Goal: Information Seeking & Learning: Learn about a topic

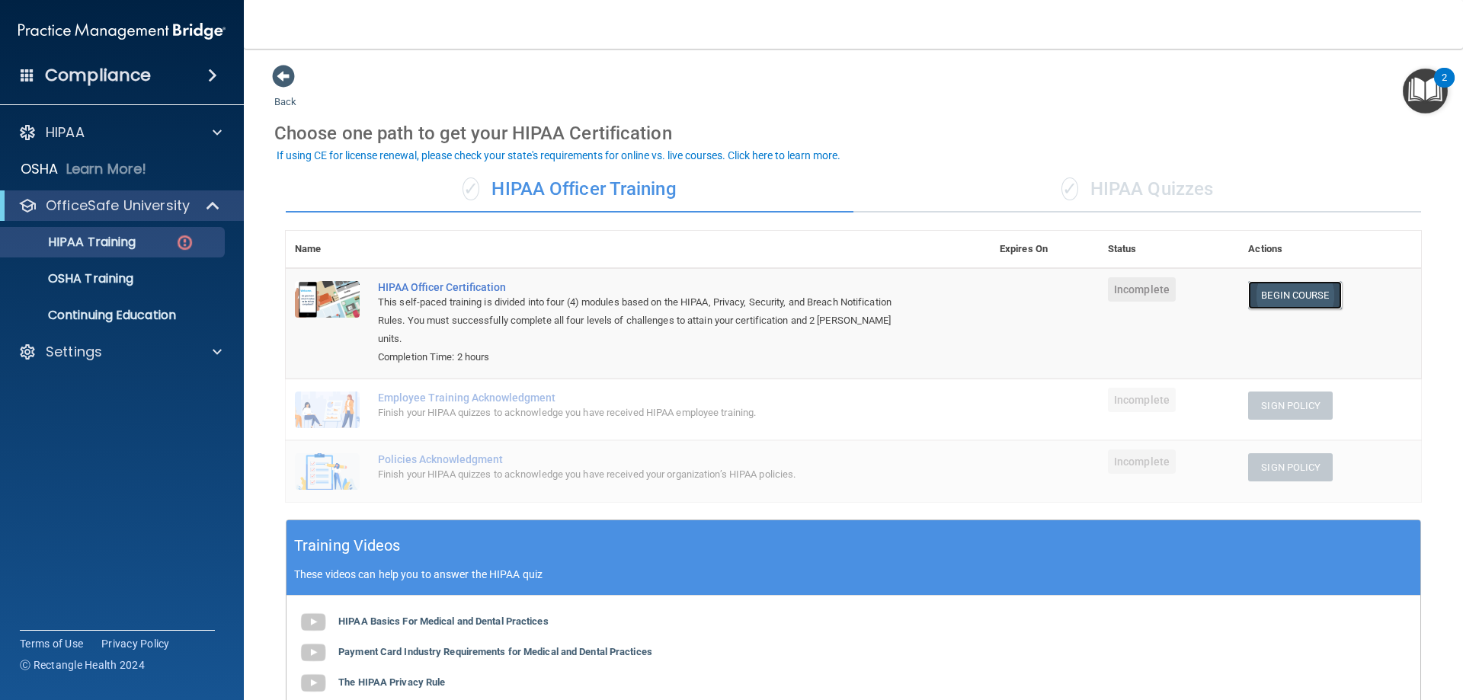
click at [1273, 297] on link "Begin Course" at bounding box center [1295, 295] width 93 height 28
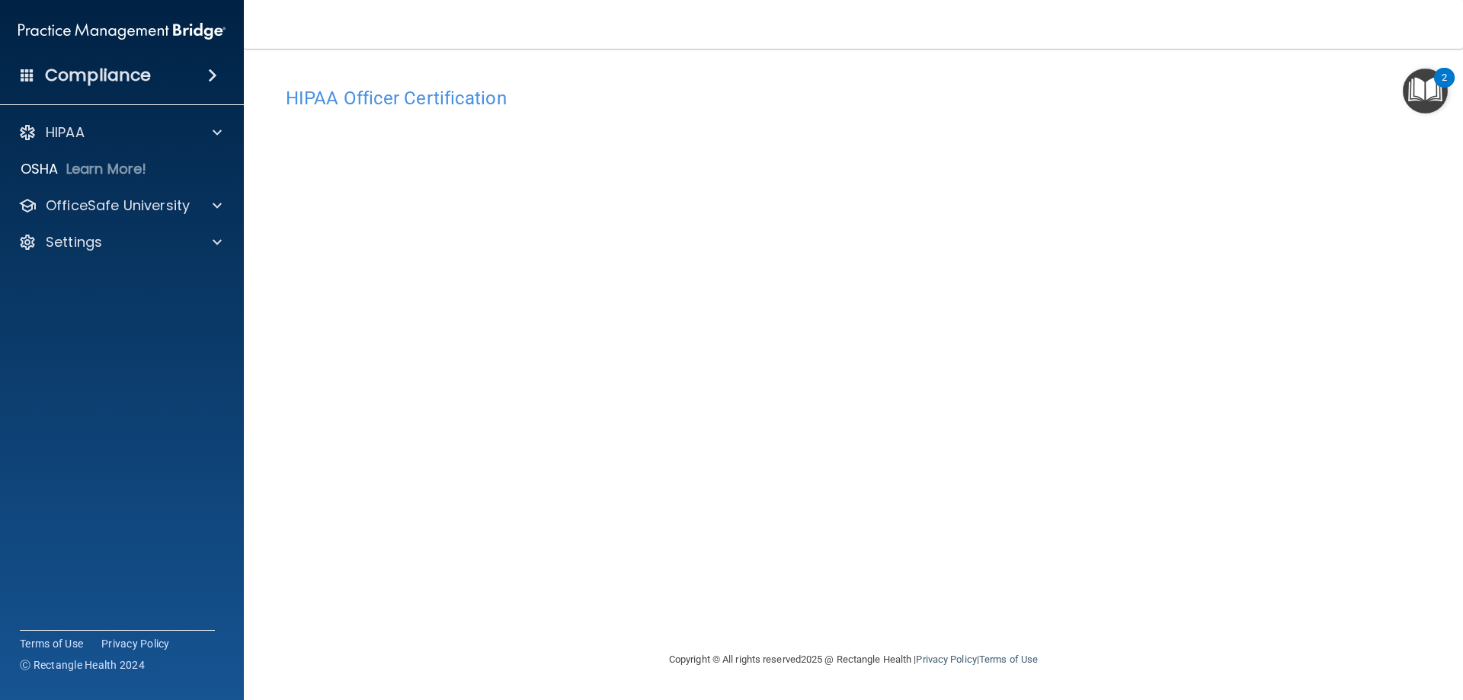
click at [1102, 658] on div "Copyright © All rights reserved 2025 @ Rectangle Health | Privacy Policy | Term…" at bounding box center [853, 660] width 556 height 49
click at [220, 208] on span at bounding box center [217, 206] width 9 height 18
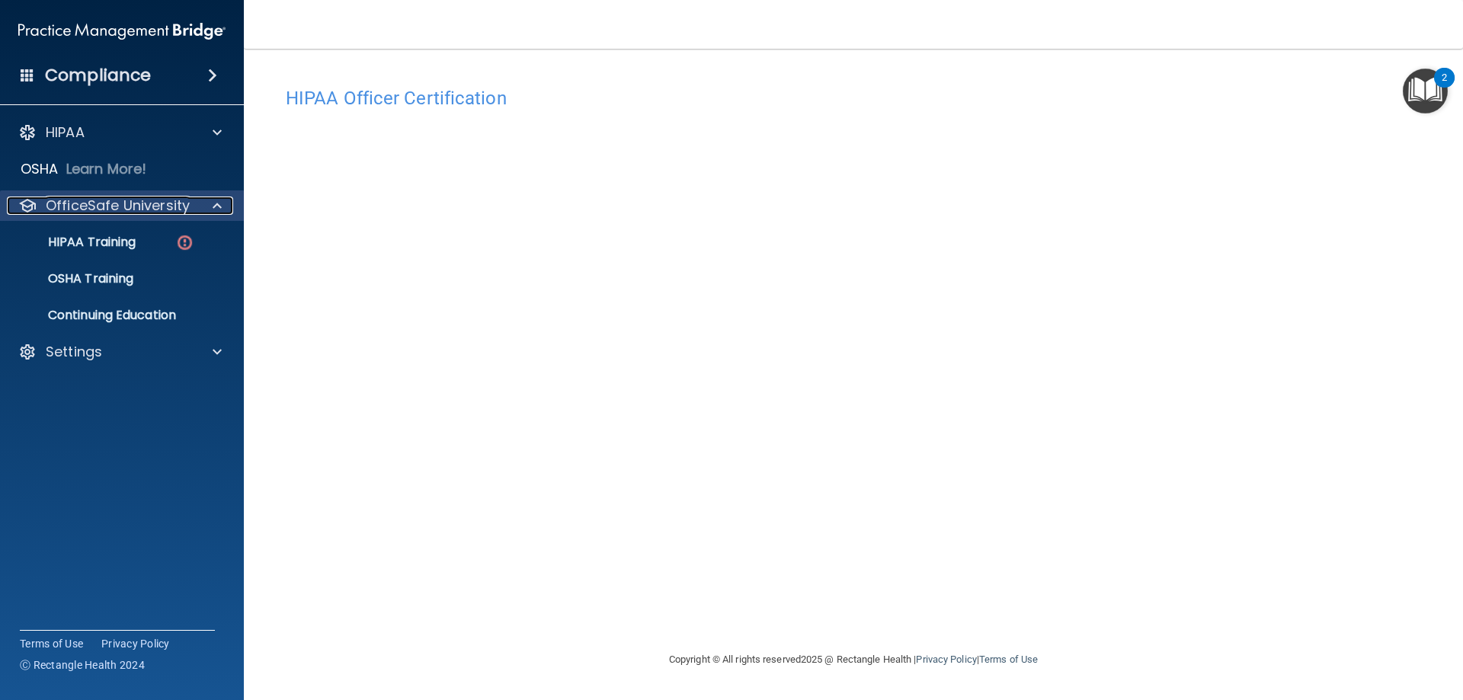
click at [220, 208] on span at bounding box center [217, 206] width 9 height 18
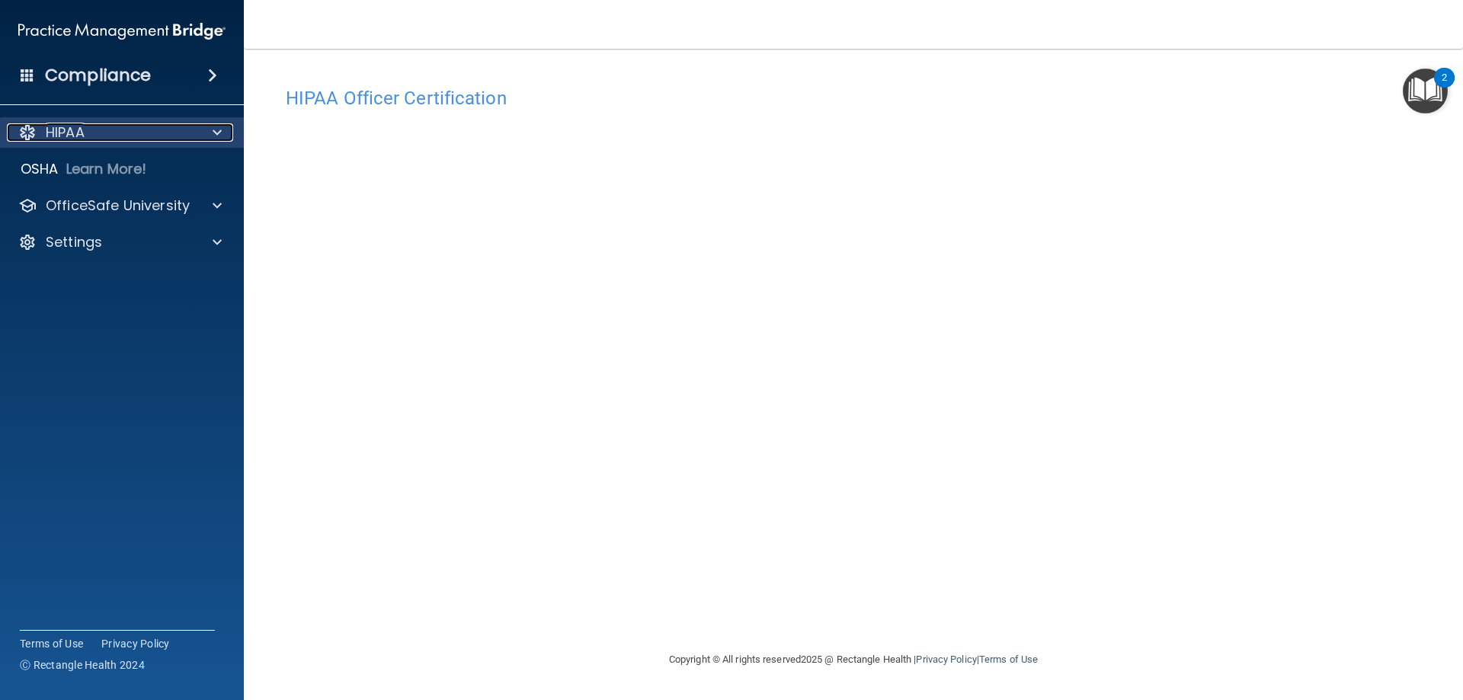
click at [222, 131] on div at bounding box center [215, 132] width 38 height 18
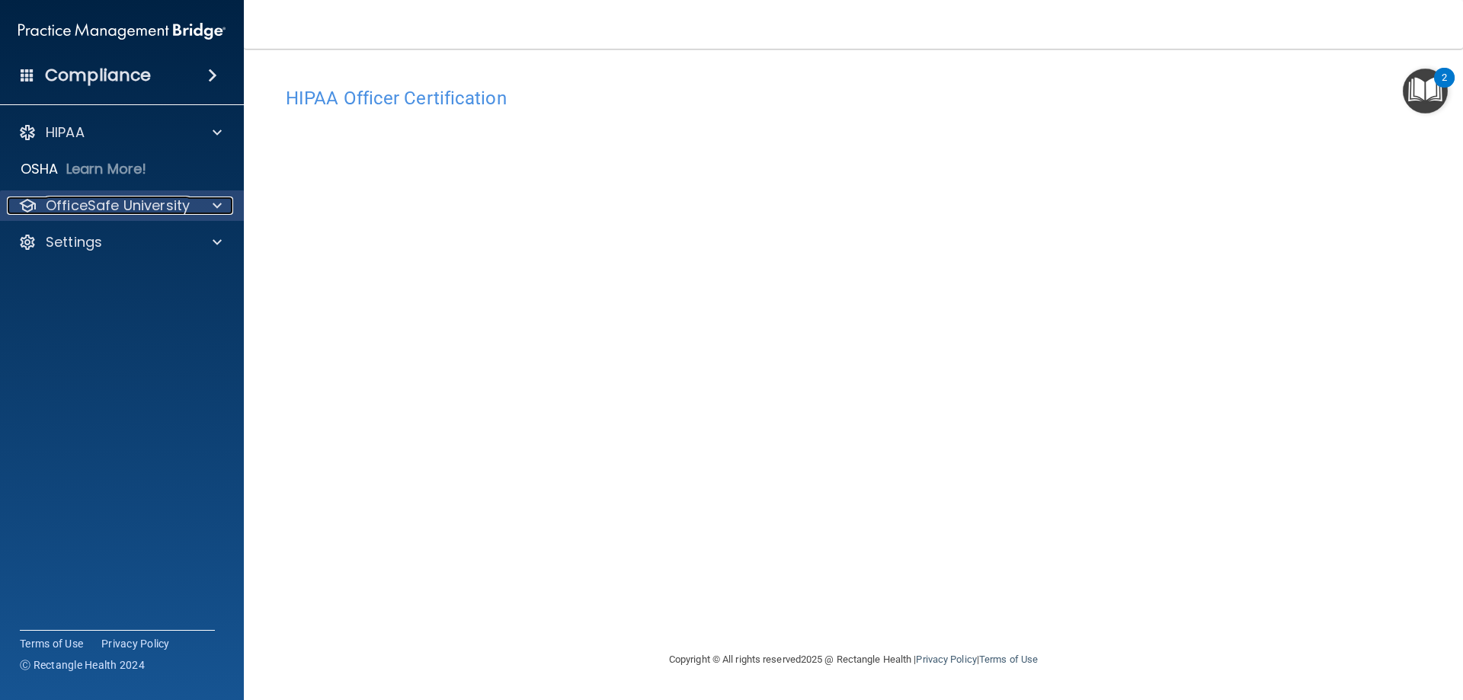
click at [217, 200] on span at bounding box center [217, 206] width 9 height 18
click at [223, 204] on div at bounding box center [215, 206] width 38 height 18
click at [227, 207] on div at bounding box center [215, 206] width 38 height 18
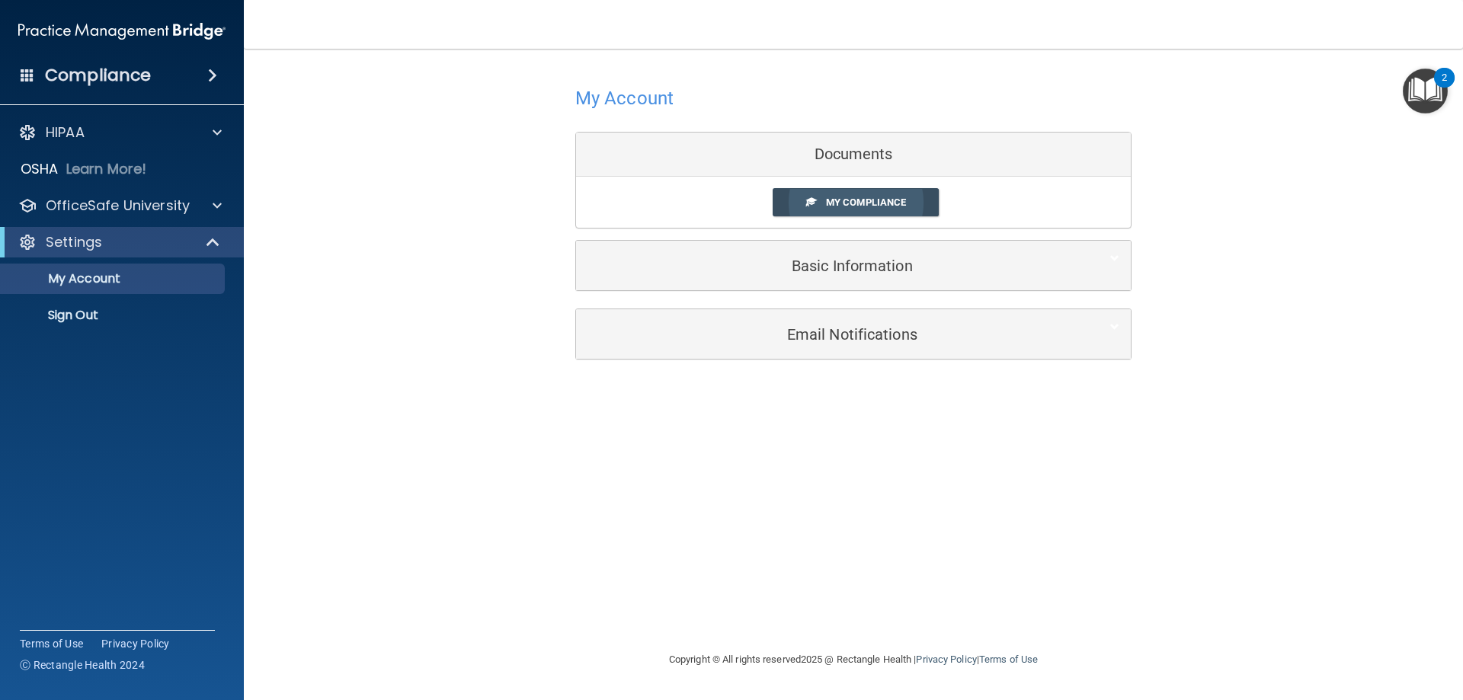
click at [861, 207] on span "My Compliance" at bounding box center [866, 202] width 80 height 11
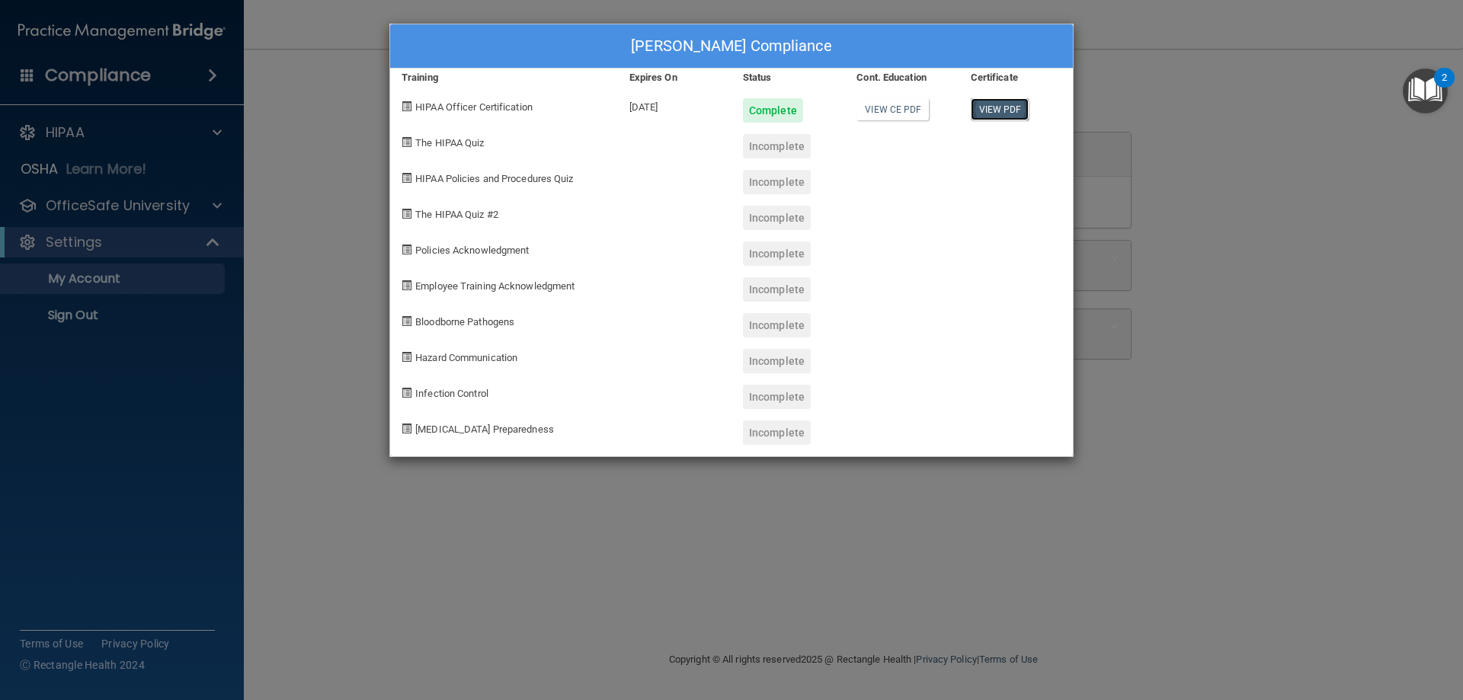
click at [996, 113] on link "View PDF" at bounding box center [1000, 109] width 59 height 22
click at [570, 478] on div "Kylee Slisher's Compliance Training Expires On Status Cont. Education Certifica…" at bounding box center [731, 350] width 1463 height 700
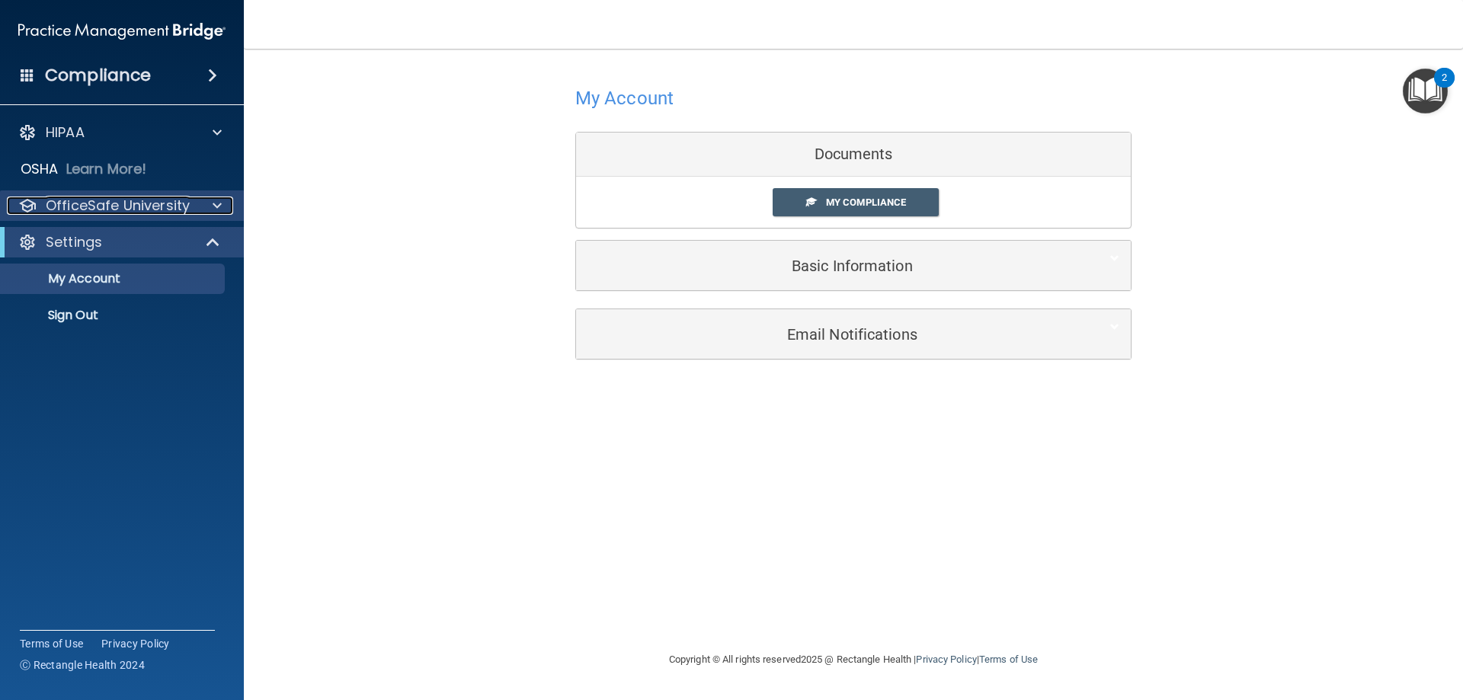
click at [213, 203] on span at bounding box center [217, 206] width 9 height 18
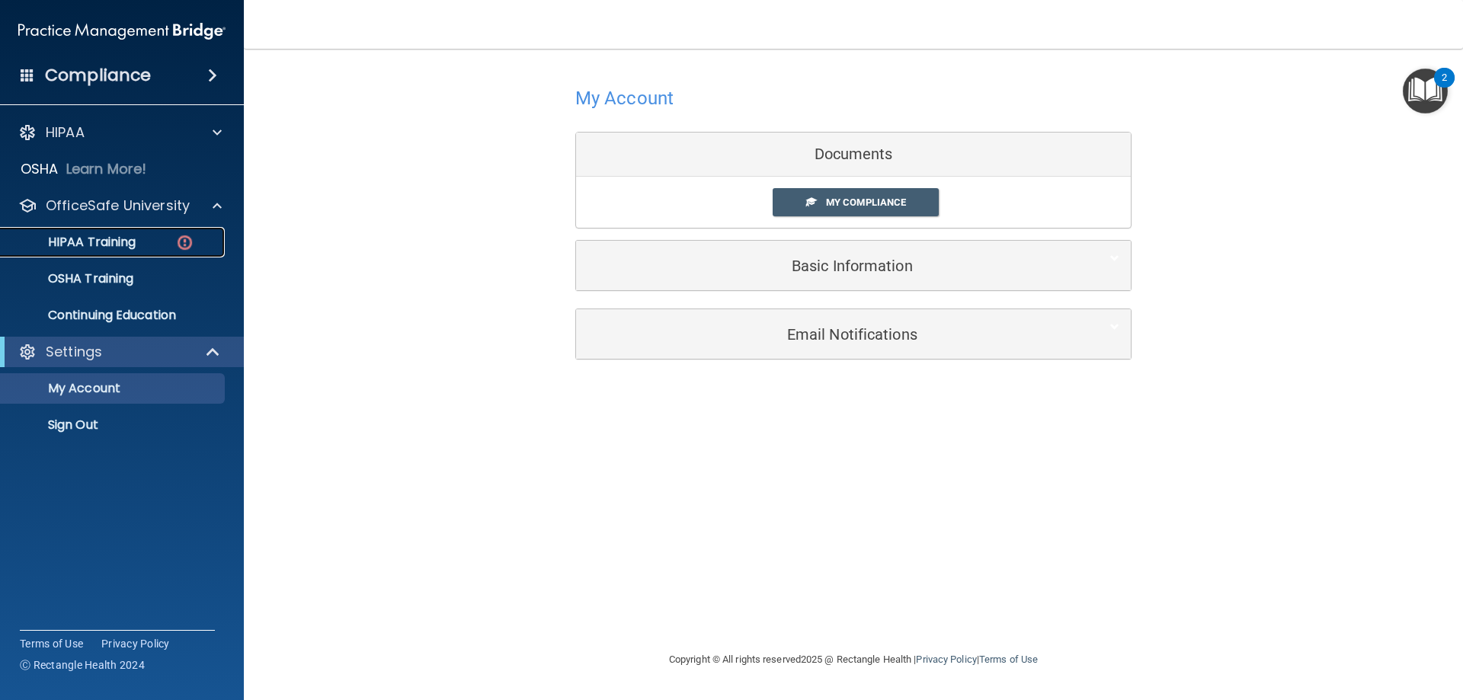
click at [123, 241] on p "HIPAA Training" at bounding box center [73, 242] width 126 height 15
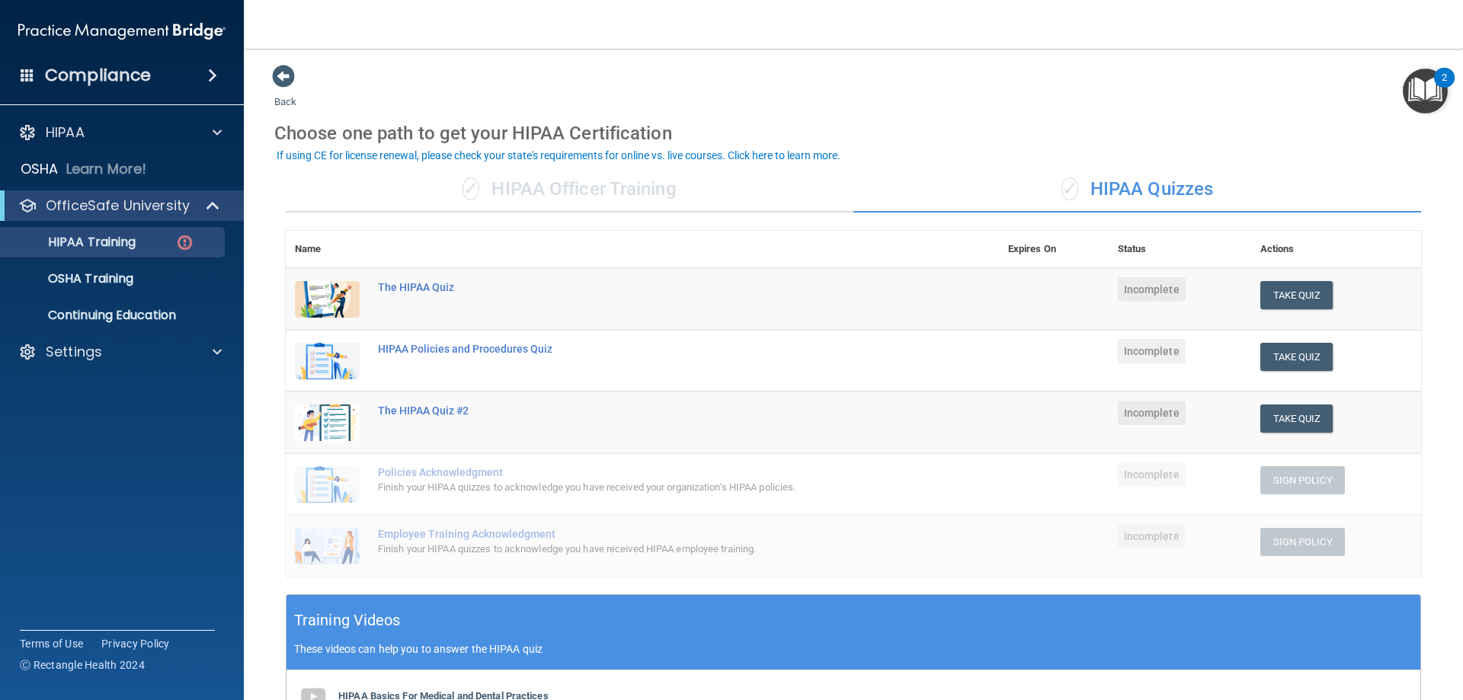
click at [599, 178] on div "✓ HIPAA Officer Training" at bounding box center [570, 190] width 568 height 46
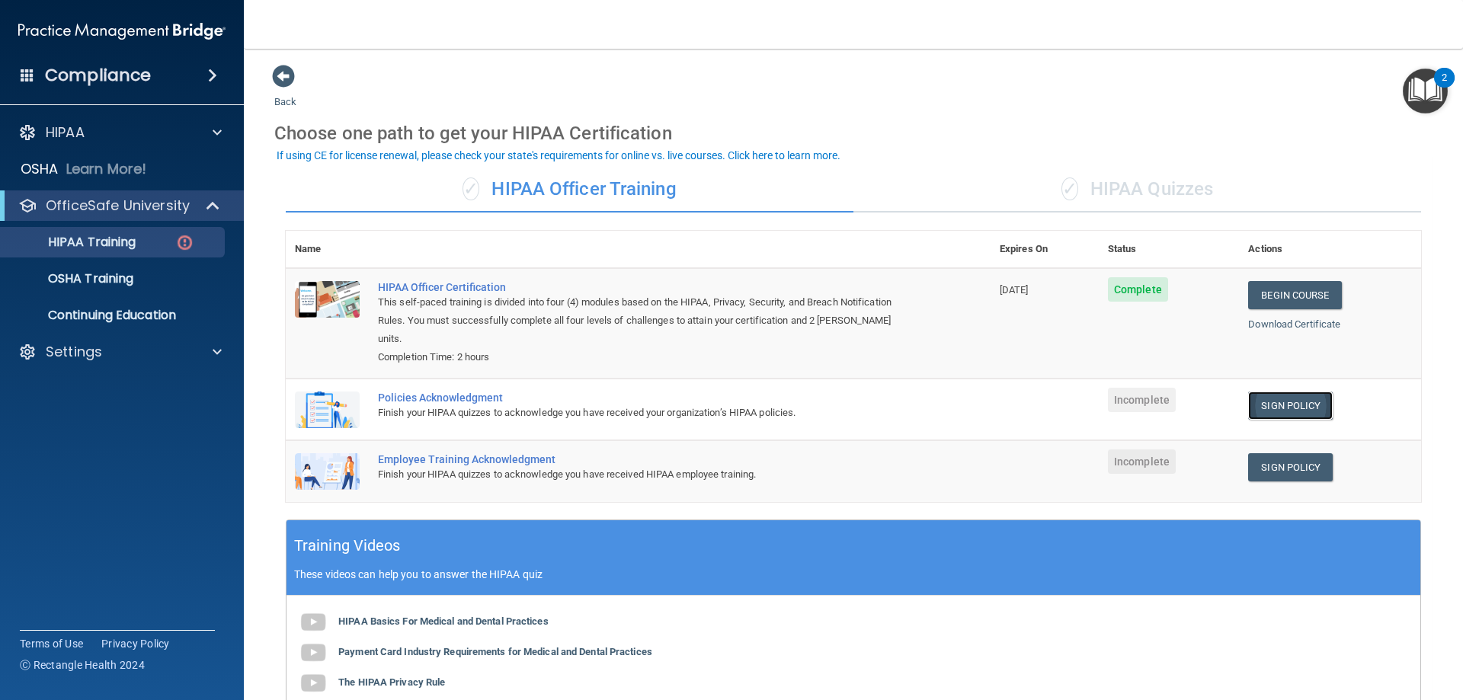
click at [1283, 392] on link "Sign Policy" at bounding box center [1291, 406] width 85 height 28
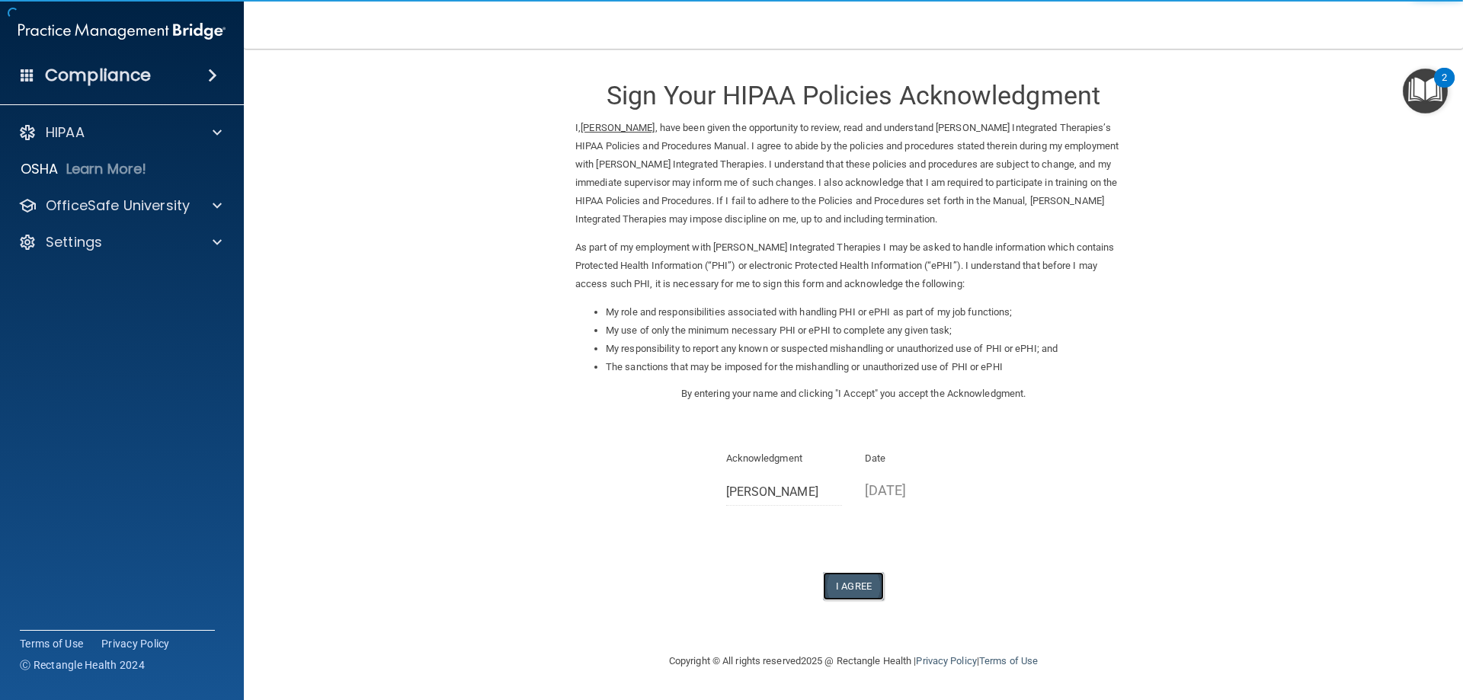
click at [848, 585] on button "I Agree" at bounding box center [853, 586] width 61 height 28
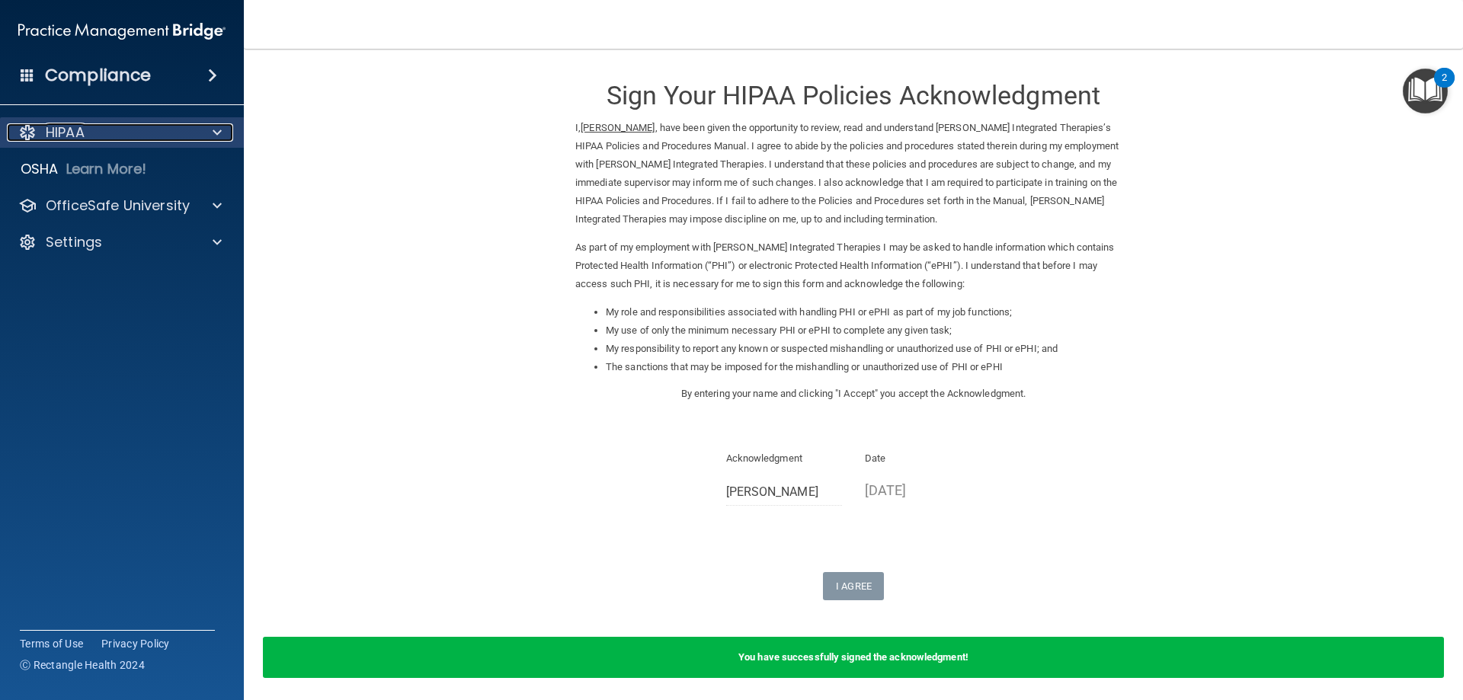
click at [183, 133] on div "HIPAA" at bounding box center [101, 132] width 189 height 18
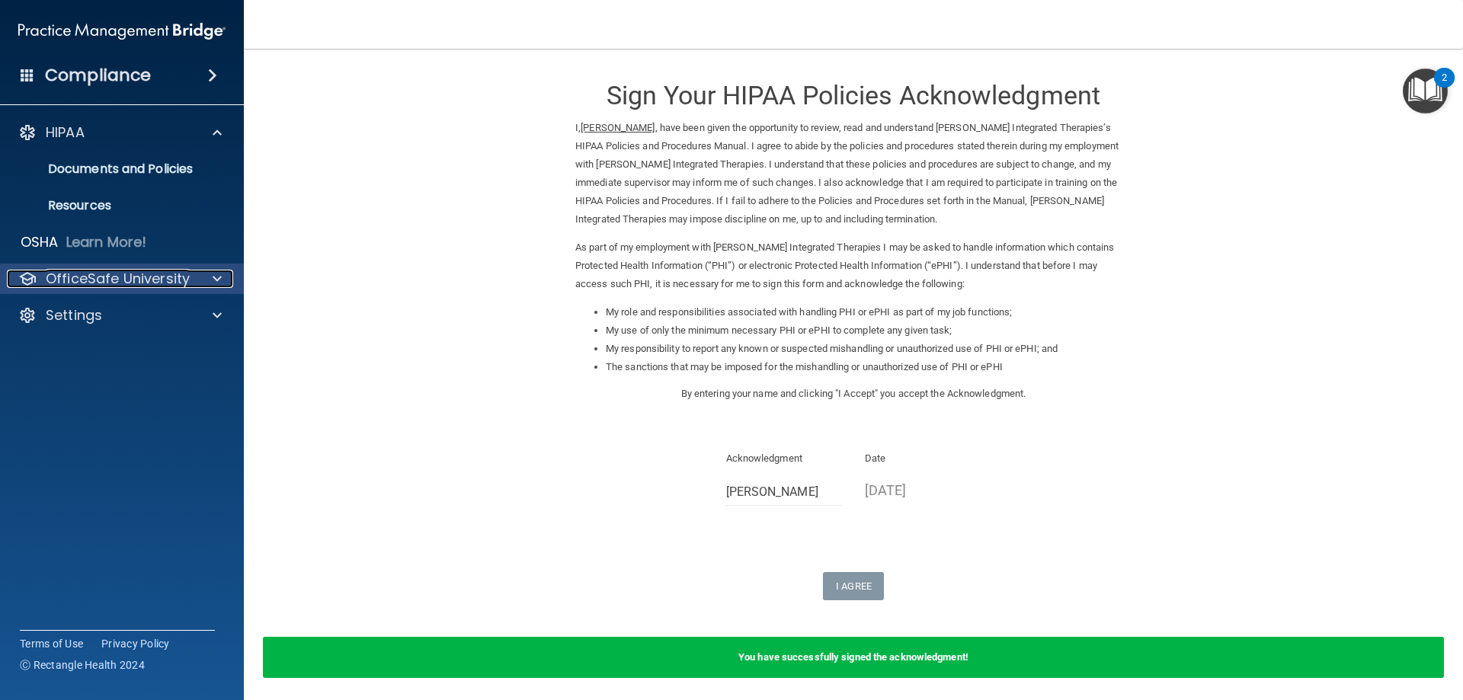
click at [172, 270] on p "OfficeSafe University" at bounding box center [118, 279] width 144 height 18
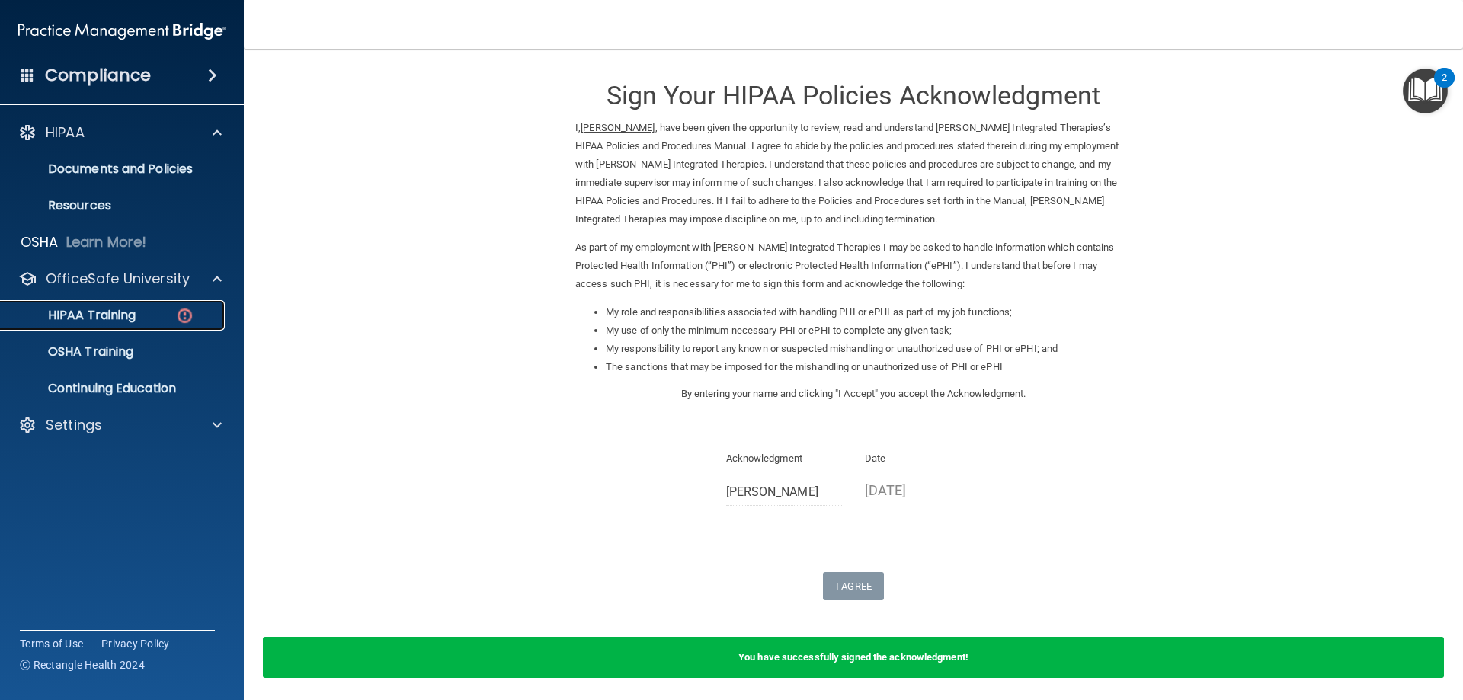
click at [115, 316] on p "HIPAA Training" at bounding box center [73, 315] width 126 height 15
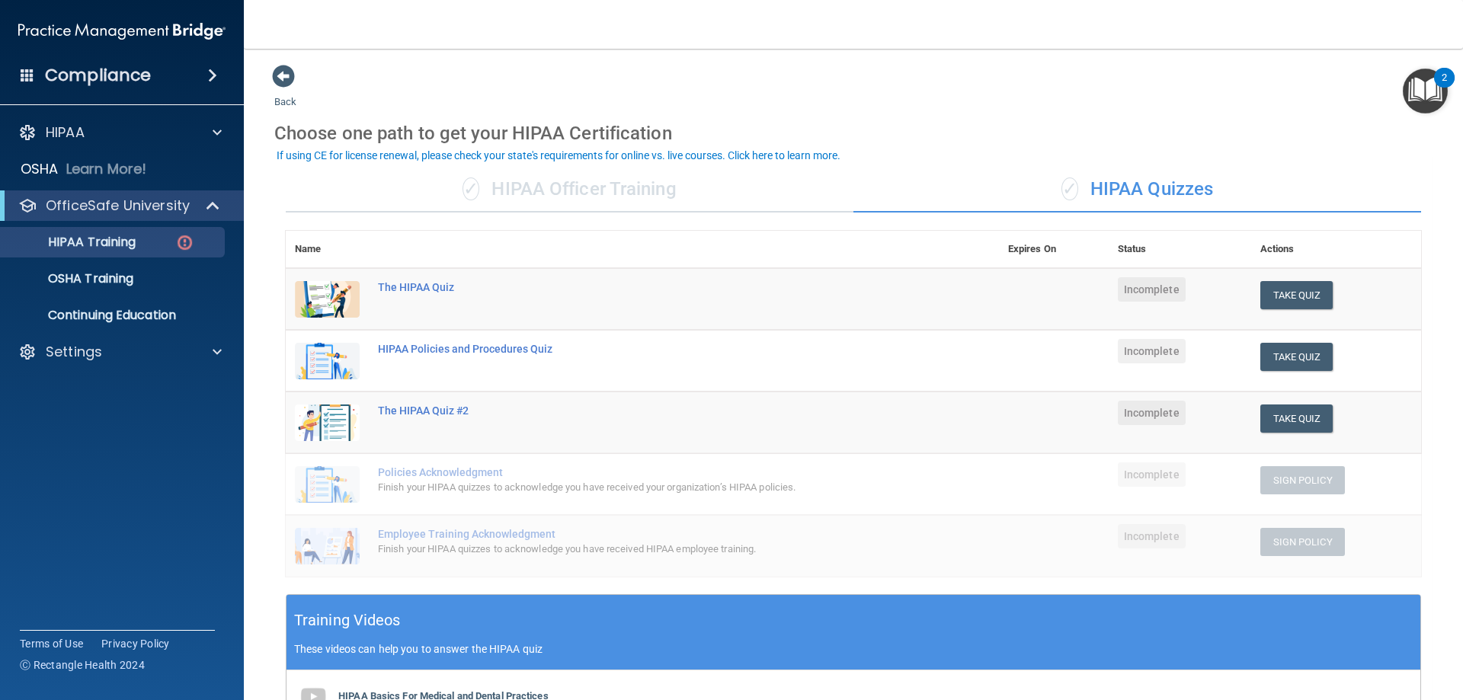
click at [501, 194] on div "✓ HIPAA Officer Training" at bounding box center [570, 190] width 568 height 46
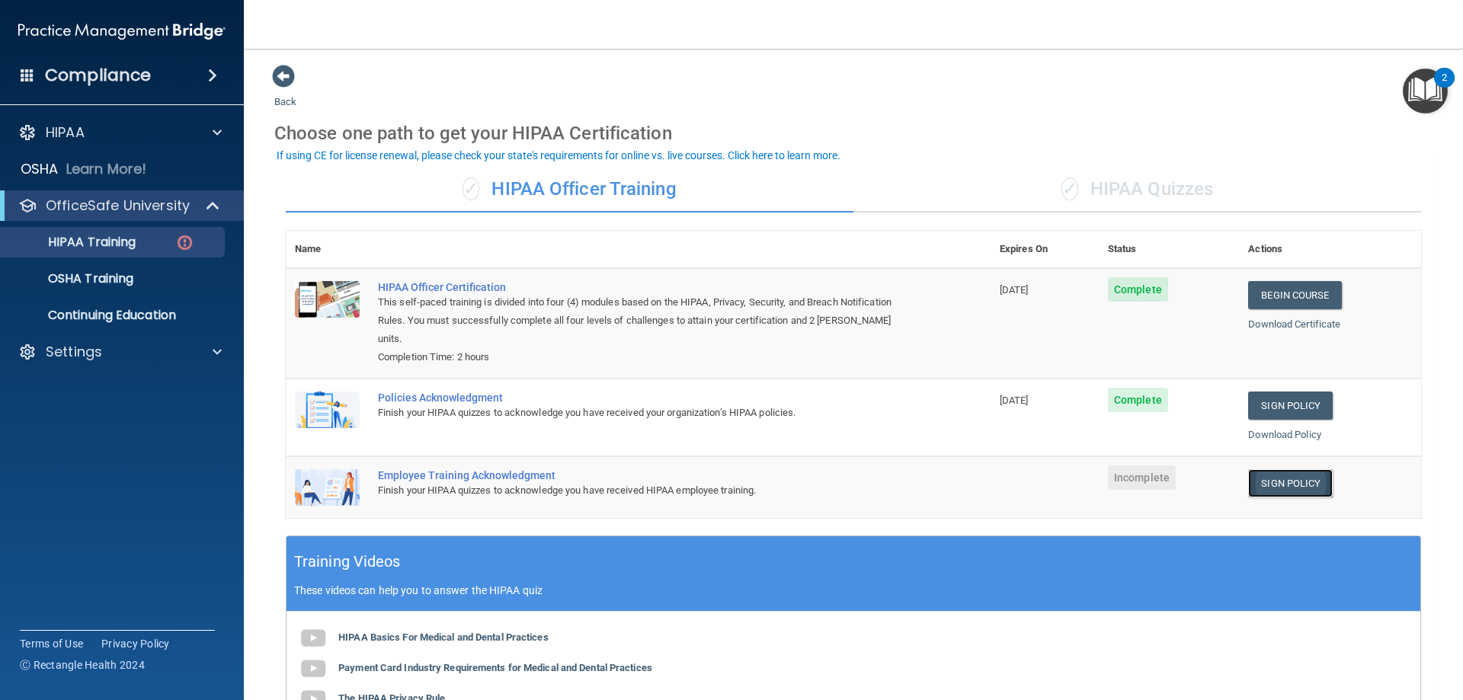
click at [1255, 470] on link "Sign Policy" at bounding box center [1291, 484] width 85 height 28
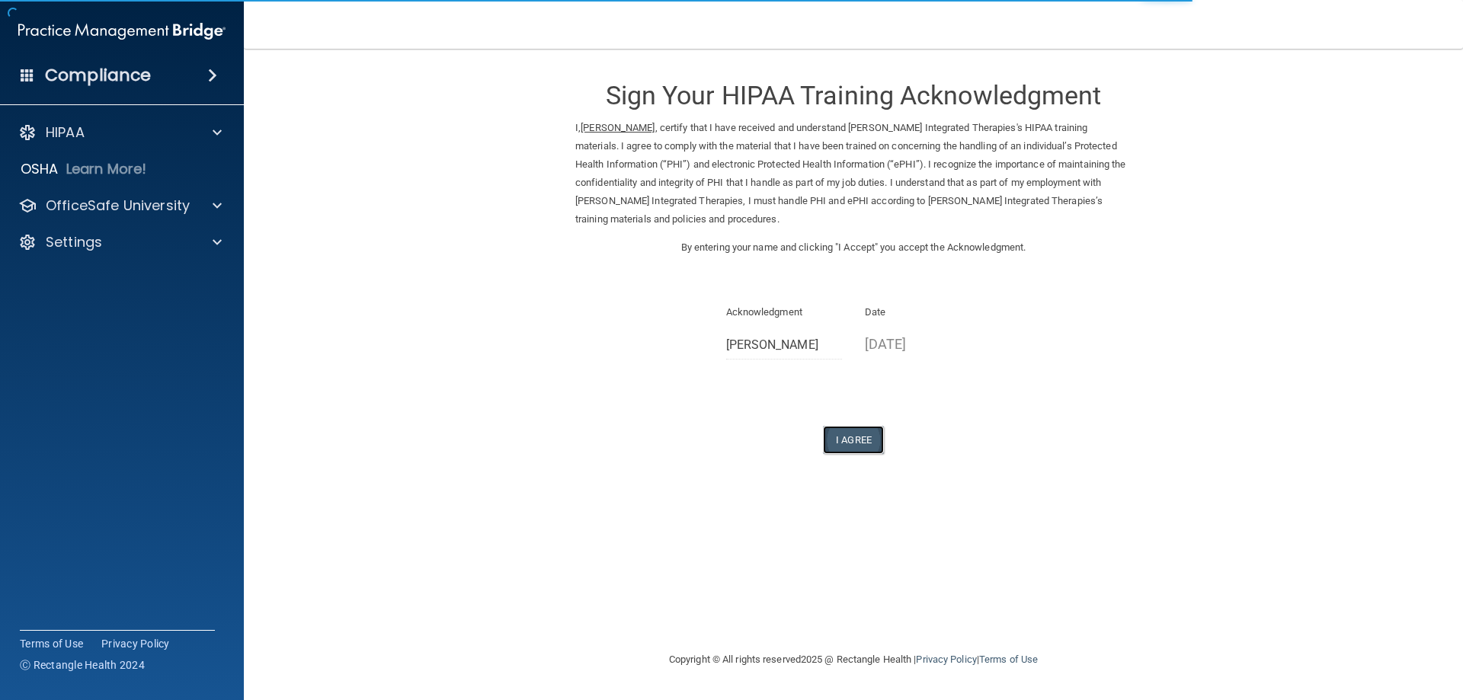
click at [855, 434] on button "I Agree" at bounding box center [853, 440] width 61 height 28
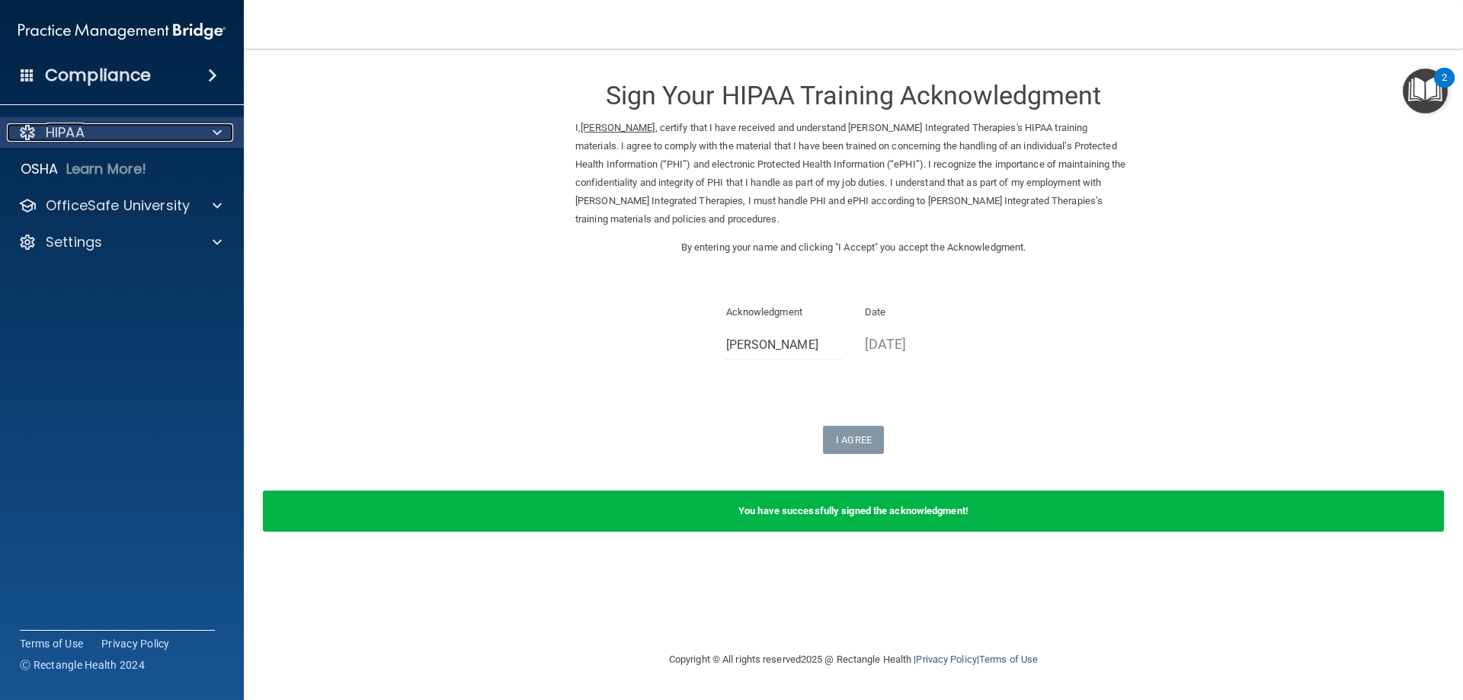
click at [210, 132] on div at bounding box center [215, 132] width 38 height 18
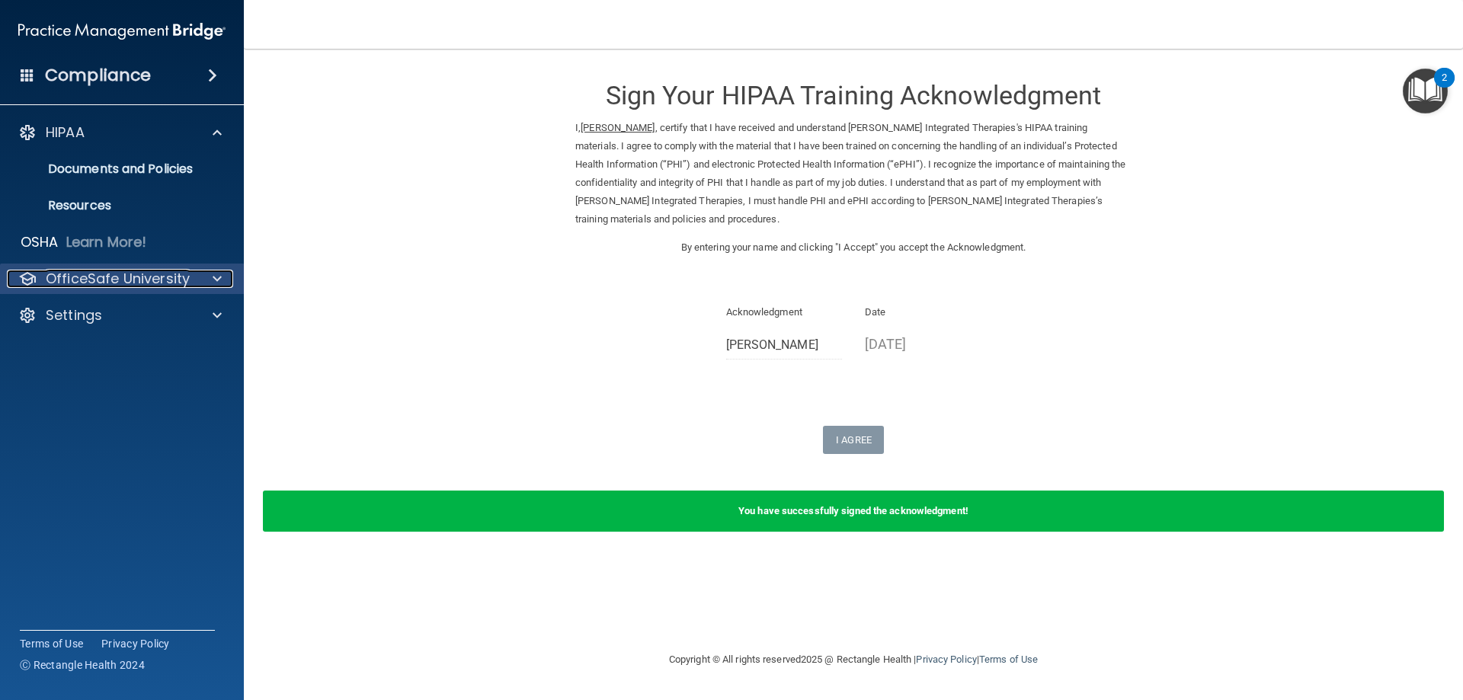
click at [225, 283] on div at bounding box center [215, 279] width 38 height 18
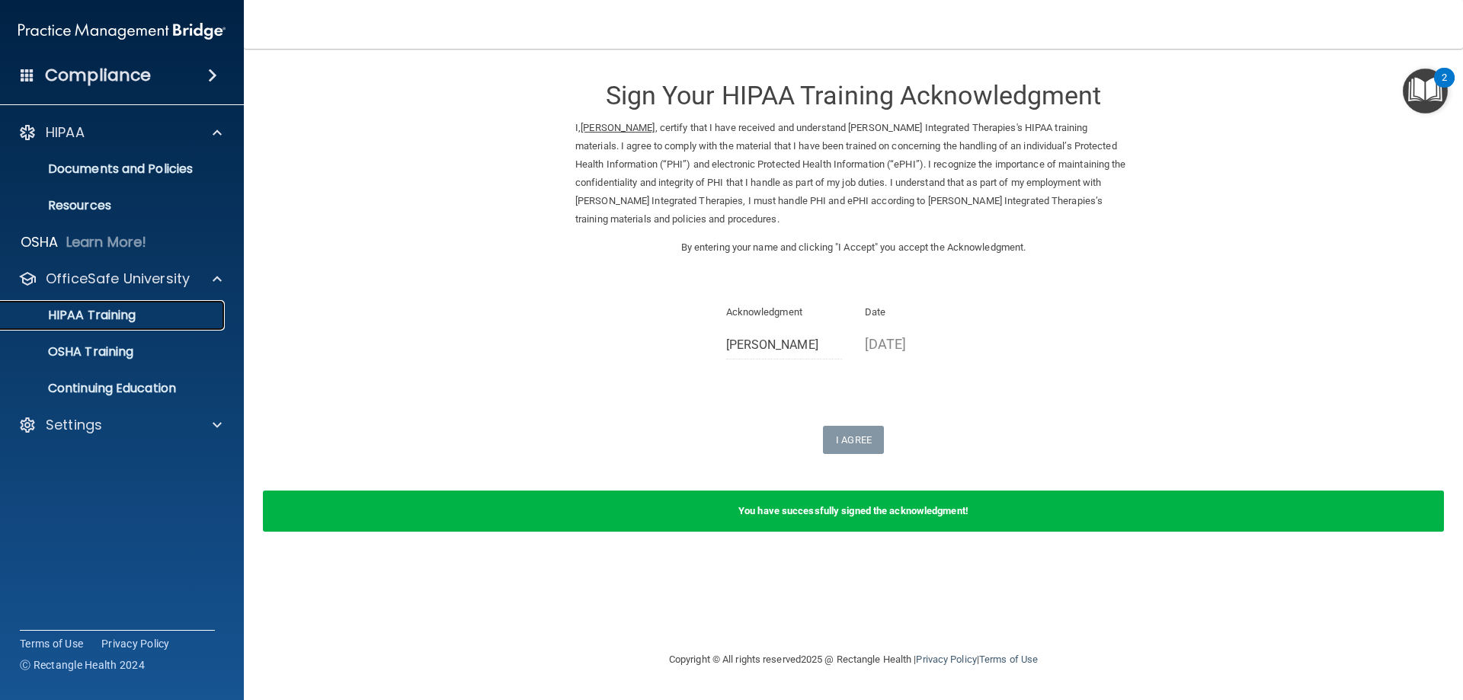
click at [133, 316] on p "HIPAA Training" at bounding box center [73, 315] width 126 height 15
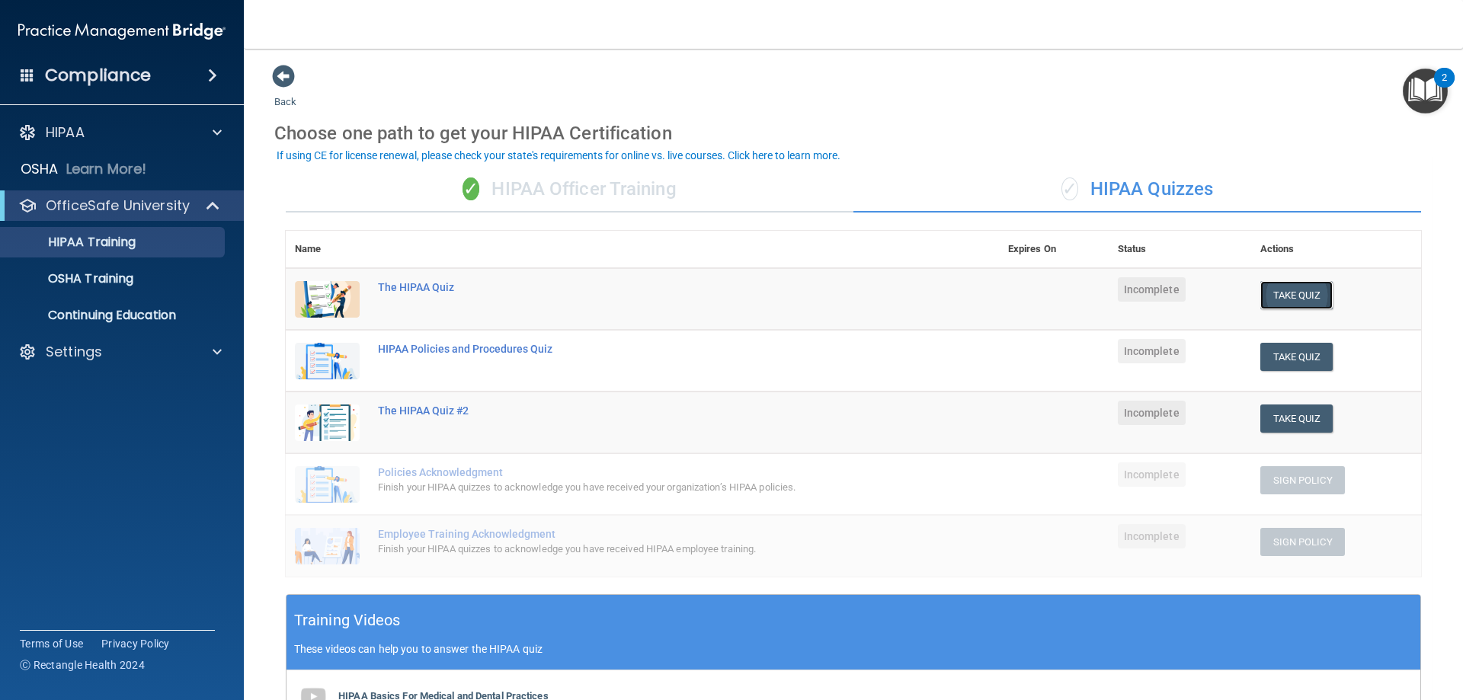
click at [1262, 296] on button "Take Quiz" at bounding box center [1297, 295] width 73 height 28
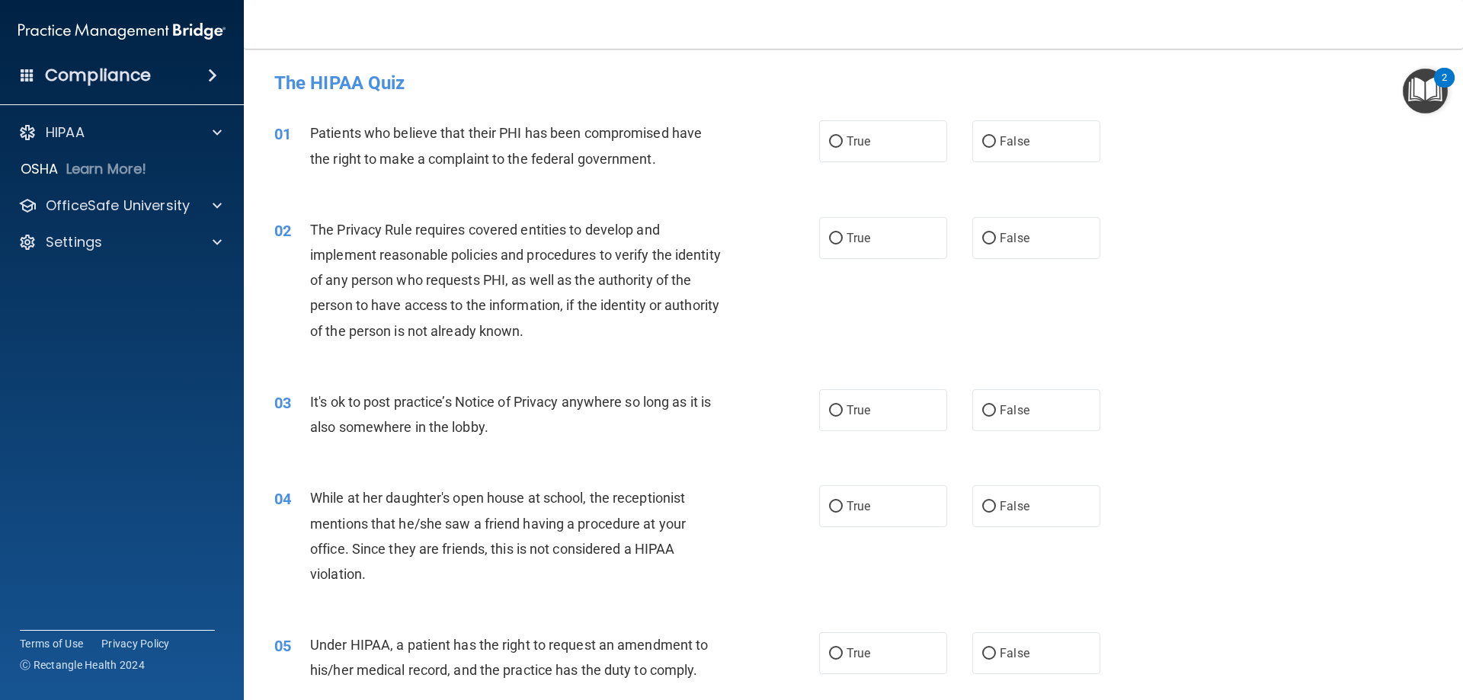
click at [829, 165] on div "01 Patients who believe that their PHI has been compromised have the right to m…" at bounding box center [547, 149] width 591 height 58
click at [835, 161] on label "True" at bounding box center [883, 141] width 128 height 42
click at [835, 148] on input "True" at bounding box center [836, 141] width 14 height 11
radio input "true"
click at [911, 242] on label "True" at bounding box center [883, 238] width 128 height 42
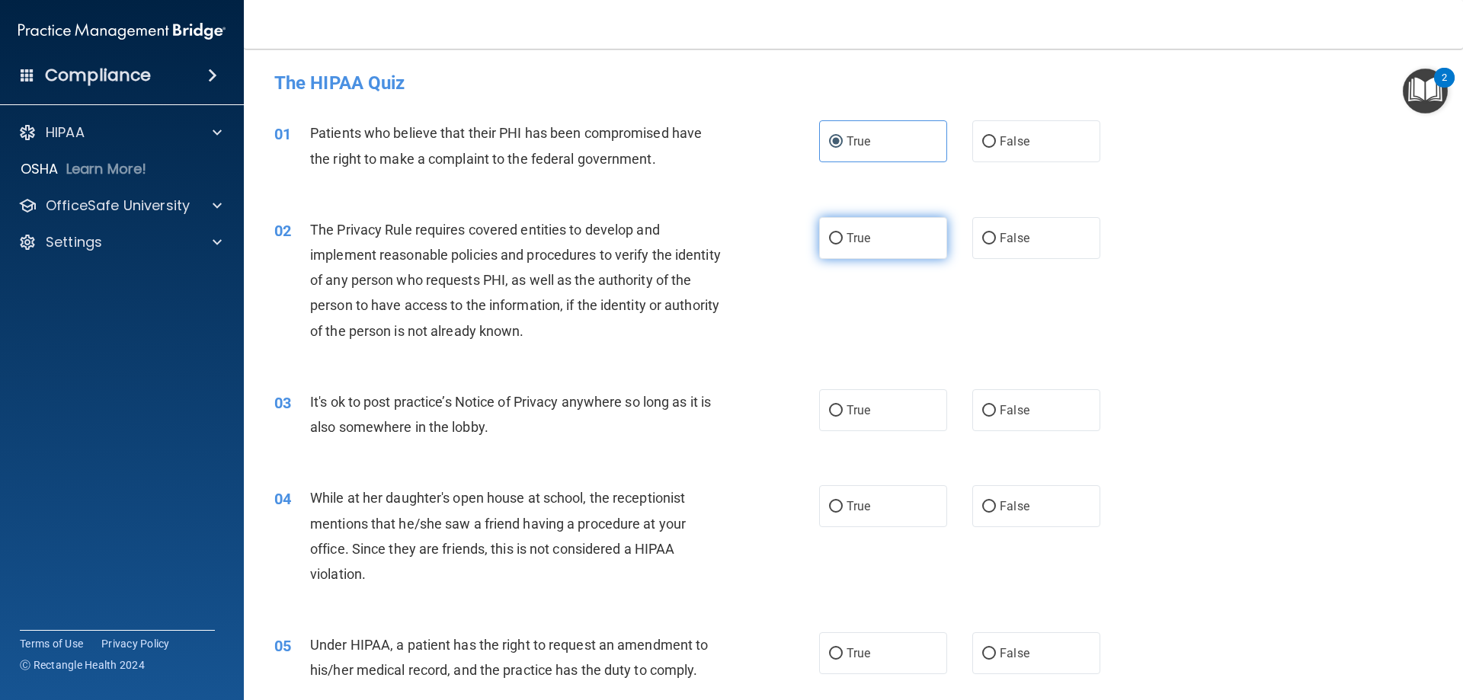
click at [843, 242] on input "True" at bounding box center [836, 238] width 14 height 11
radio input "true"
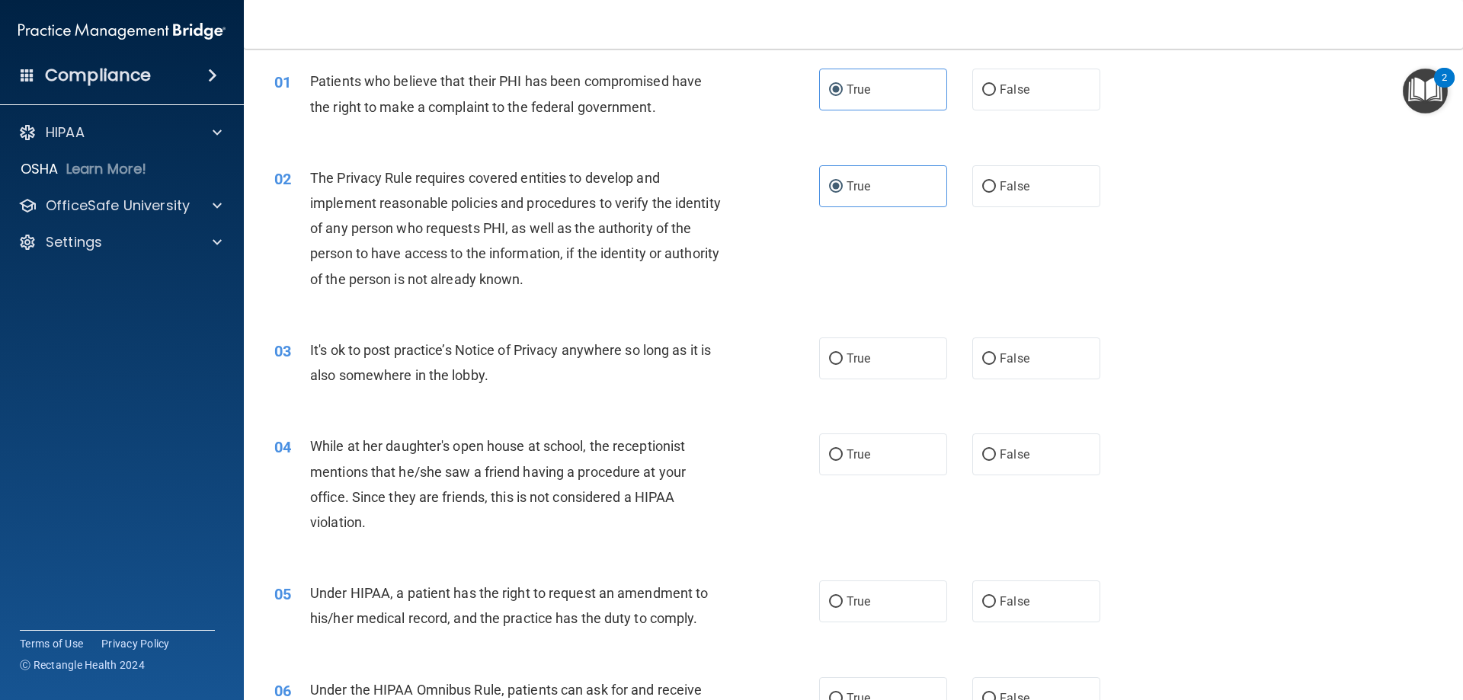
scroll to position [76, 0]
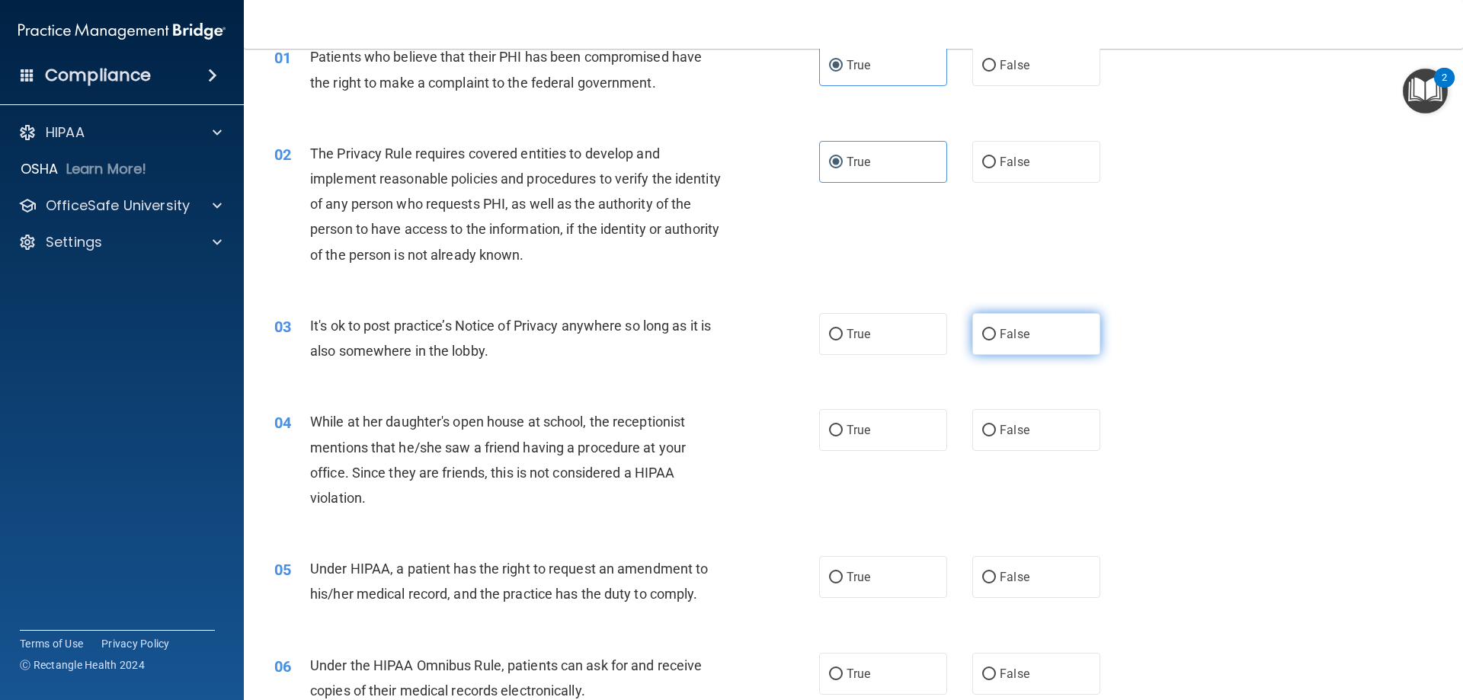
click at [987, 328] on label "False" at bounding box center [1037, 334] width 128 height 42
click at [987, 329] on input "False" at bounding box center [989, 334] width 14 height 11
radio input "true"
click at [1000, 428] on span "False" at bounding box center [1015, 430] width 30 height 14
click at [996, 428] on input "False" at bounding box center [989, 430] width 14 height 11
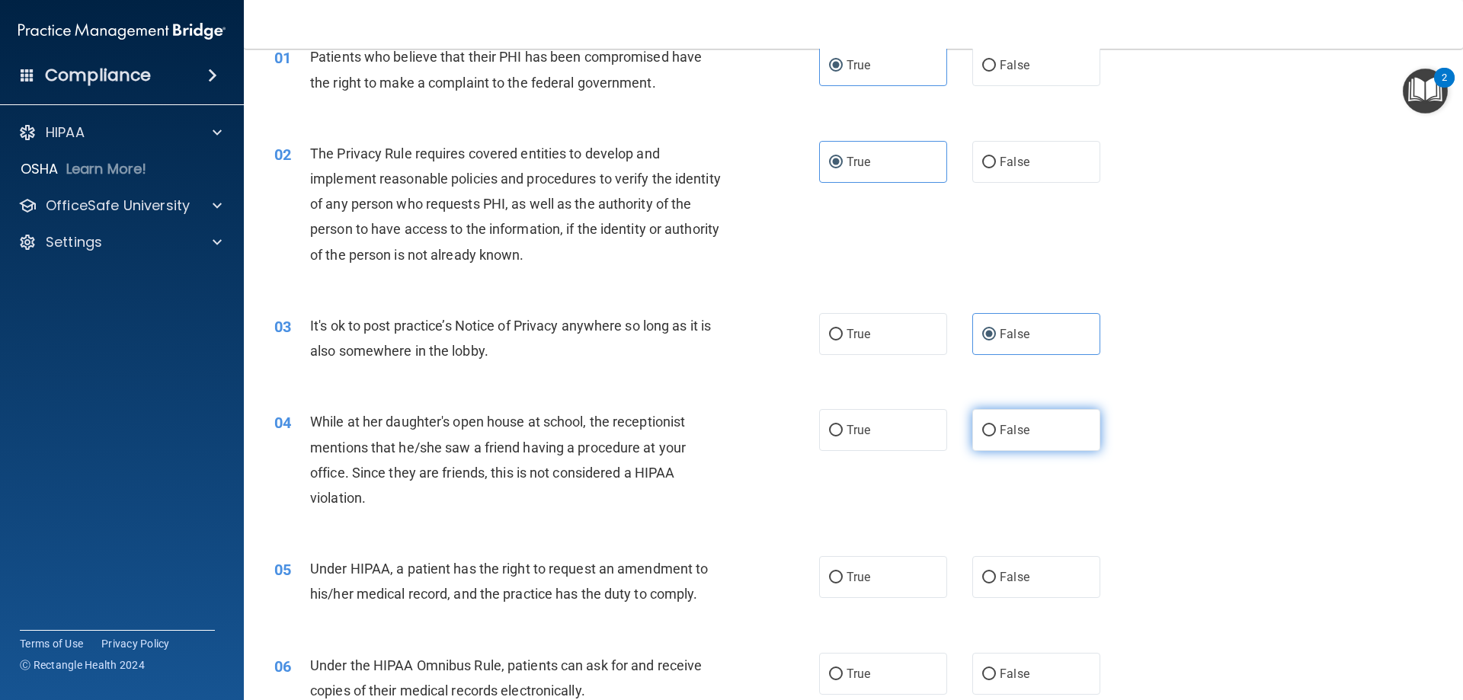
radio input "true"
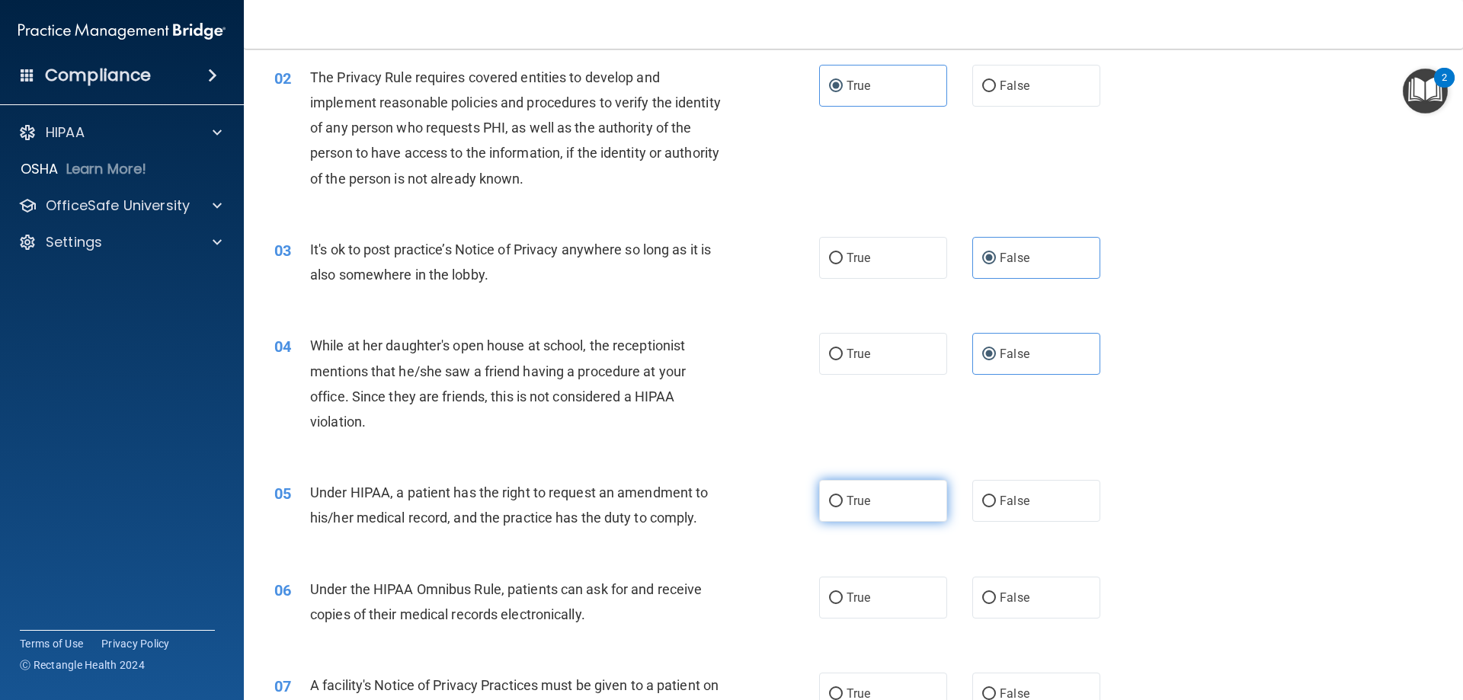
click at [857, 487] on label "True" at bounding box center [883, 501] width 128 height 42
click at [843, 496] on input "True" at bounding box center [836, 501] width 14 height 11
radio input "true"
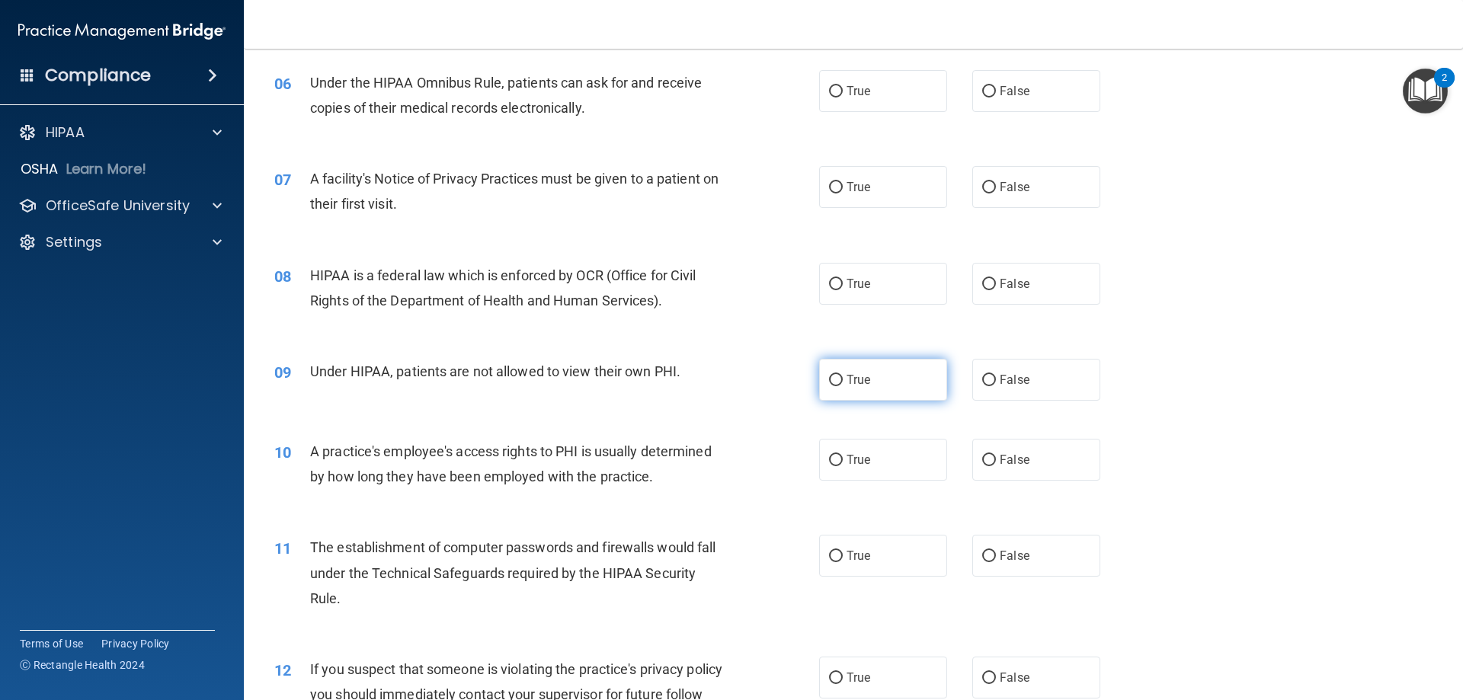
scroll to position [686, 0]
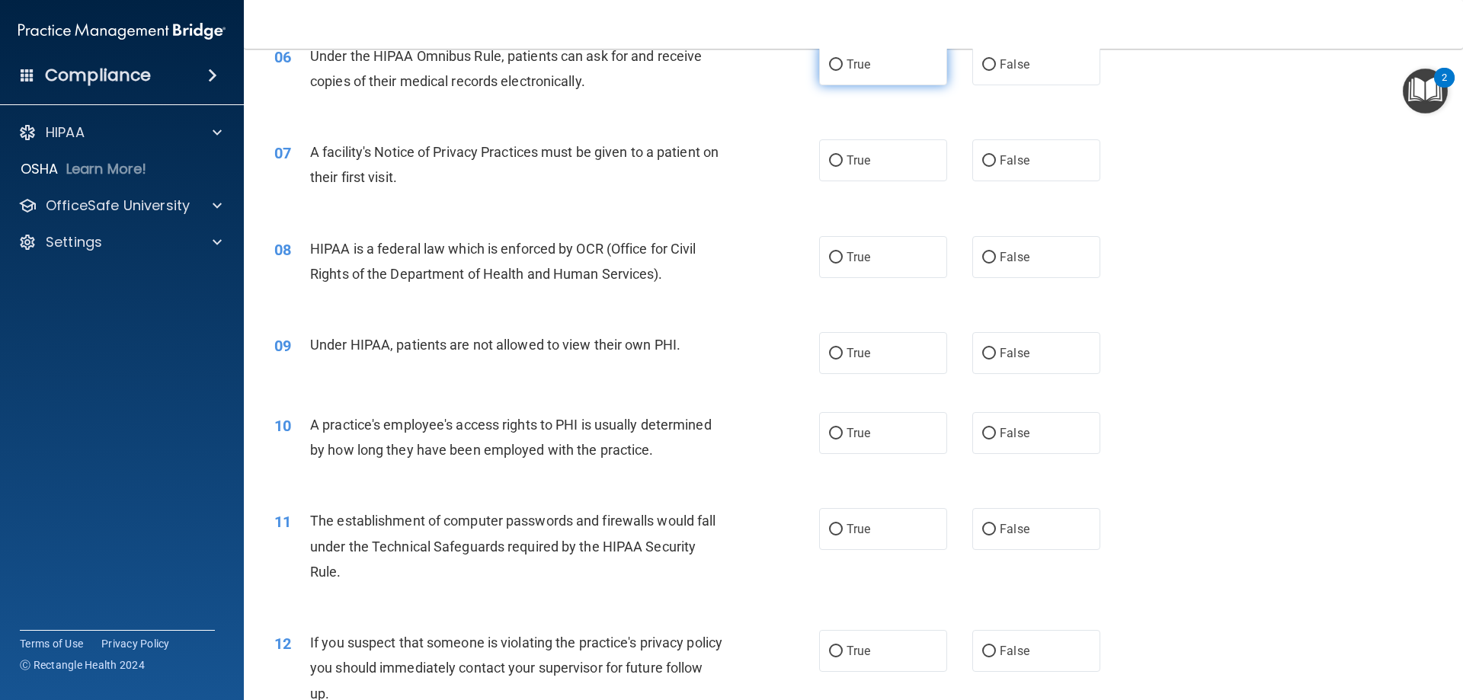
click at [852, 66] on span "True" at bounding box center [859, 64] width 24 height 14
click at [843, 66] on input "True" at bounding box center [836, 64] width 14 height 11
radio input "true"
click at [875, 163] on label "True" at bounding box center [883, 160] width 128 height 42
click at [843, 163] on input "True" at bounding box center [836, 160] width 14 height 11
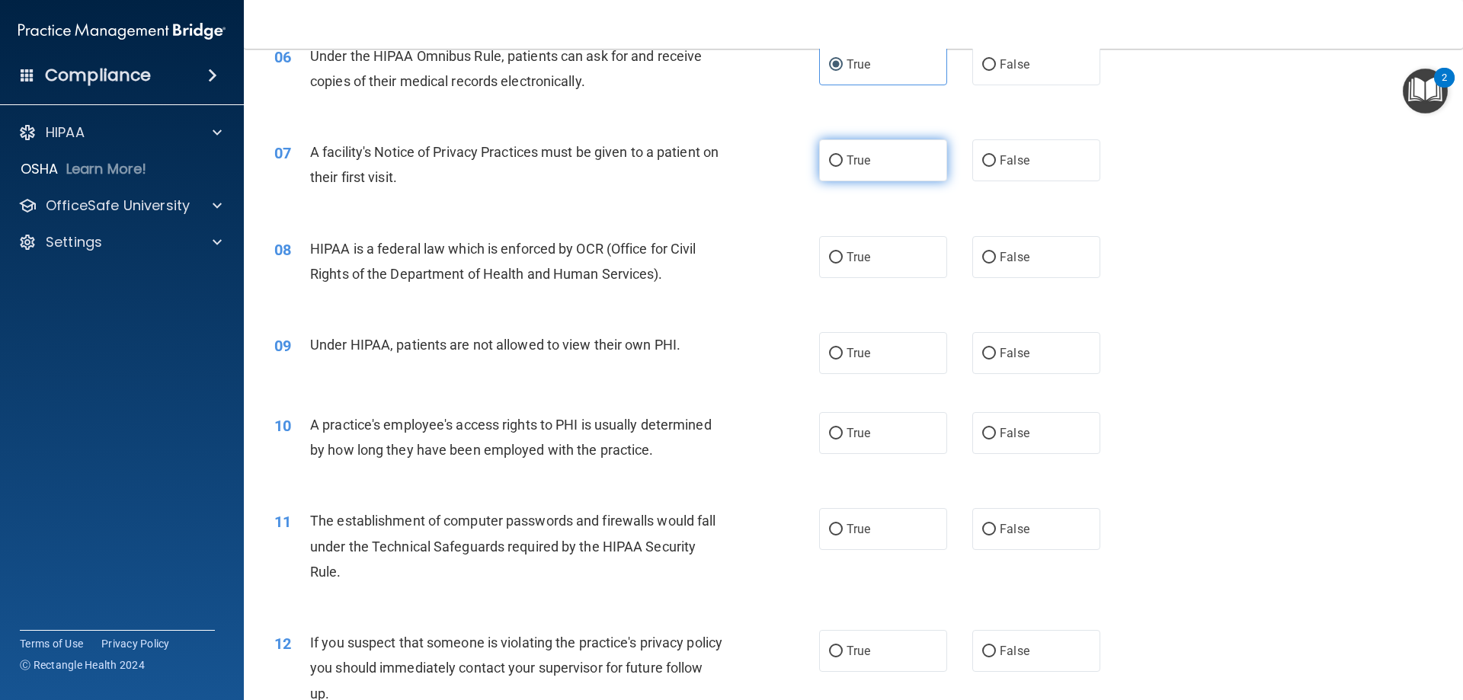
radio input "true"
click at [871, 245] on label "True" at bounding box center [883, 257] width 128 height 42
click at [843, 252] on input "True" at bounding box center [836, 257] width 14 height 11
radio input "true"
click at [1005, 372] on label "False" at bounding box center [1037, 353] width 128 height 42
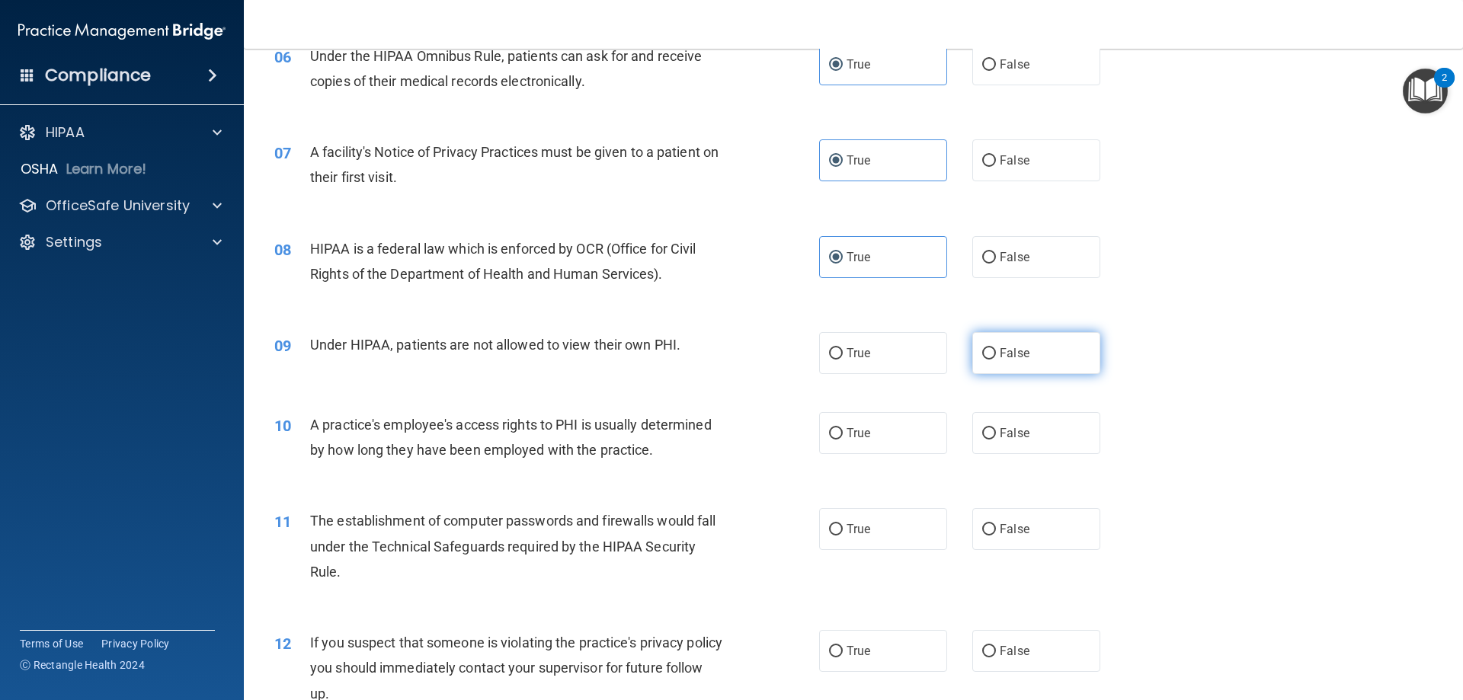
click at [996, 360] on input "False" at bounding box center [989, 353] width 14 height 11
radio input "true"
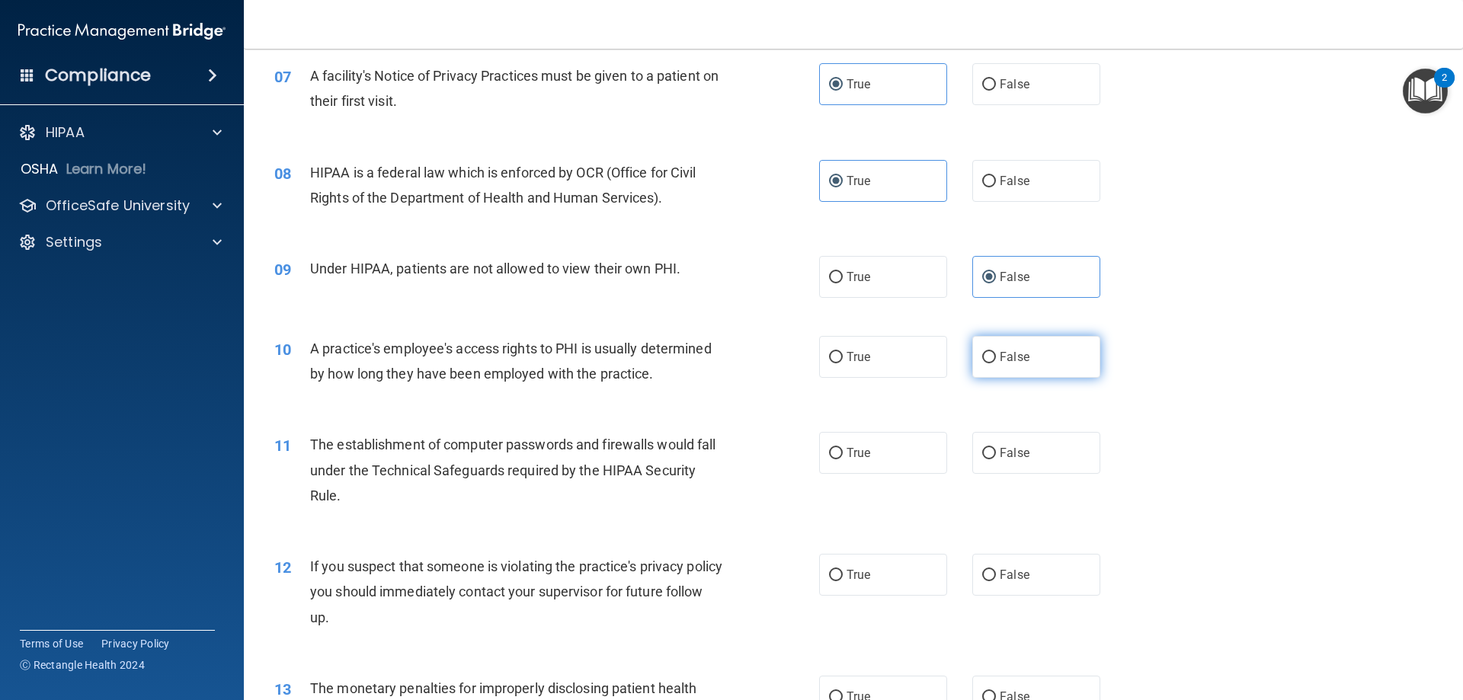
click at [1001, 370] on label "False" at bounding box center [1037, 357] width 128 height 42
click at [996, 364] on input "False" at bounding box center [989, 357] width 14 height 11
radio input "true"
click at [858, 459] on span "True" at bounding box center [859, 453] width 24 height 14
click at [843, 459] on input "True" at bounding box center [836, 453] width 14 height 11
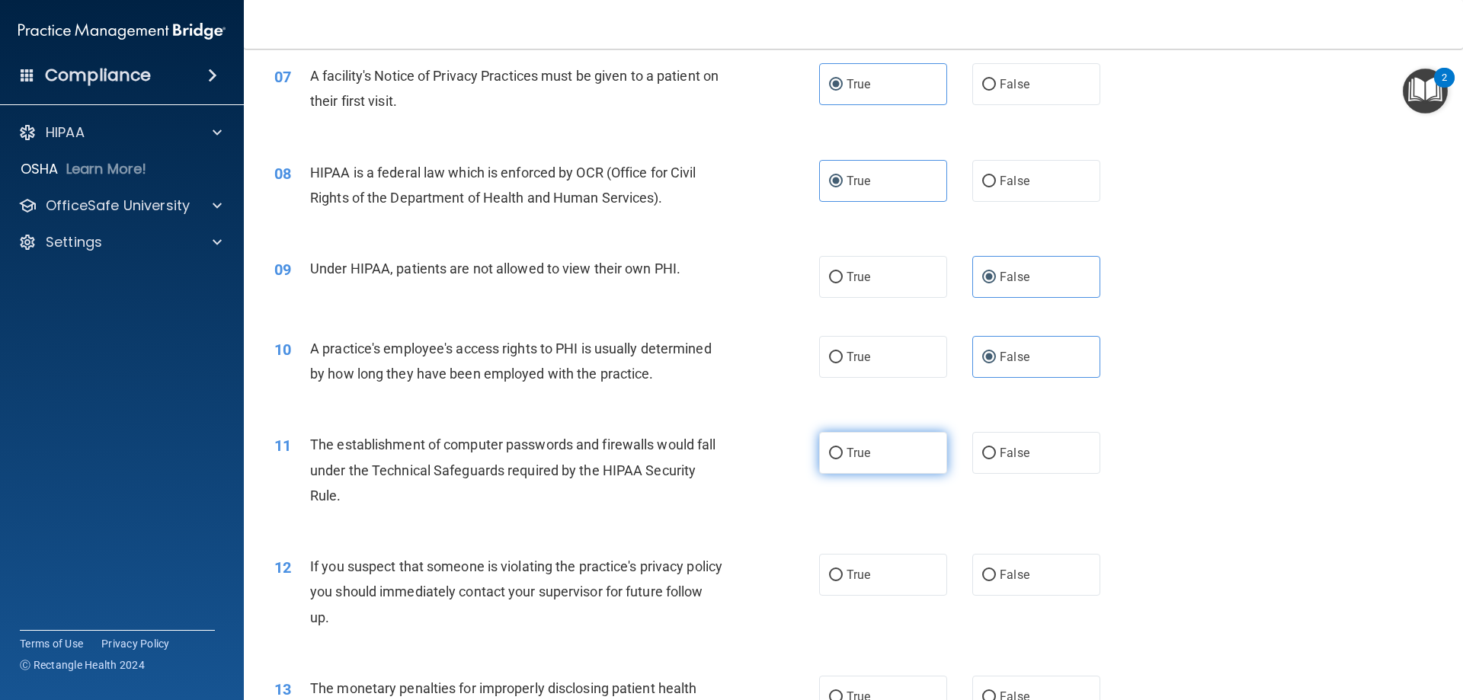
radio input "true"
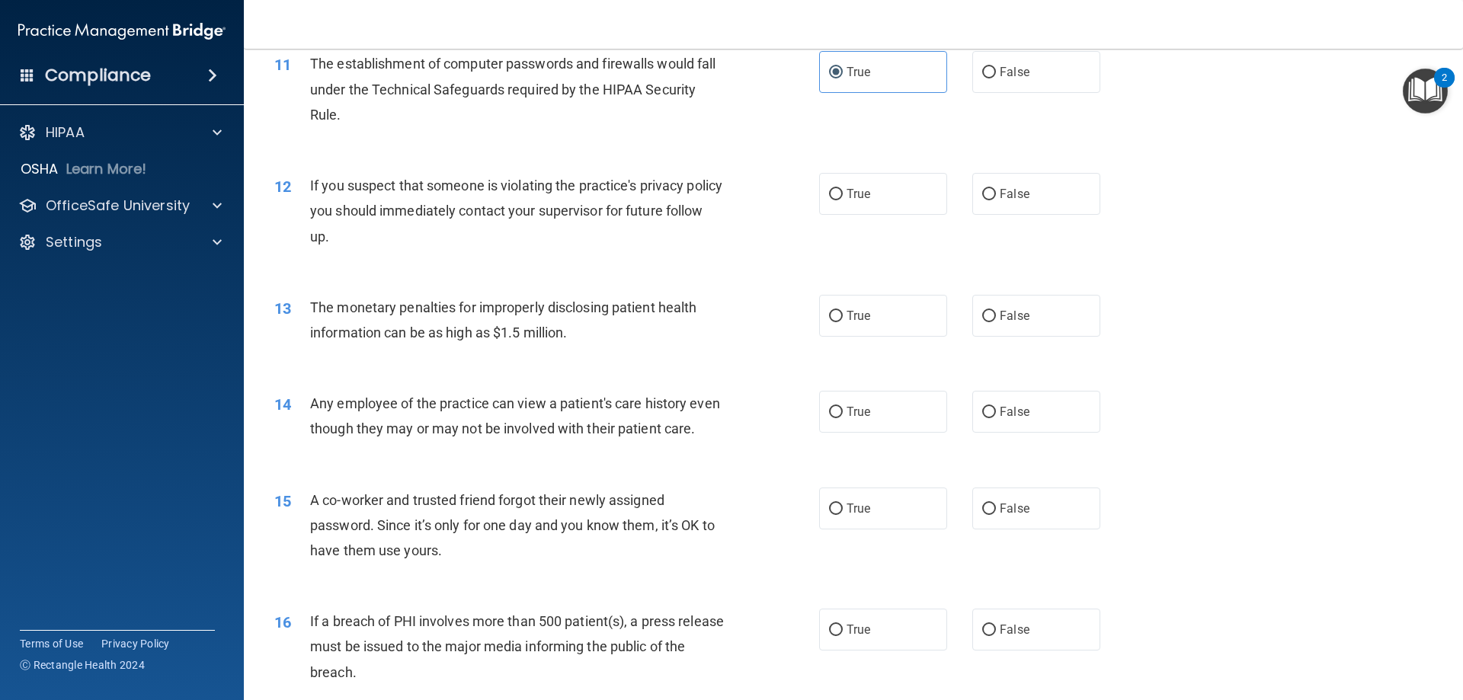
scroll to position [1220, 0]
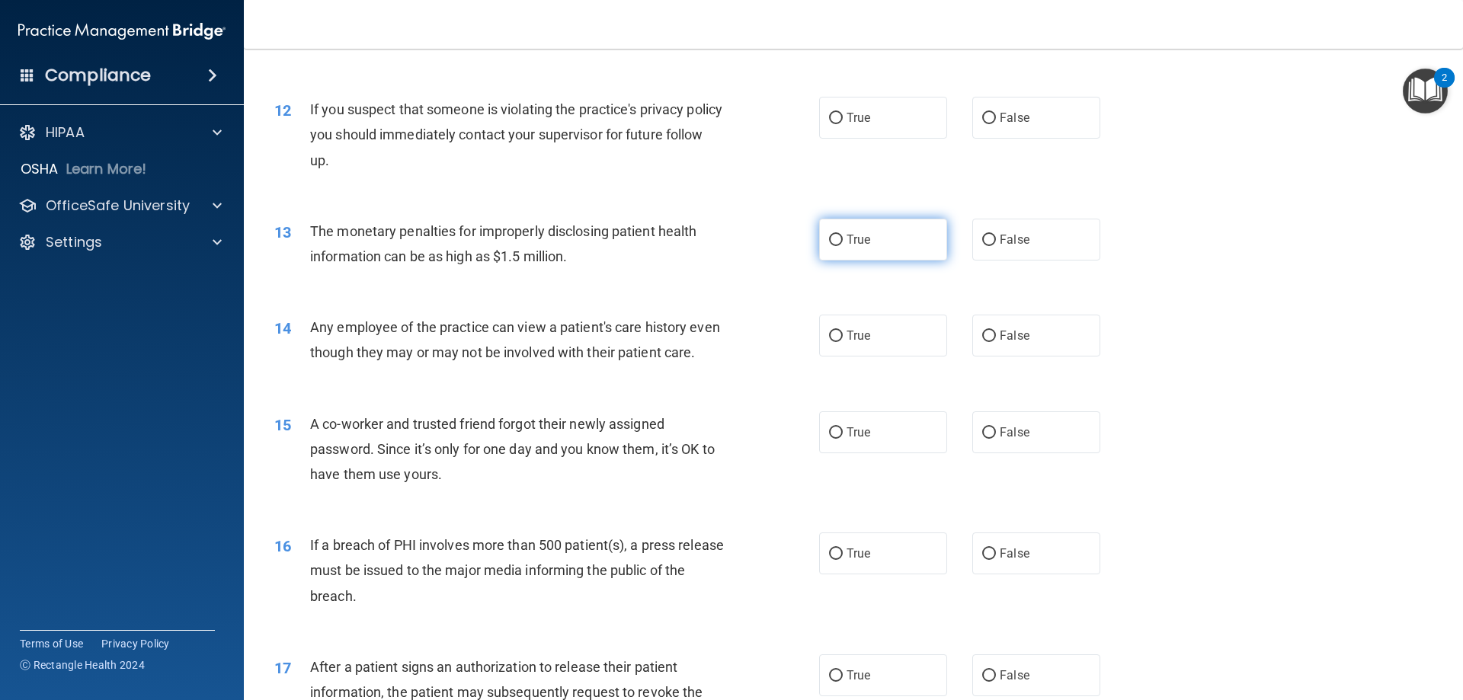
click at [856, 246] on span "True" at bounding box center [859, 239] width 24 height 14
click at [843, 246] on input "True" at bounding box center [836, 240] width 14 height 11
radio input "true"
click at [861, 114] on span "True" at bounding box center [859, 118] width 24 height 14
click at [843, 114] on input "True" at bounding box center [836, 118] width 14 height 11
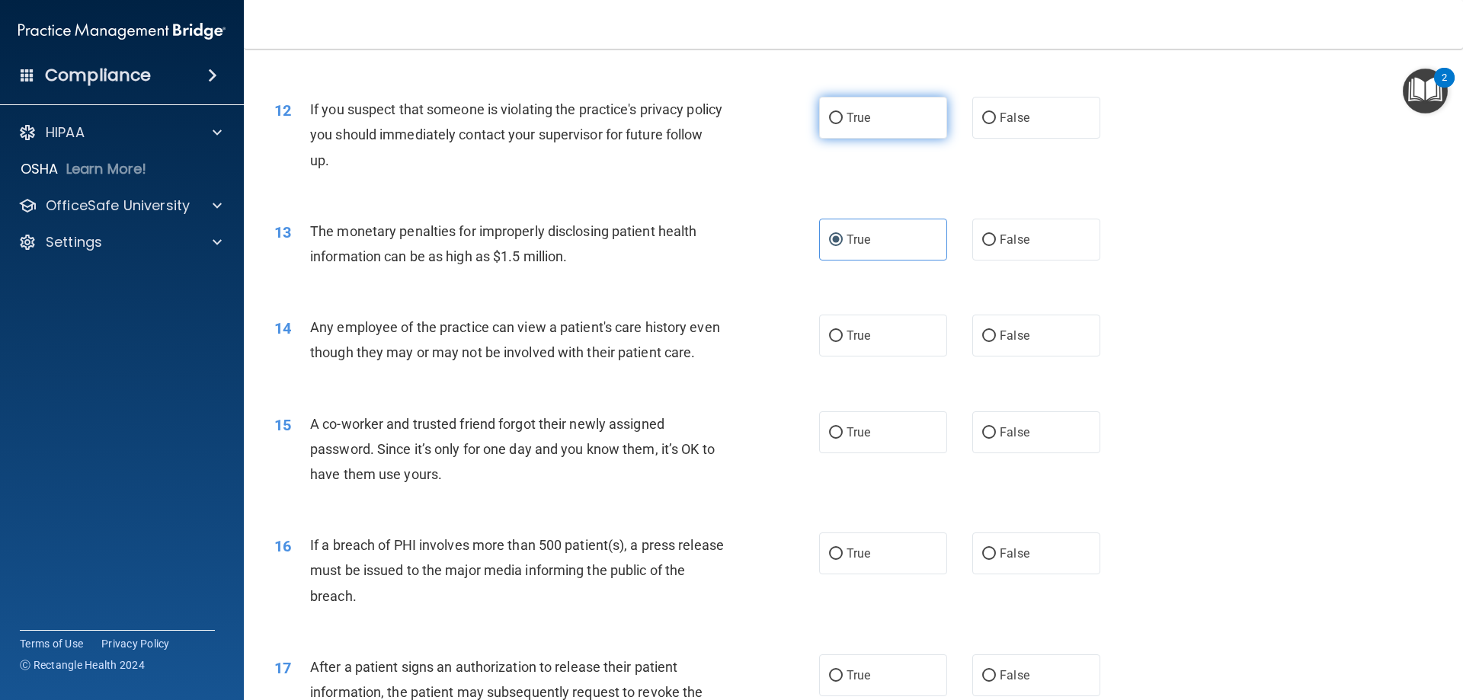
radio input "true"
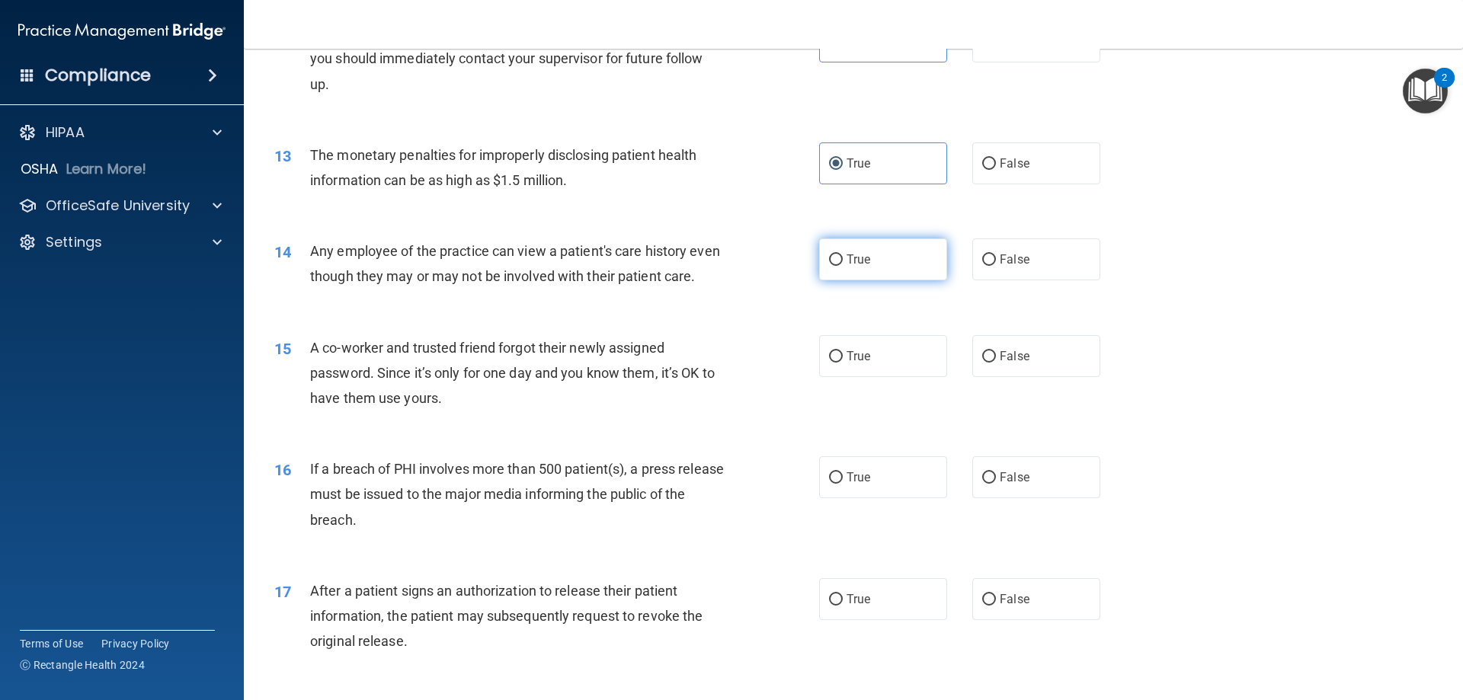
scroll to position [1372, 0]
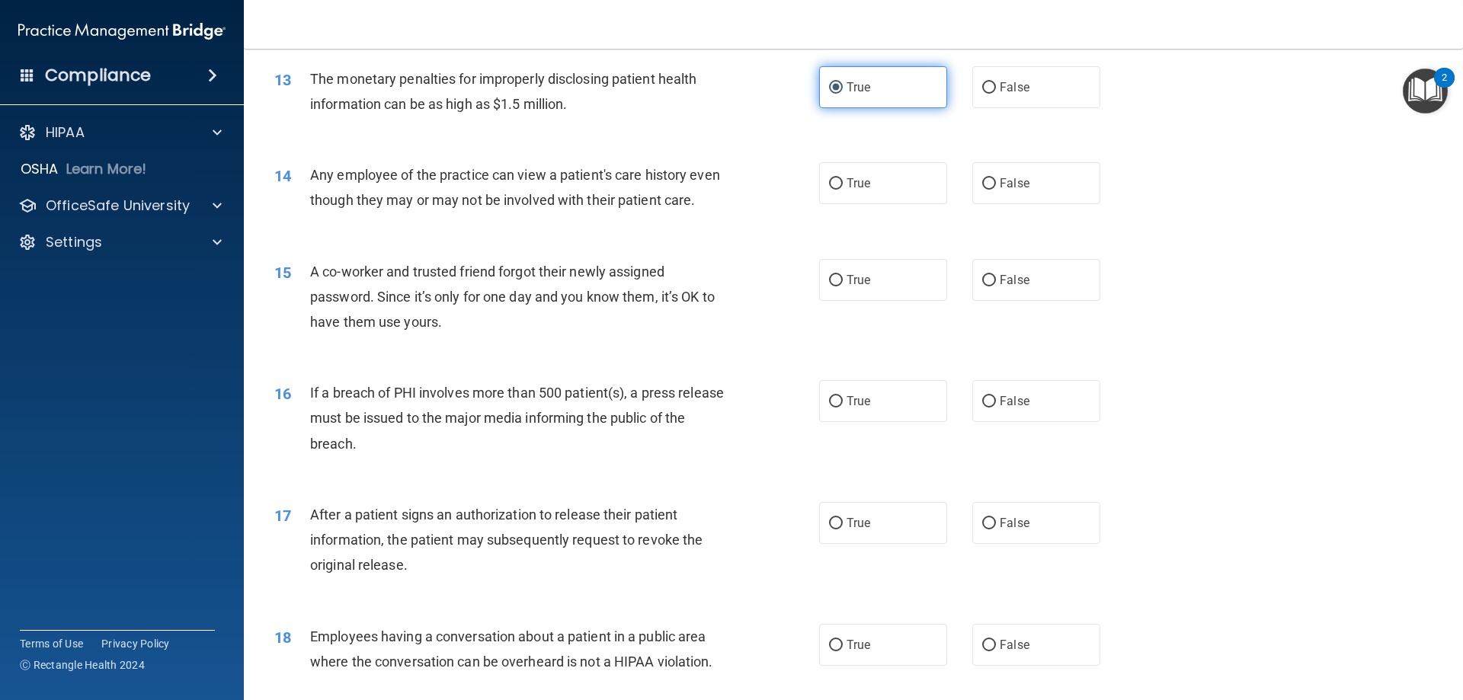
click at [890, 82] on label "True" at bounding box center [883, 87] width 128 height 42
click at [843, 82] on input "True" at bounding box center [836, 87] width 14 height 11
click at [1053, 179] on label "False" at bounding box center [1037, 183] width 128 height 42
click at [996, 179] on input "False" at bounding box center [989, 183] width 14 height 11
radio input "true"
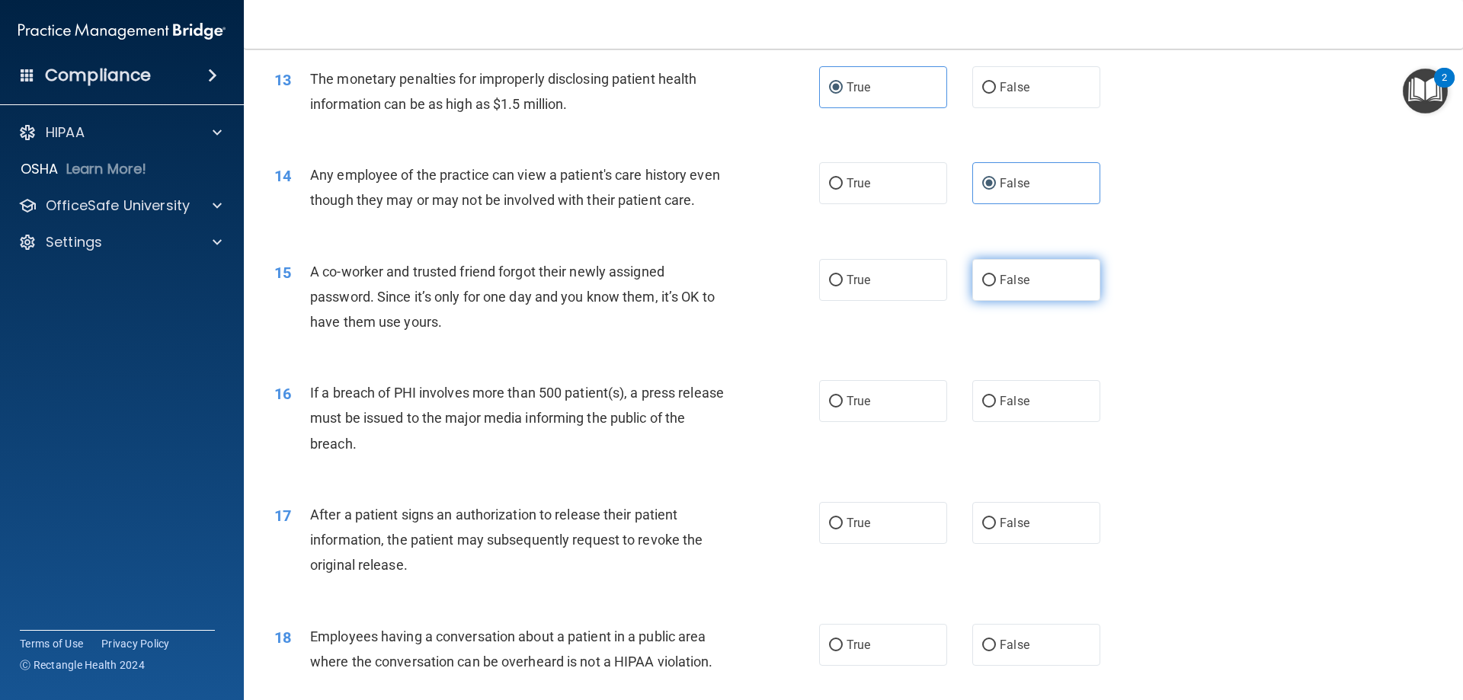
click at [1026, 301] on label "False" at bounding box center [1037, 280] width 128 height 42
click at [996, 287] on input "False" at bounding box center [989, 280] width 14 height 11
radio input "true"
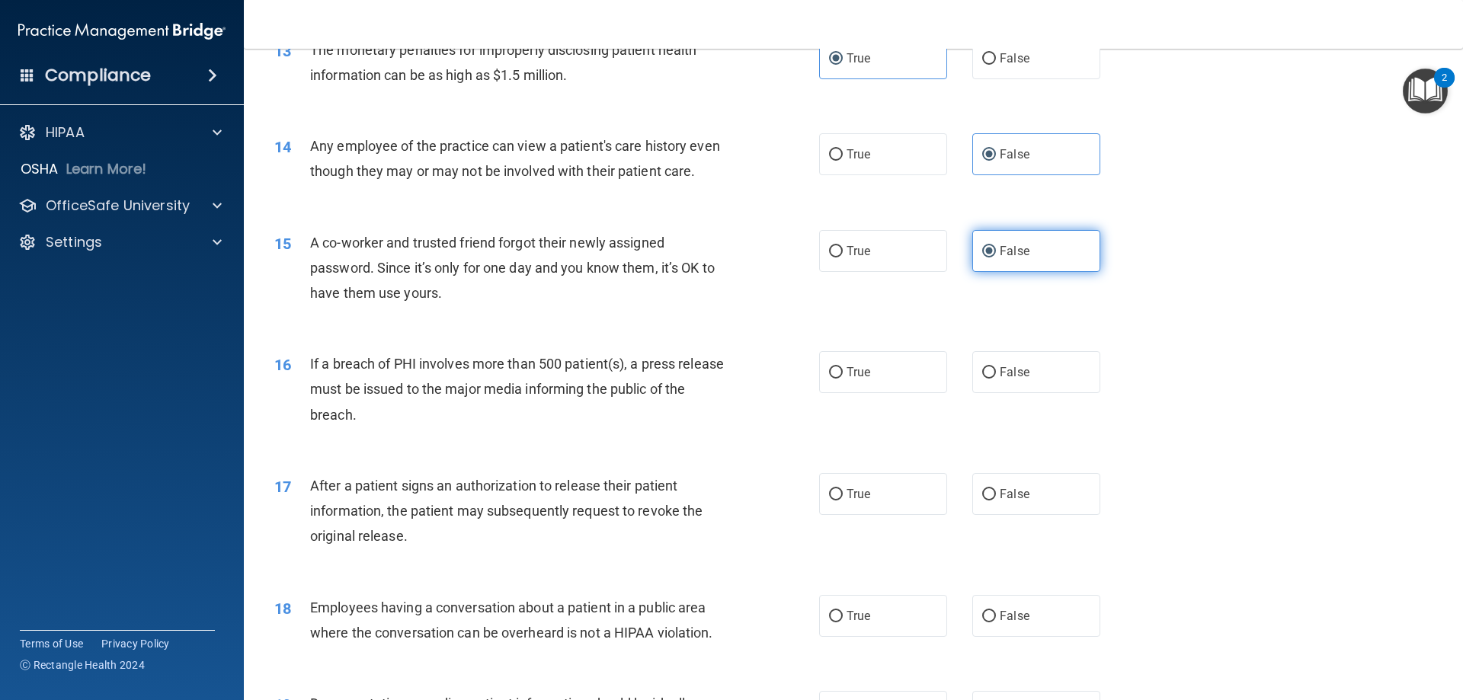
scroll to position [1448, 0]
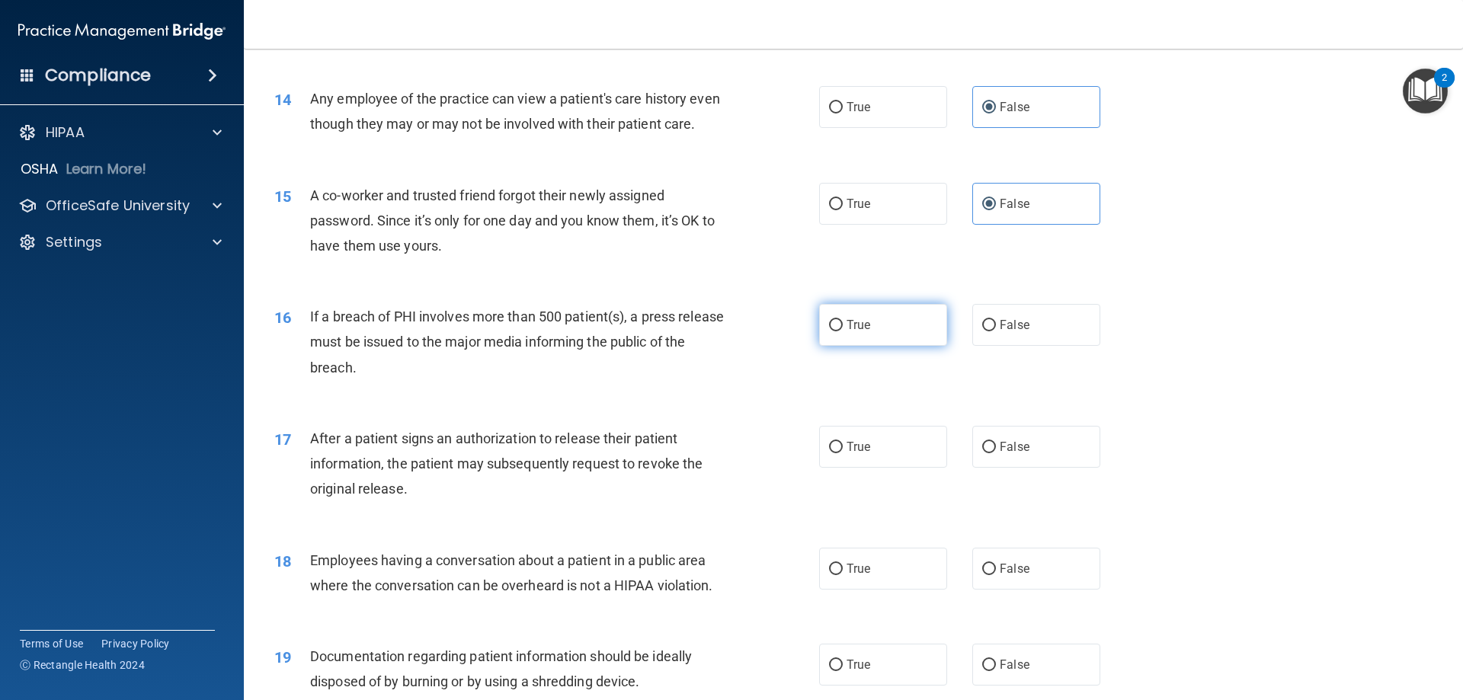
click at [899, 346] on label "True" at bounding box center [883, 325] width 128 height 42
click at [843, 332] on input "True" at bounding box center [836, 325] width 14 height 11
radio input "true"
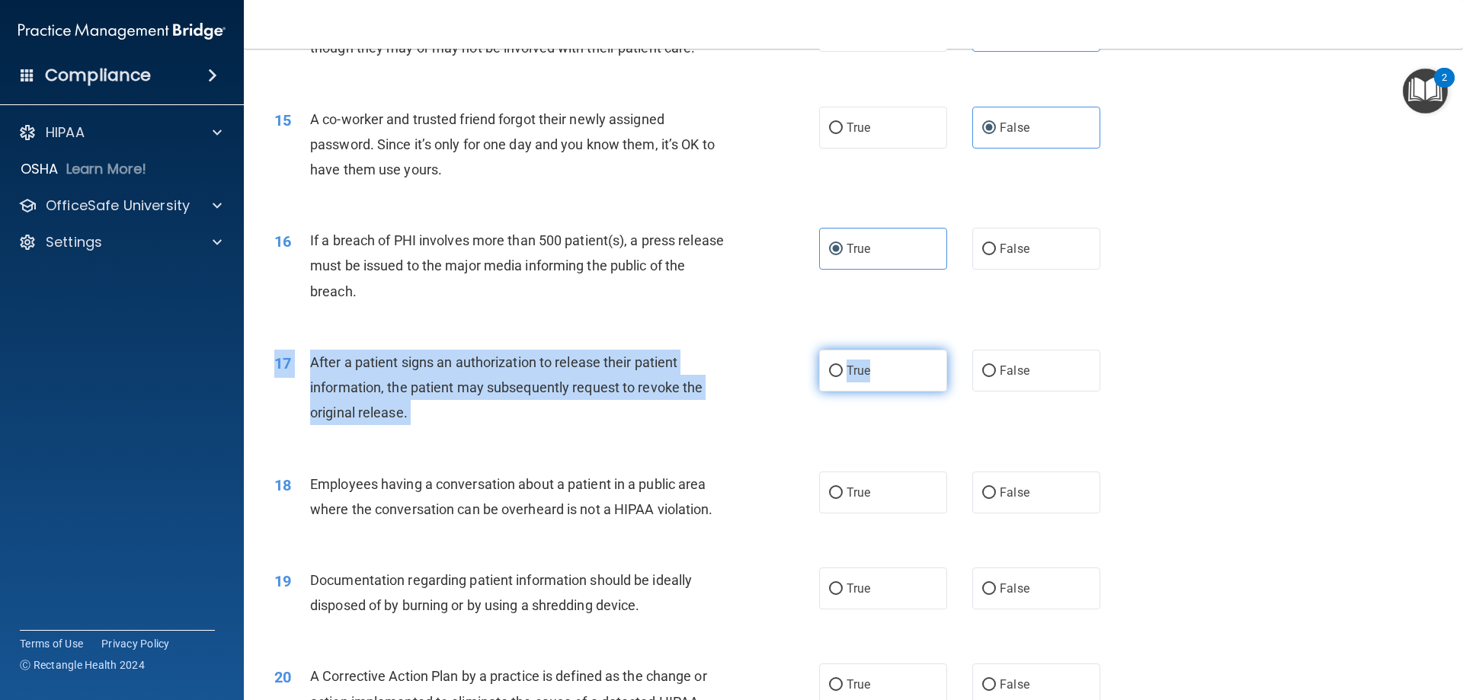
click at [863, 377] on div "17 After a patient signs an authorization to release their patient information,…" at bounding box center [853, 392] width 1181 height 122
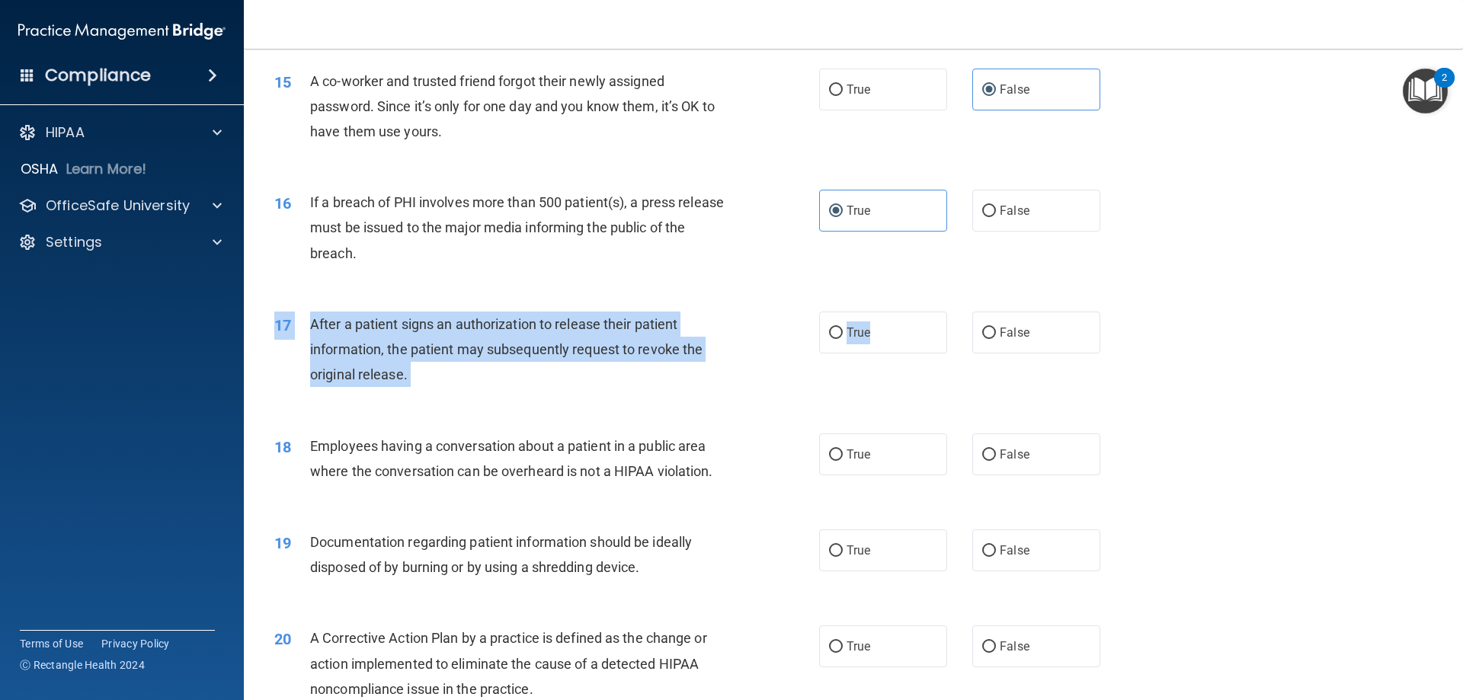
scroll to position [1601, 0]
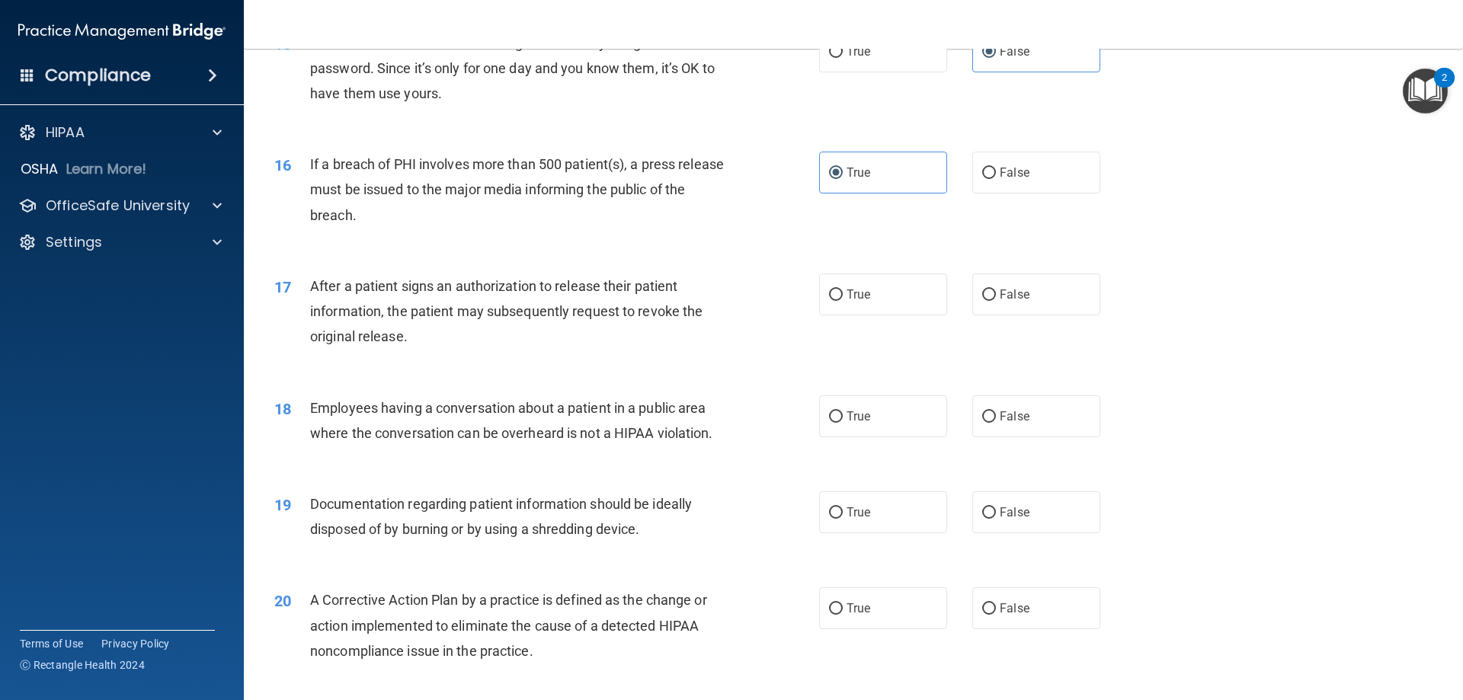
click at [873, 369] on div "17 After a patient signs an authorization to release their patient information,…" at bounding box center [853, 316] width 1181 height 122
click at [1005, 428] on label "False" at bounding box center [1037, 417] width 128 height 42
click at [996, 423] on input "False" at bounding box center [989, 417] width 14 height 11
radio input "true"
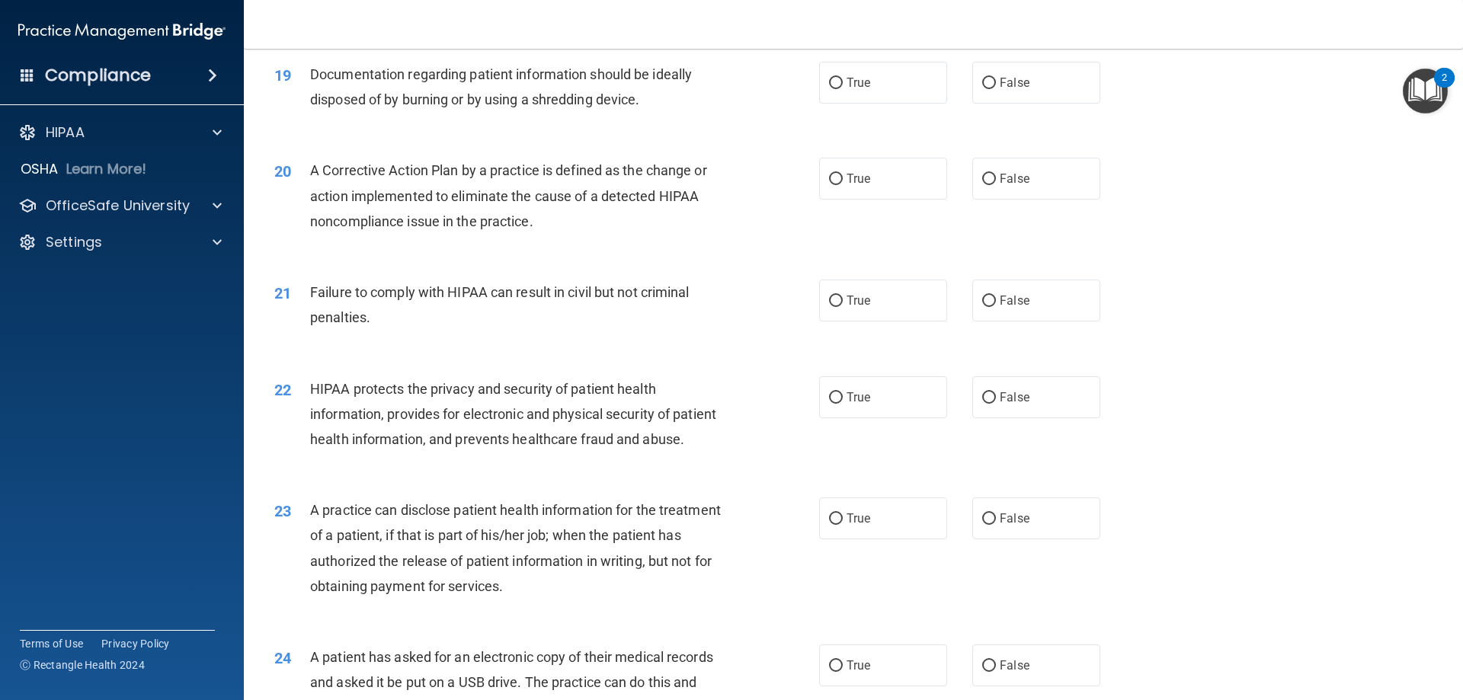
scroll to position [2058, 0]
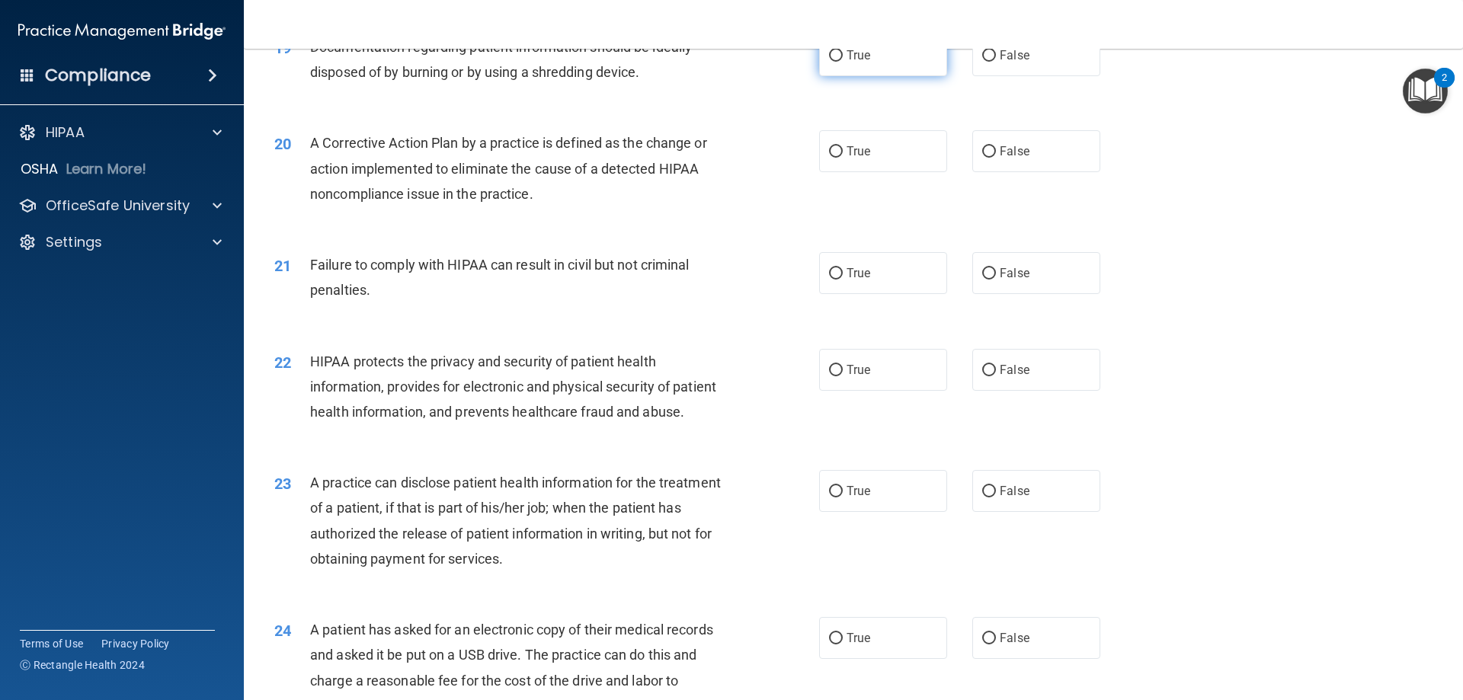
click at [851, 63] on span "True" at bounding box center [859, 55] width 24 height 14
click at [843, 62] on input "True" at bounding box center [836, 55] width 14 height 11
radio input "true"
click at [879, 172] on label "True" at bounding box center [883, 151] width 128 height 42
click at [843, 158] on input "True" at bounding box center [836, 151] width 14 height 11
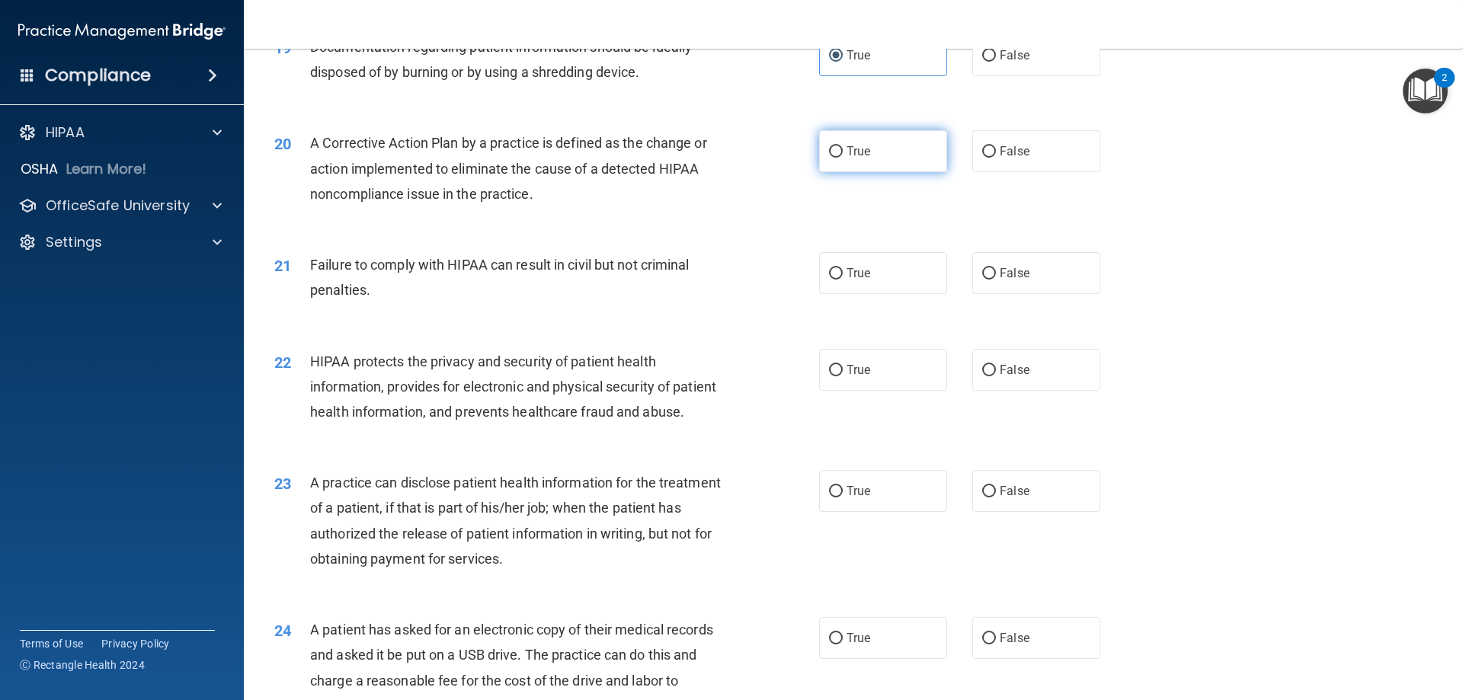
radio input "true"
click at [1033, 294] on label "False" at bounding box center [1037, 273] width 128 height 42
click at [996, 280] on input "False" at bounding box center [989, 273] width 14 height 11
radio input "true"
click at [900, 383] on label "True" at bounding box center [883, 370] width 128 height 42
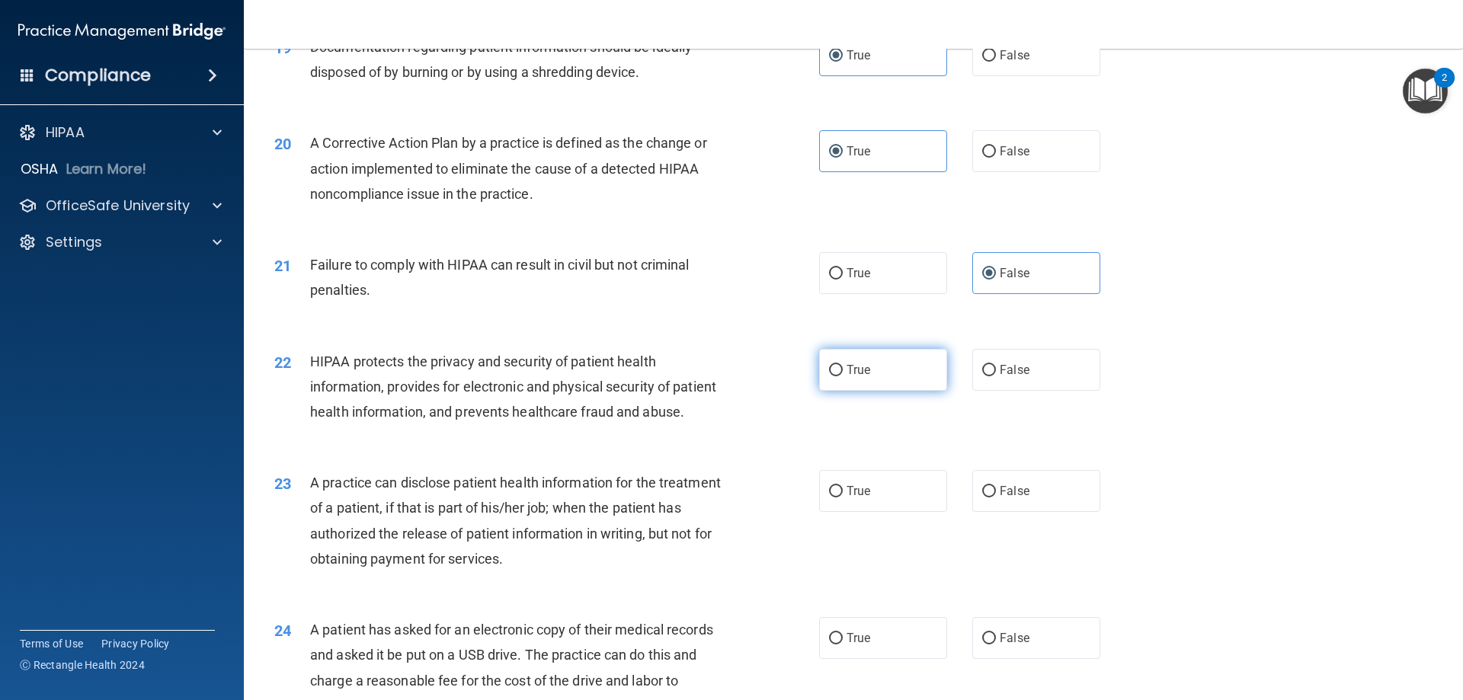
click at [843, 377] on input "True" at bounding box center [836, 370] width 14 height 11
radio input "true"
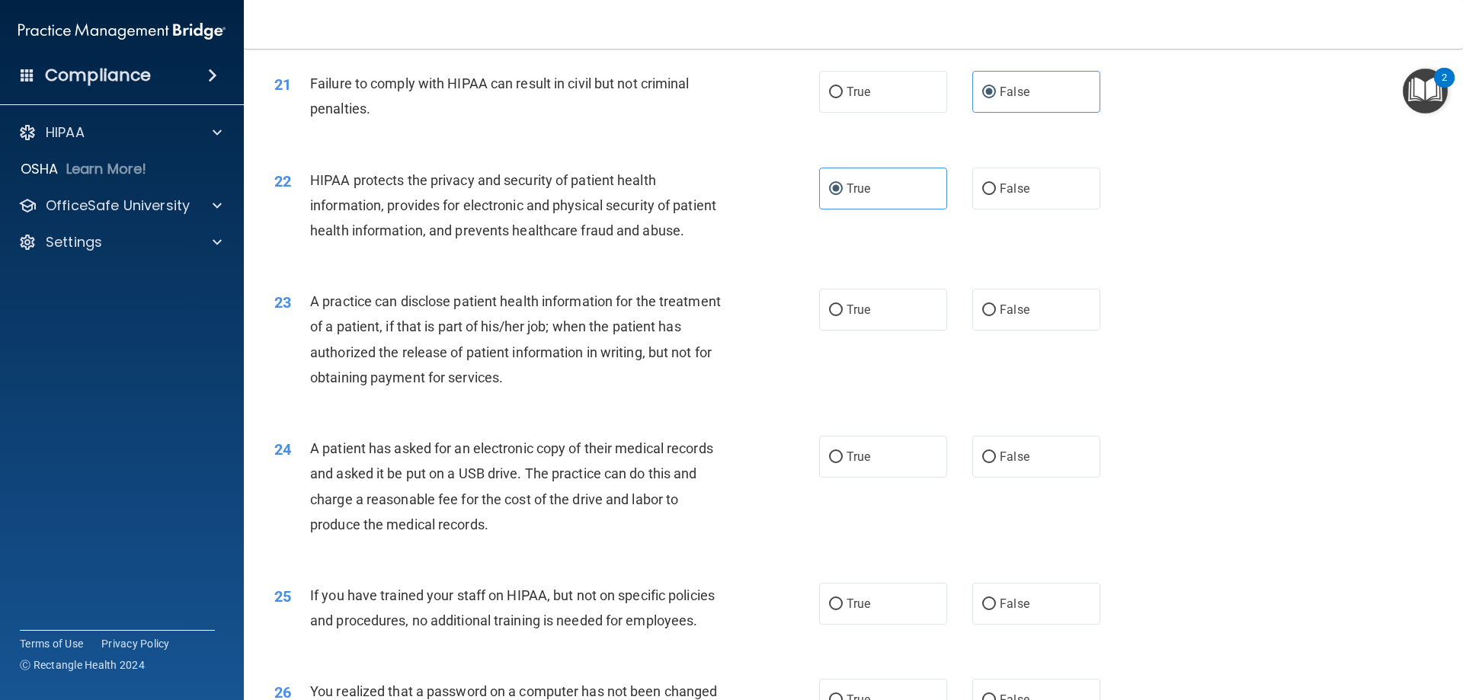
scroll to position [2287, 0]
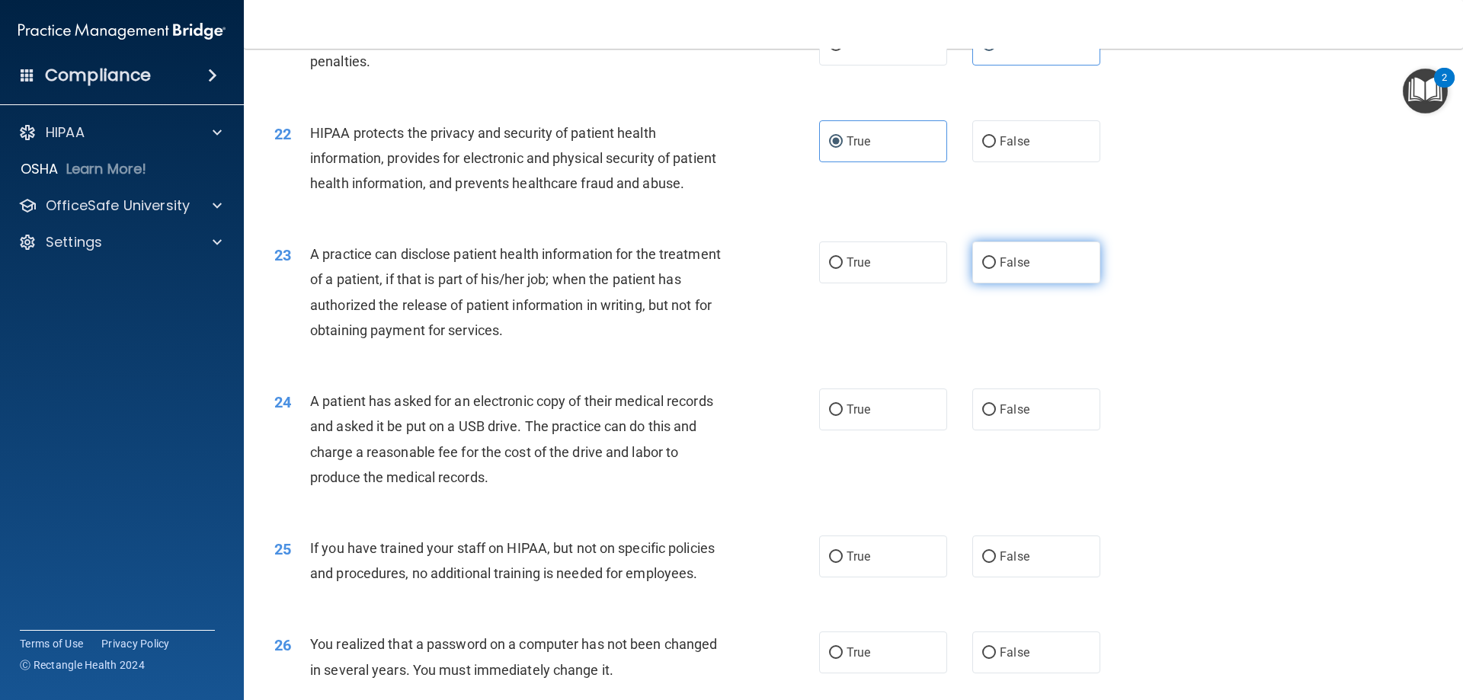
click at [1037, 284] on label "False" at bounding box center [1037, 263] width 128 height 42
click at [996, 269] on input "False" at bounding box center [989, 263] width 14 height 11
radio input "true"
click at [861, 417] on span "True" at bounding box center [859, 409] width 24 height 14
click at [843, 416] on input "True" at bounding box center [836, 410] width 14 height 11
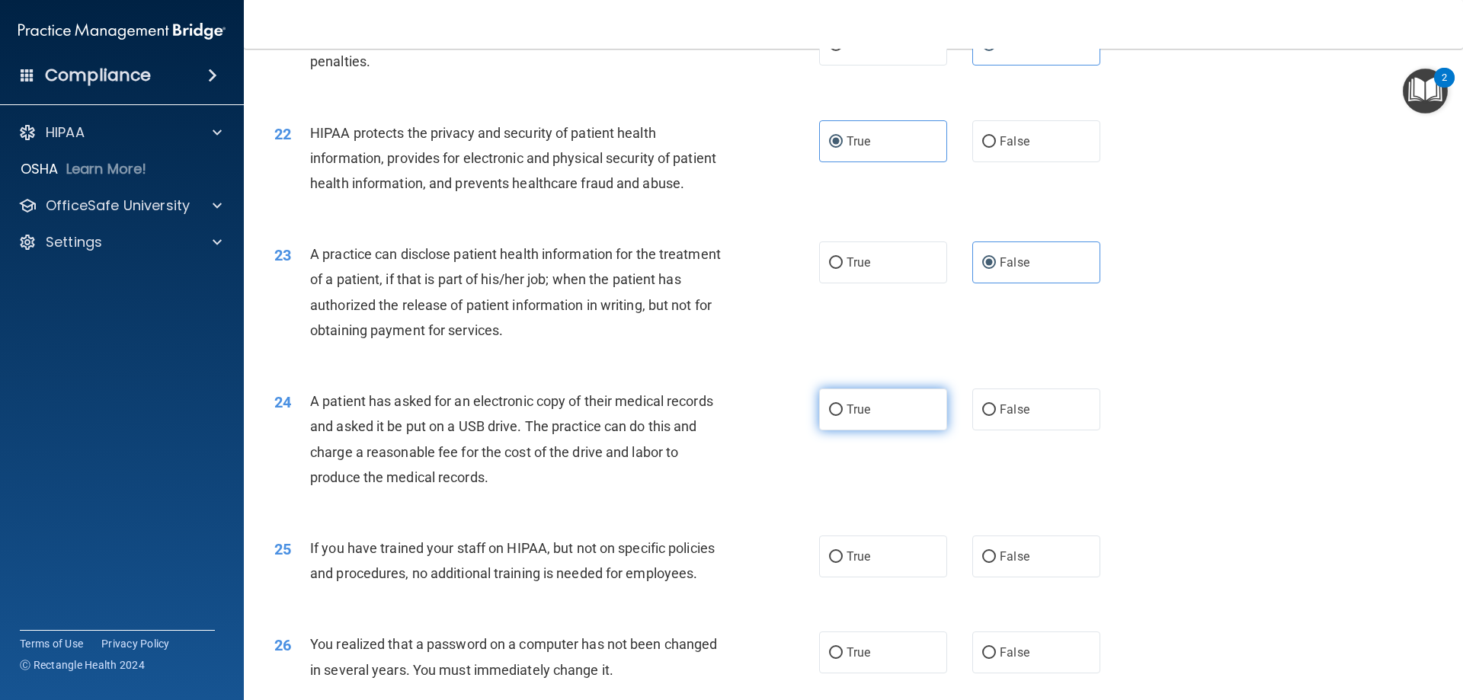
radio input "true"
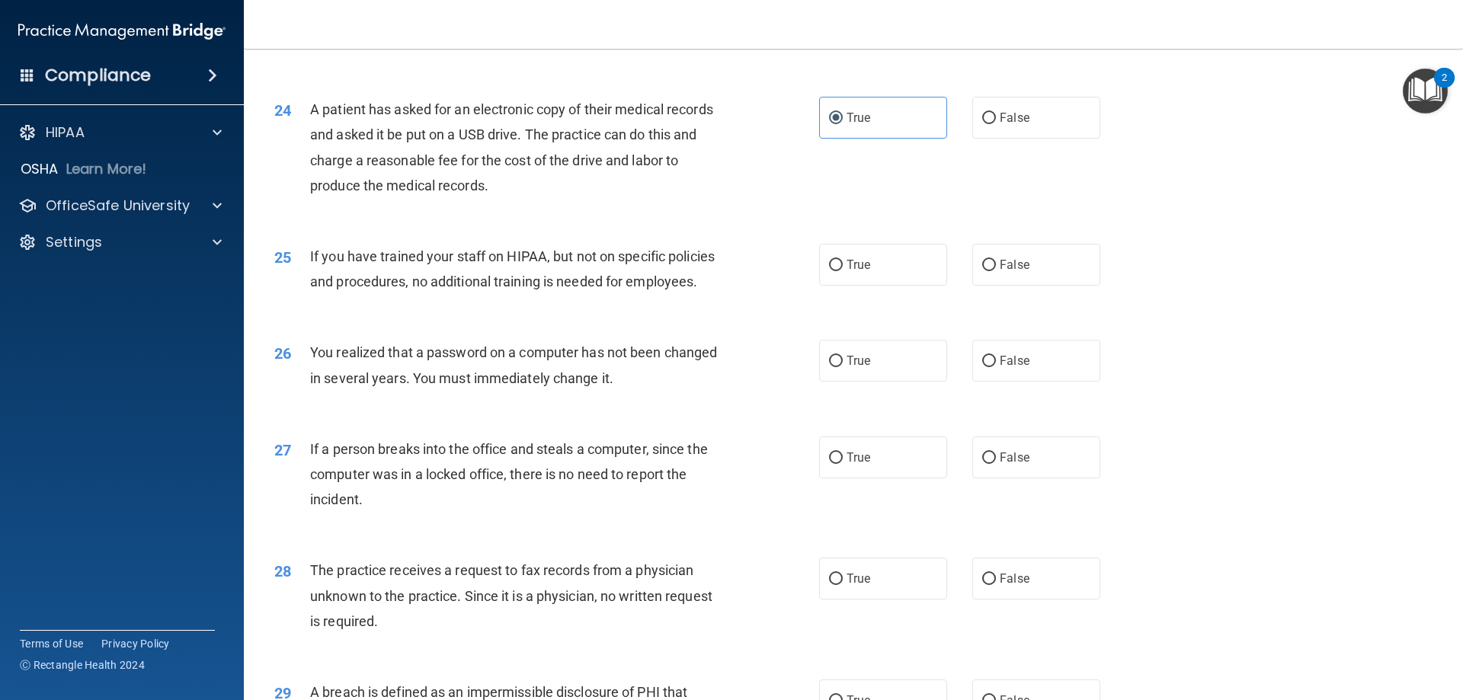
scroll to position [2592, 0]
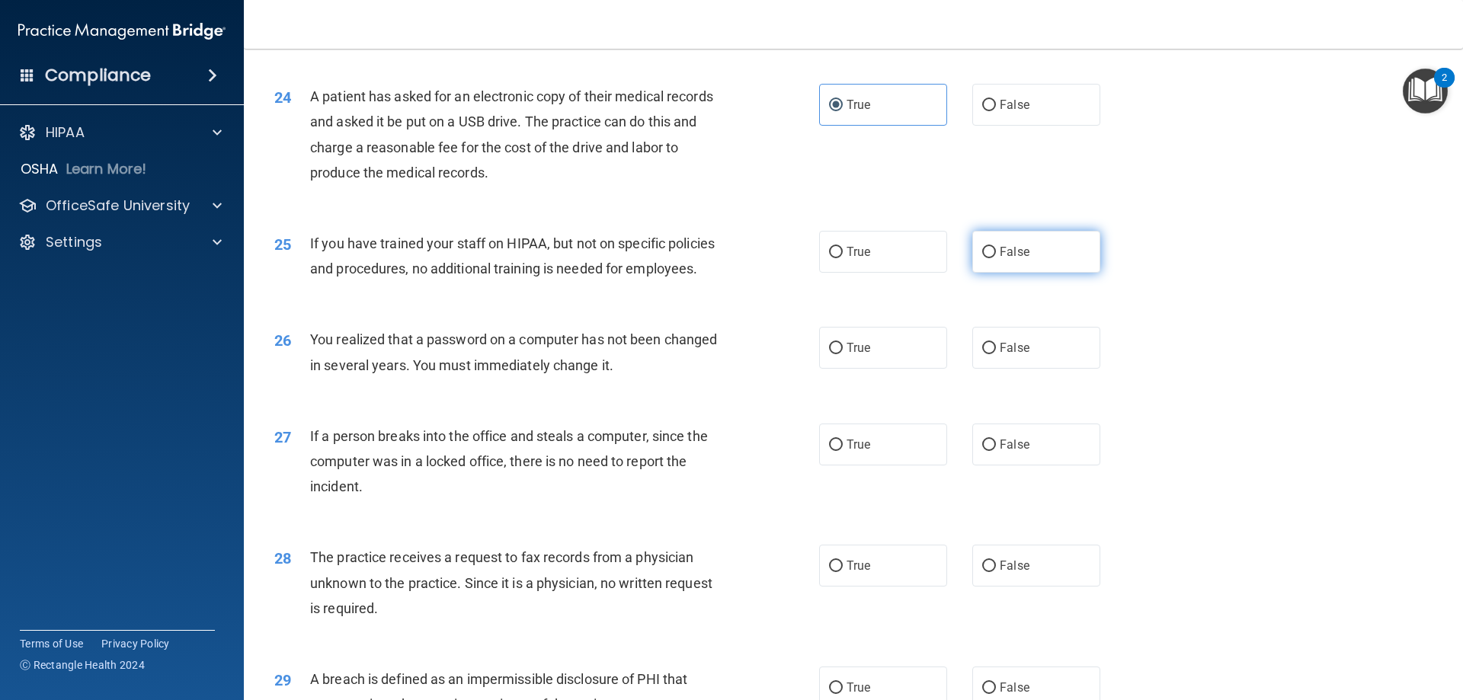
click at [1005, 273] on label "False" at bounding box center [1037, 252] width 128 height 42
click at [996, 258] on input "False" at bounding box center [989, 252] width 14 height 11
radio input "true"
click at [873, 369] on label "True" at bounding box center [883, 348] width 128 height 42
click at [843, 354] on input "True" at bounding box center [836, 348] width 14 height 11
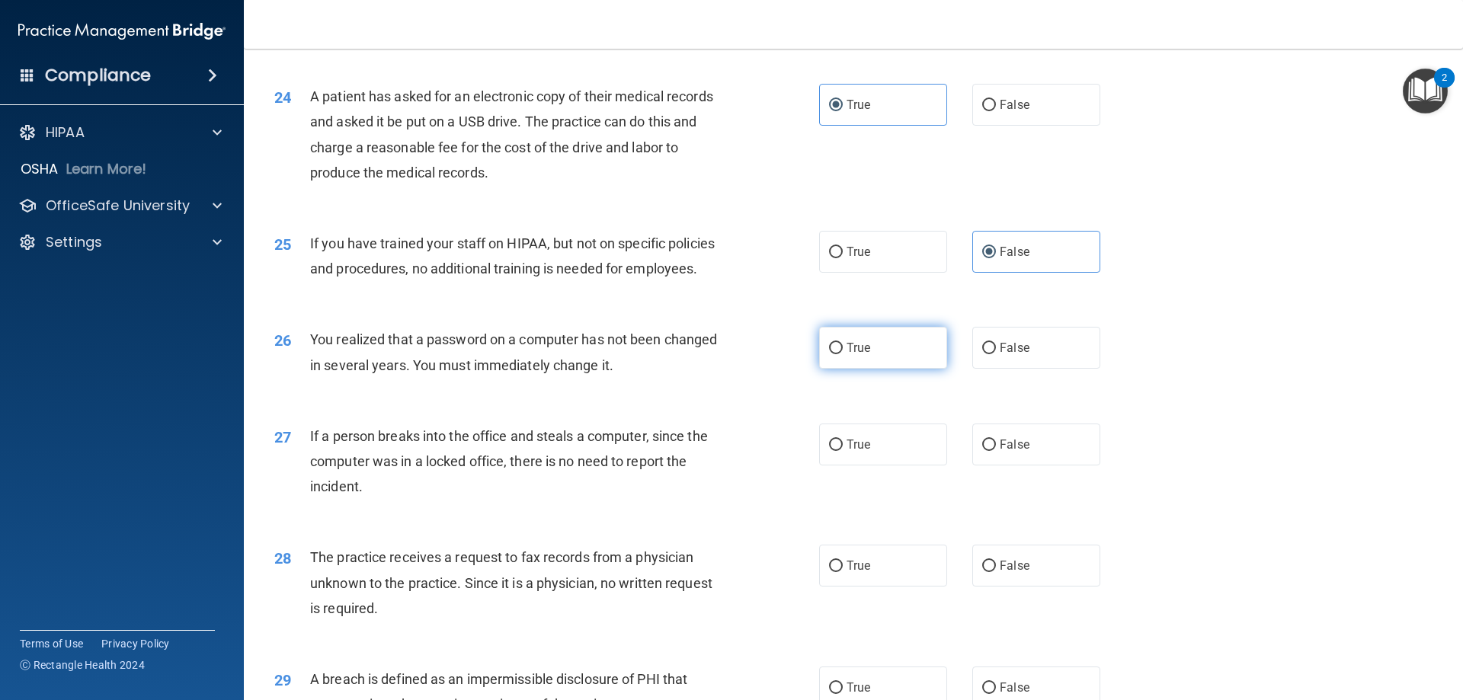
radio input "true"
click at [1000, 452] on span "False" at bounding box center [1015, 445] width 30 height 14
click at [996, 451] on input "False" at bounding box center [989, 445] width 14 height 11
radio input "true"
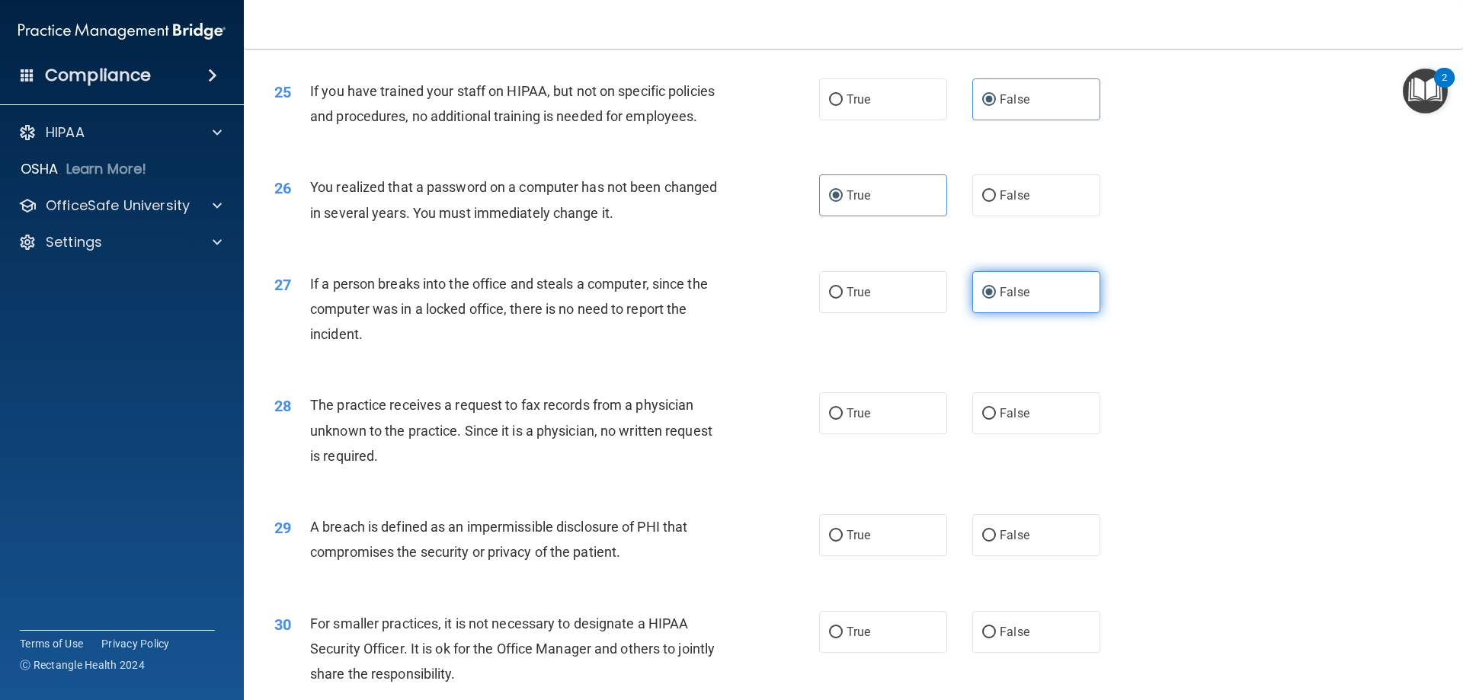
scroll to position [2820, 0]
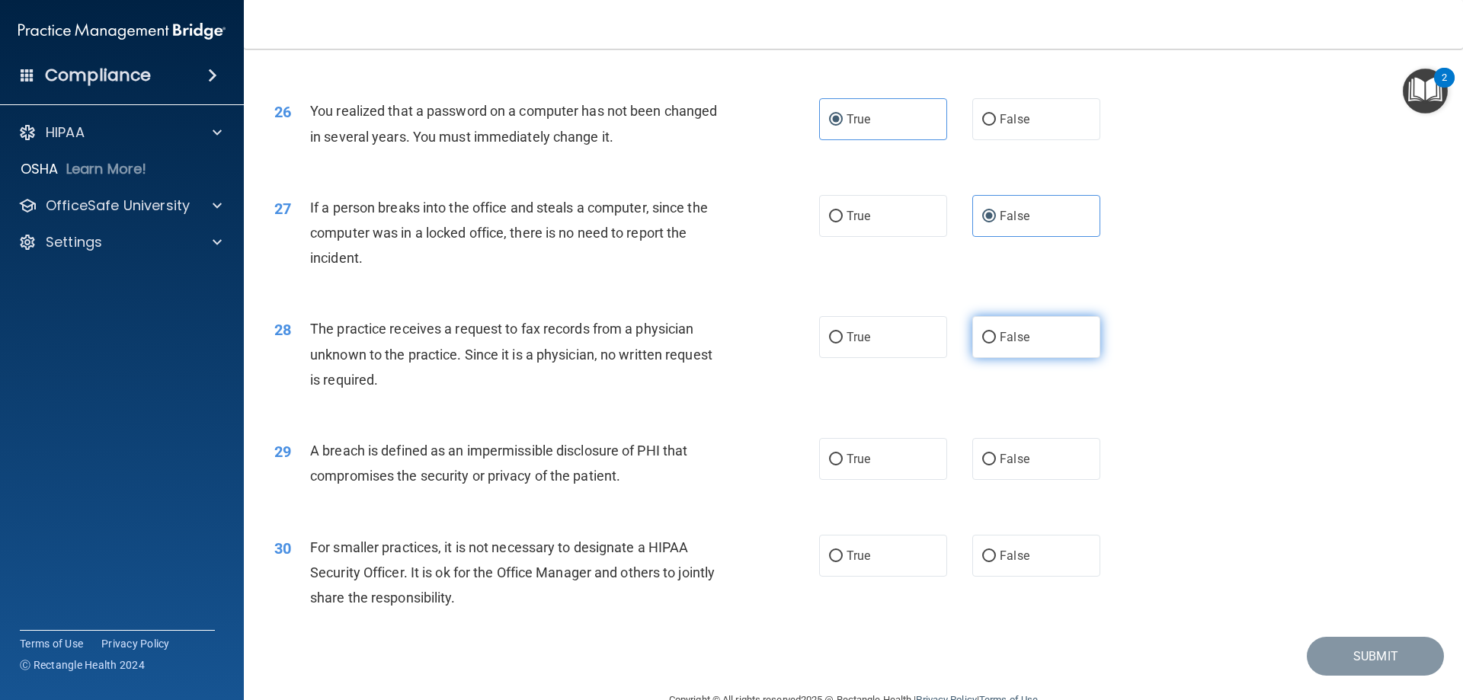
click at [998, 358] on label "False" at bounding box center [1037, 337] width 128 height 42
click at [996, 344] on input "False" at bounding box center [989, 337] width 14 height 11
radio input "true"
click at [887, 480] on label "True" at bounding box center [883, 459] width 128 height 42
click at [843, 466] on input "True" at bounding box center [836, 459] width 14 height 11
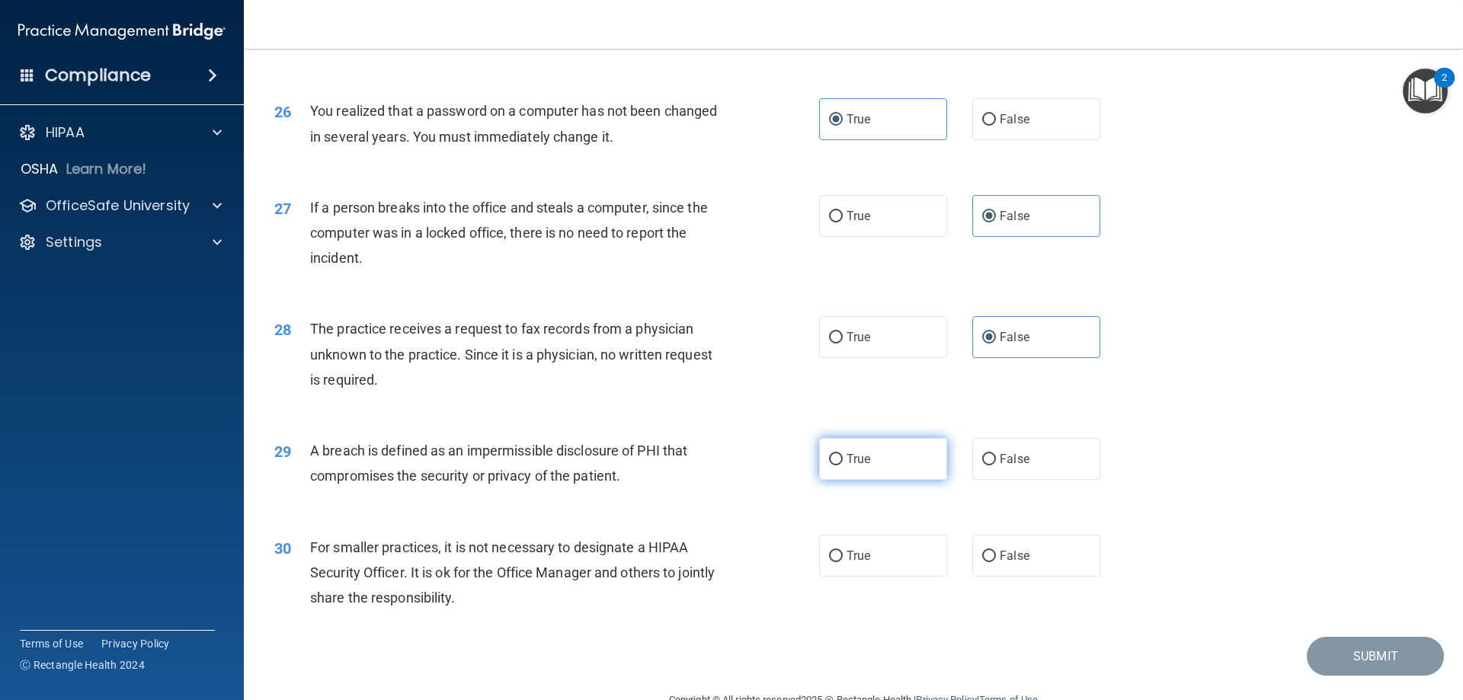
radio input "true"
click at [1013, 577] on label "False" at bounding box center [1037, 556] width 128 height 42
click at [996, 563] on input "False" at bounding box center [989, 556] width 14 height 11
radio input "true"
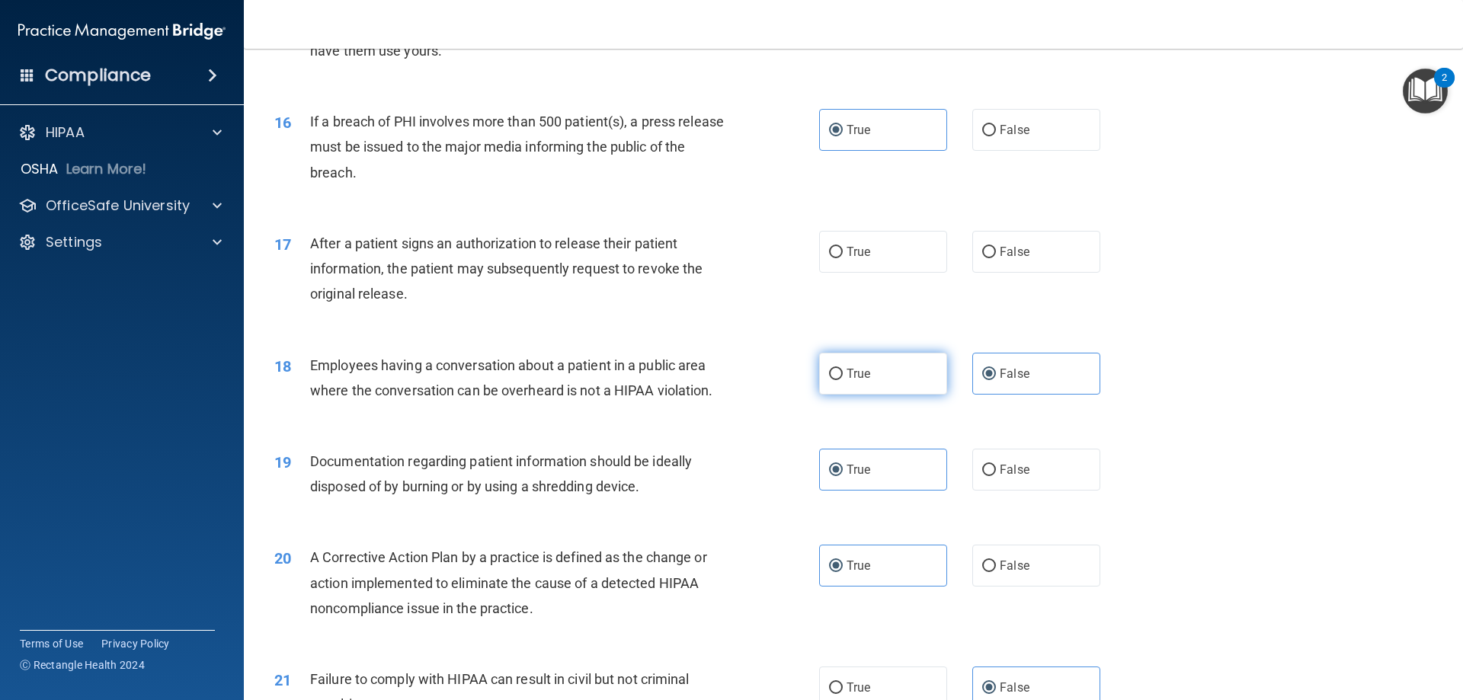
scroll to position [1677, 0]
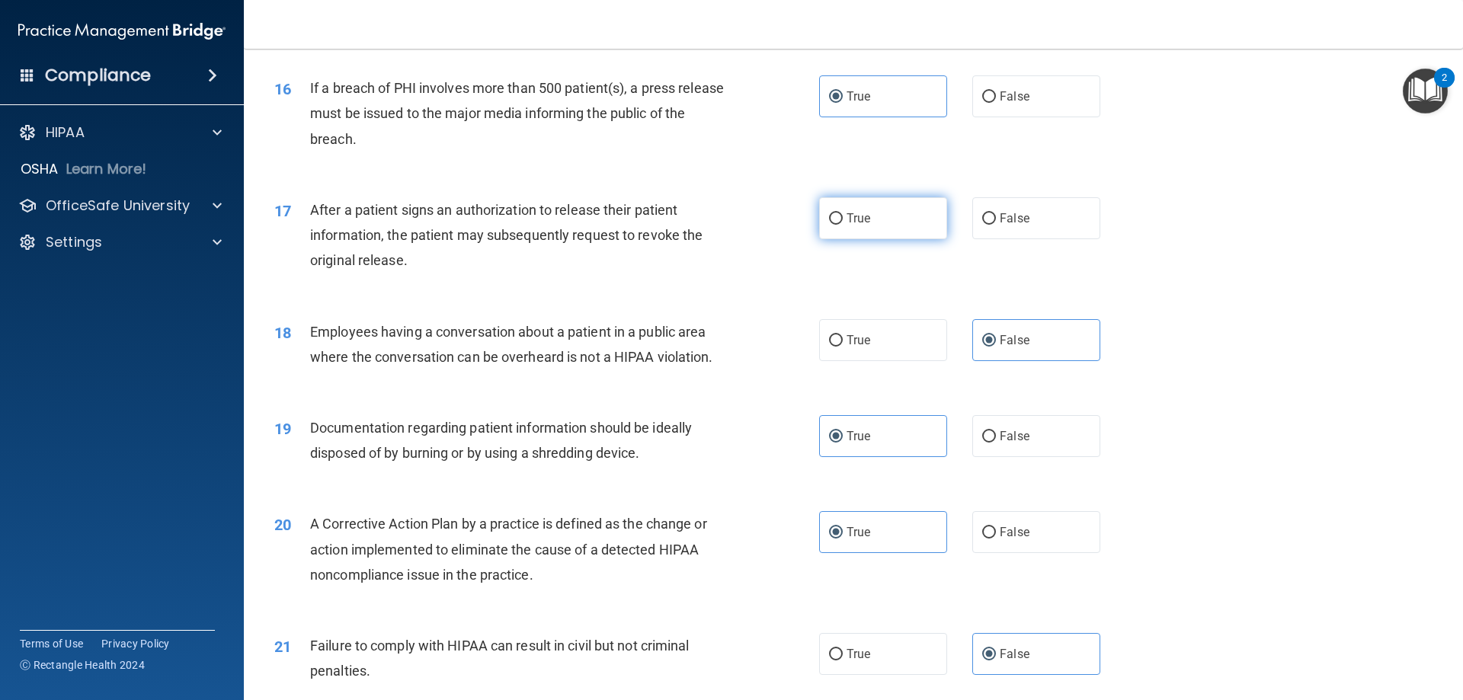
click at [899, 238] on label "True" at bounding box center [883, 218] width 128 height 42
click at [843, 225] on input "True" at bounding box center [836, 218] width 14 height 11
radio input "true"
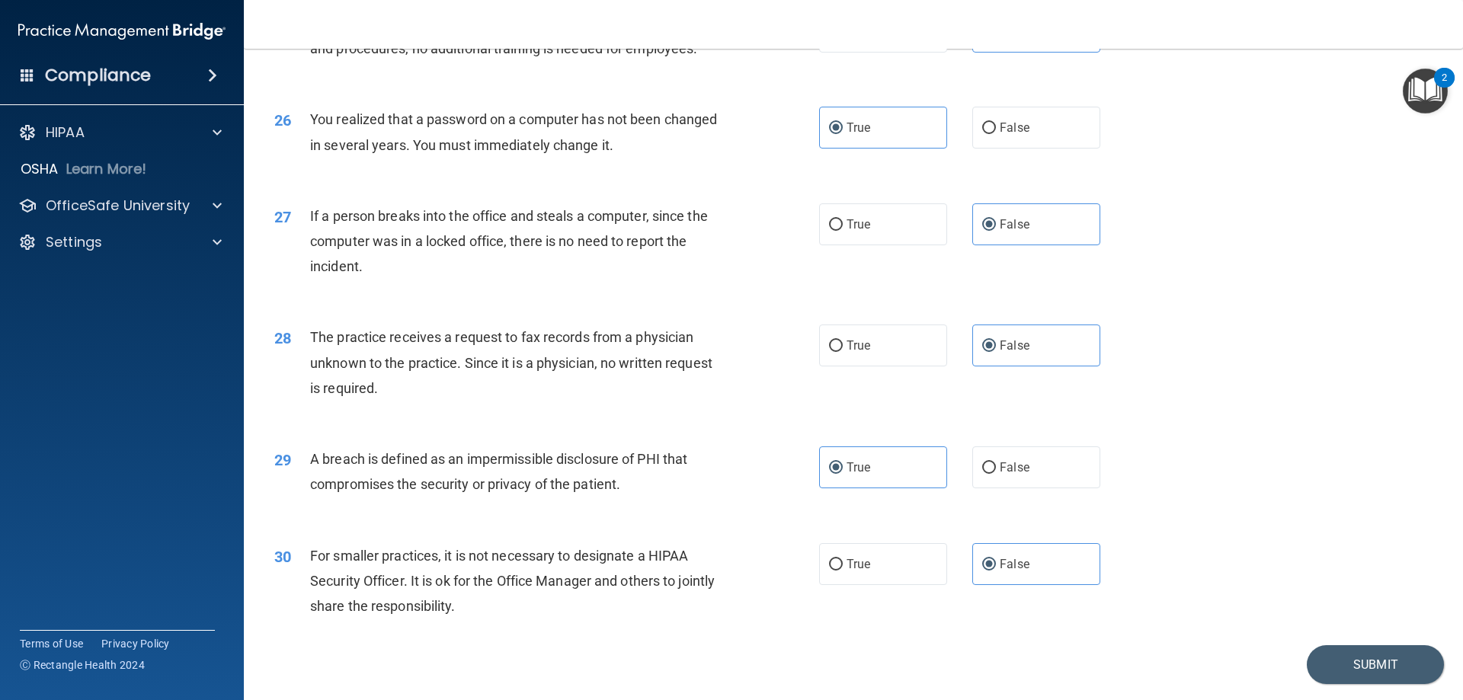
scroll to position [2855, 0]
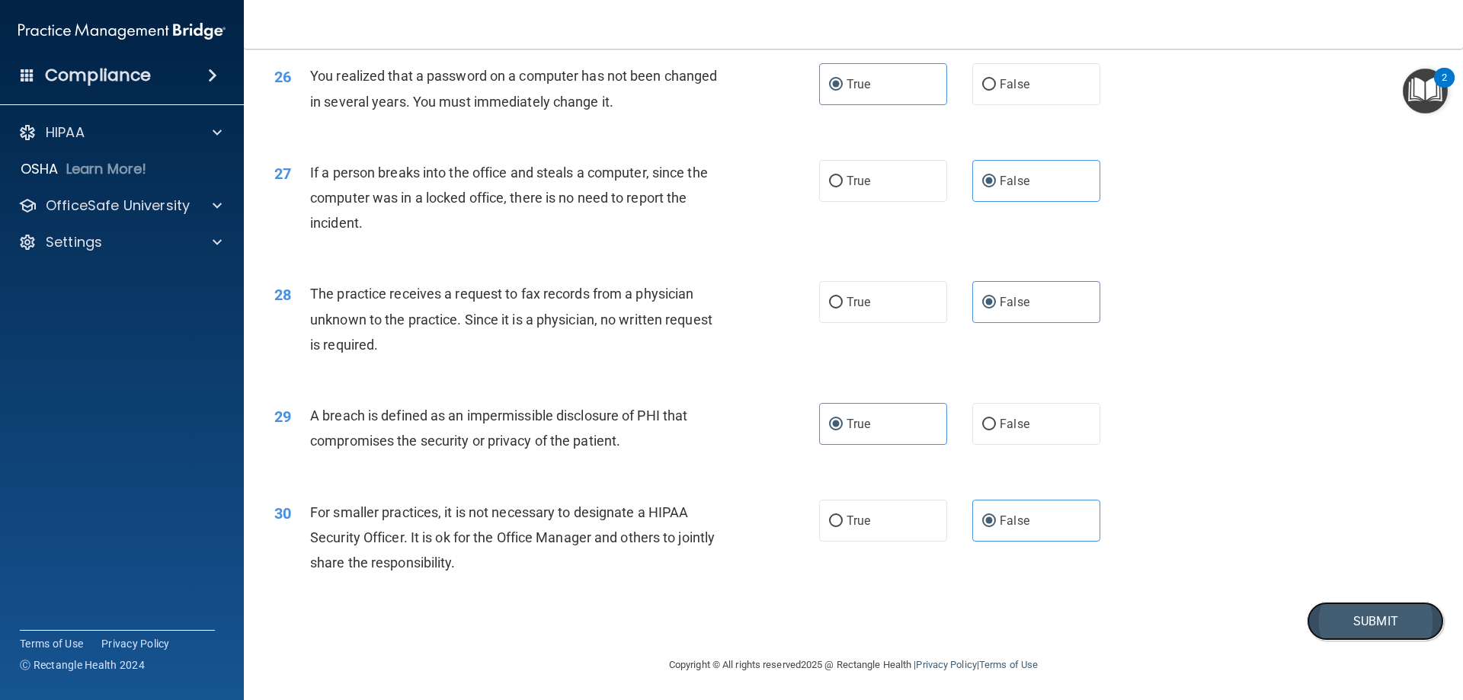
click at [1377, 641] on button "Submit" at bounding box center [1375, 621] width 137 height 39
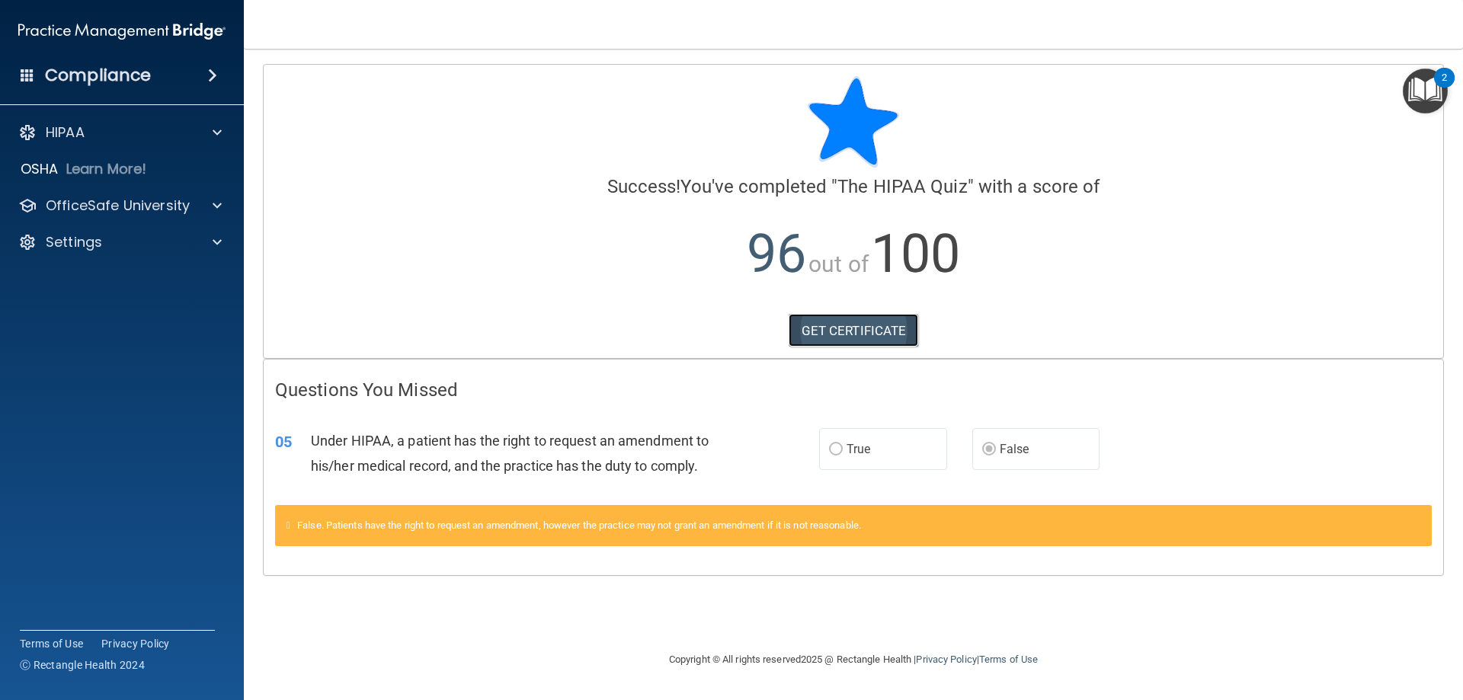
click at [877, 325] on link "GET CERTIFICATE" at bounding box center [854, 331] width 130 height 34
click at [134, 194] on div "OfficeSafe University" at bounding box center [122, 206] width 245 height 30
click at [223, 207] on div at bounding box center [215, 206] width 38 height 18
click at [149, 242] on div "HIPAA Training" at bounding box center [114, 242] width 208 height 15
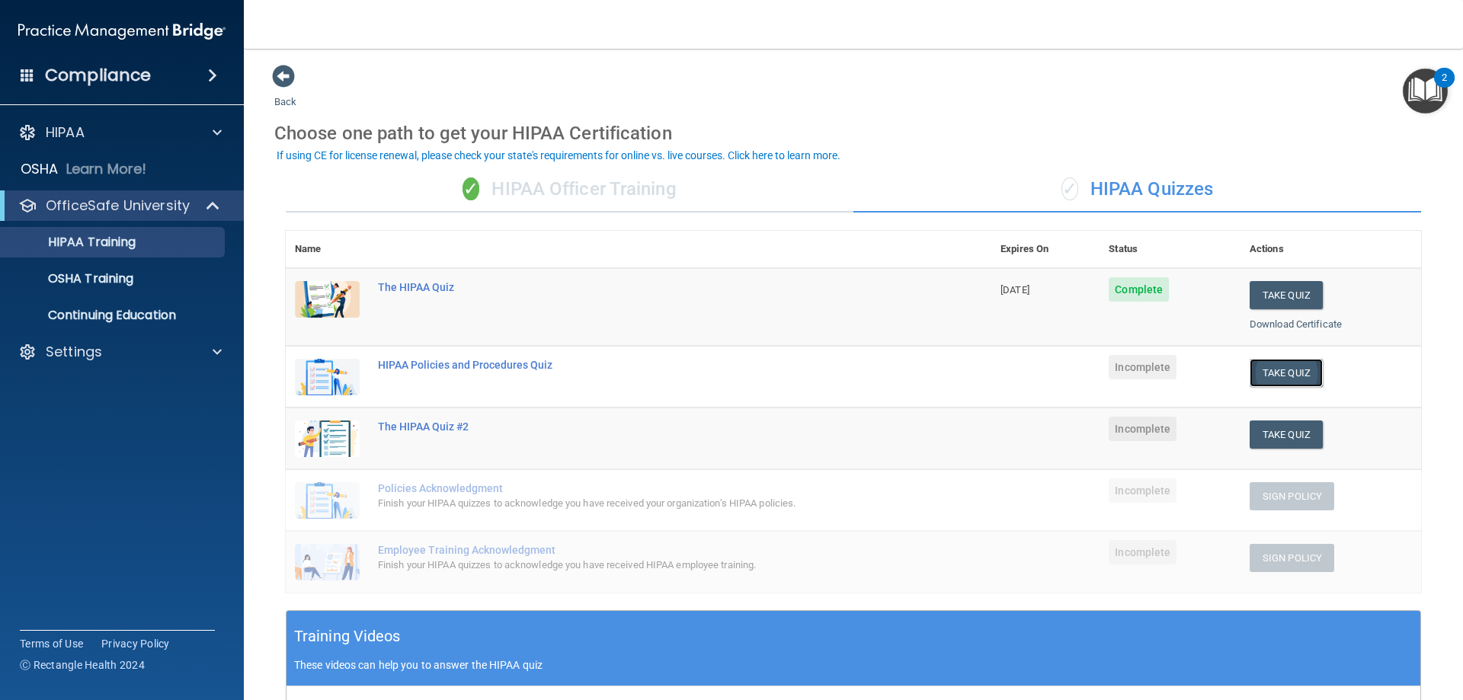
click at [1297, 371] on button "Take Quiz" at bounding box center [1286, 373] width 73 height 28
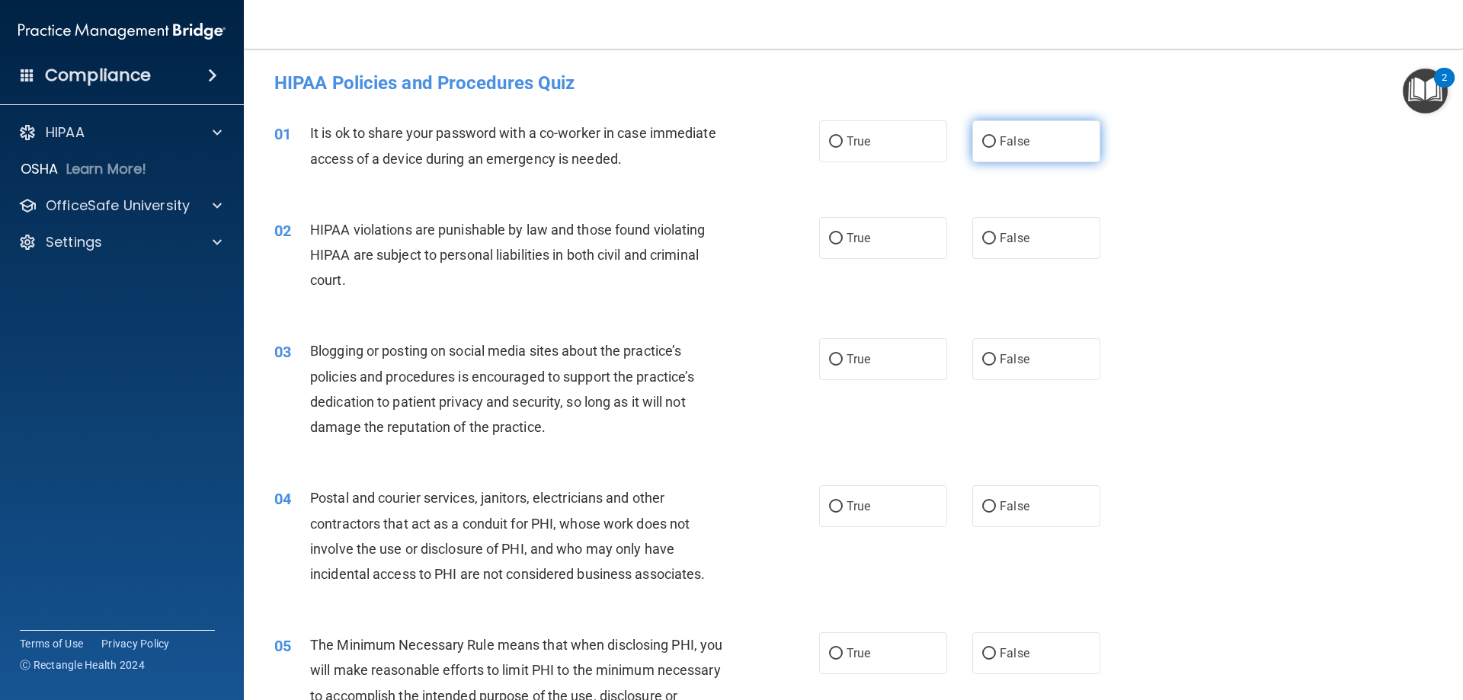
click at [1000, 140] on span "False" at bounding box center [1015, 141] width 30 height 14
click at [996, 140] on input "False" at bounding box center [989, 141] width 14 height 11
radio input "true"
click at [880, 233] on label "True" at bounding box center [883, 238] width 128 height 42
click at [843, 233] on input "True" at bounding box center [836, 238] width 14 height 11
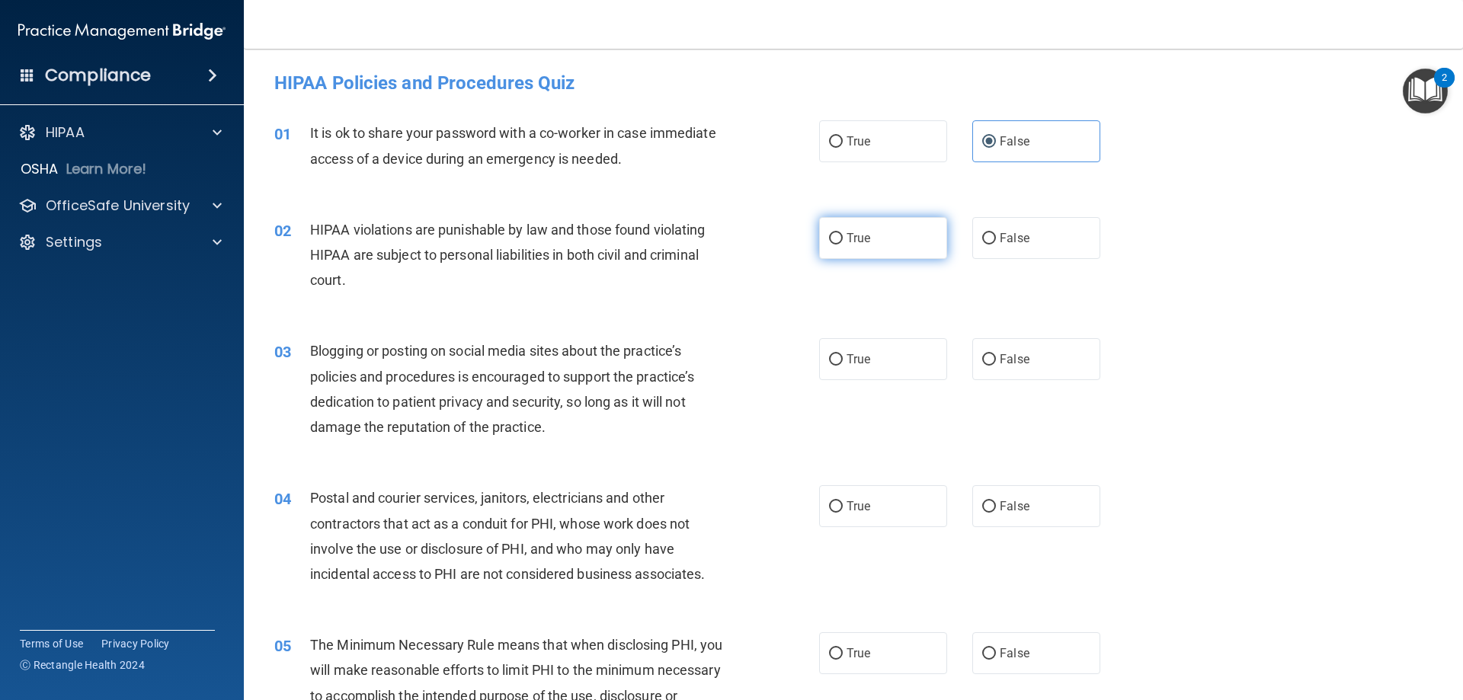
radio input "true"
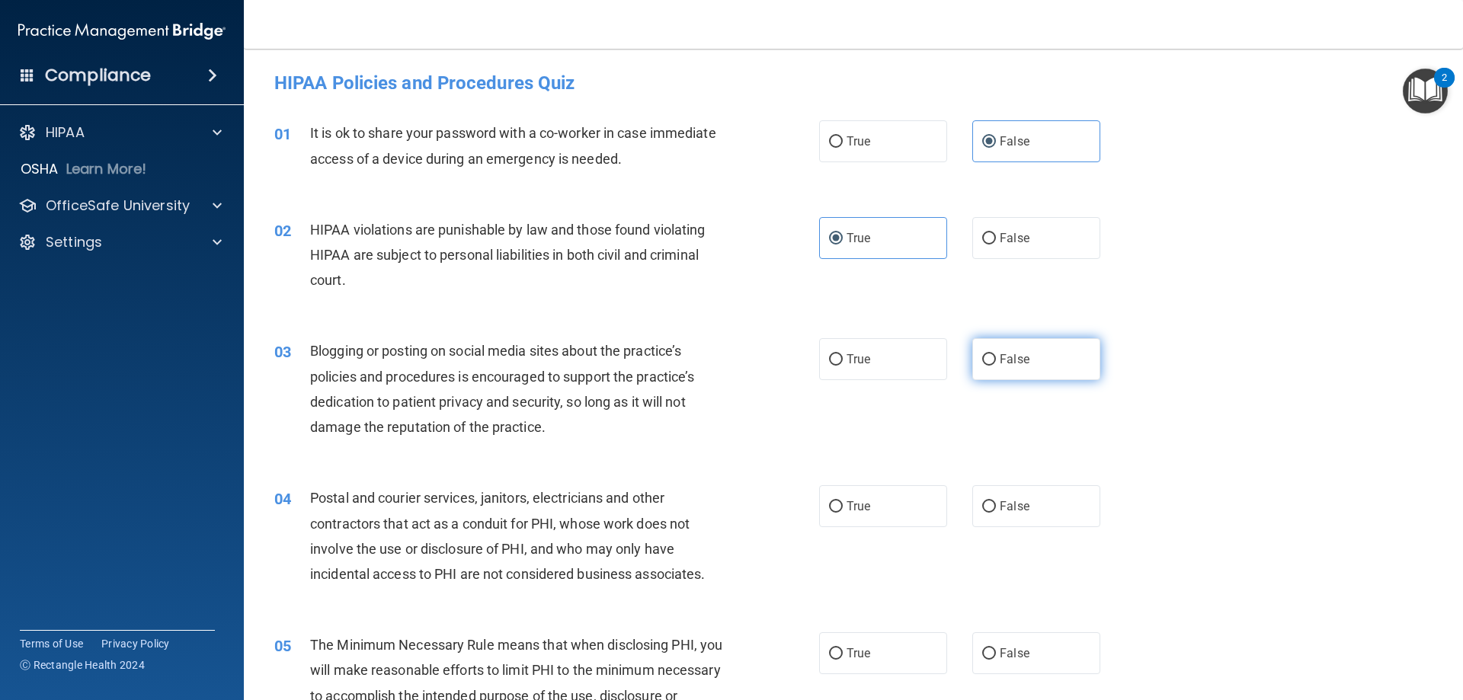
click at [992, 358] on label "False" at bounding box center [1037, 359] width 128 height 42
click at [992, 358] on input "False" at bounding box center [989, 359] width 14 height 11
radio input "true"
click at [1000, 509] on span "False" at bounding box center [1015, 506] width 30 height 14
click at [995, 509] on input "False" at bounding box center [989, 507] width 14 height 11
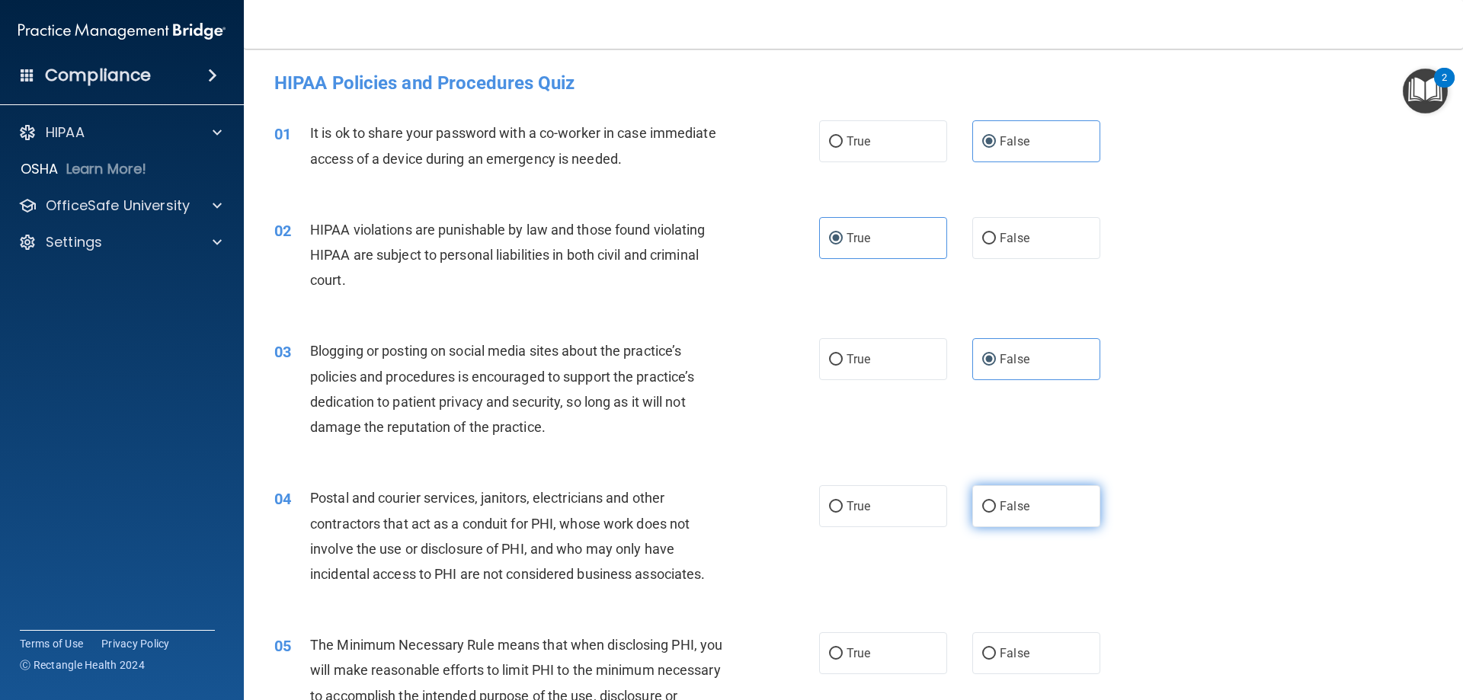
radio input "true"
click at [860, 650] on span "True" at bounding box center [859, 653] width 24 height 14
click at [843, 650] on input "True" at bounding box center [836, 654] width 14 height 11
radio input "true"
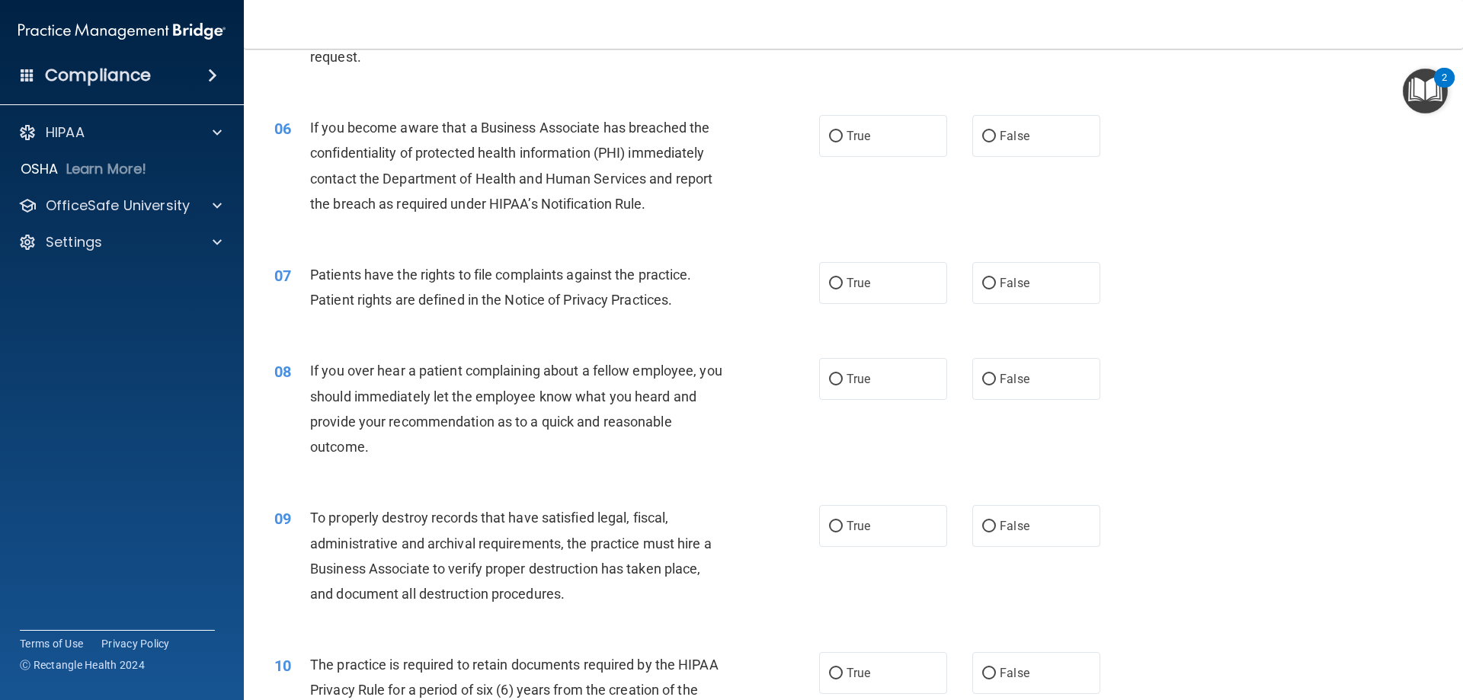
scroll to position [686, 0]
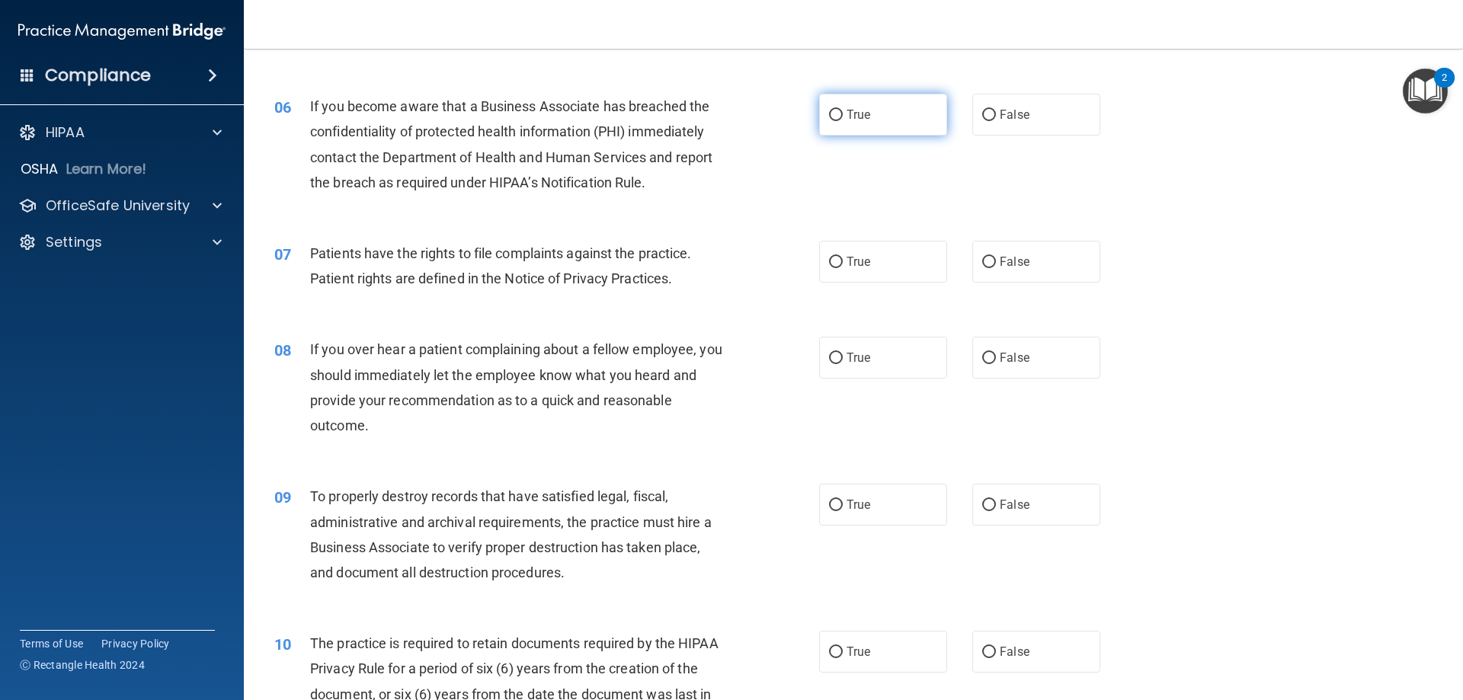
click at [873, 115] on label "True" at bounding box center [883, 115] width 128 height 42
click at [843, 115] on input "True" at bounding box center [836, 115] width 14 height 11
radio input "true"
click at [880, 255] on label "True" at bounding box center [883, 262] width 128 height 42
click at [843, 257] on input "True" at bounding box center [836, 262] width 14 height 11
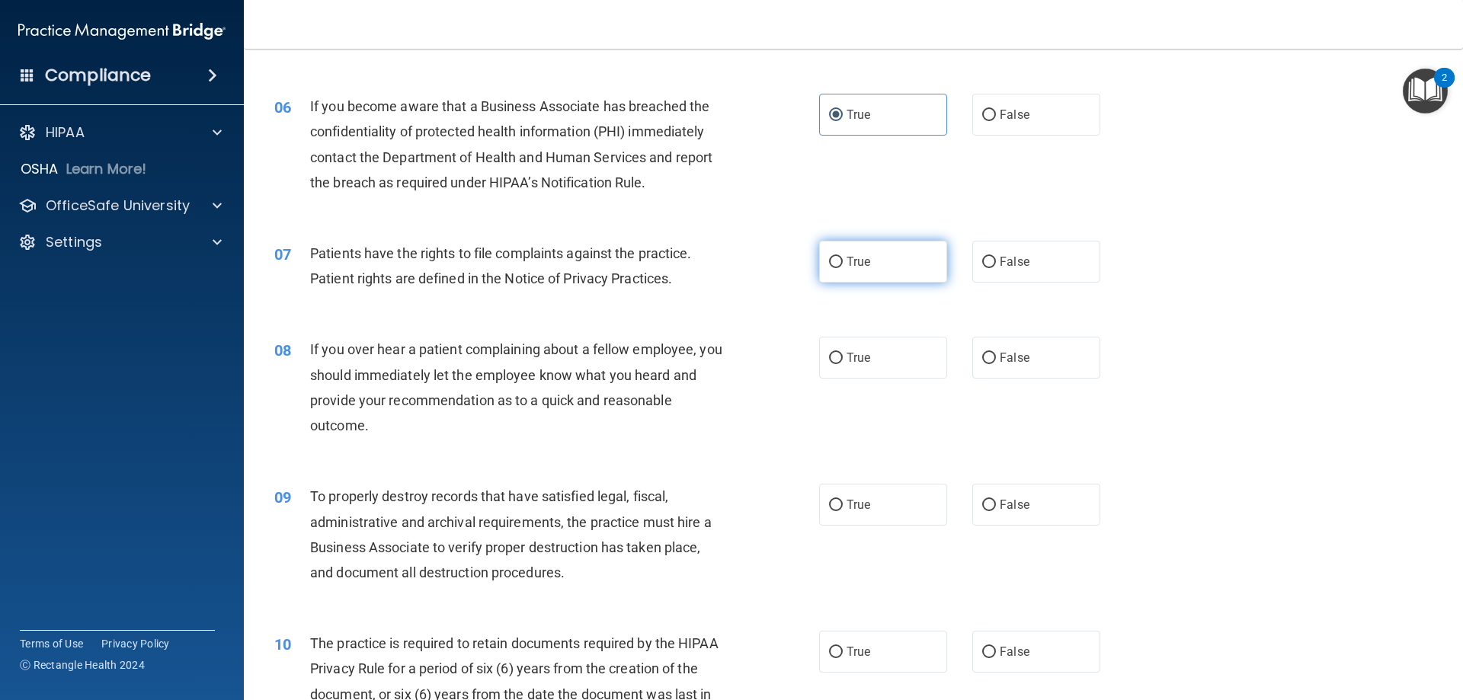
radio input "true"
click at [1003, 353] on span "False" at bounding box center [1015, 358] width 30 height 14
click at [996, 353] on input "False" at bounding box center [989, 358] width 14 height 11
radio input "true"
click at [869, 518] on label "True" at bounding box center [883, 505] width 128 height 42
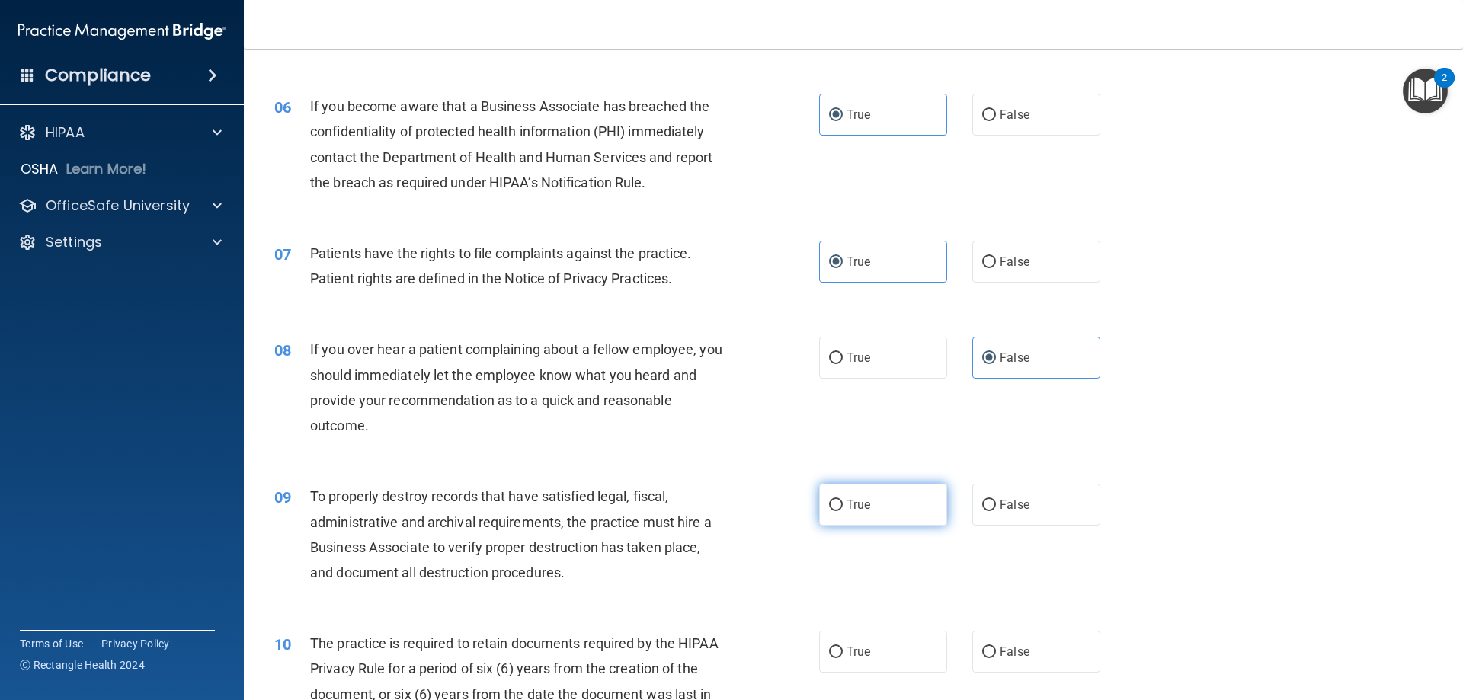
click at [843, 511] on input "True" at bounding box center [836, 505] width 14 height 11
radio input "true"
click at [860, 648] on span "True" at bounding box center [859, 652] width 24 height 14
click at [843, 648] on input "True" at bounding box center [836, 652] width 14 height 11
radio input "true"
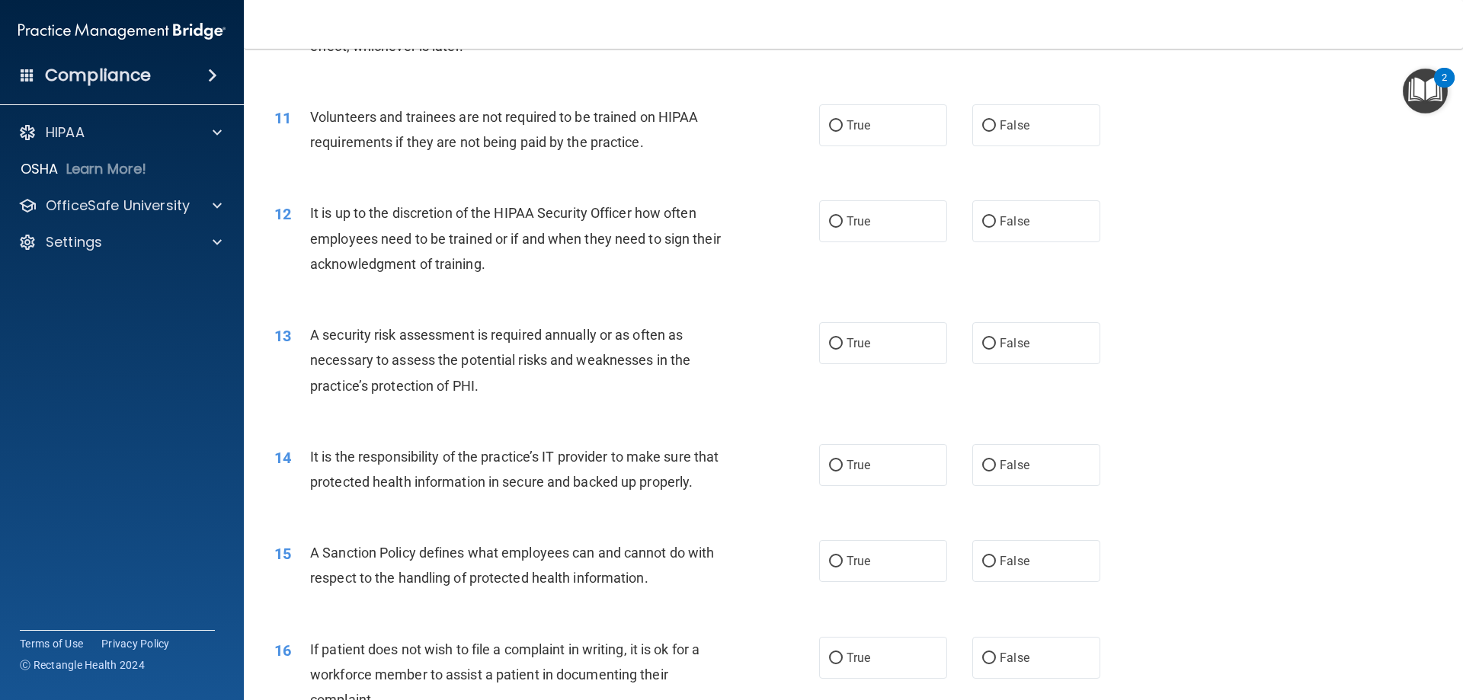
scroll to position [1378, 0]
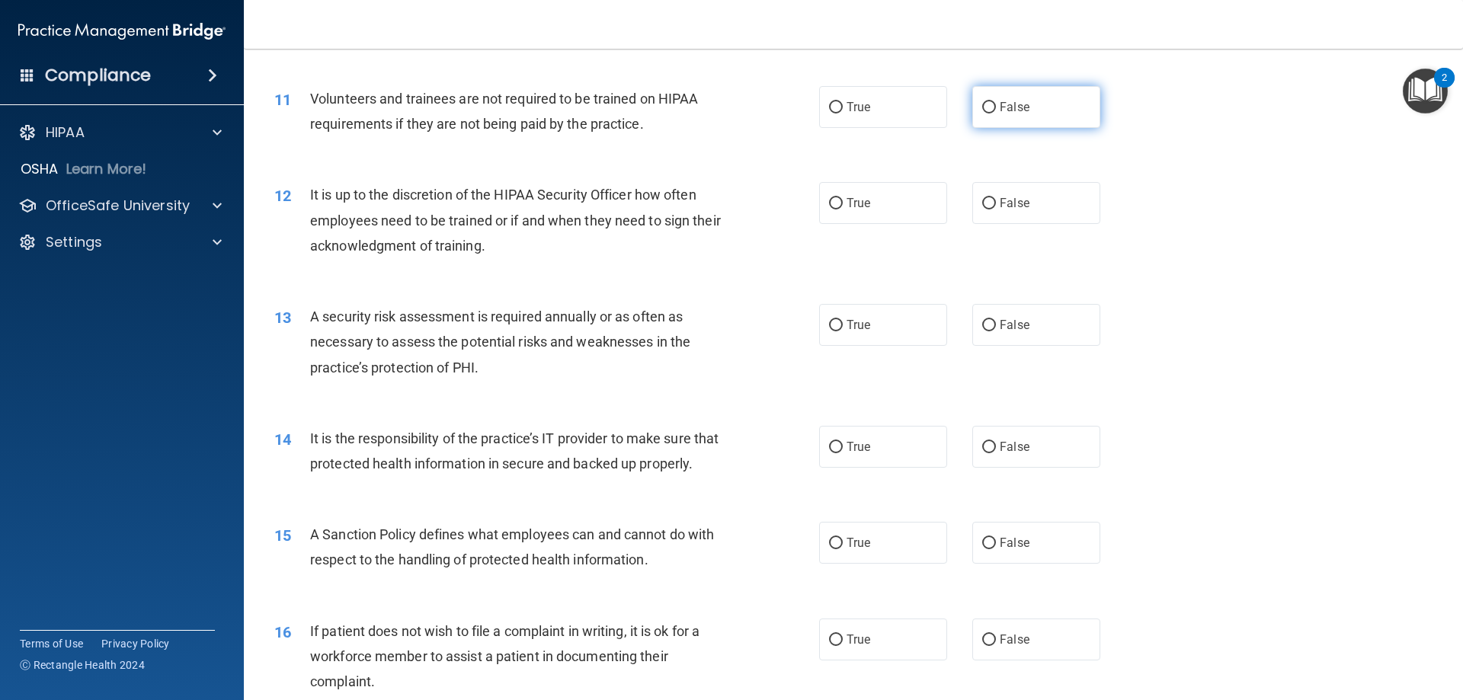
click at [991, 105] on label "False" at bounding box center [1037, 107] width 128 height 42
click at [991, 105] on input "False" at bounding box center [989, 107] width 14 height 11
radio input "true"
click at [1001, 211] on label "False" at bounding box center [1037, 203] width 128 height 42
click at [996, 210] on input "False" at bounding box center [989, 203] width 14 height 11
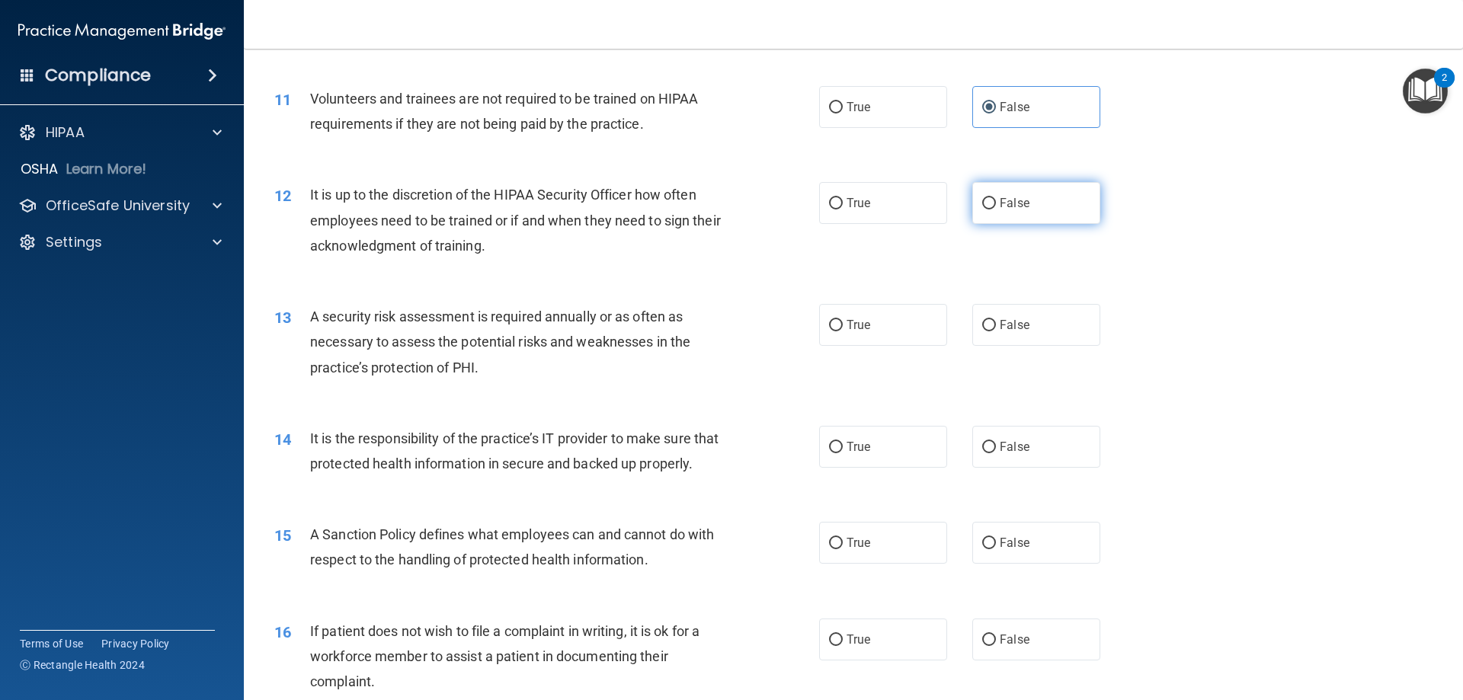
radio input "true"
click at [859, 333] on label "True" at bounding box center [883, 325] width 128 height 42
click at [843, 332] on input "True" at bounding box center [836, 325] width 14 height 11
radio input "true"
click at [1007, 432] on label "False" at bounding box center [1037, 447] width 128 height 42
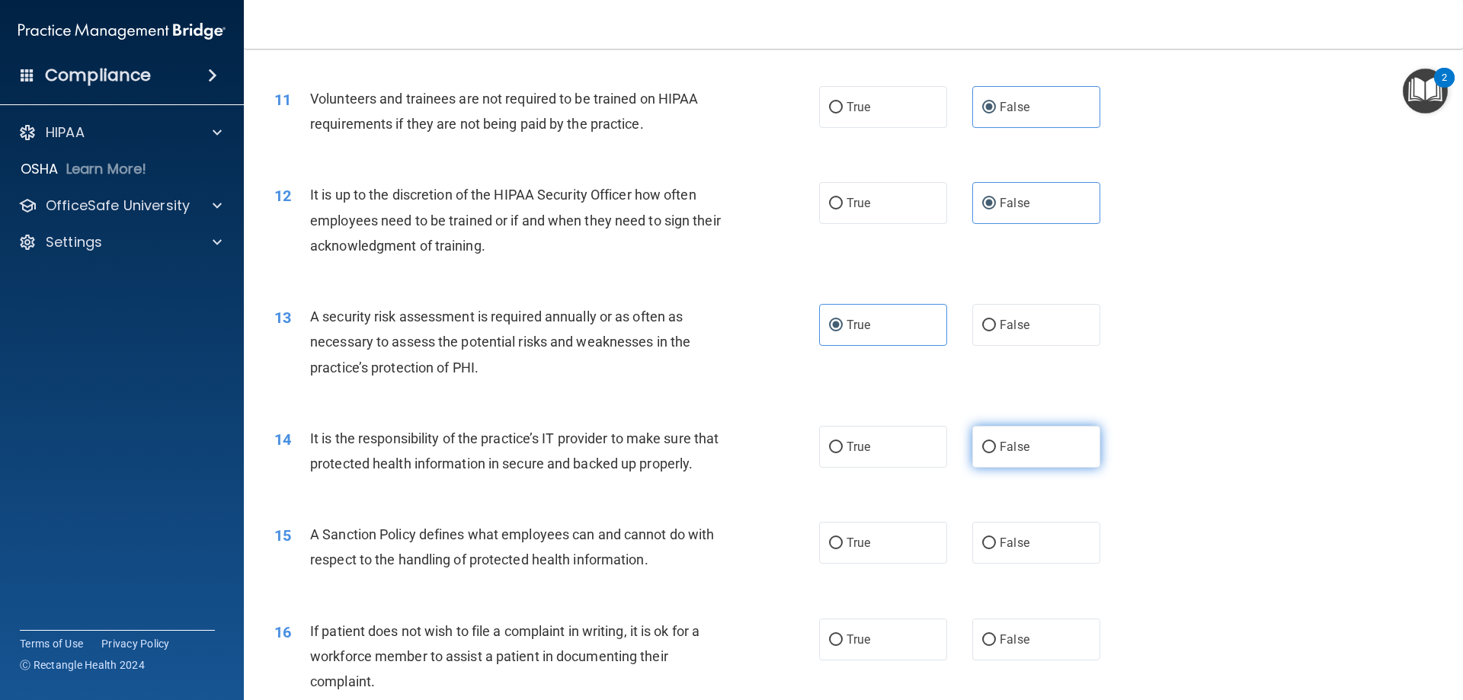
click at [996, 442] on input "False" at bounding box center [989, 447] width 14 height 11
radio input "true"
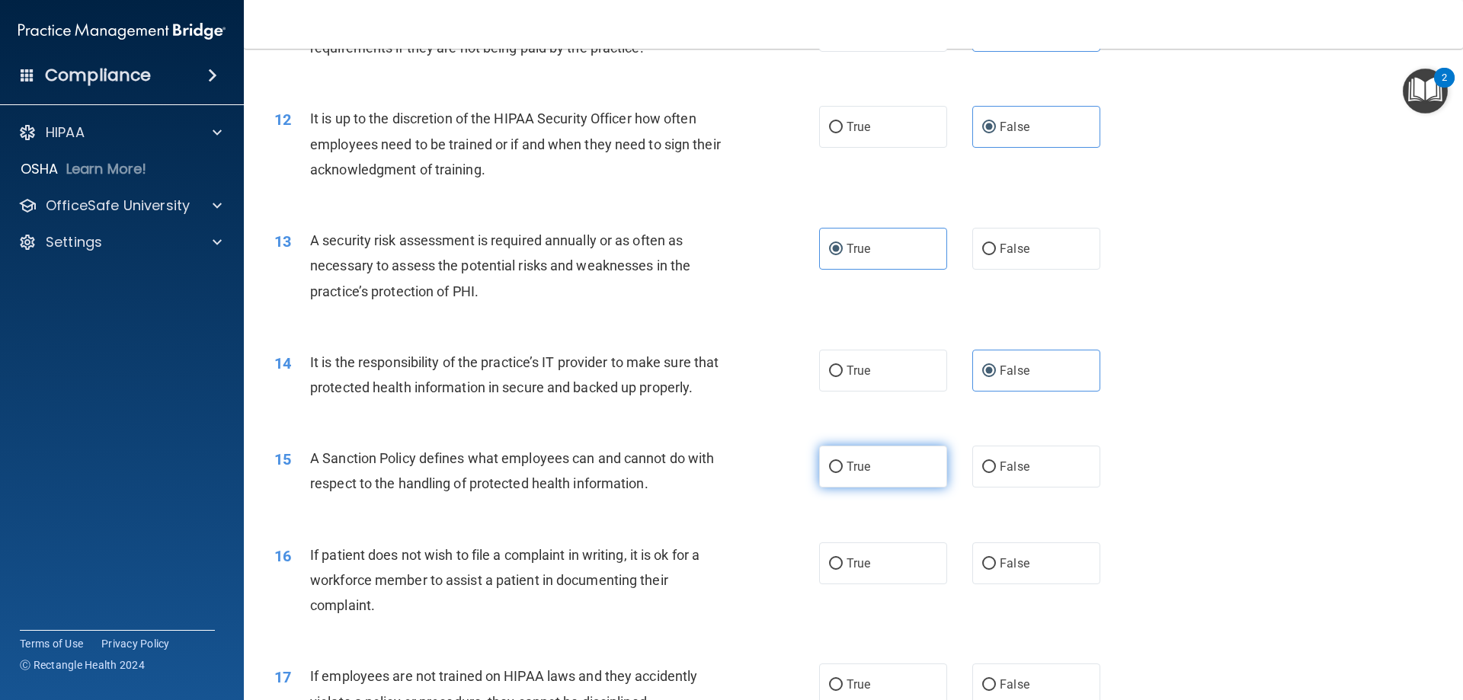
click at [893, 477] on label "True" at bounding box center [883, 467] width 128 height 42
click at [843, 473] on input "True" at bounding box center [836, 467] width 14 height 11
radio input "true"
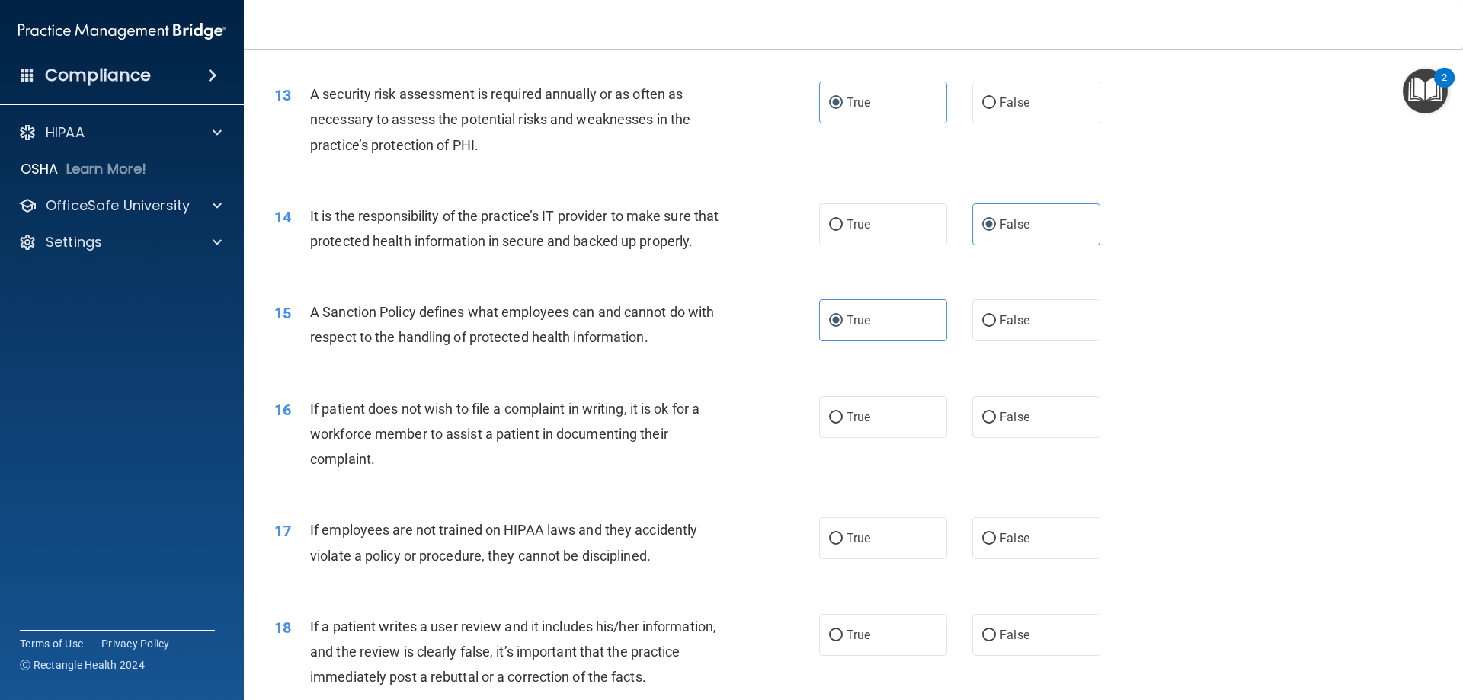
scroll to position [1607, 0]
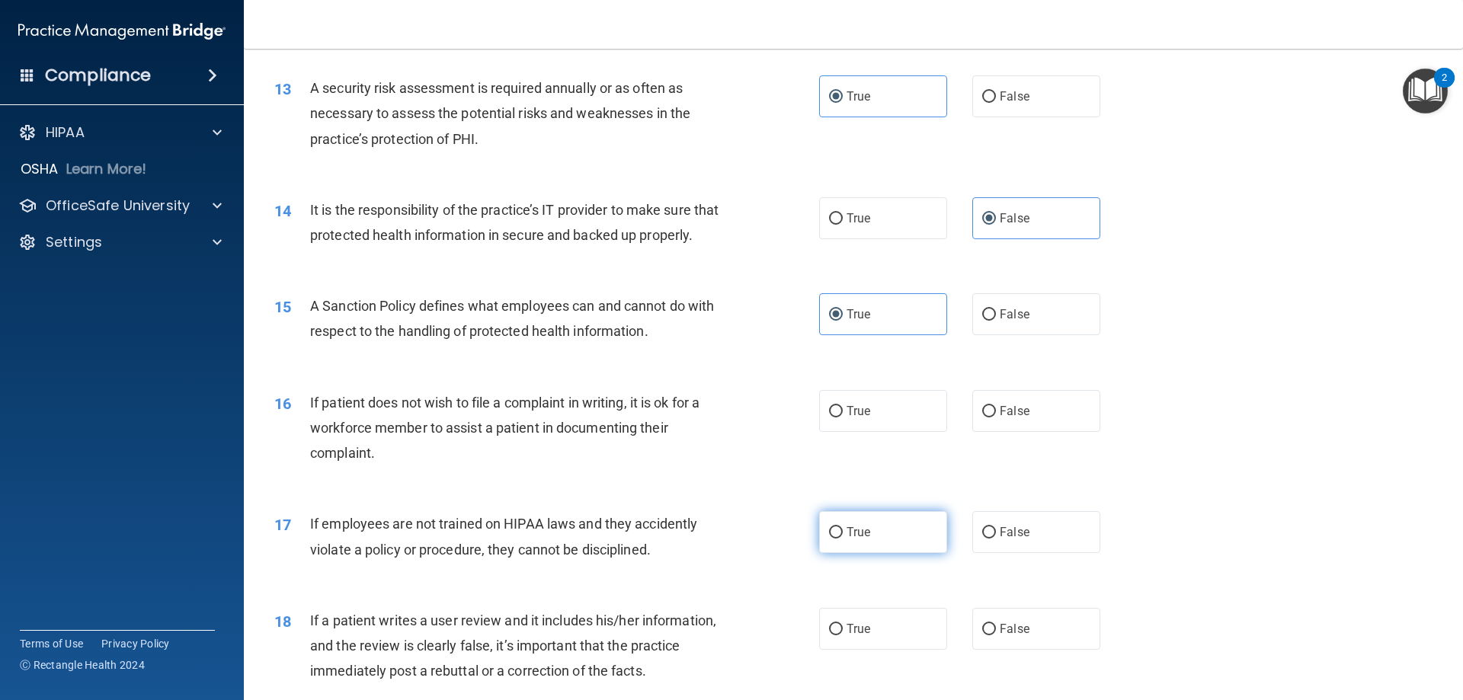
click at [888, 553] on label "True" at bounding box center [883, 532] width 128 height 42
click at [843, 539] on input "True" at bounding box center [836, 532] width 14 height 11
radio input "true"
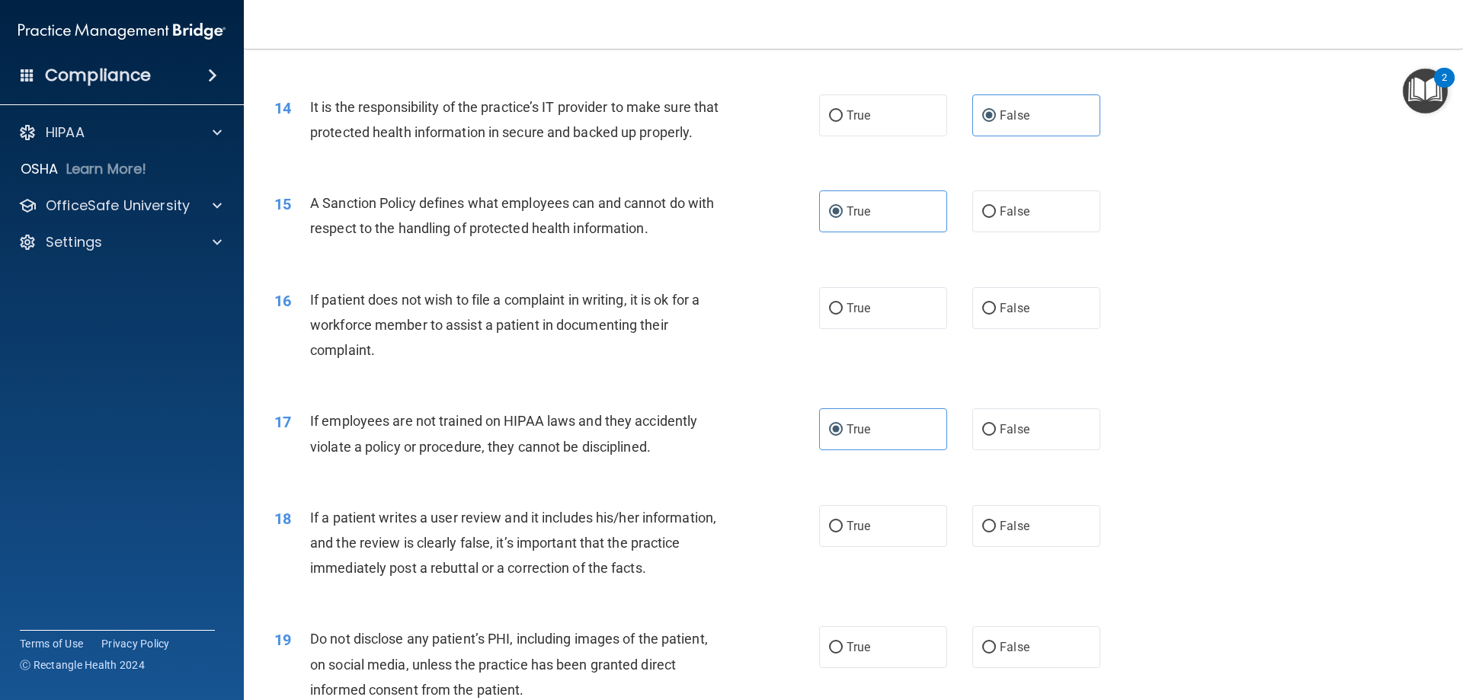
scroll to position [1683, 0]
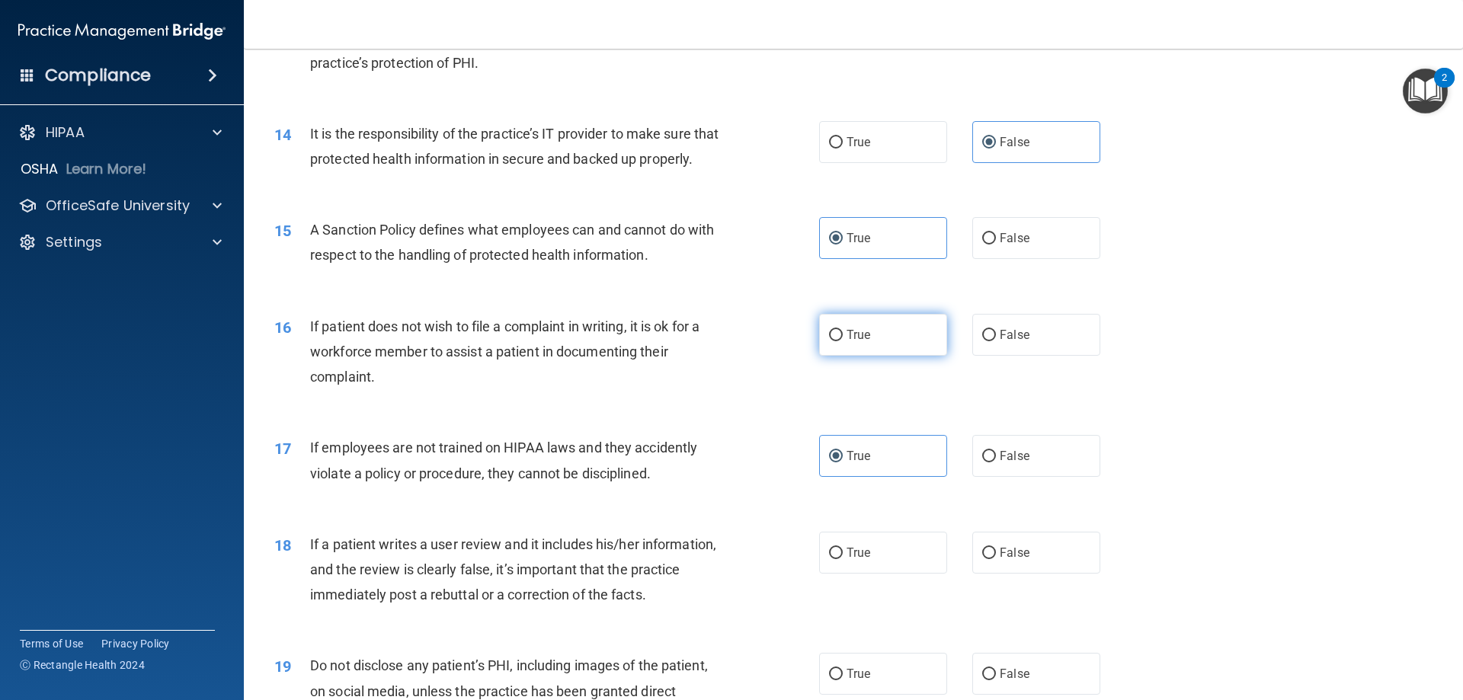
click at [860, 342] on span "True" at bounding box center [859, 335] width 24 height 14
click at [843, 341] on input "True" at bounding box center [836, 335] width 14 height 11
radio input "true"
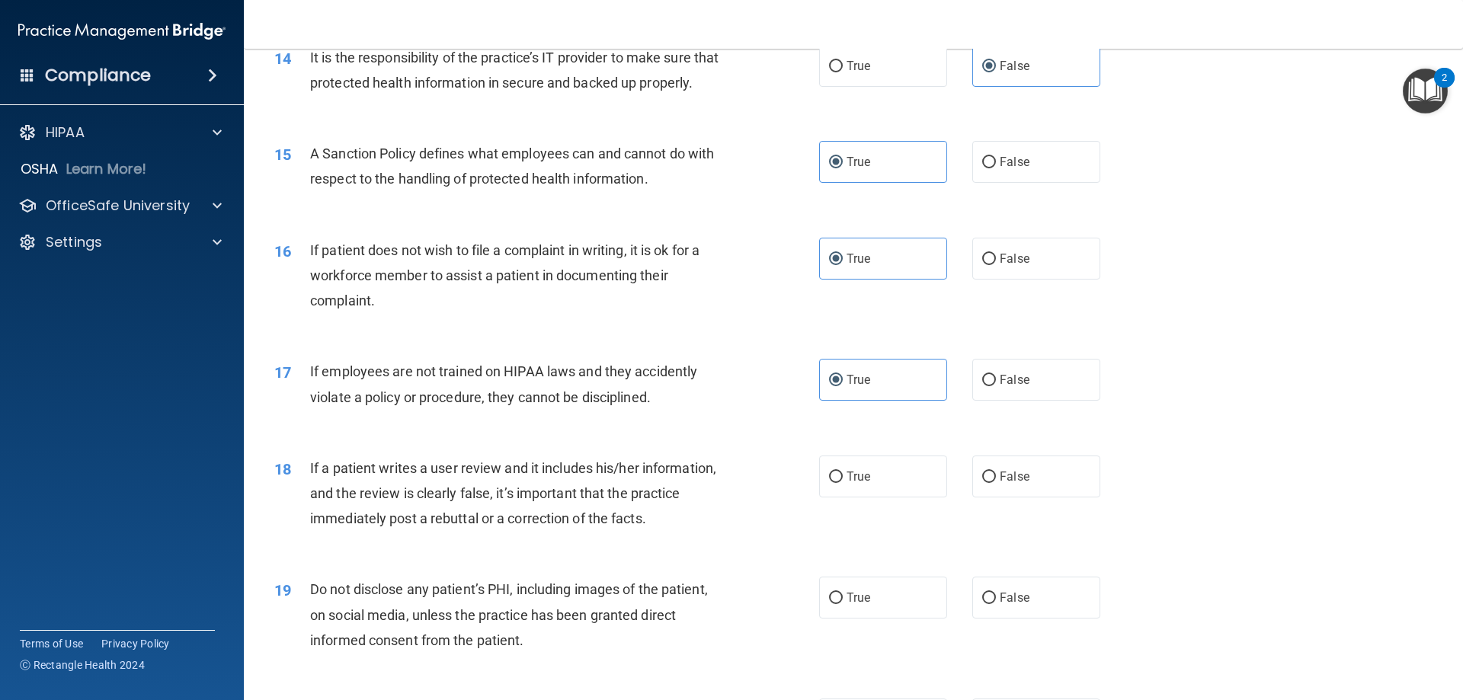
scroll to position [1835, 0]
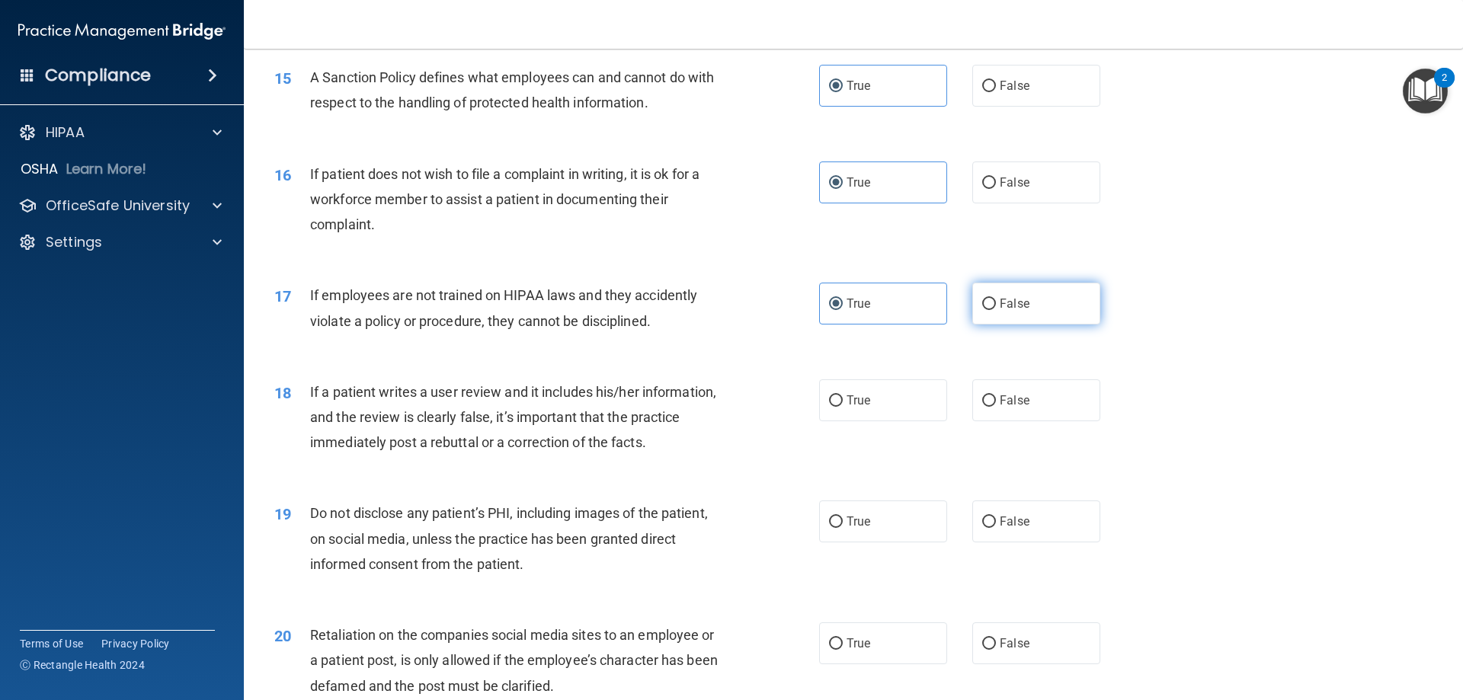
click at [1023, 325] on label "False" at bounding box center [1037, 304] width 128 height 42
click at [996, 310] on input "False" at bounding box center [989, 304] width 14 height 11
radio input "true"
radio input "false"
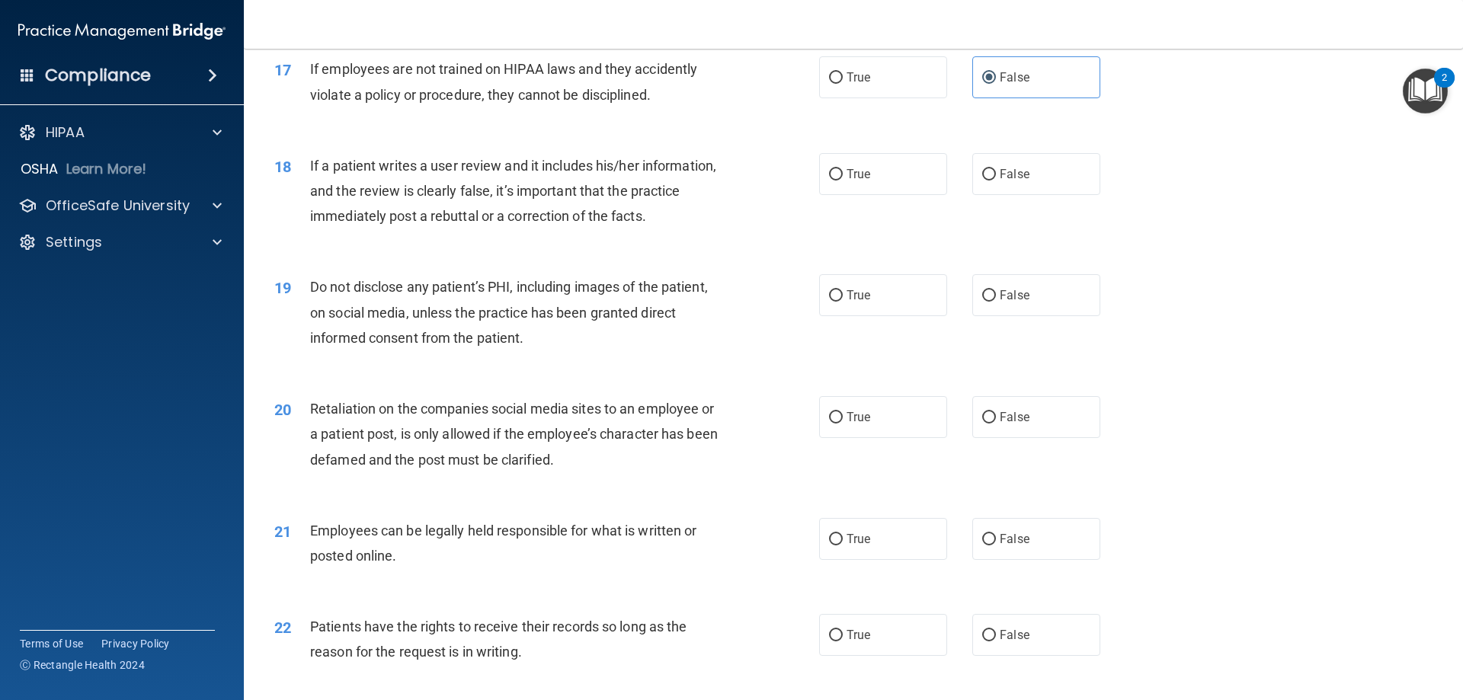
scroll to position [2076, 0]
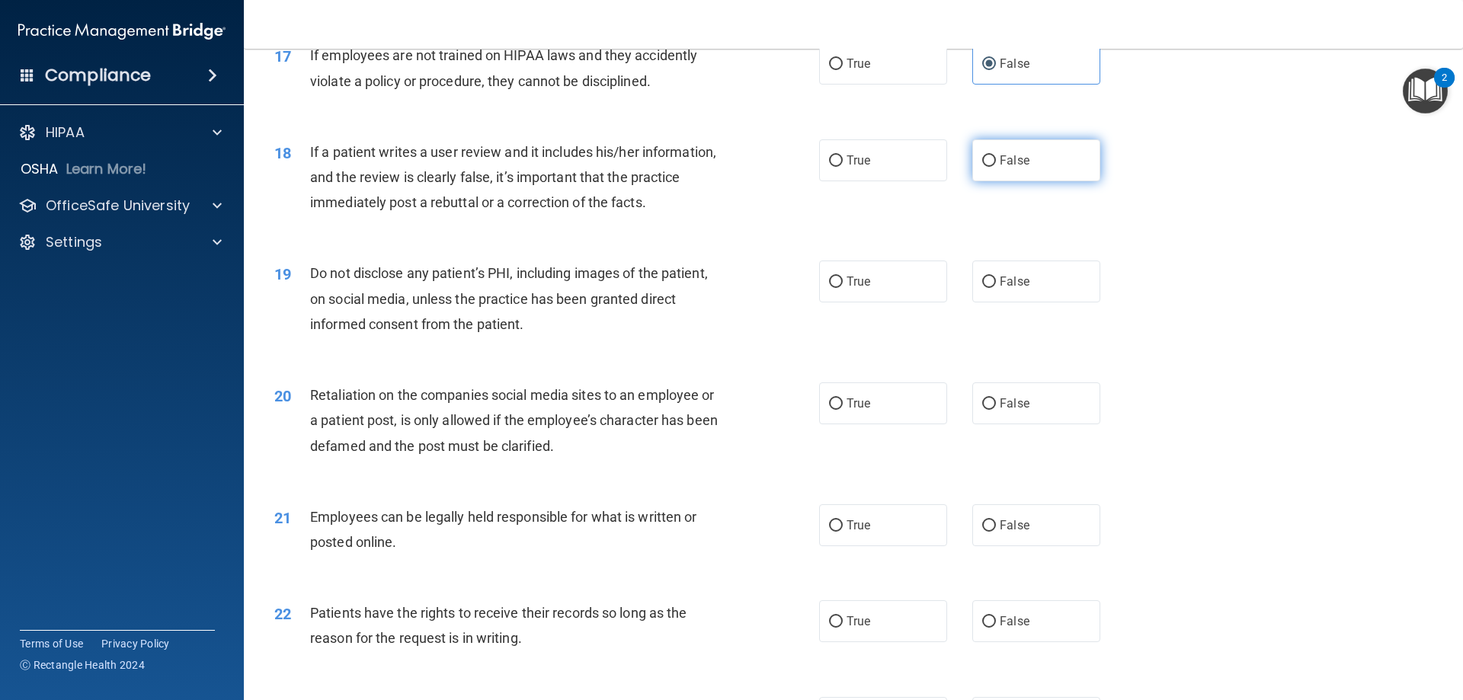
click at [1001, 181] on label "False" at bounding box center [1037, 160] width 128 height 42
click at [996, 167] on input "False" at bounding box center [989, 160] width 14 height 11
radio input "true"
click at [892, 303] on label "True" at bounding box center [883, 282] width 128 height 42
click at [843, 288] on input "True" at bounding box center [836, 282] width 14 height 11
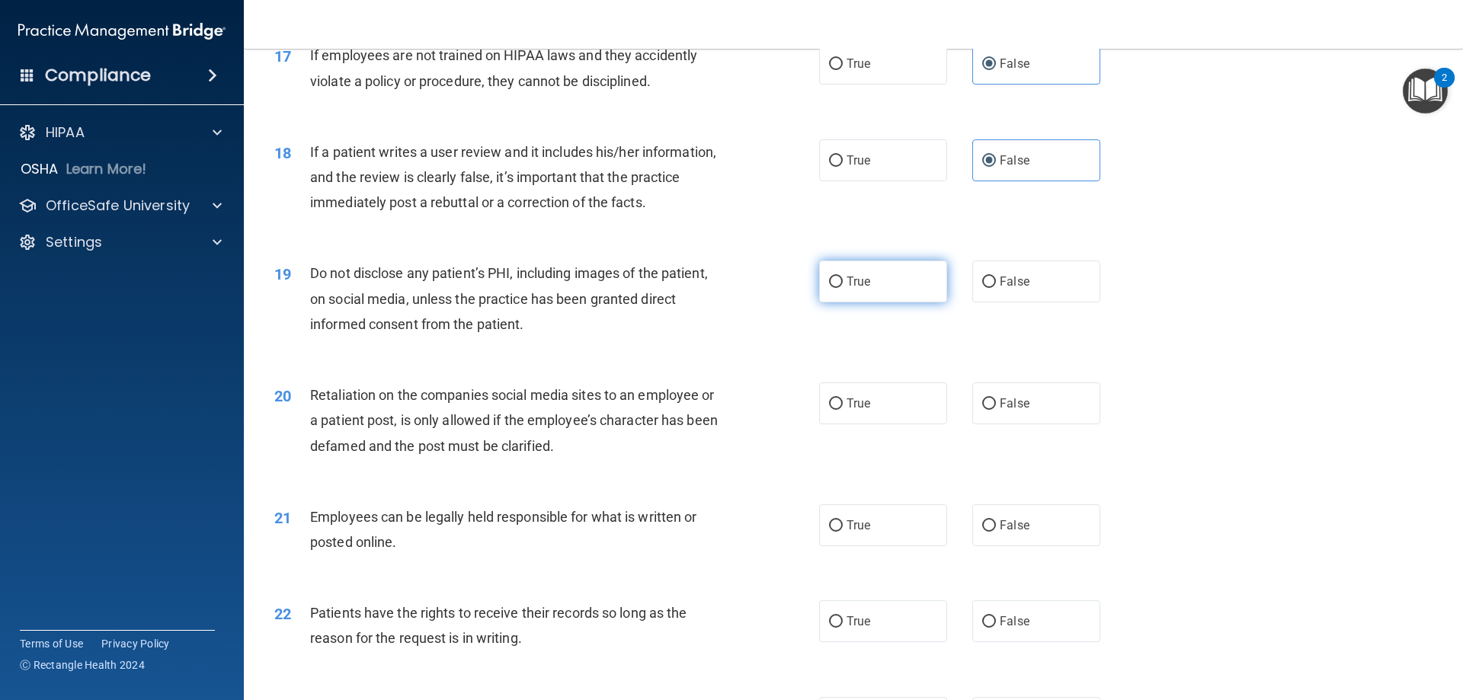
radio input "true"
click at [1029, 425] on label "False" at bounding box center [1037, 404] width 128 height 42
click at [996, 410] on input "False" at bounding box center [989, 404] width 14 height 11
radio input "true"
click at [862, 533] on span "True" at bounding box center [859, 525] width 24 height 14
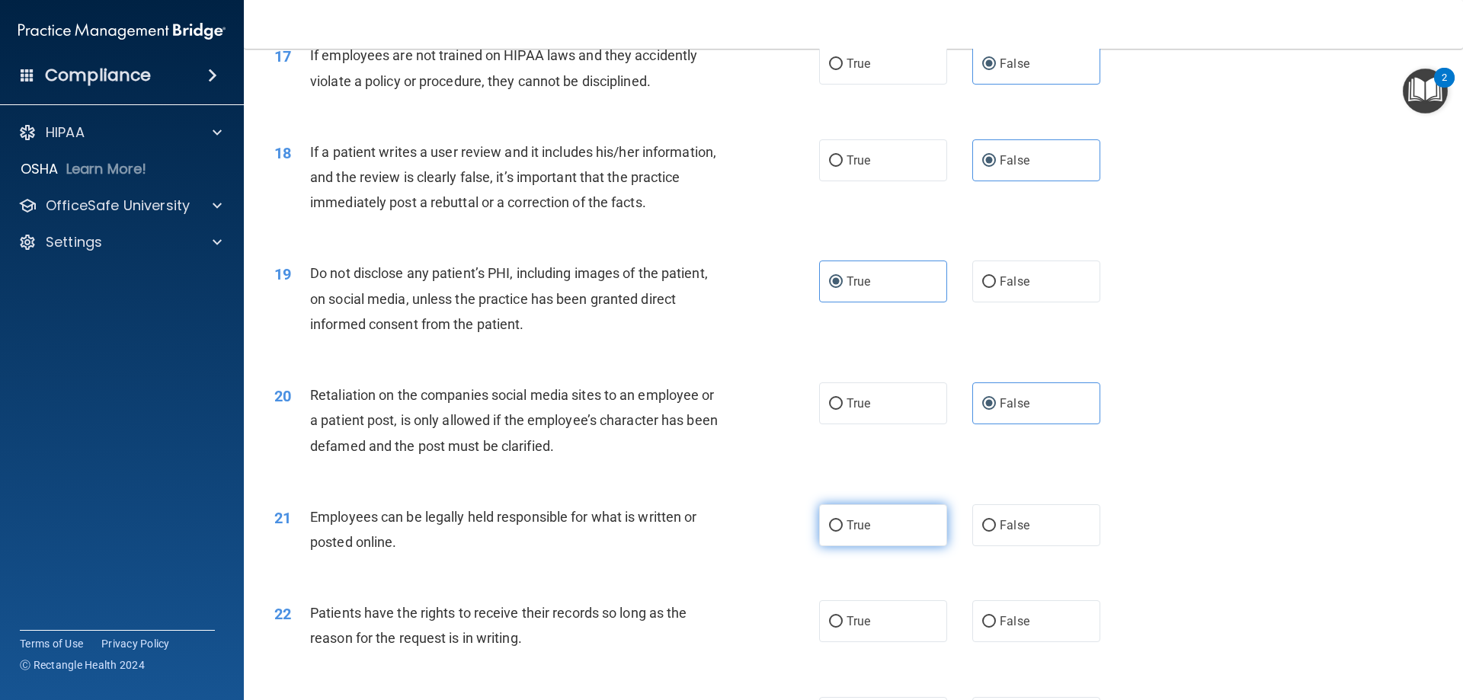
click at [843, 532] on input "True" at bounding box center [836, 526] width 14 height 11
radio input "true"
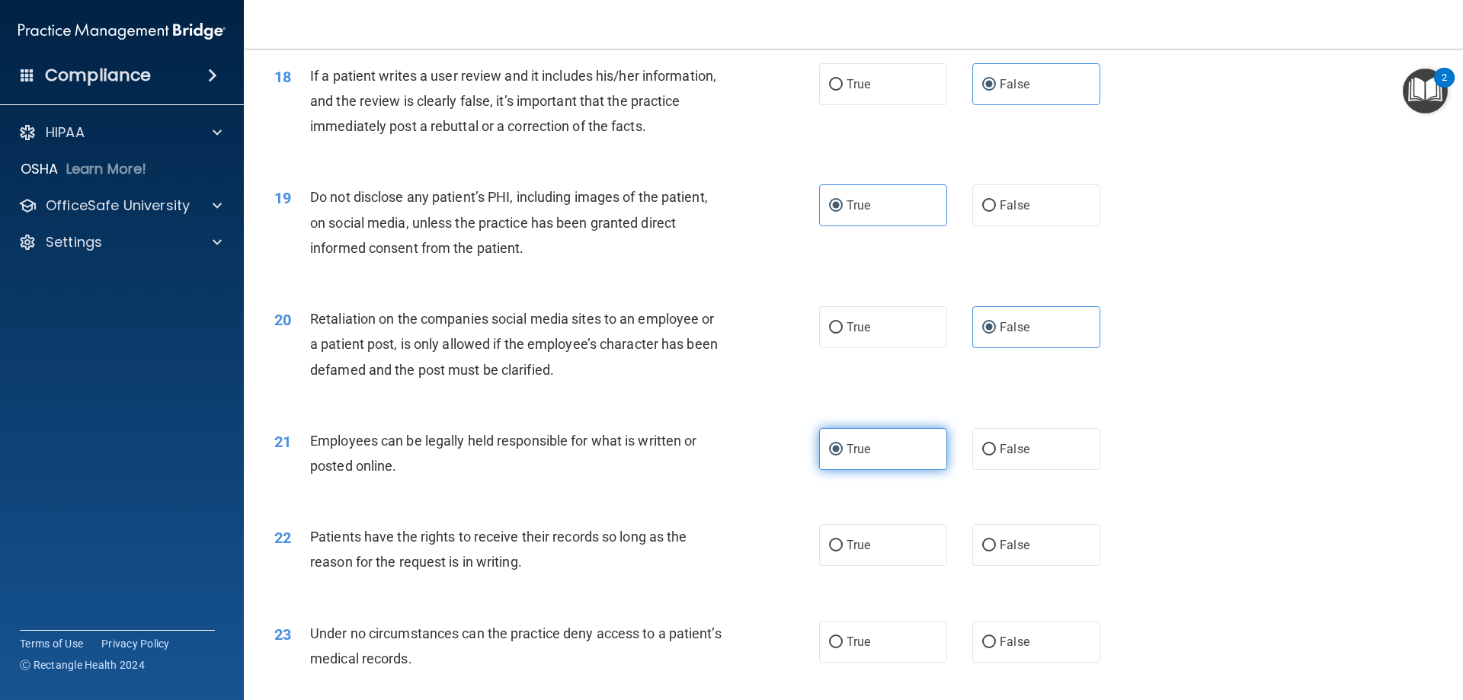
scroll to position [2228, 0]
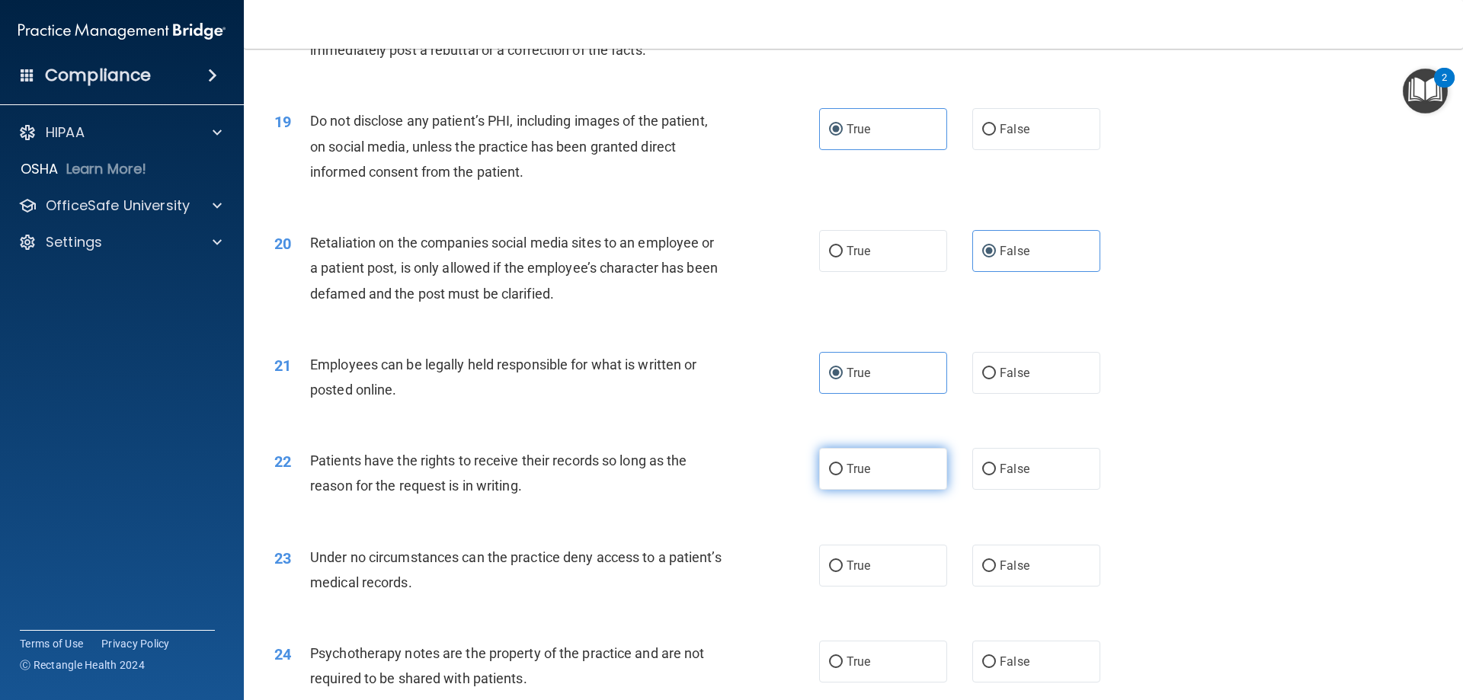
click at [883, 481] on label "True" at bounding box center [883, 469] width 128 height 42
click at [843, 476] on input "True" at bounding box center [836, 469] width 14 height 11
radio input "true"
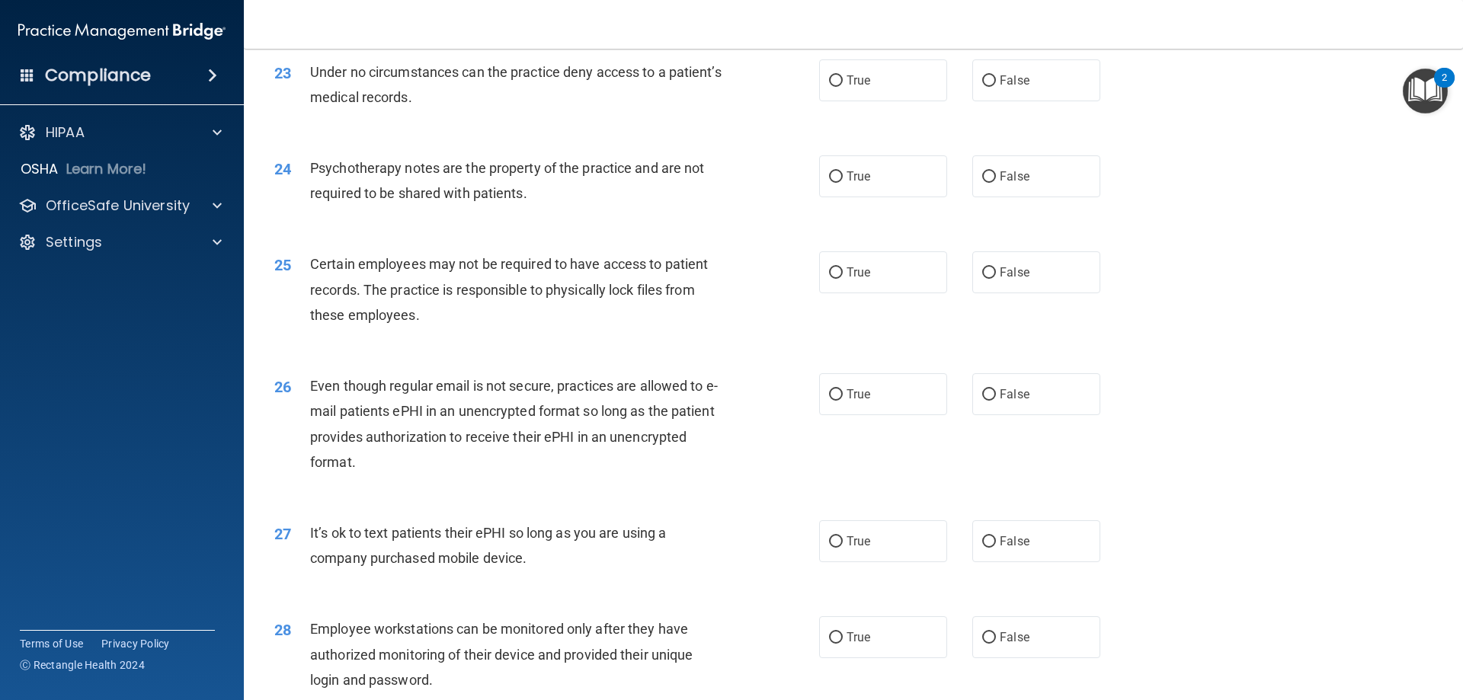
scroll to position [2723, 0]
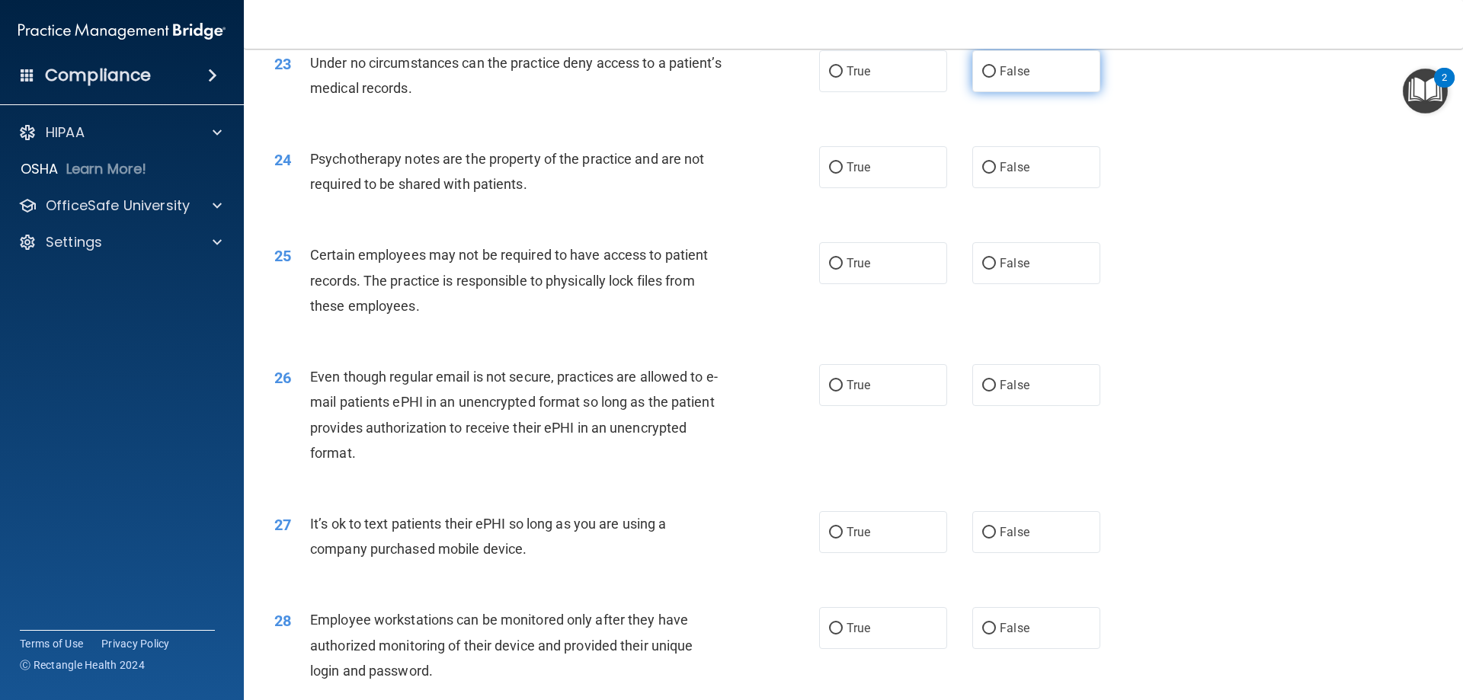
click at [1054, 92] on label "False" at bounding box center [1037, 71] width 128 height 42
click at [996, 78] on input "False" at bounding box center [989, 71] width 14 height 11
radio input "true"
click at [893, 215] on div "24 Psychotherapy notes are the property of the practice and are not required to…" at bounding box center [853, 175] width 1181 height 96
click at [889, 188] on label "True" at bounding box center [883, 167] width 128 height 42
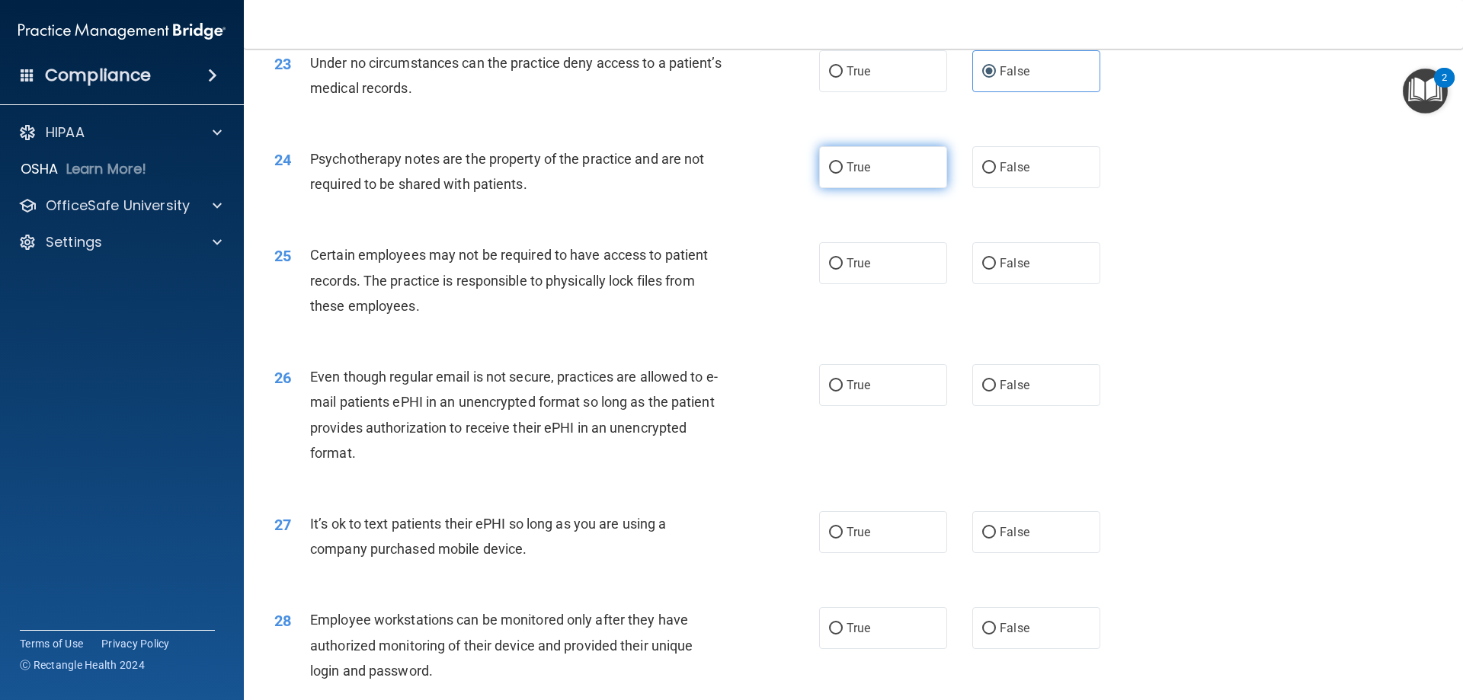
click at [843, 174] on input "True" at bounding box center [836, 167] width 14 height 11
radio input "true"
click at [883, 282] on label "True" at bounding box center [883, 263] width 128 height 42
click at [843, 270] on input "True" at bounding box center [836, 263] width 14 height 11
radio input "true"
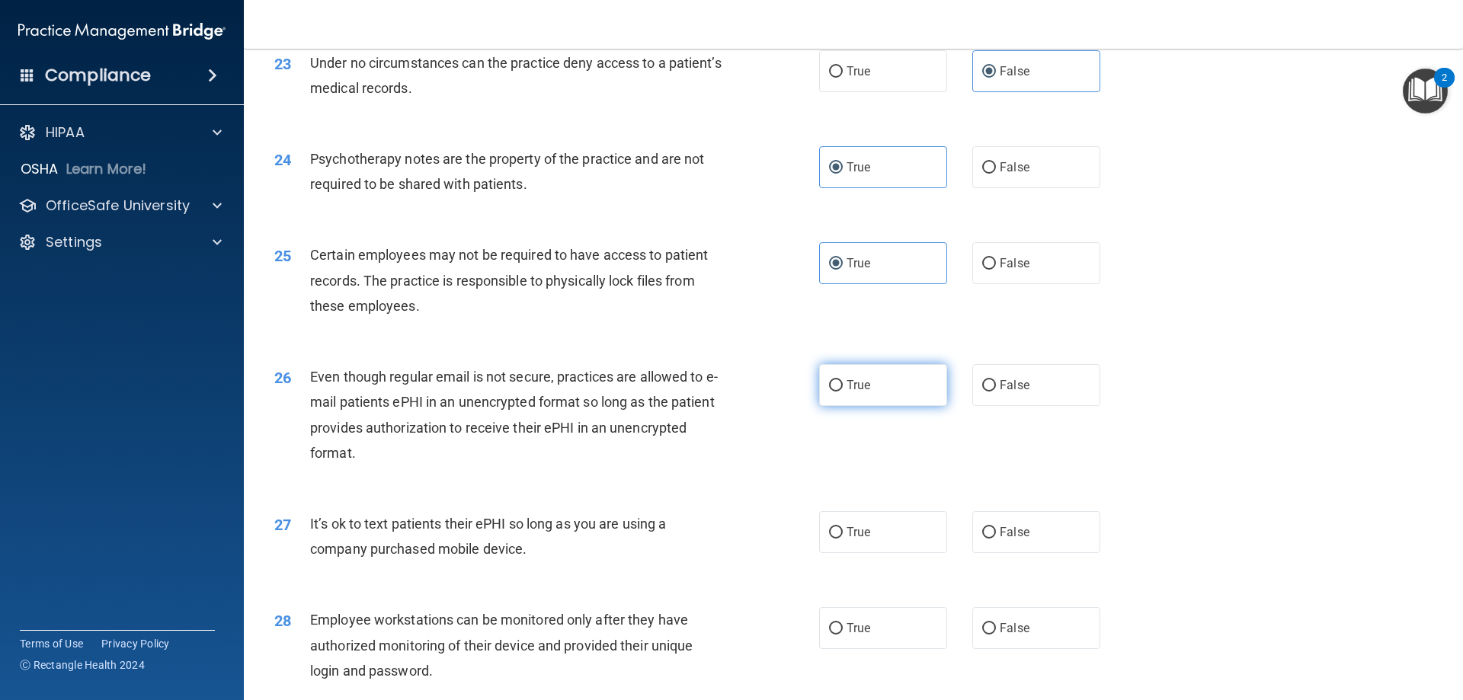
click at [876, 406] on label "True" at bounding box center [883, 385] width 128 height 42
click at [843, 392] on input "True" at bounding box center [836, 385] width 14 height 11
radio input "true"
click at [1015, 553] on label "False" at bounding box center [1037, 532] width 128 height 42
click at [996, 539] on input "False" at bounding box center [989, 532] width 14 height 11
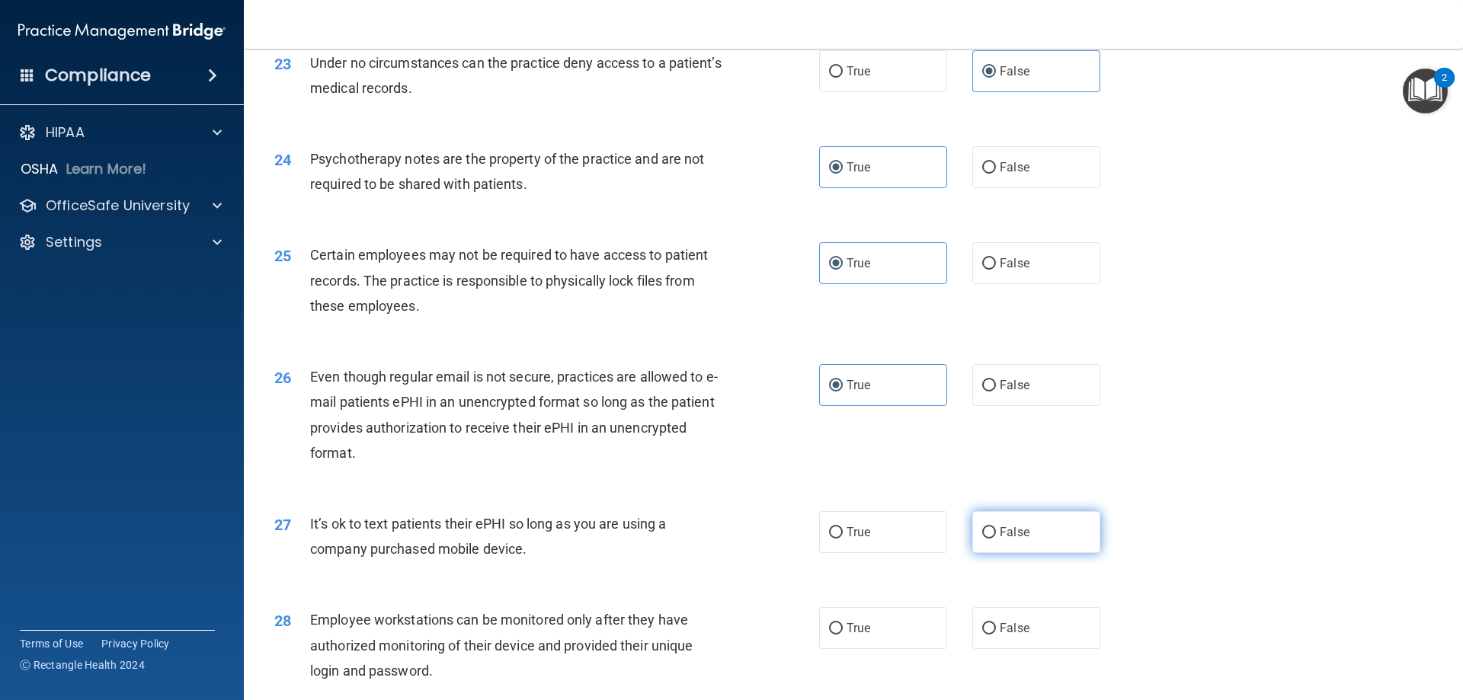
radio input "true"
click at [1002, 636] on span "False" at bounding box center [1015, 628] width 30 height 14
click at [996, 635] on input "False" at bounding box center [989, 628] width 14 height 11
radio input "true"
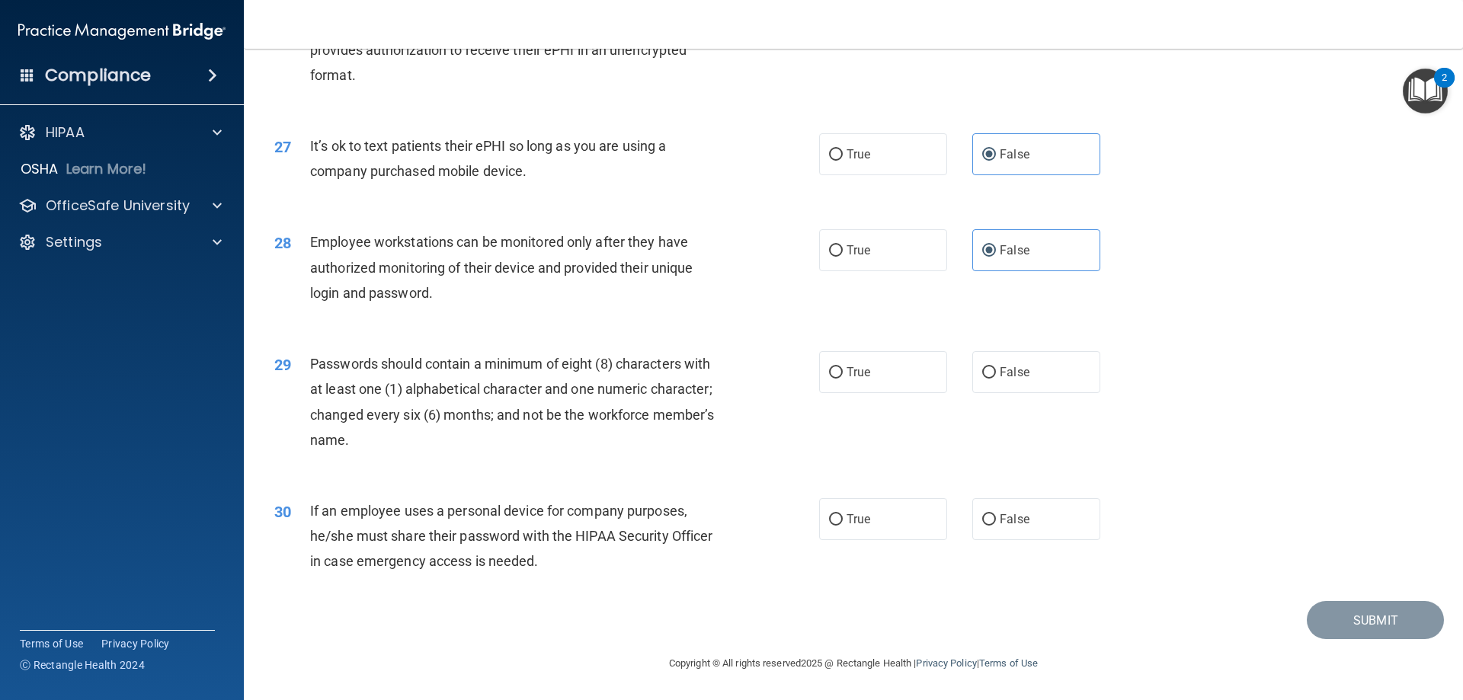
scroll to position [3126, 0]
click at [860, 384] on label "True" at bounding box center [883, 372] width 128 height 42
click at [843, 379] on input "True" at bounding box center [836, 372] width 14 height 11
radio input "true"
click at [990, 527] on label "False" at bounding box center [1037, 519] width 128 height 42
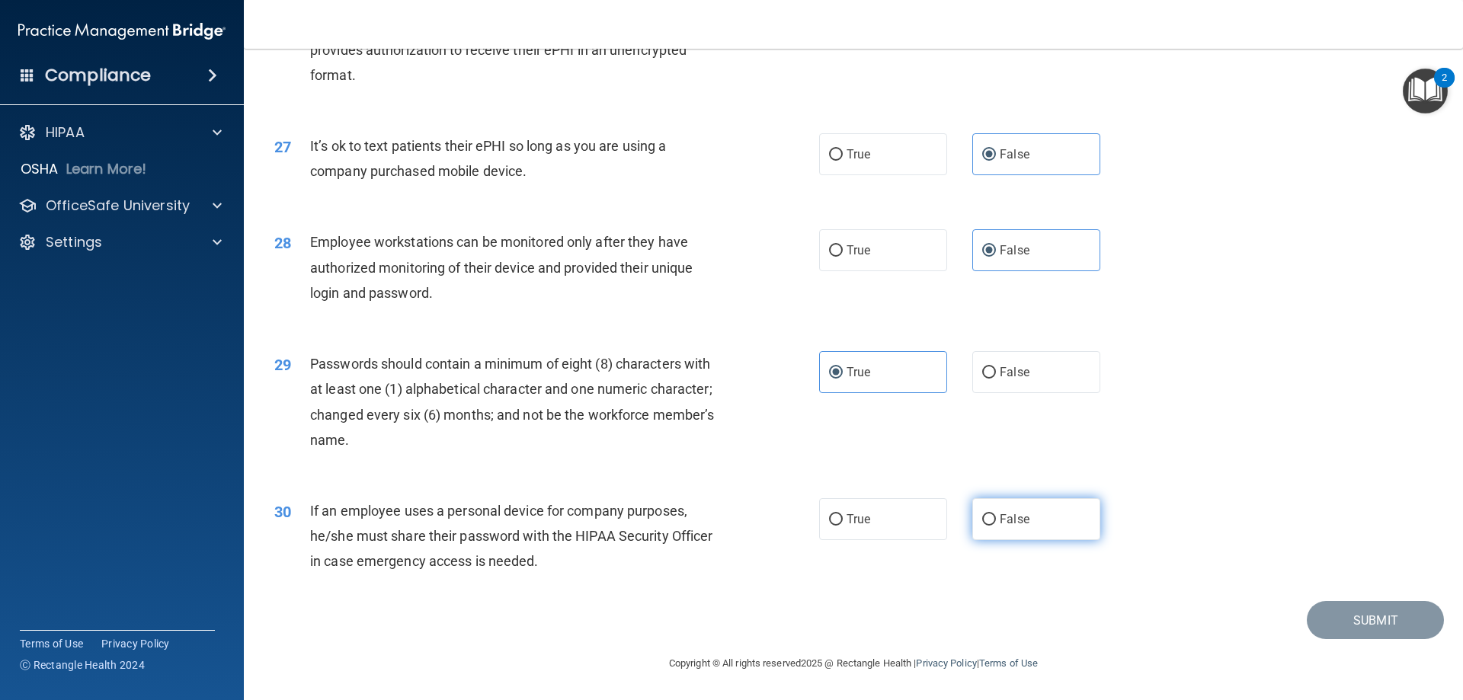
click at [990, 526] on input "False" at bounding box center [989, 519] width 14 height 11
radio input "true"
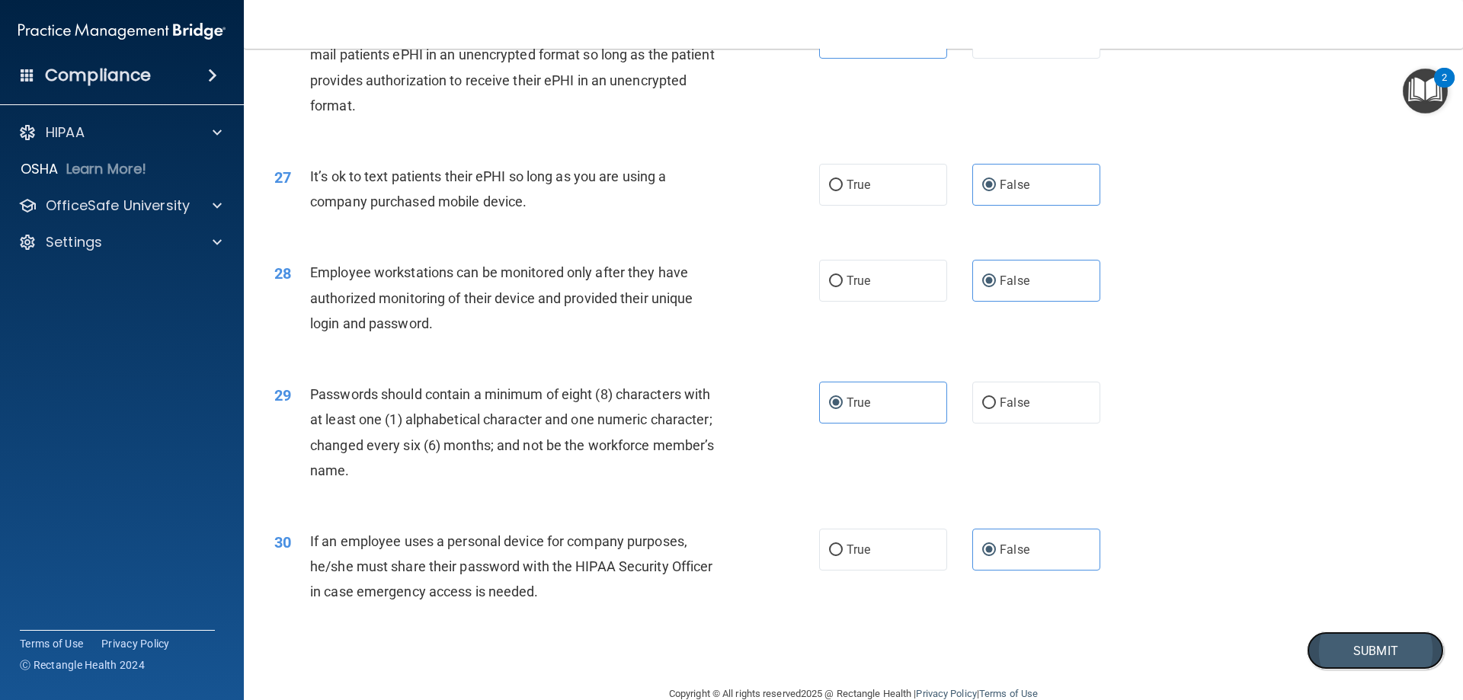
click at [1374, 668] on button "Submit" at bounding box center [1375, 651] width 137 height 39
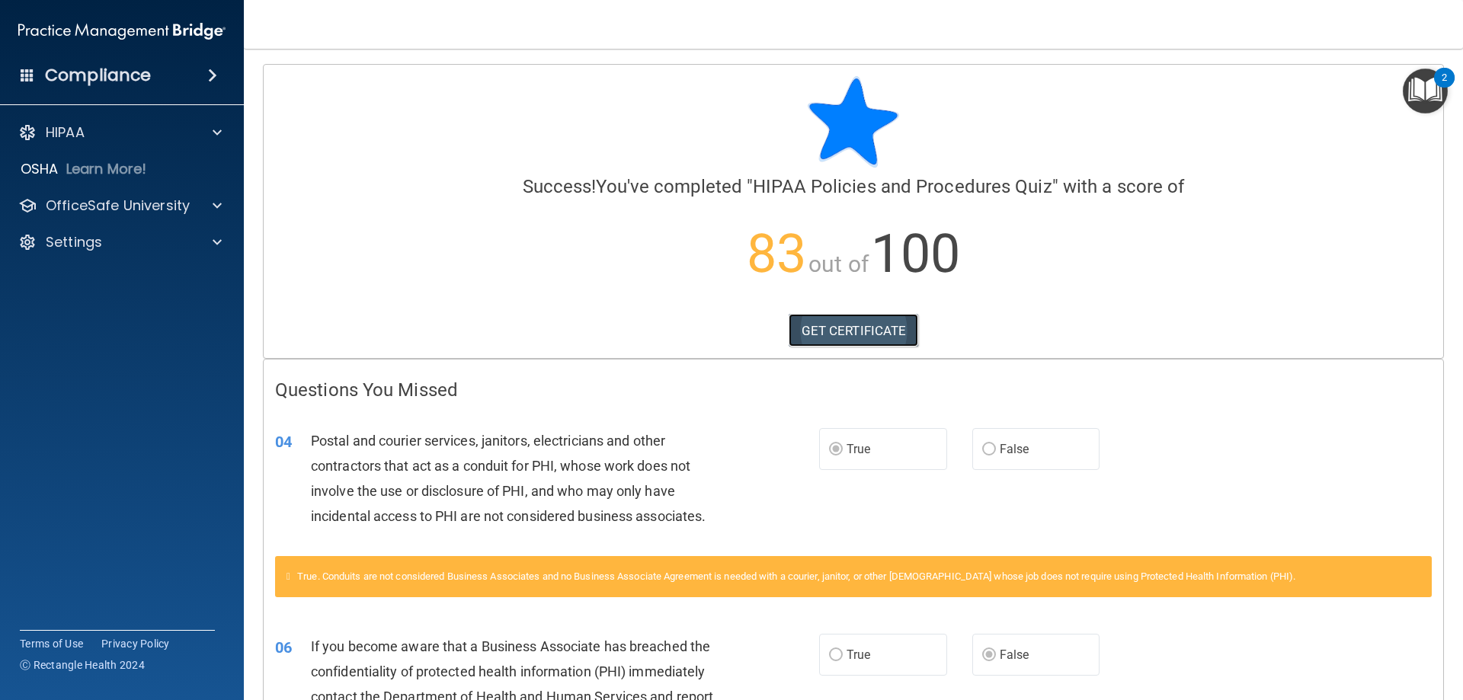
click at [845, 335] on link "GET CERTIFICATE" at bounding box center [854, 331] width 130 height 34
click at [192, 191] on div "OfficeSafe University" at bounding box center [122, 206] width 245 height 30
click at [191, 205] on div "OfficeSafe University" at bounding box center [101, 206] width 189 height 18
click at [153, 252] on link "HIPAA Training" at bounding box center [105, 242] width 240 height 30
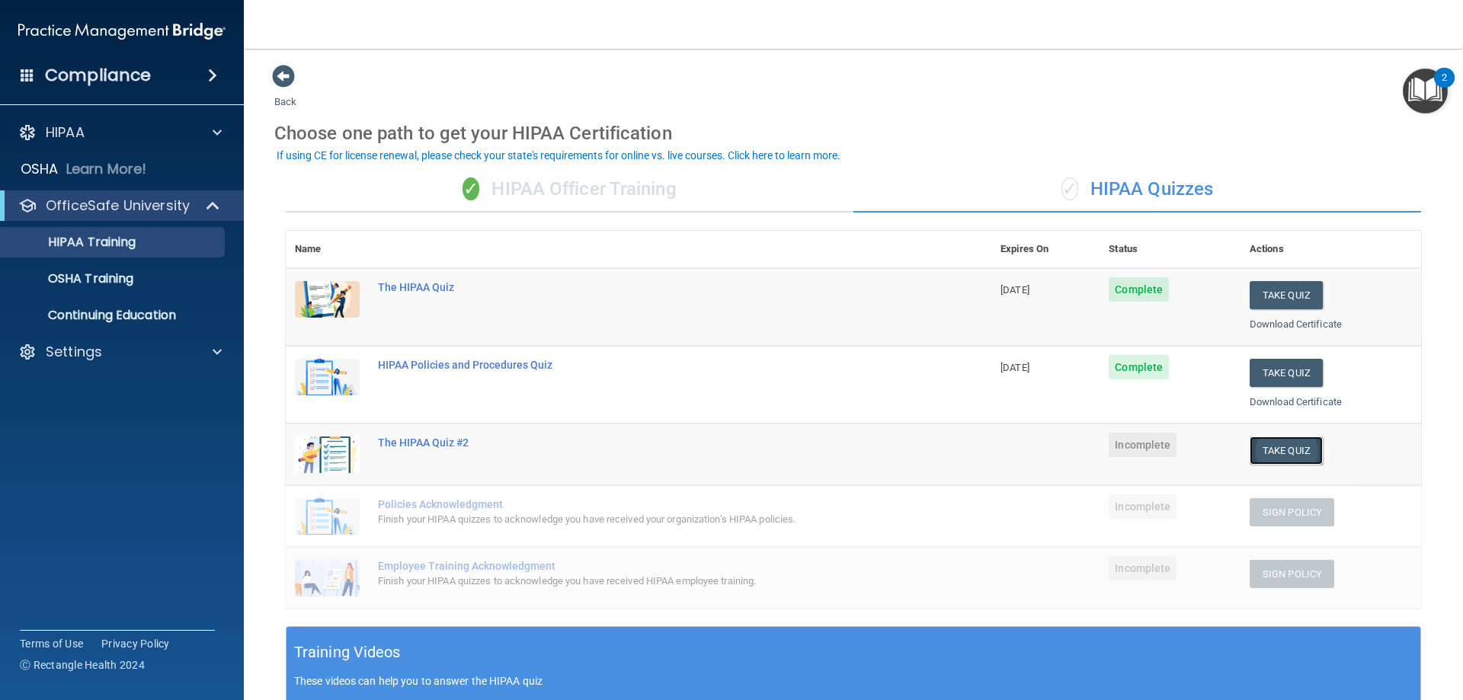
click at [1296, 449] on button "Take Quiz" at bounding box center [1286, 451] width 73 height 28
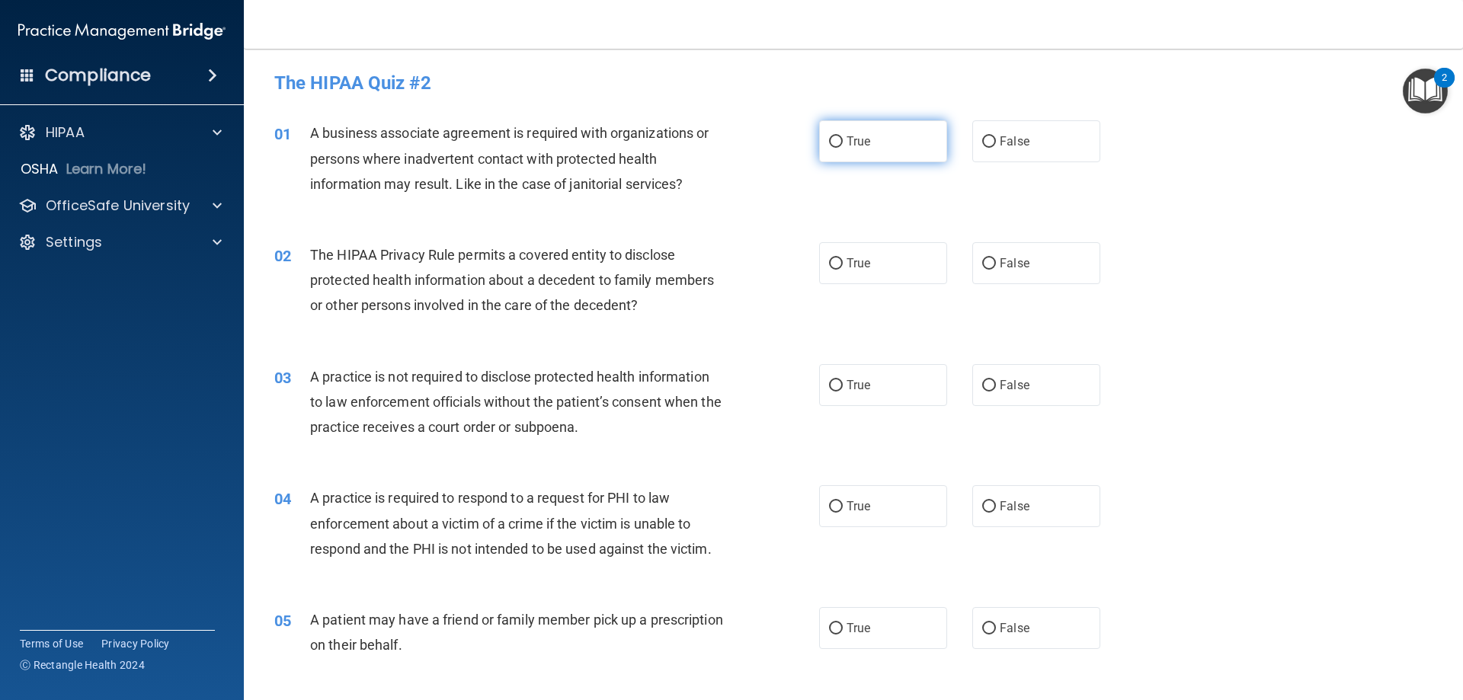
click at [899, 141] on label "True" at bounding box center [883, 141] width 128 height 42
click at [843, 141] on input "True" at bounding box center [836, 141] width 14 height 11
radio input "true"
click at [848, 273] on label "True" at bounding box center [883, 263] width 128 height 42
click at [843, 270] on input "True" at bounding box center [836, 263] width 14 height 11
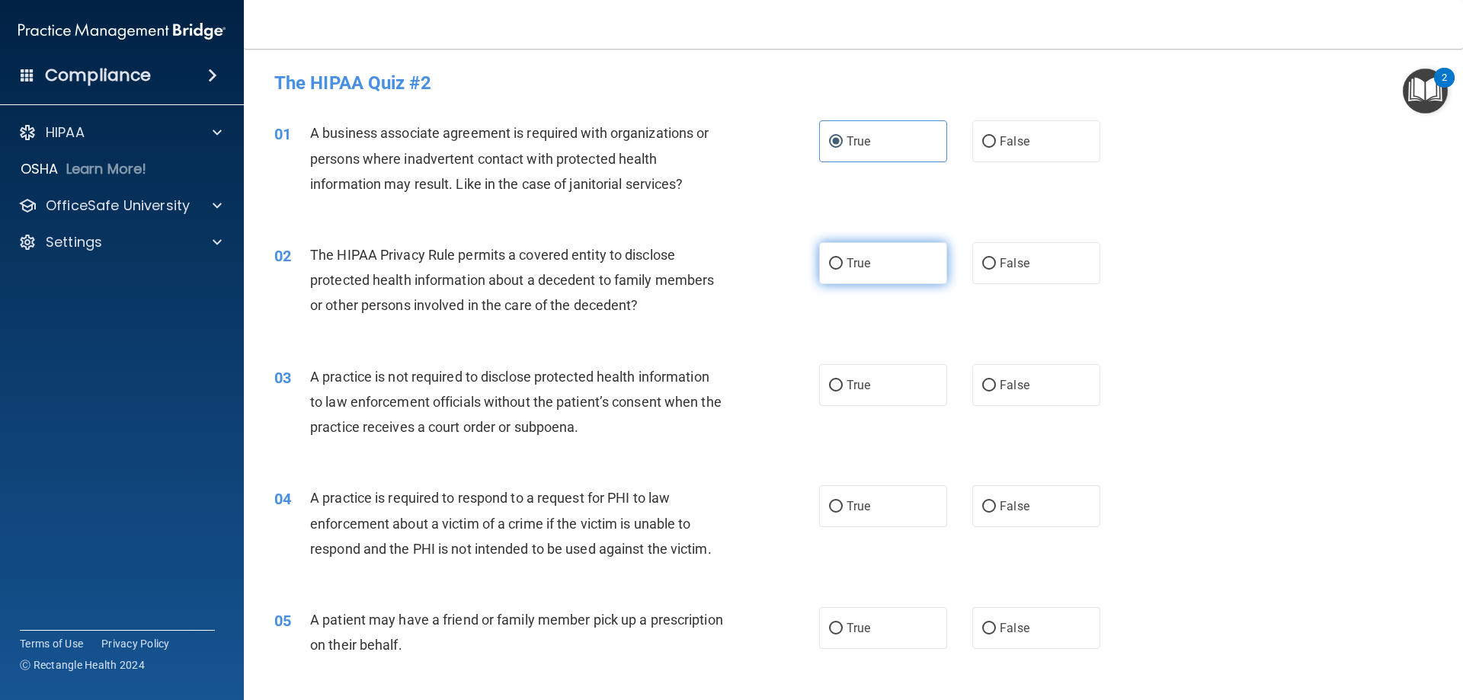
radio input "true"
click at [1011, 390] on span "False" at bounding box center [1015, 385] width 30 height 14
click at [996, 390] on input "False" at bounding box center [989, 385] width 14 height 11
radio input "true"
click at [856, 492] on label "True" at bounding box center [883, 507] width 128 height 42
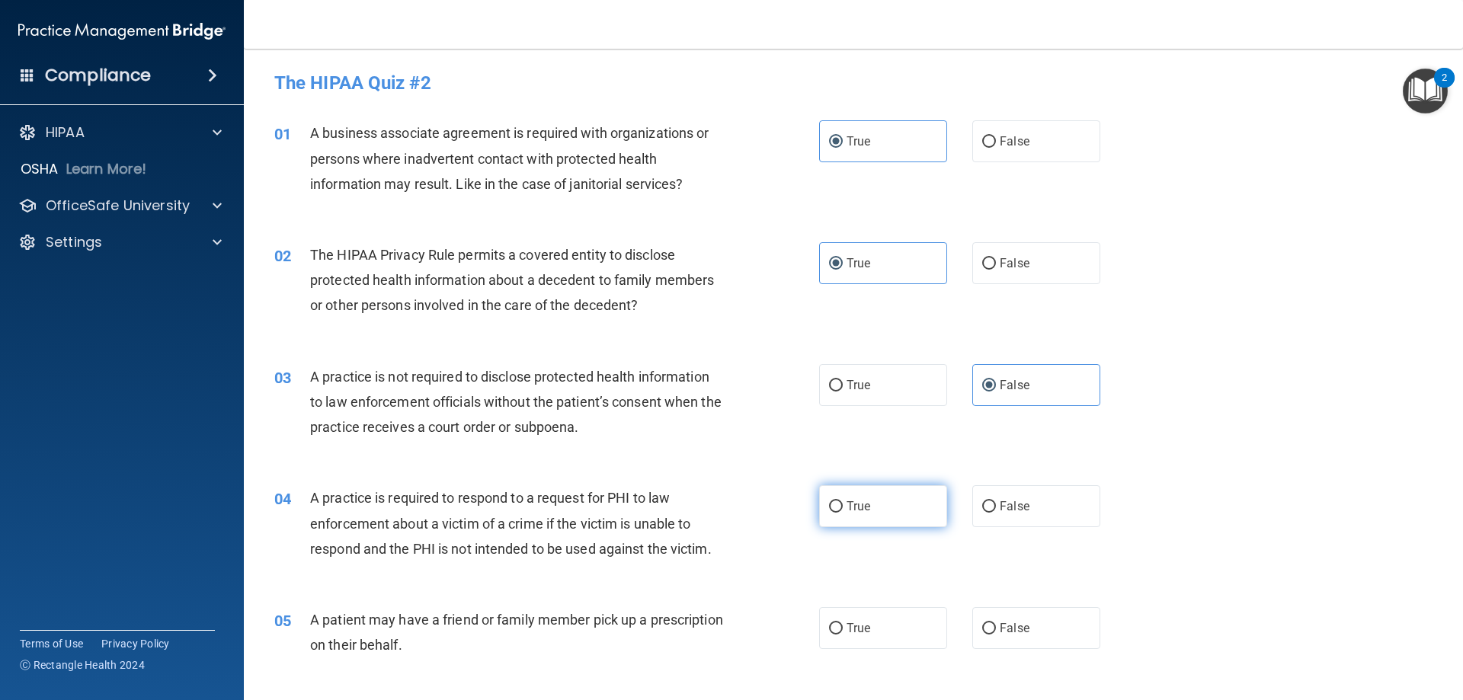
click at [843, 502] on input "True" at bounding box center [836, 507] width 14 height 11
radio input "true"
click at [851, 641] on label "True" at bounding box center [883, 628] width 128 height 42
click at [843, 635] on input "True" at bounding box center [836, 628] width 14 height 11
radio input "true"
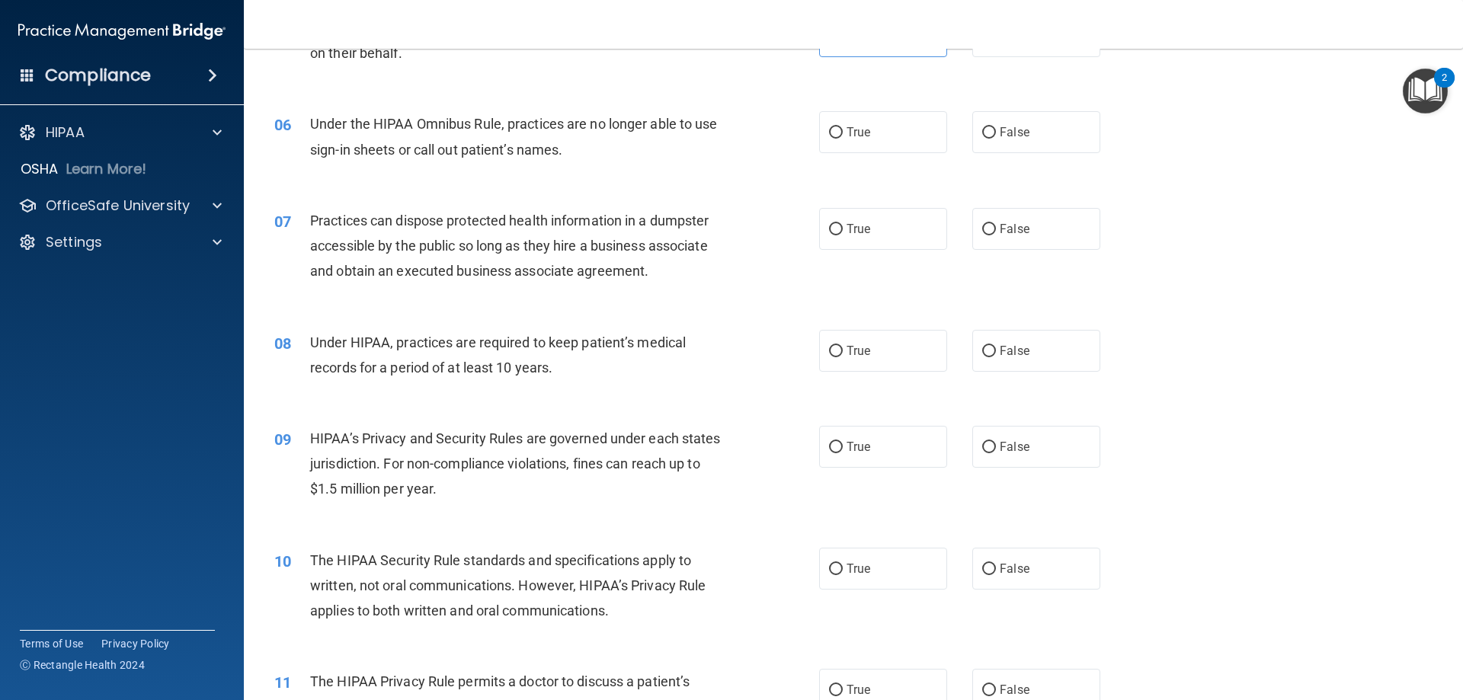
scroll to position [610, 0]
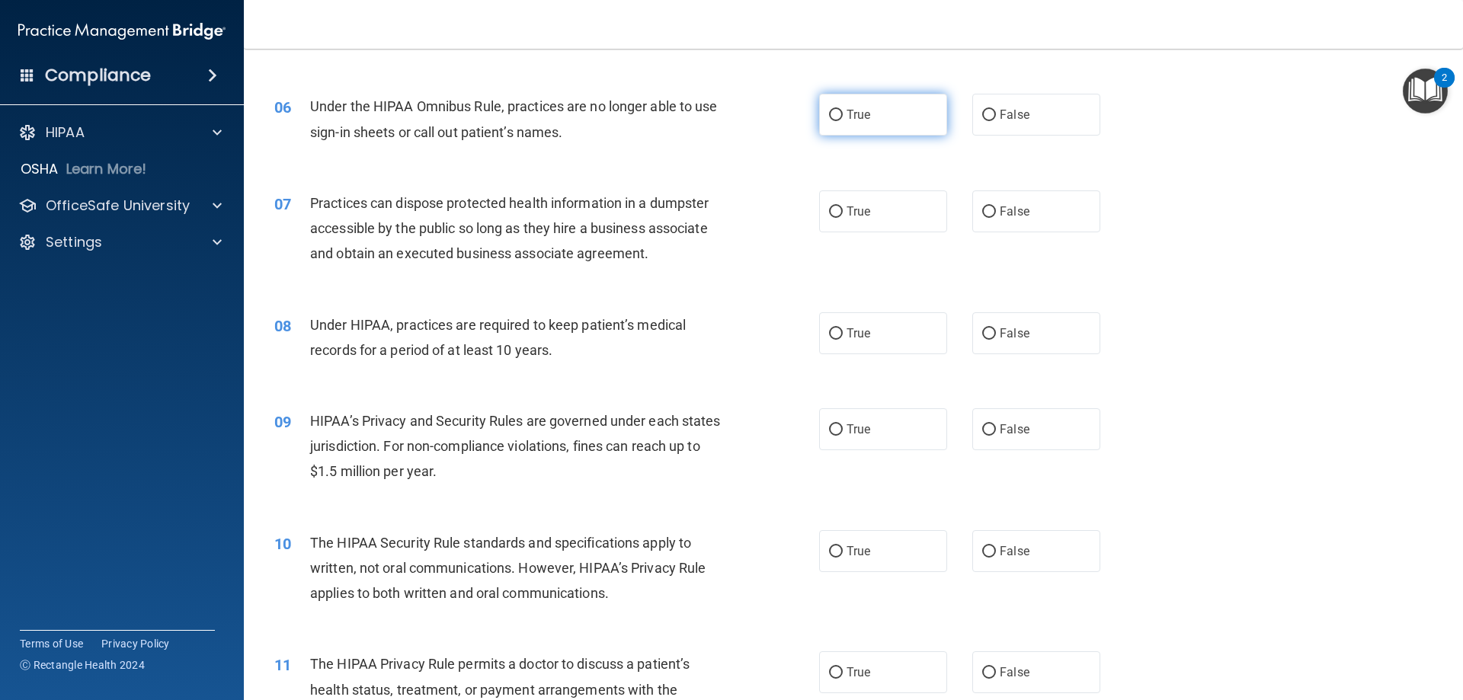
click at [852, 127] on label "True" at bounding box center [883, 115] width 128 height 42
click at [843, 121] on input "True" at bounding box center [836, 115] width 14 height 11
radio input "true"
click at [973, 216] on label "False" at bounding box center [1037, 212] width 128 height 42
click at [982, 216] on input "False" at bounding box center [989, 212] width 14 height 11
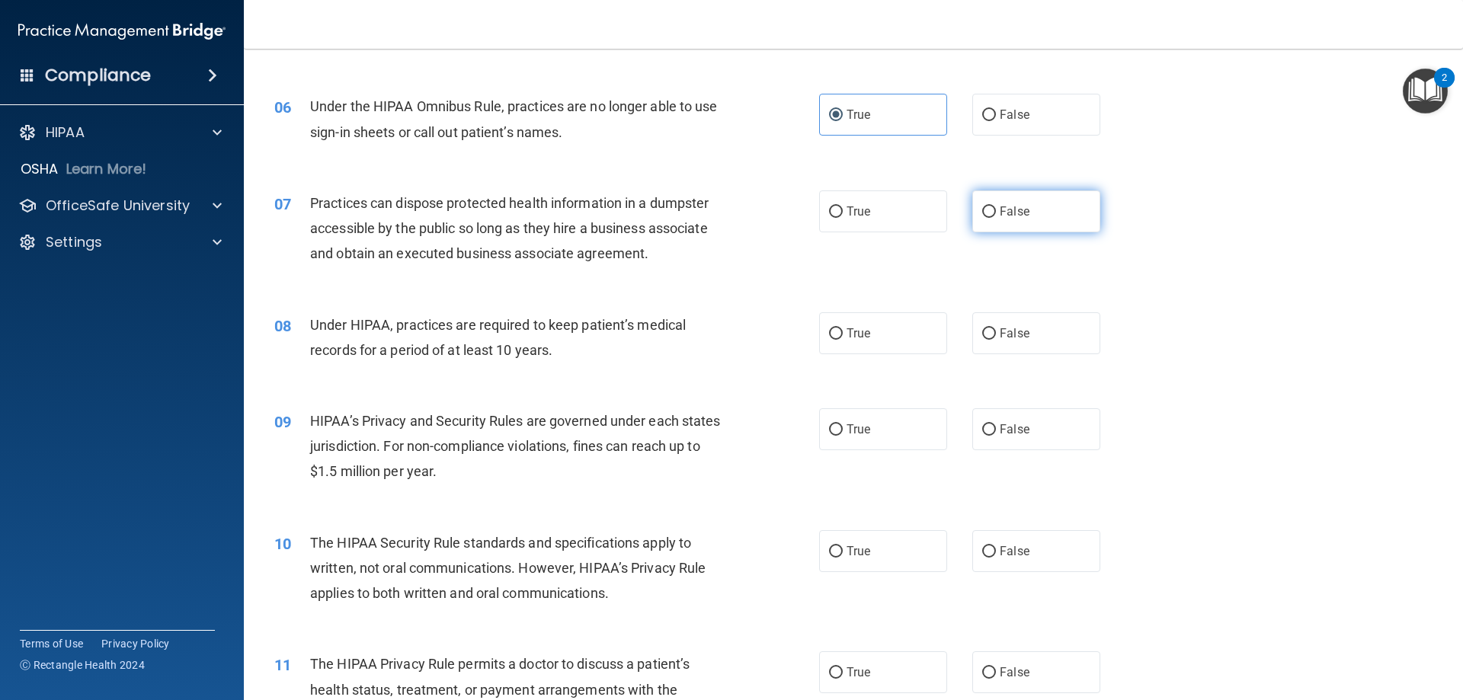
radio input "true"
click at [1005, 342] on label "False" at bounding box center [1037, 334] width 128 height 42
click at [996, 340] on input "False" at bounding box center [989, 334] width 14 height 11
radio input "true"
click at [984, 431] on input "False" at bounding box center [989, 430] width 14 height 11
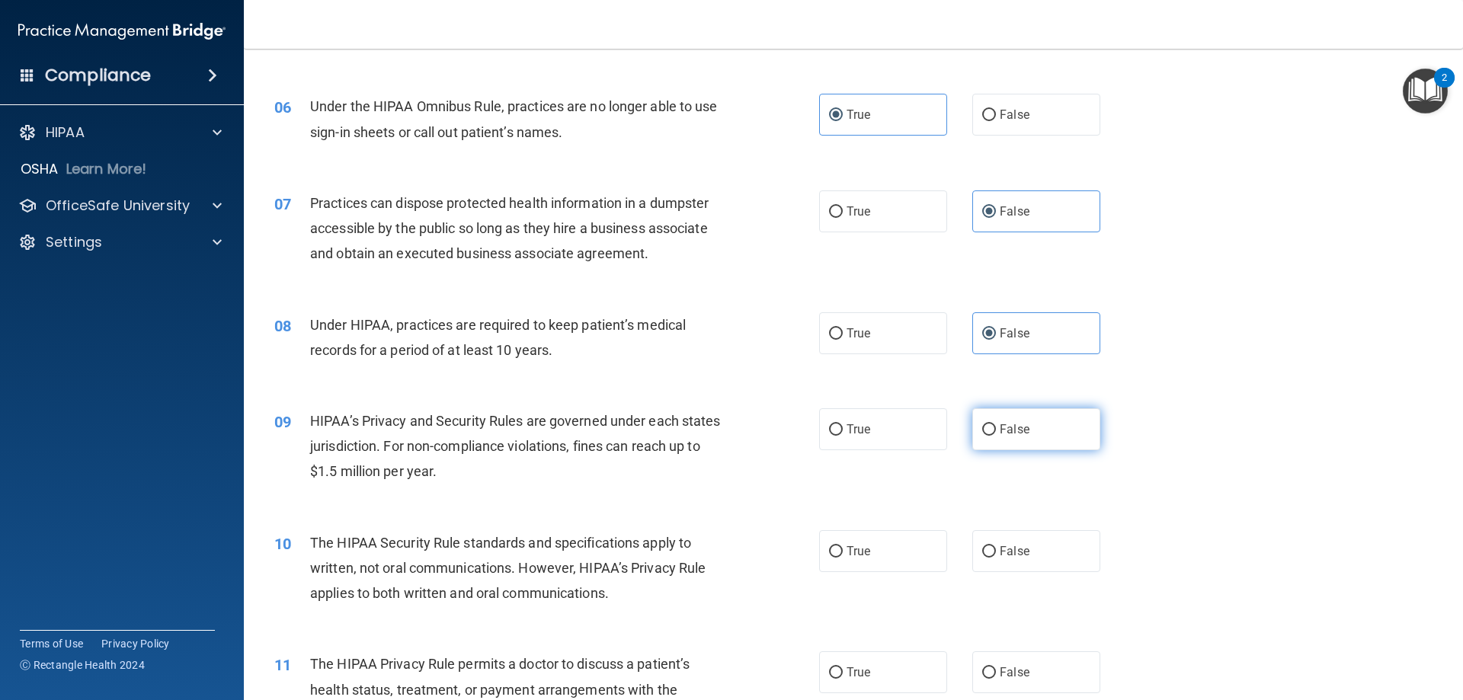
radio input "true"
click at [1008, 550] on span "False" at bounding box center [1015, 551] width 30 height 14
click at [874, 660] on label "True" at bounding box center [883, 673] width 128 height 42
click at [843, 668] on input "True" at bounding box center [836, 673] width 14 height 11
radio input "true"
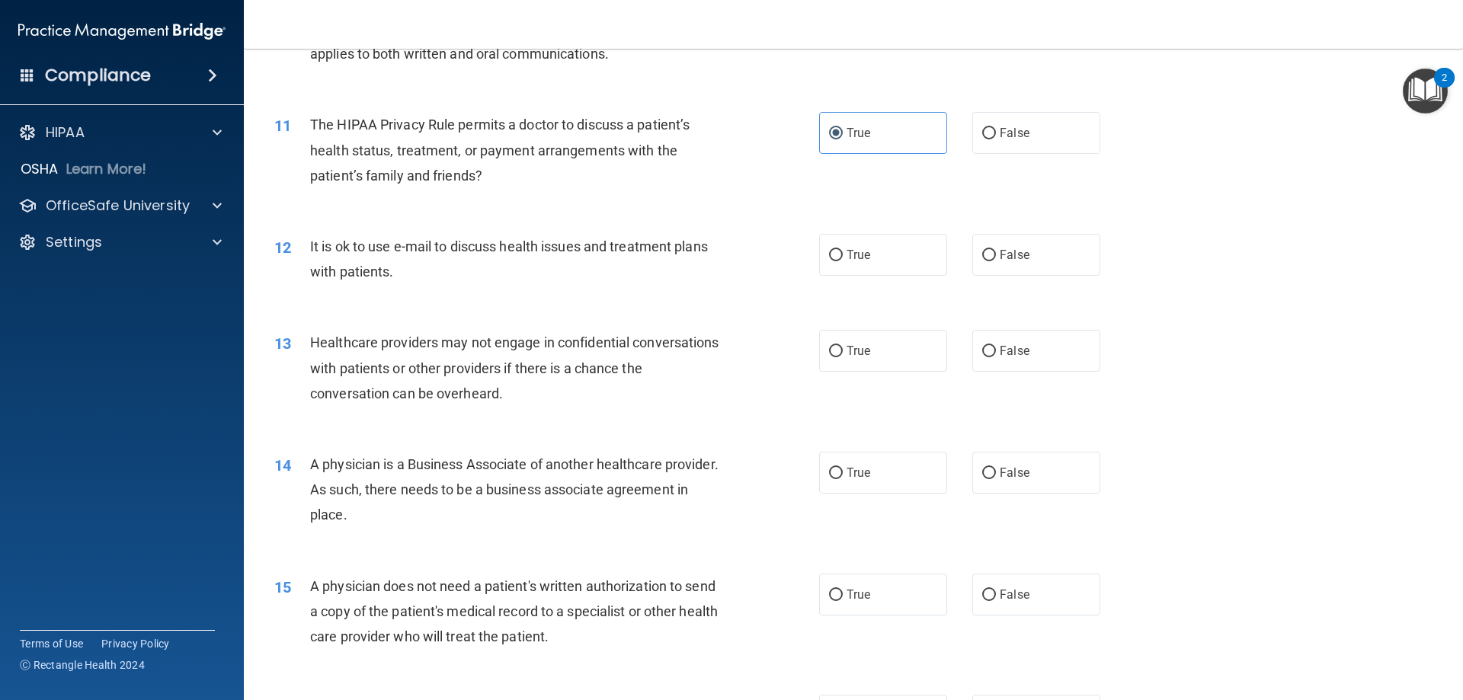
scroll to position [1220, 0]
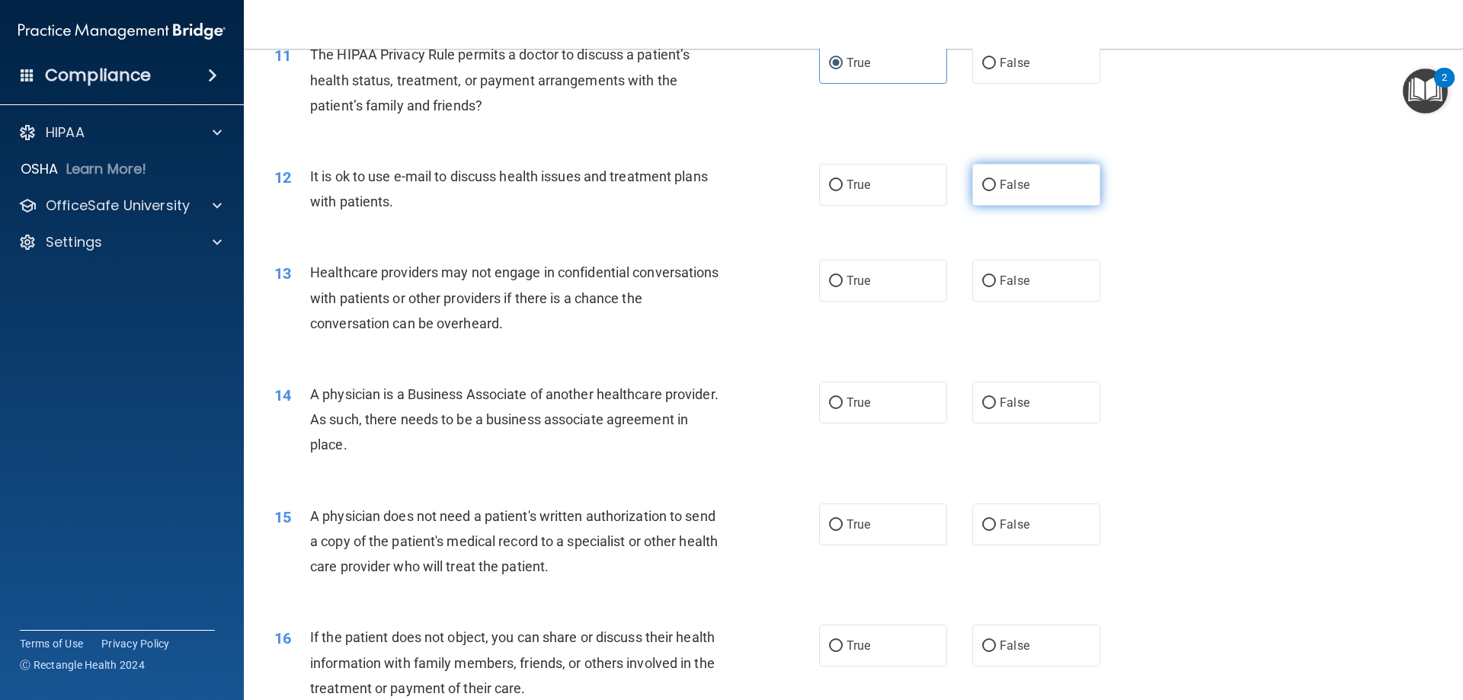
click at [1028, 189] on label "False" at bounding box center [1037, 185] width 128 height 42
click at [996, 189] on input "False" at bounding box center [989, 185] width 14 height 11
radio input "true"
click at [854, 284] on span "True" at bounding box center [859, 281] width 24 height 14
click at [843, 284] on input "True" at bounding box center [836, 281] width 14 height 11
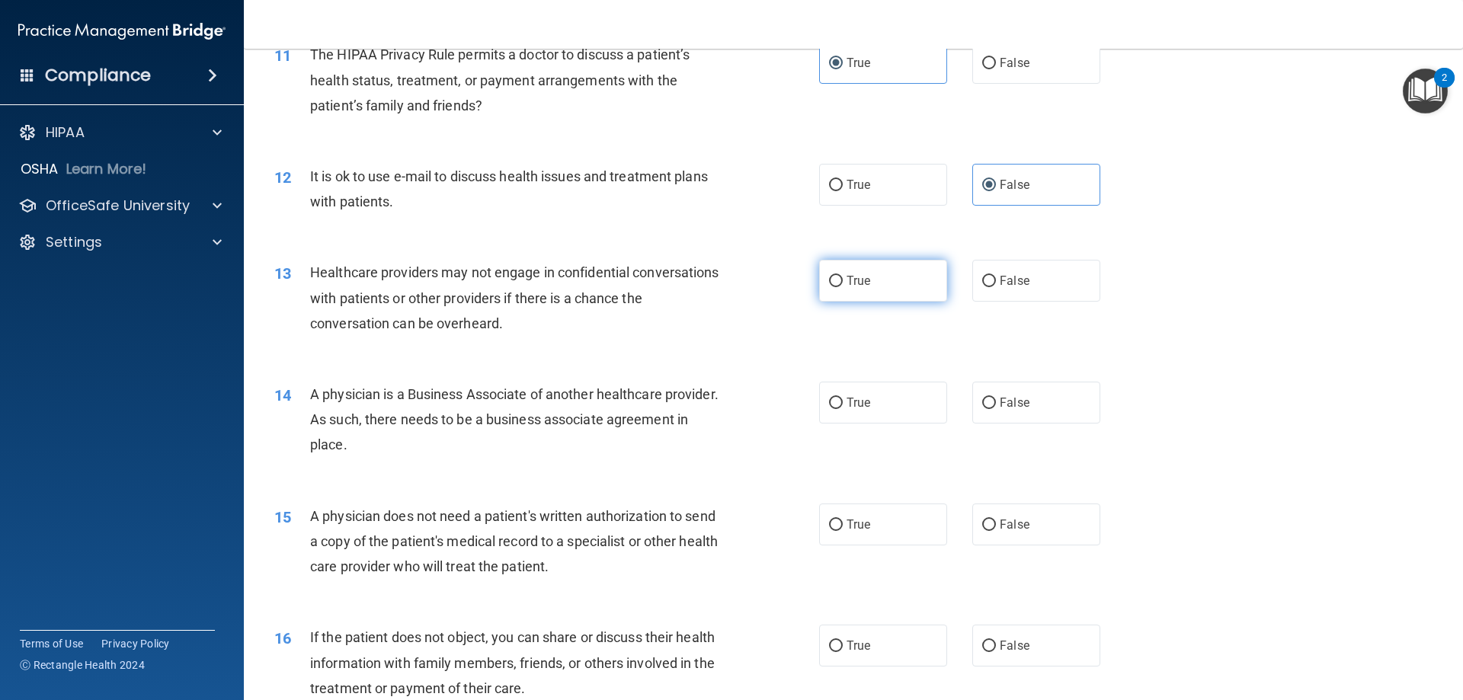
radio input "true"
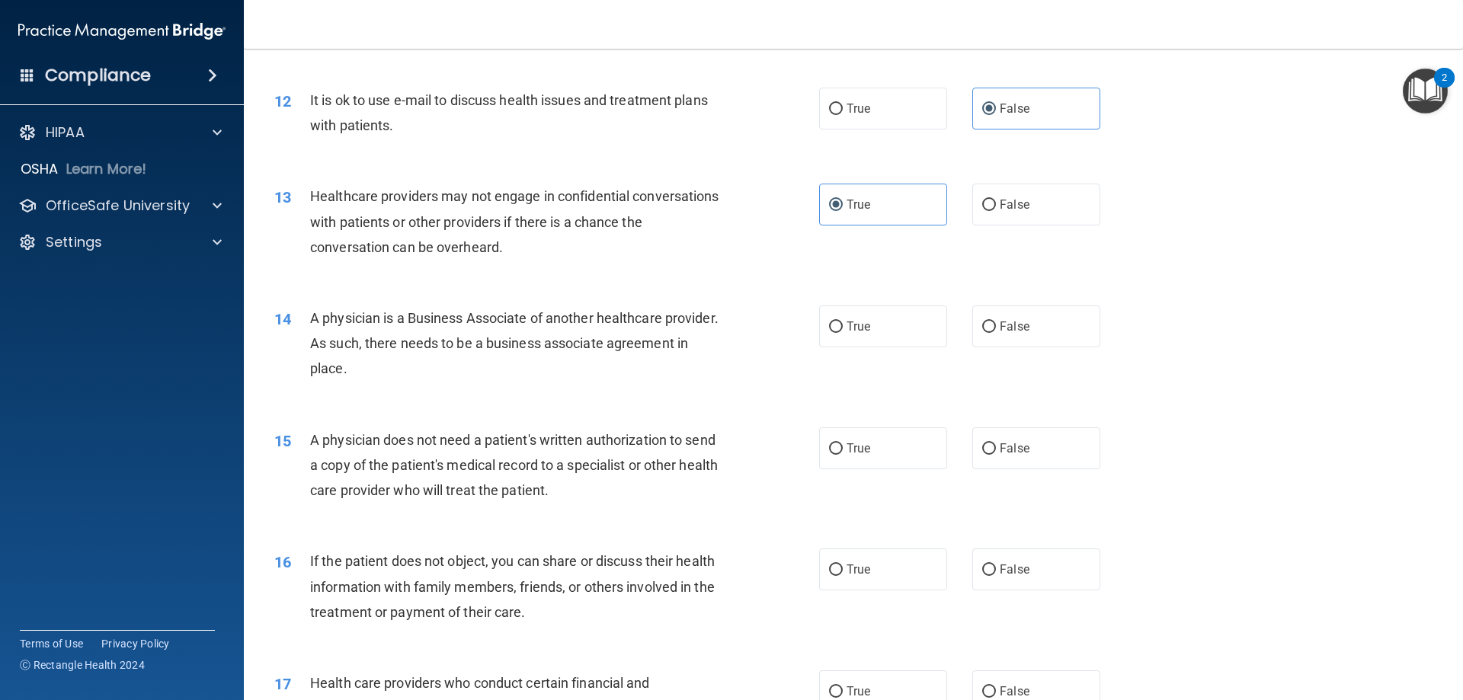
scroll to position [1372, 0]
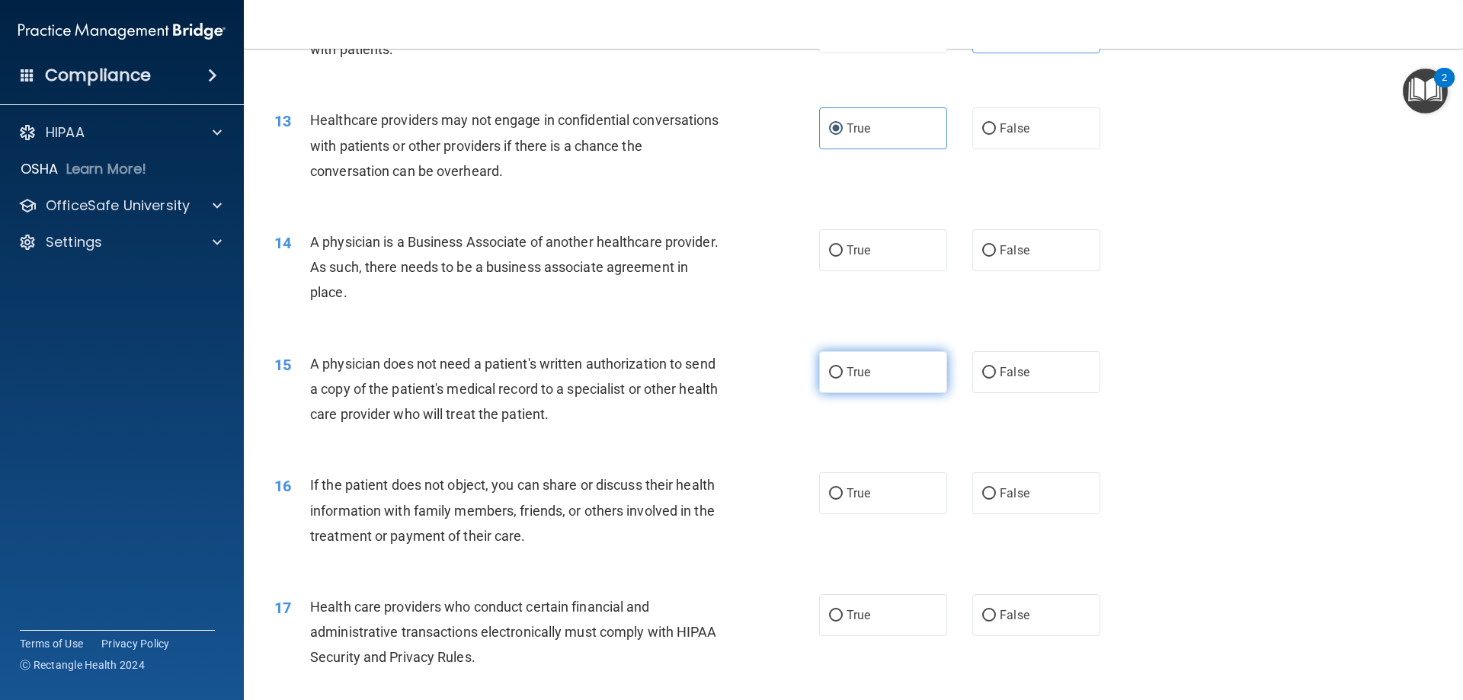
click at [865, 373] on span "True" at bounding box center [859, 372] width 24 height 14
click at [843, 373] on input "True" at bounding box center [836, 372] width 14 height 11
radio input "true"
click at [852, 495] on span "True" at bounding box center [859, 493] width 24 height 14
click at [843, 495] on input "True" at bounding box center [836, 494] width 14 height 11
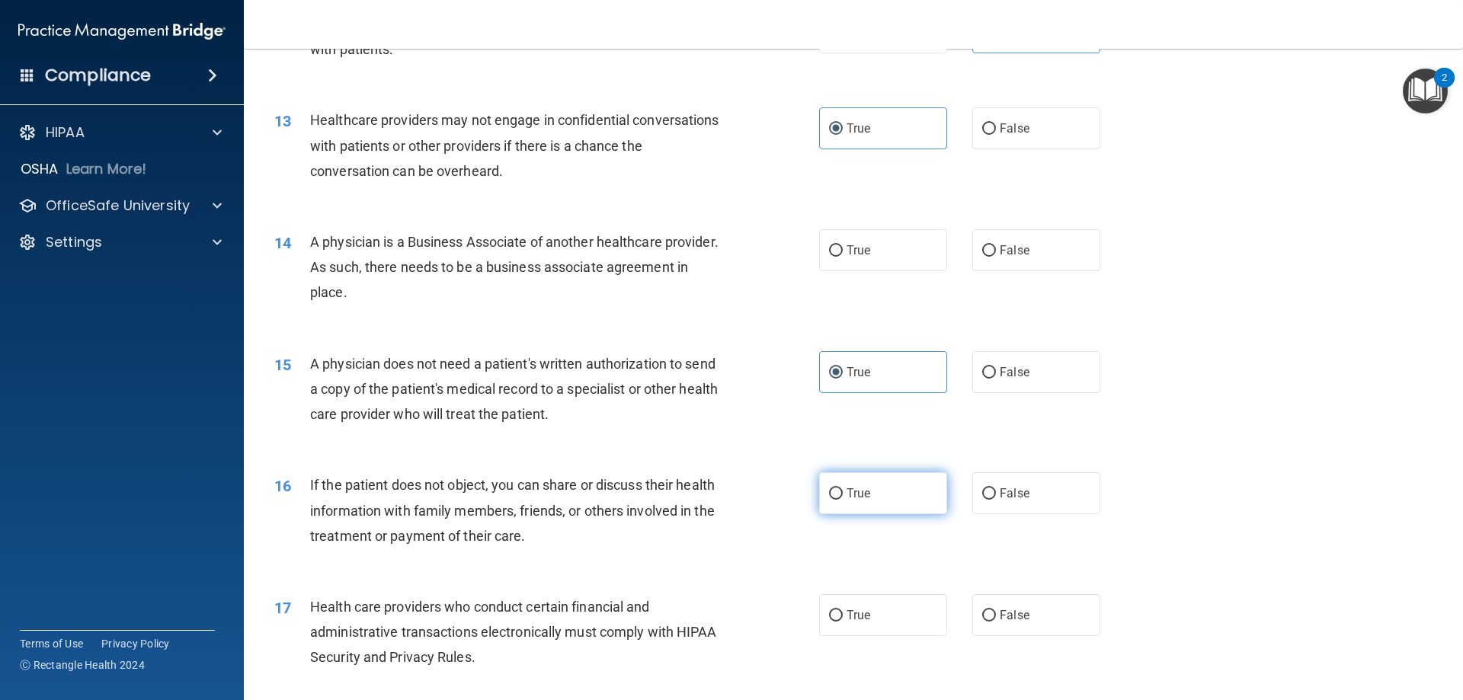
radio input "true"
click at [1004, 100] on div "13 Healthcare providers may not engage in confidential conversations with patie…" at bounding box center [853, 149] width 1181 height 122
click at [1000, 134] on span "False" at bounding box center [1015, 128] width 30 height 14
click at [996, 134] on input "False" at bounding box center [989, 128] width 14 height 11
radio input "true"
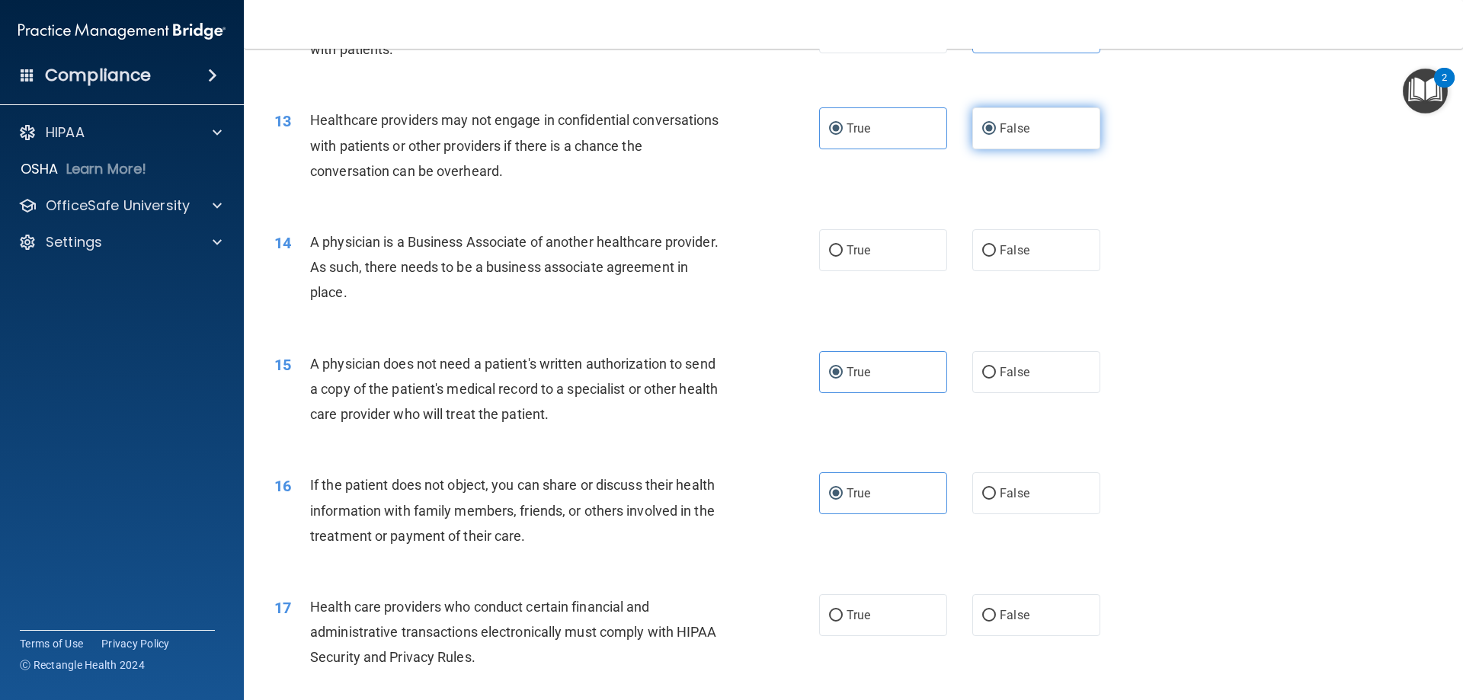
radio input "false"
click at [928, 248] on label "True" at bounding box center [883, 250] width 128 height 42
click at [843, 248] on input "True" at bounding box center [836, 250] width 14 height 11
radio input "true"
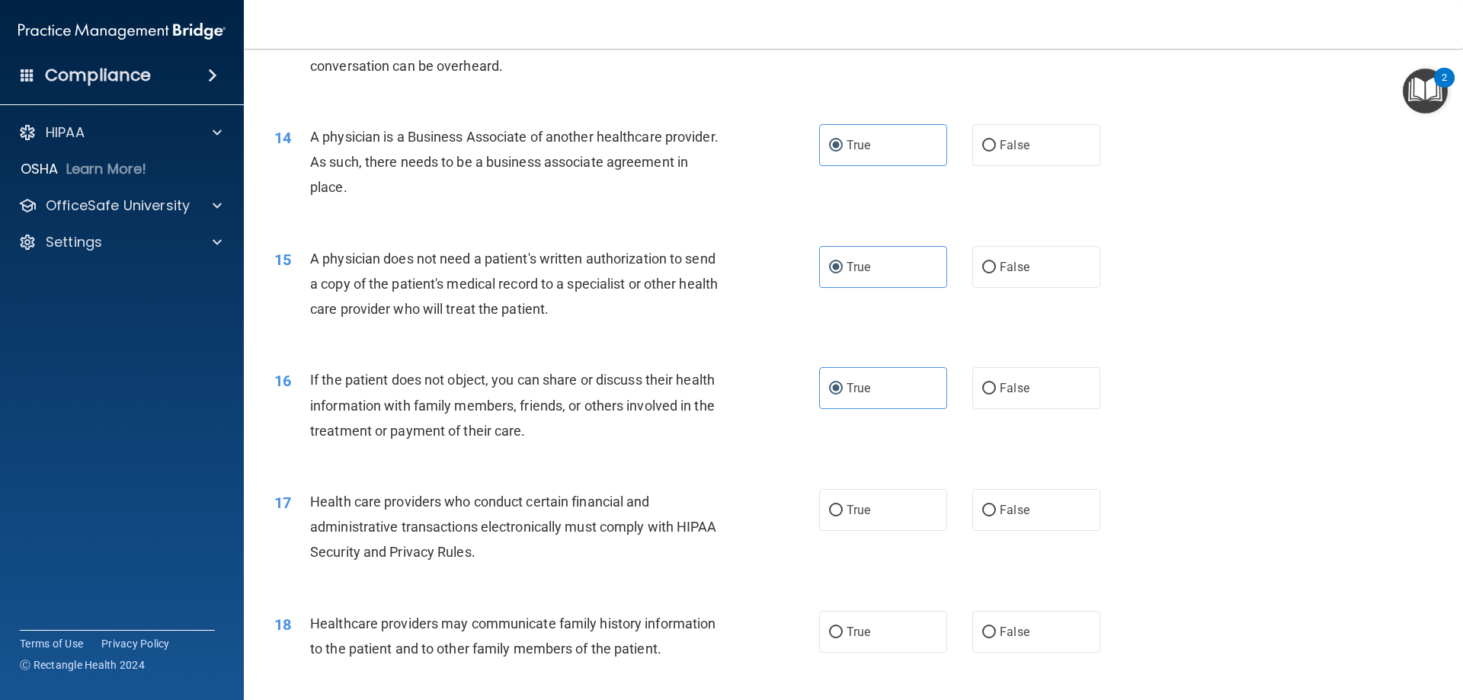
scroll to position [1524, 0]
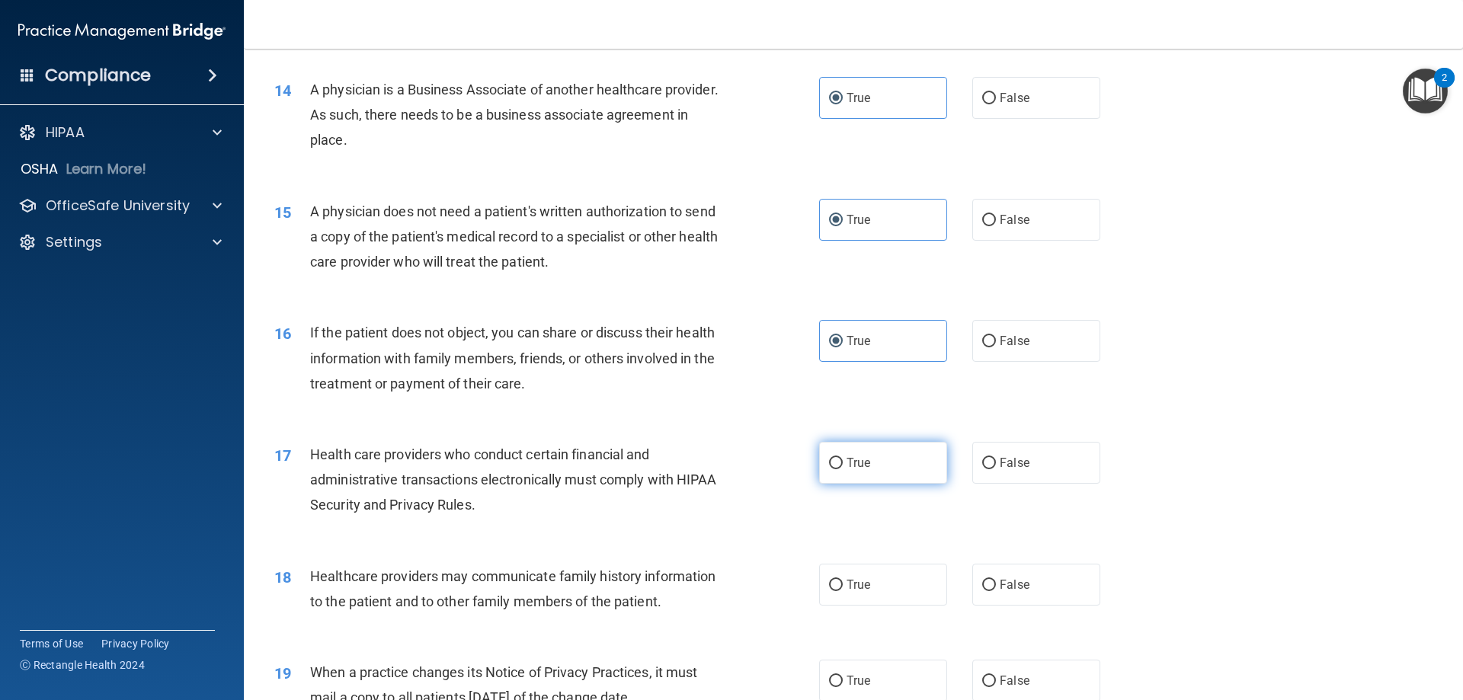
click at [854, 454] on label "True" at bounding box center [883, 463] width 128 height 42
click at [843, 458] on input "True" at bounding box center [836, 463] width 14 height 11
radio input "true"
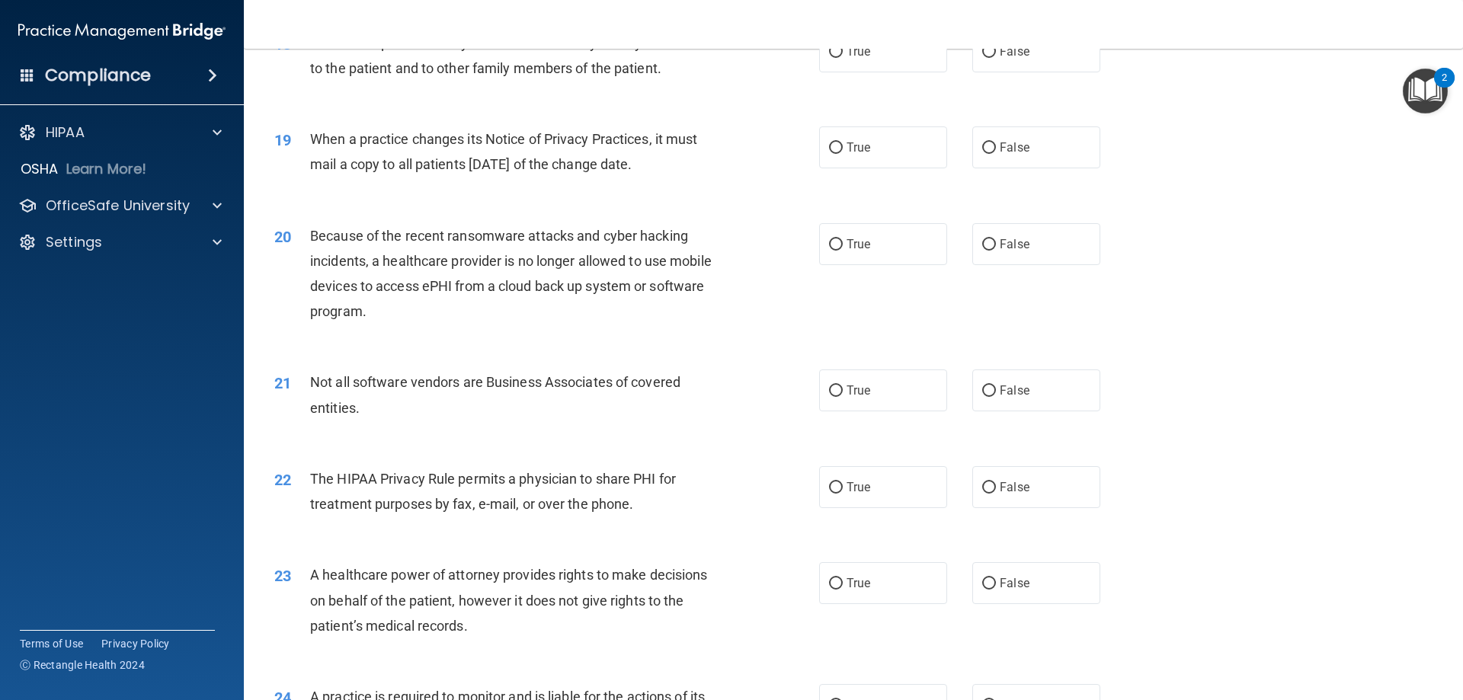
scroll to position [1982, 0]
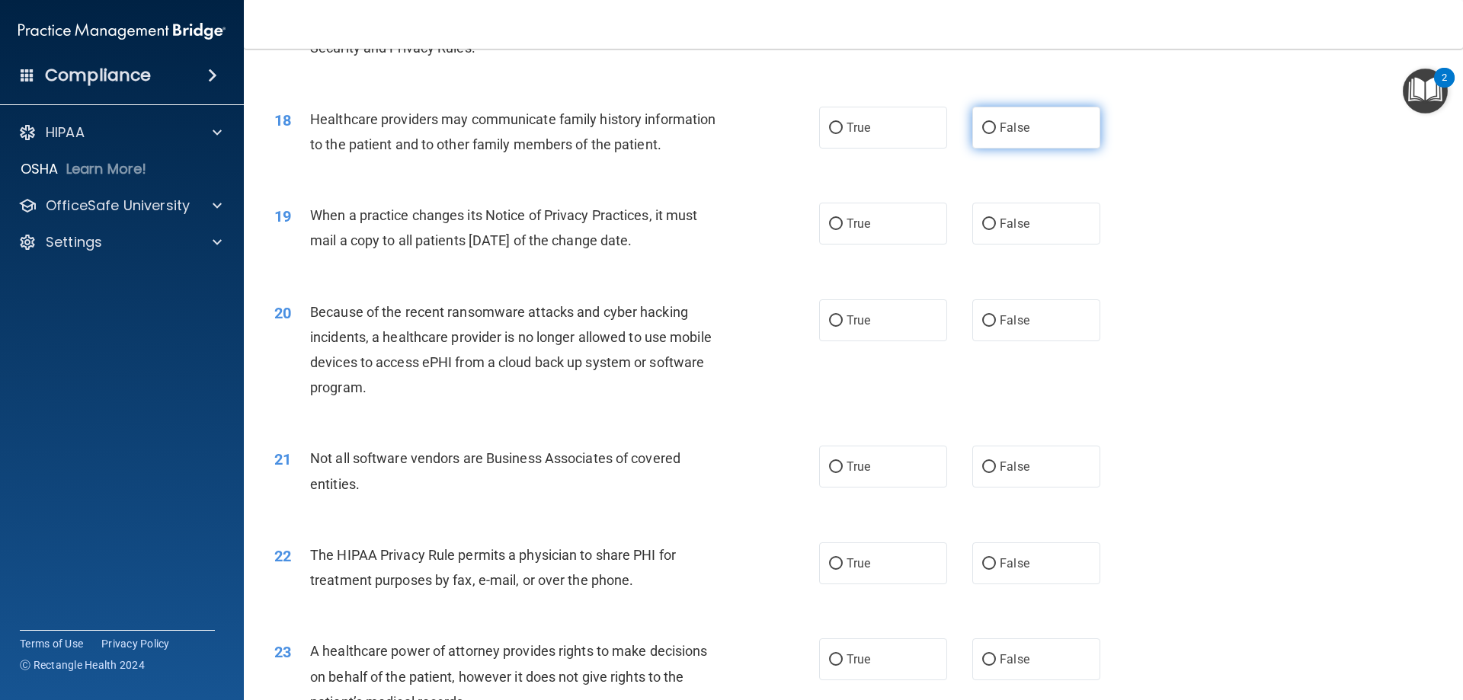
click at [983, 145] on label "False" at bounding box center [1037, 128] width 128 height 42
click at [983, 134] on input "False" at bounding box center [989, 128] width 14 height 11
radio input "true"
click at [1014, 238] on label "False" at bounding box center [1037, 224] width 128 height 42
click at [996, 230] on input "False" at bounding box center [989, 224] width 14 height 11
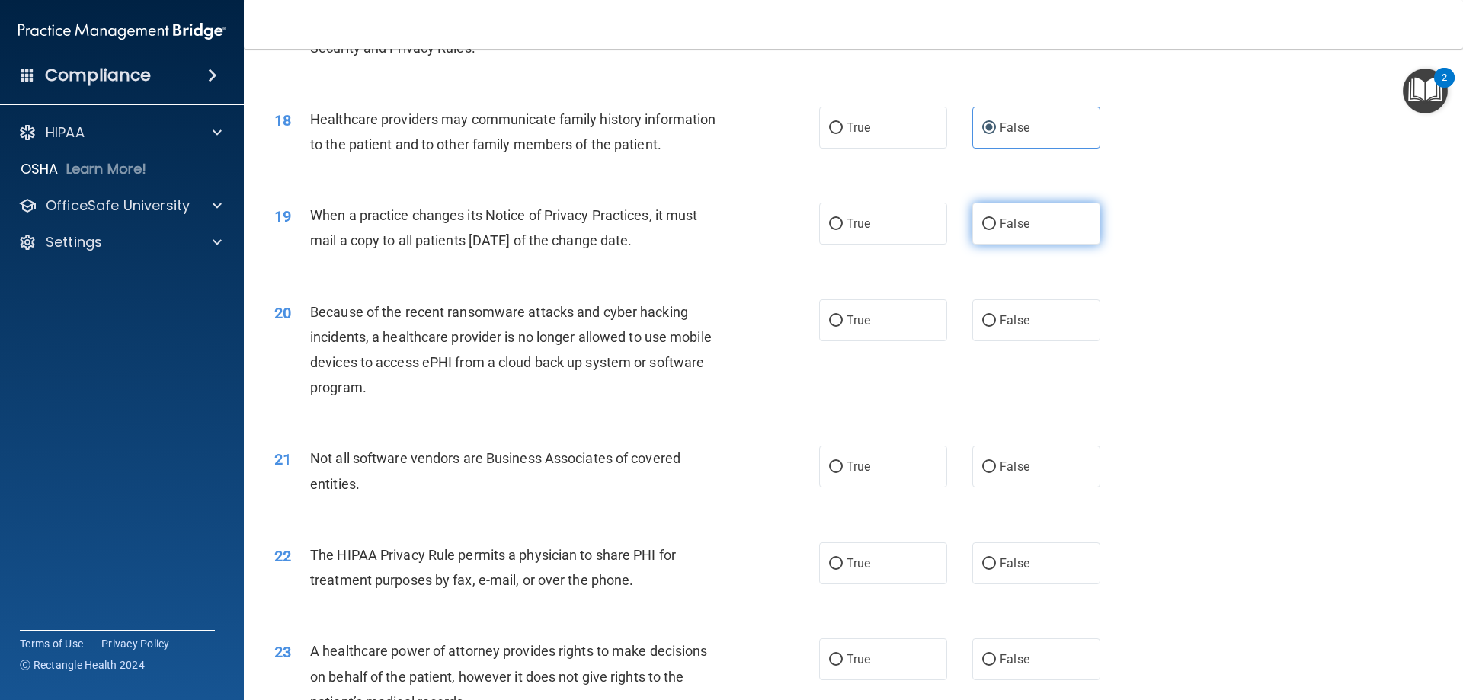
radio input "true"
click at [986, 310] on label "False" at bounding box center [1037, 321] width 128 height 42
click at [986, 316] on input "False" at bounding box center [989, 321] width 14 height 11
radio input "true"
click at [838, 472] on label "True" at bounding box center [883, 467] width 128 height 42
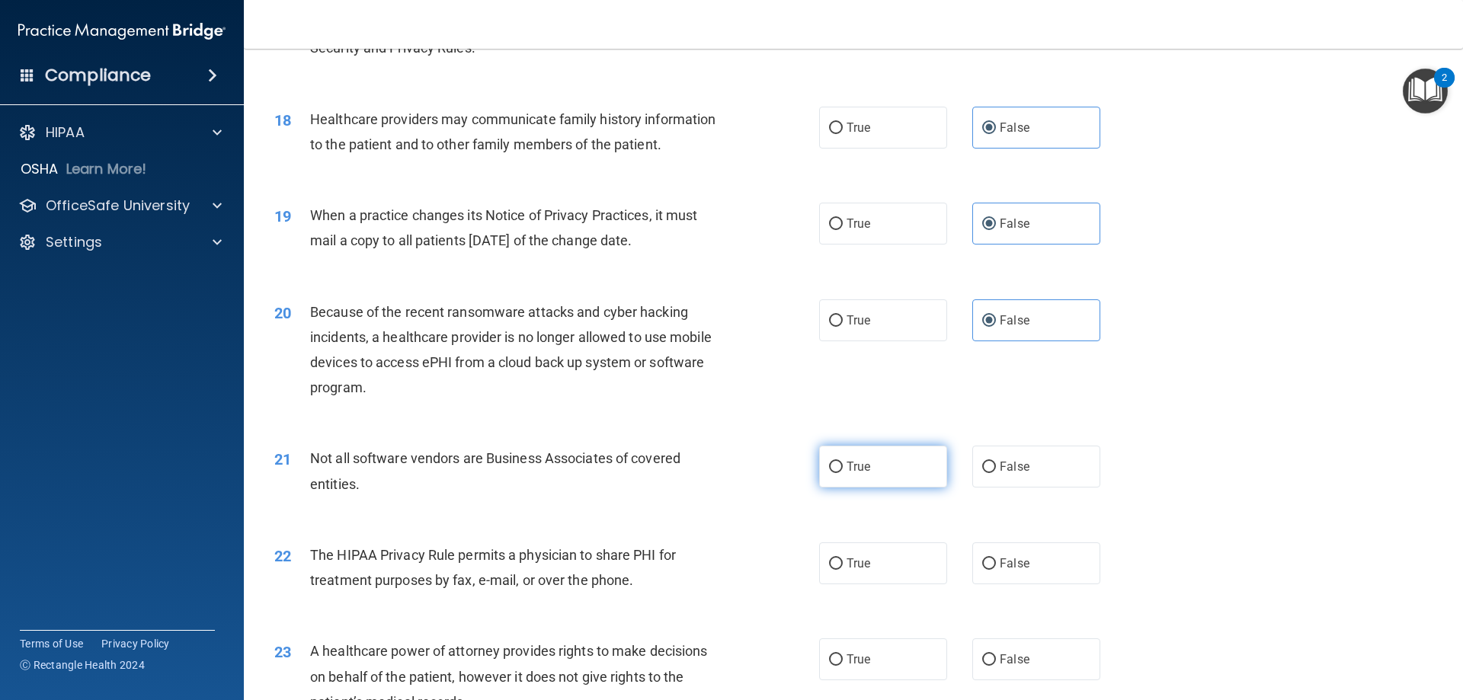
click at [838, 472] on input "True" at bounding box center [836, 467] width 14 height 11
radio input "true"
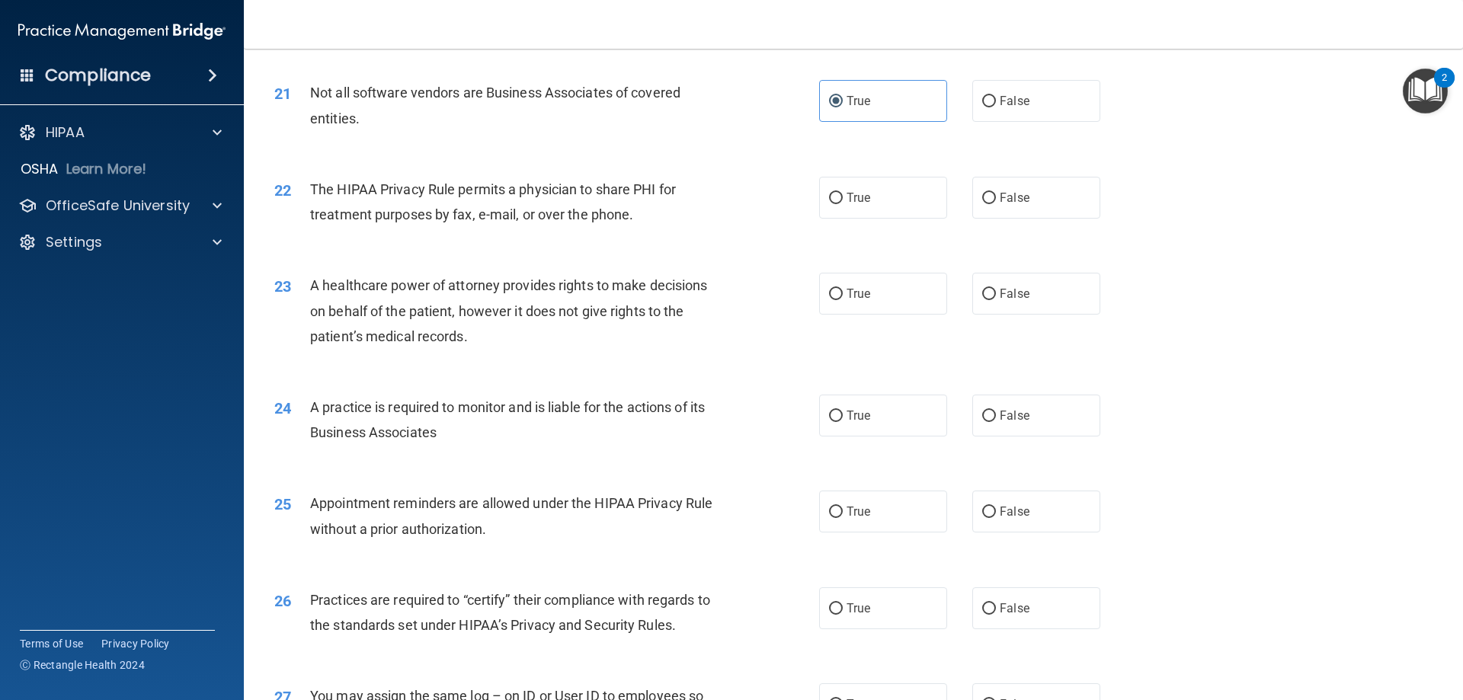
scroll to position [2363, 0]
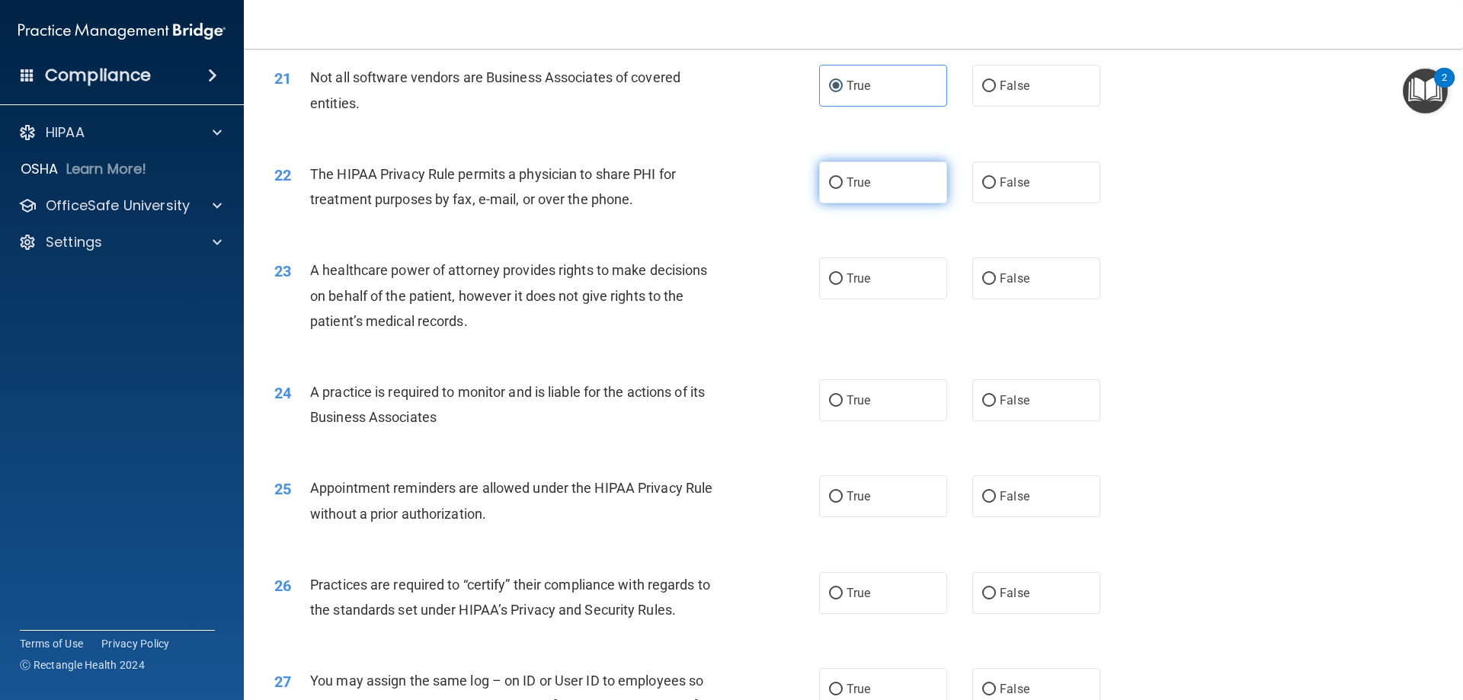
click at [878, 177] on label "True" at bounding box center [883, 183] width 128 height 42
click at [843, 178] on input "True" at bounding box center [836, 183] width 14 height 11
radio input "true"
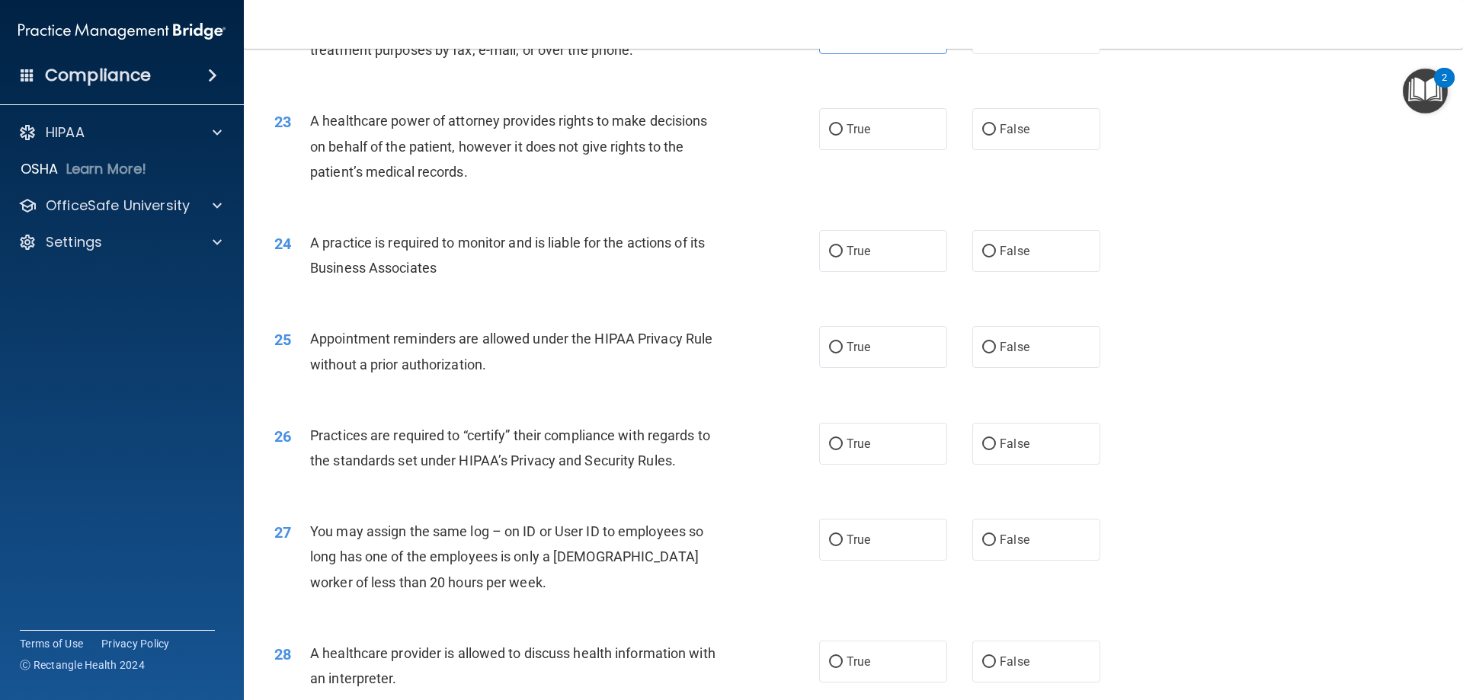
scroll to position [2521, 0]
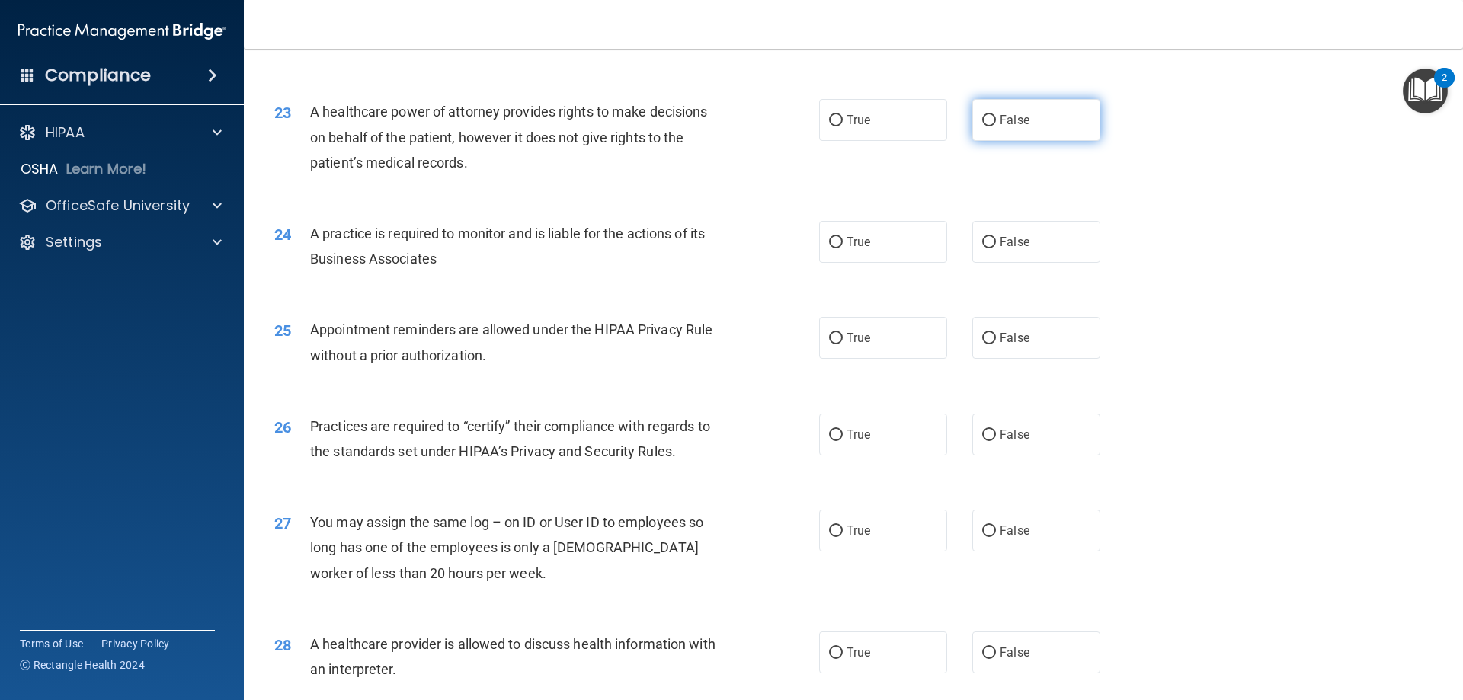
click at [1011, 116] on span "False" at bounding box center [1015, 120] width 30 height 14
click at [996, 116] on input "False" at bounding box center [989, 120] width 14 height 11
radio input "true"
click at [890, 230] on label "True" at bounding box center [883, 242] width 128 height 42
click at [843, 237] on input "True" at bounding box center [836, 242] width 14 height 11
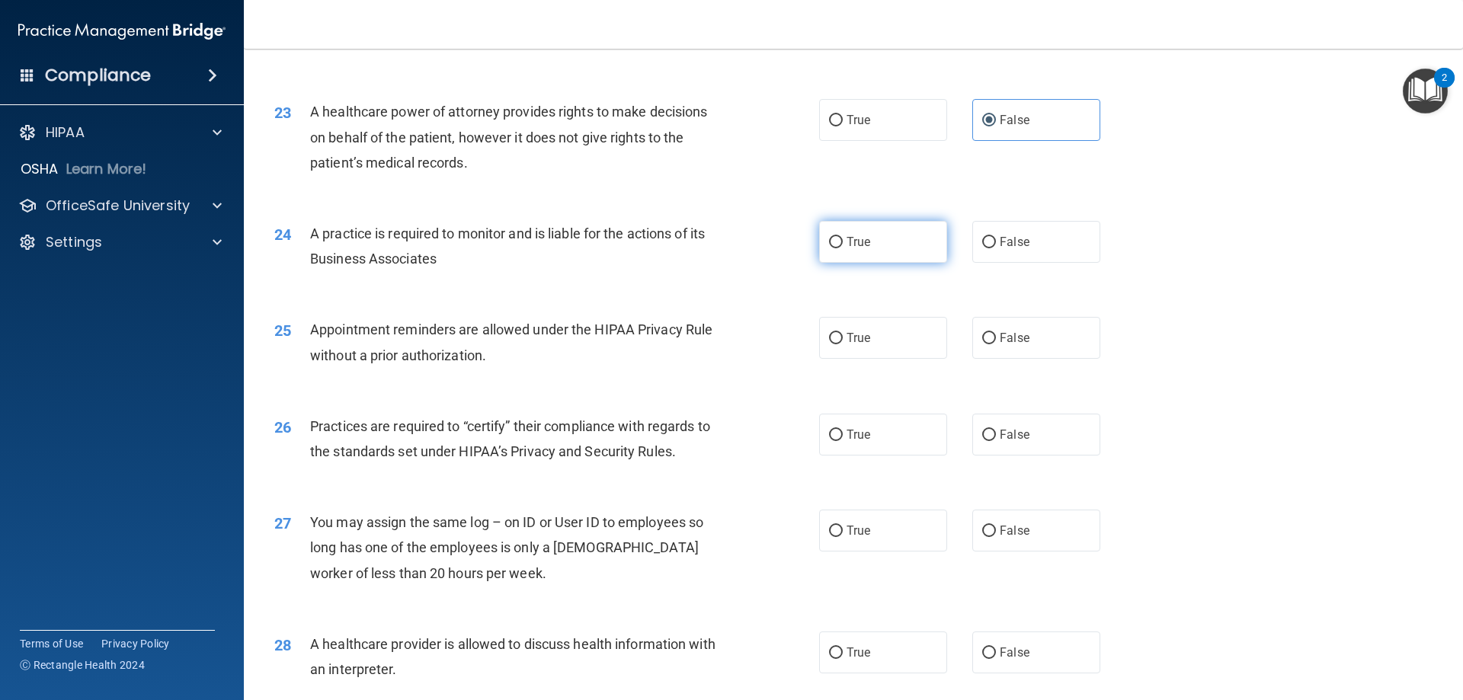
radio input "true"
click at [888, 332] on label "True" at bounding box center [883, 338] width 128 height 42
click at [843, 333] on input "True" at bounding box center [836, 338] width 14 height 11
radio input "true"
click at [1012, 444] on label "False" at bounding box center [1037, 435] width 128 height 42
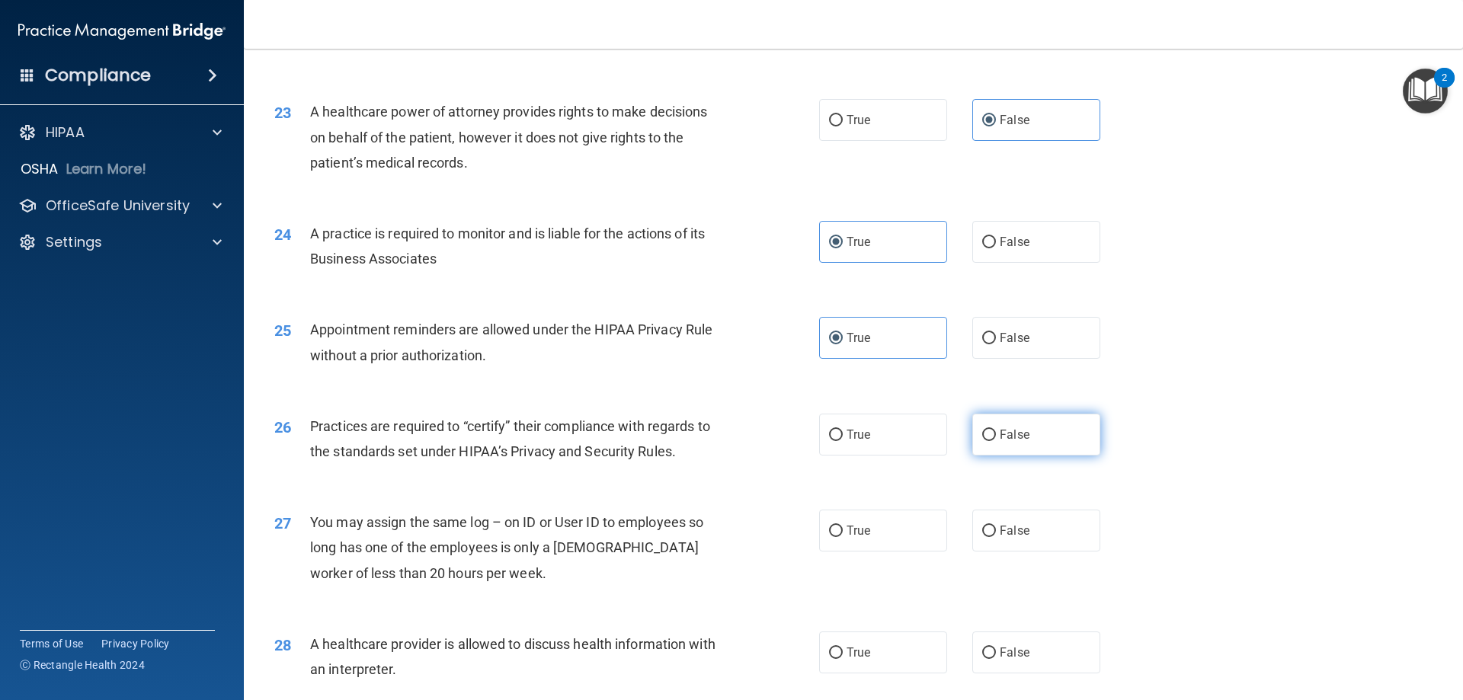
click at [996, 441] on input "False" at bounding box center [989, 435] width 14 height 11
radio input "true"
click at [869, 432] on label "True" at bounding box center [883, 435] width 128 height 42
click at [843, 432] on input "True" at bounding box center [836, 435] width 14 height 11
radio input "true"
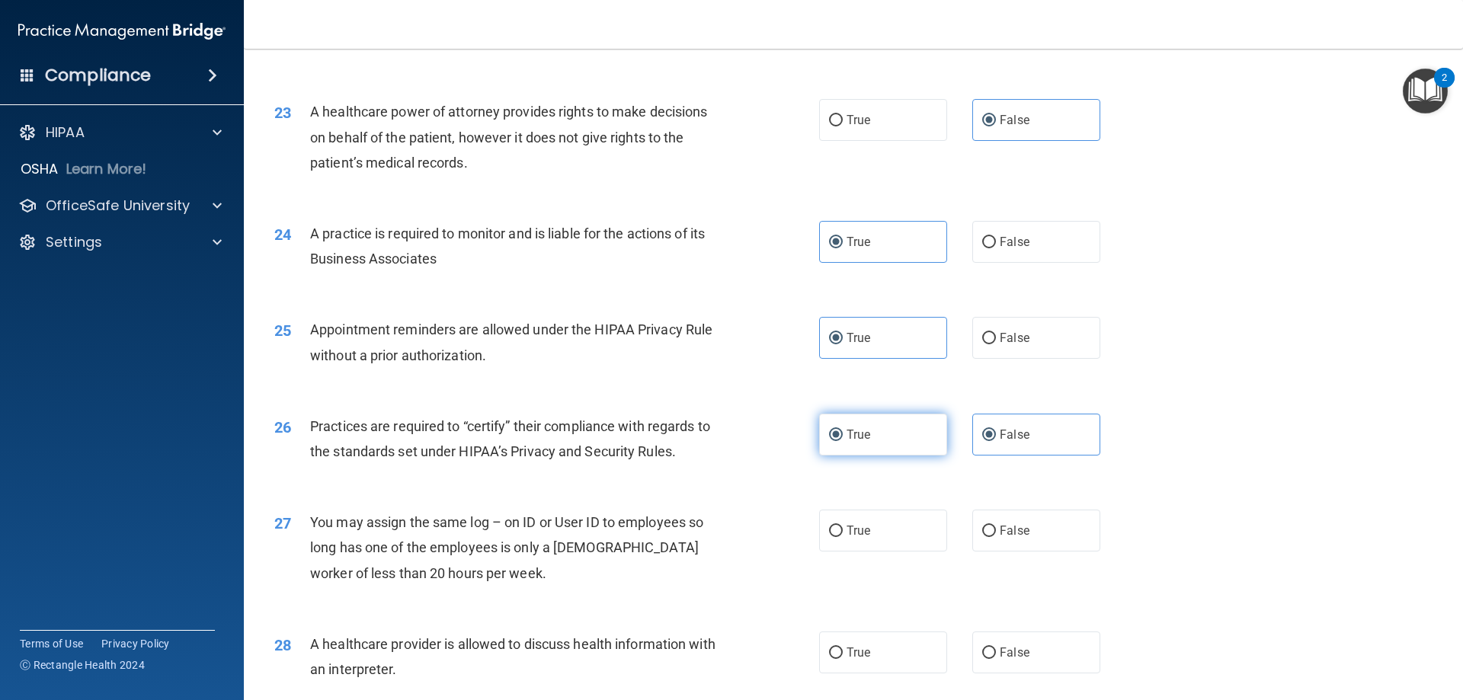
radio input "false"
click at [1008, 527] on span "False" at bounding box center [1015, 531] width 30 height 14
click at [996, 527] on input "False" at bounding box center [989, 531] width 14 height 11
radio input "true"
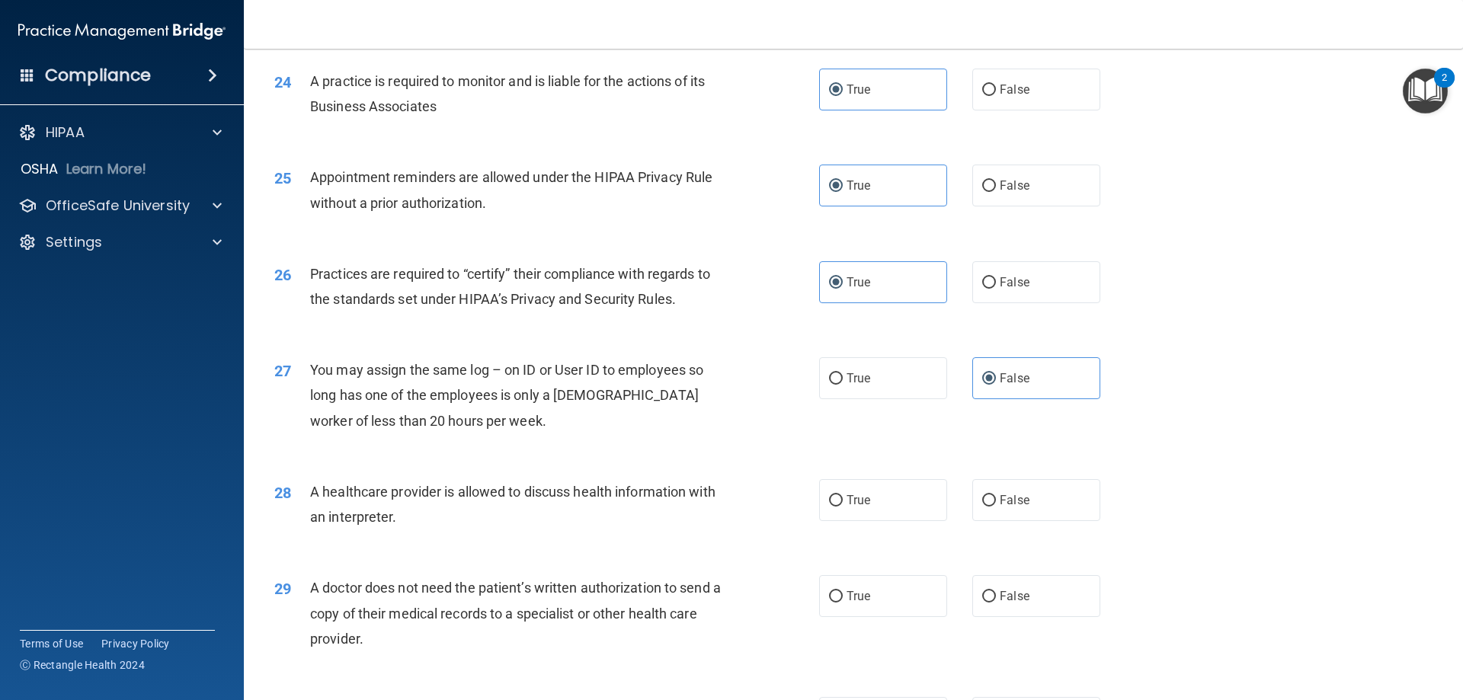
scroll to position [2750, 0]
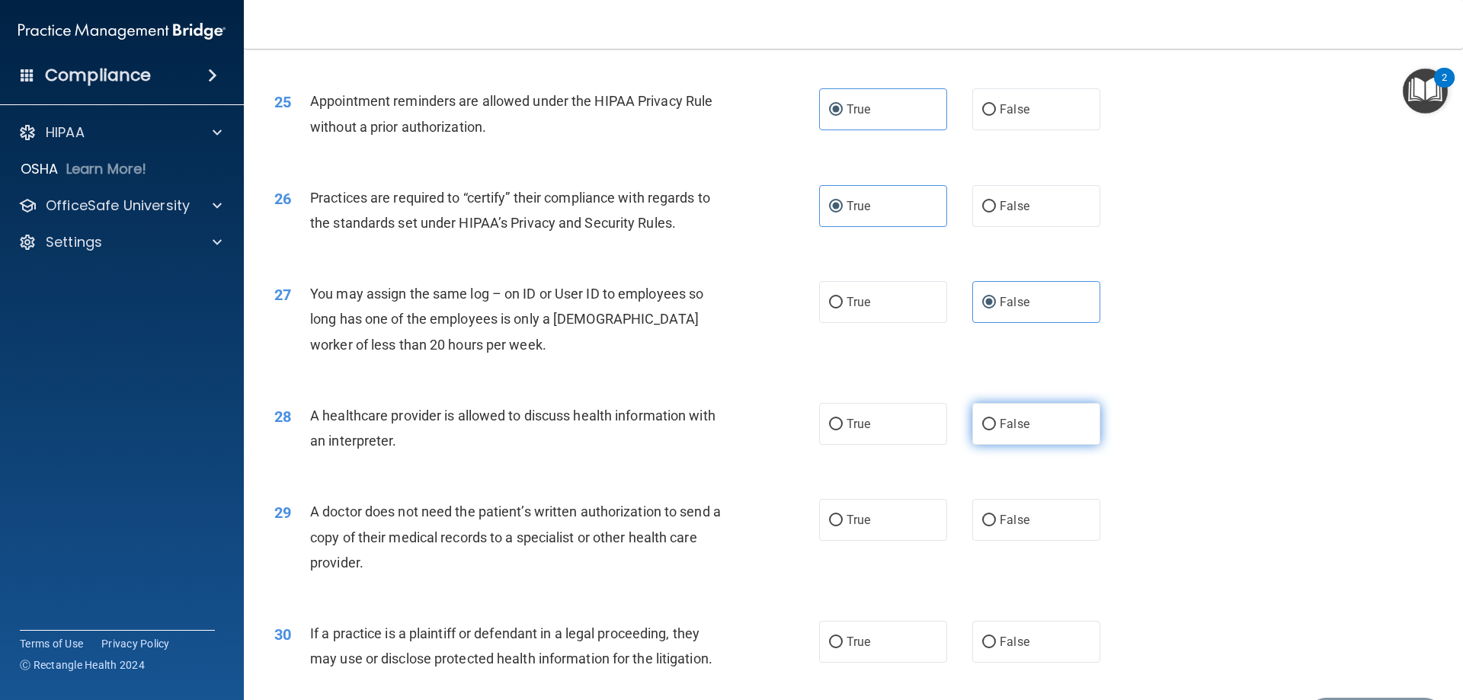
click at [1014, 444] on label "False" at bounding box center [1037, 424] width 128 height 42
click at [996, 431] on input "False" at bounding box center [989, 424] width 14 height 11
radio input "true"
click at [892, 434] on label "True" at bounding box center [883, 424] width 128 height 42
click at [843, 431] on input "True" at bounding box center [836, 424] width 14 height 11
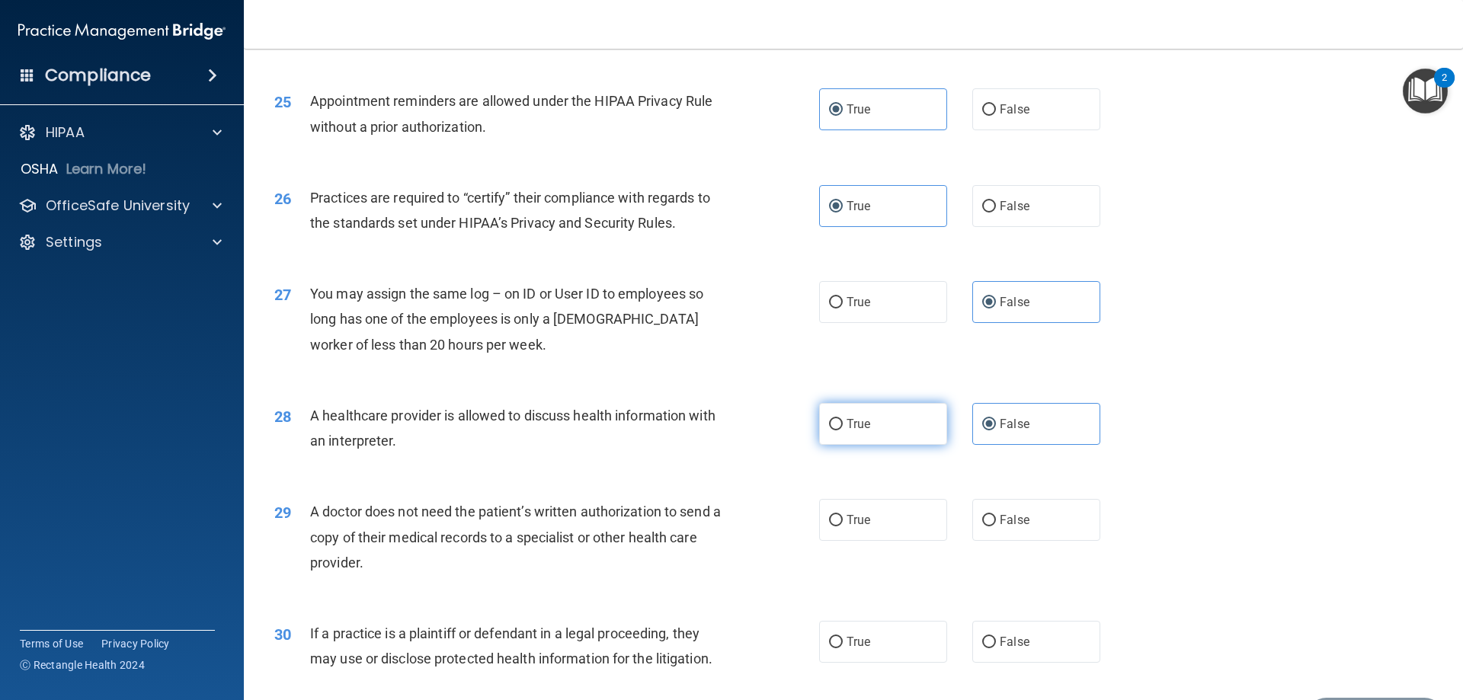
radio input "true"
radio input "false"
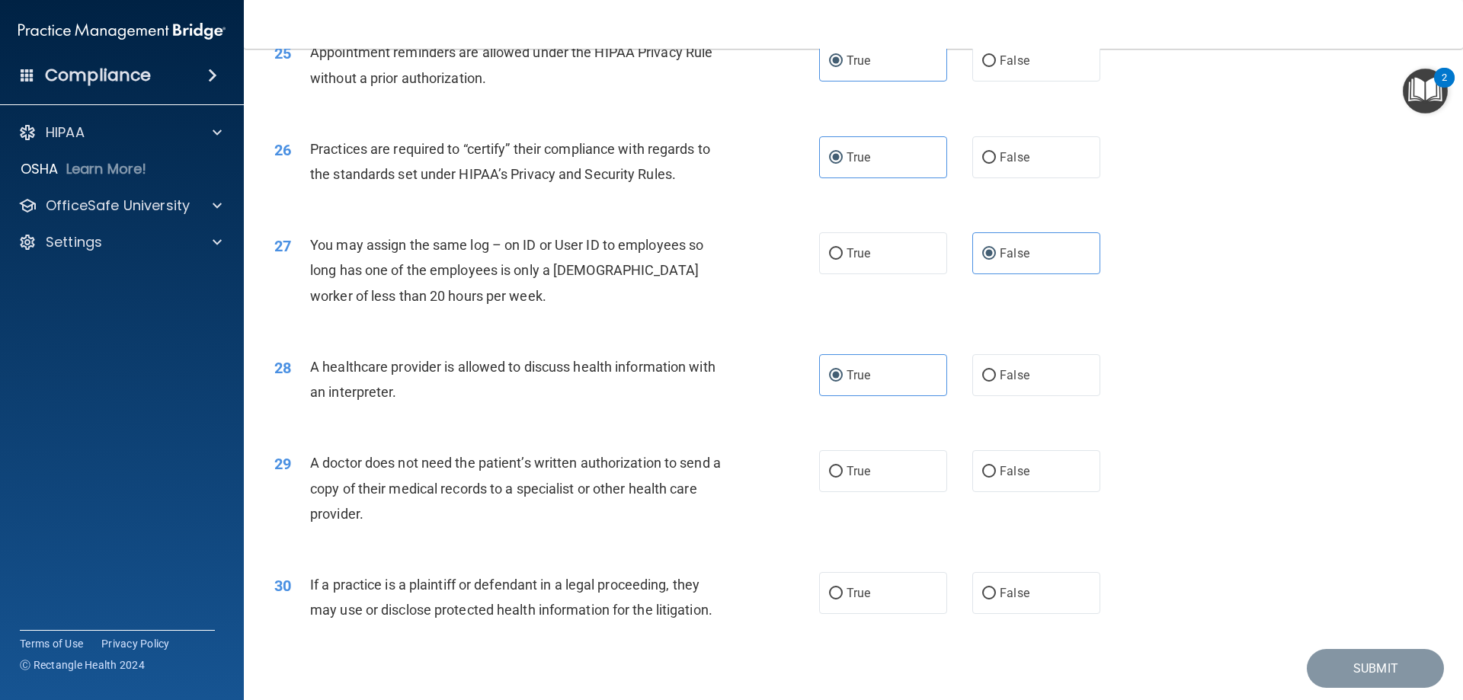
scroll to position [2826, 0]
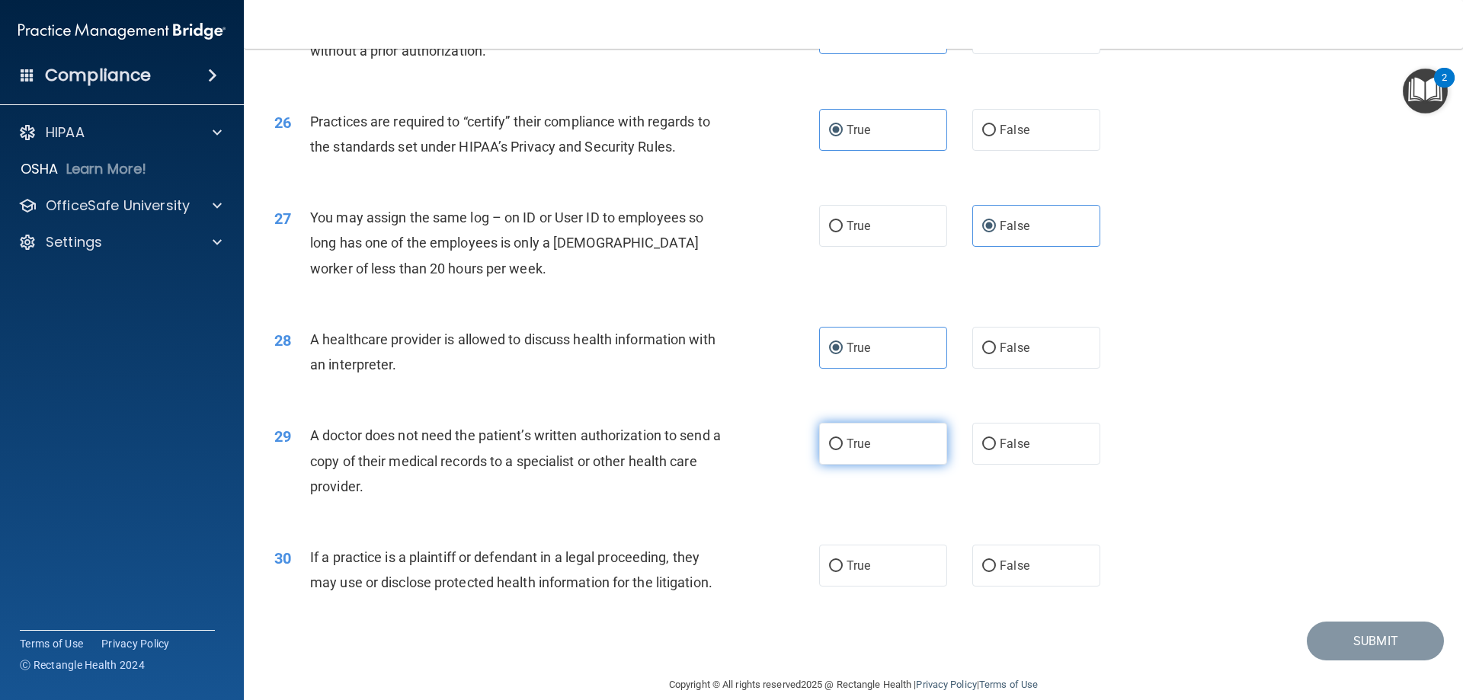
click at [848, 450] on span "True" at bounding box center [859, 444] width 24 height 14
click at [843, 450] on input "True" at bounding box center [836, 444] width 14 height 11
radio input "true"
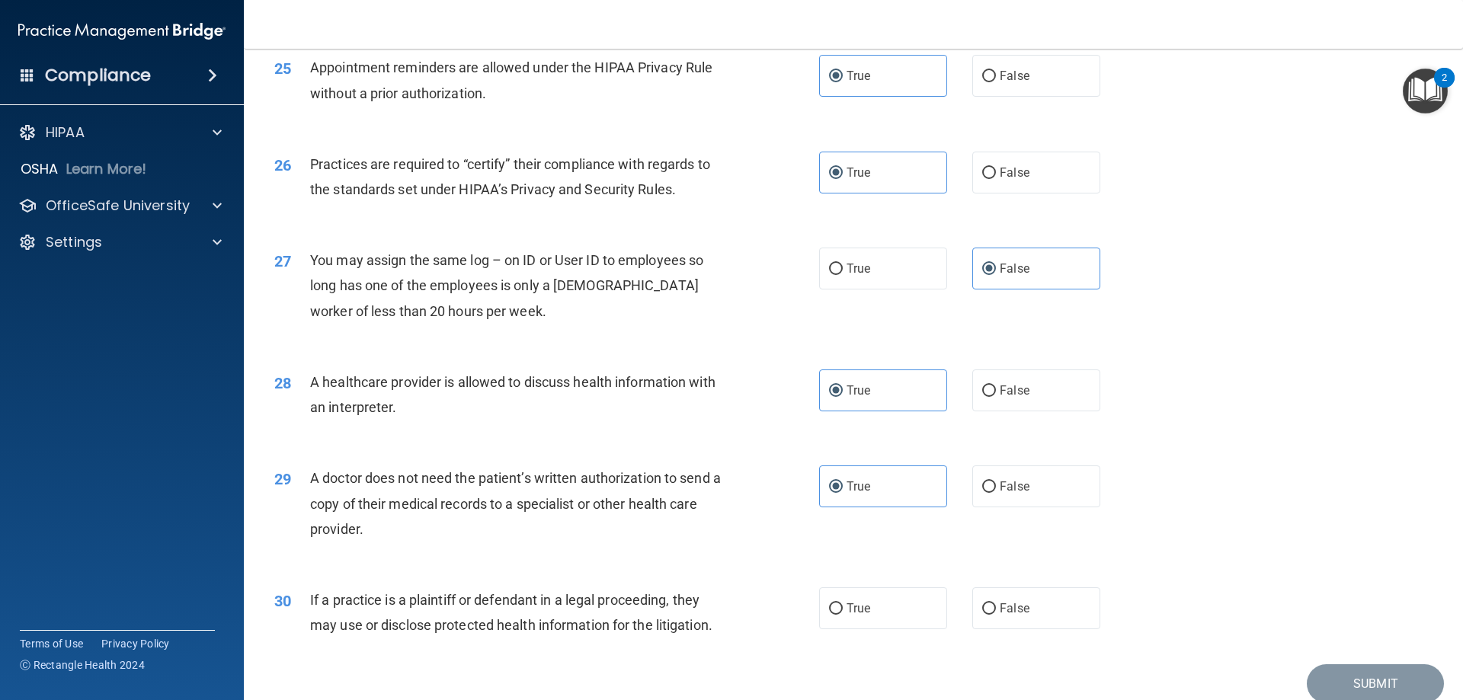
scroll to position [2792, 0]
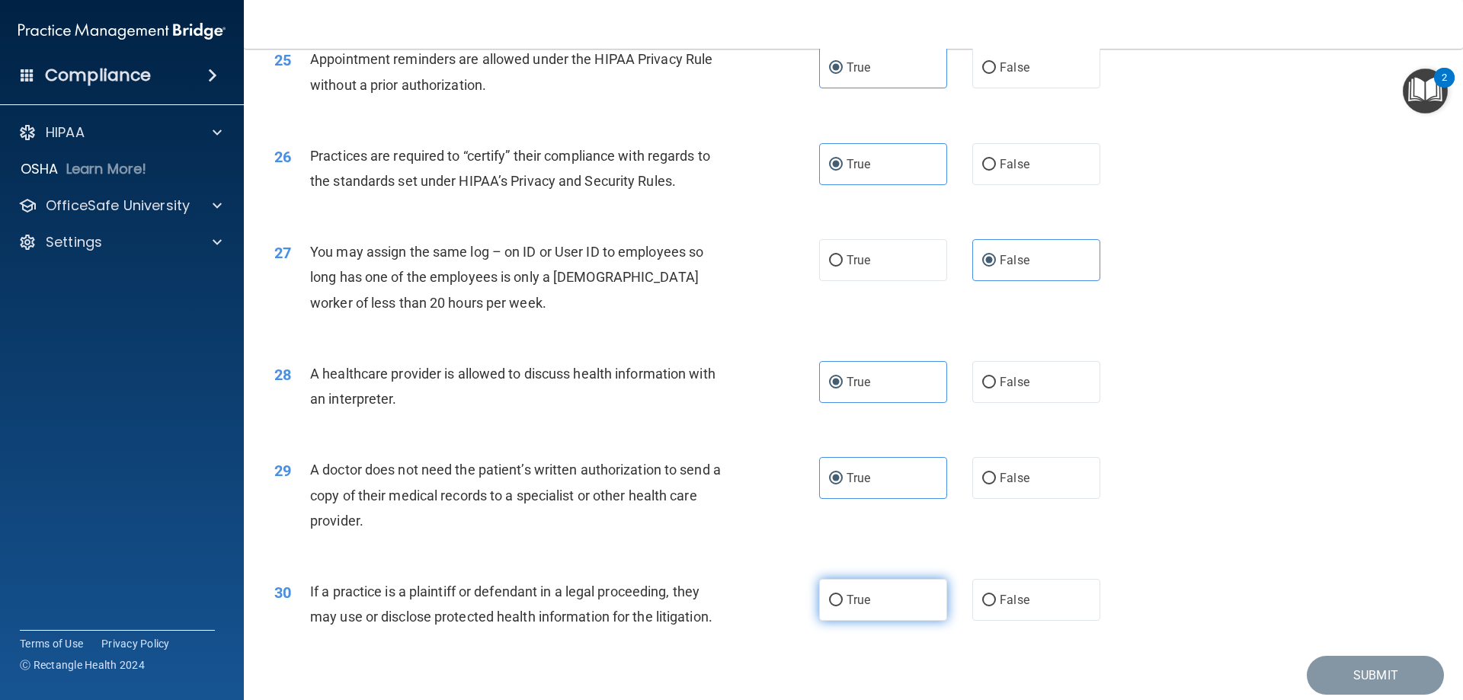
click at [923, 614] on label "True" at bounding box center [883, 600] width 128 height 42
click at [843, 607] on input "True" at bounding box center [836, 600] width 14 height 11
radio input "true"
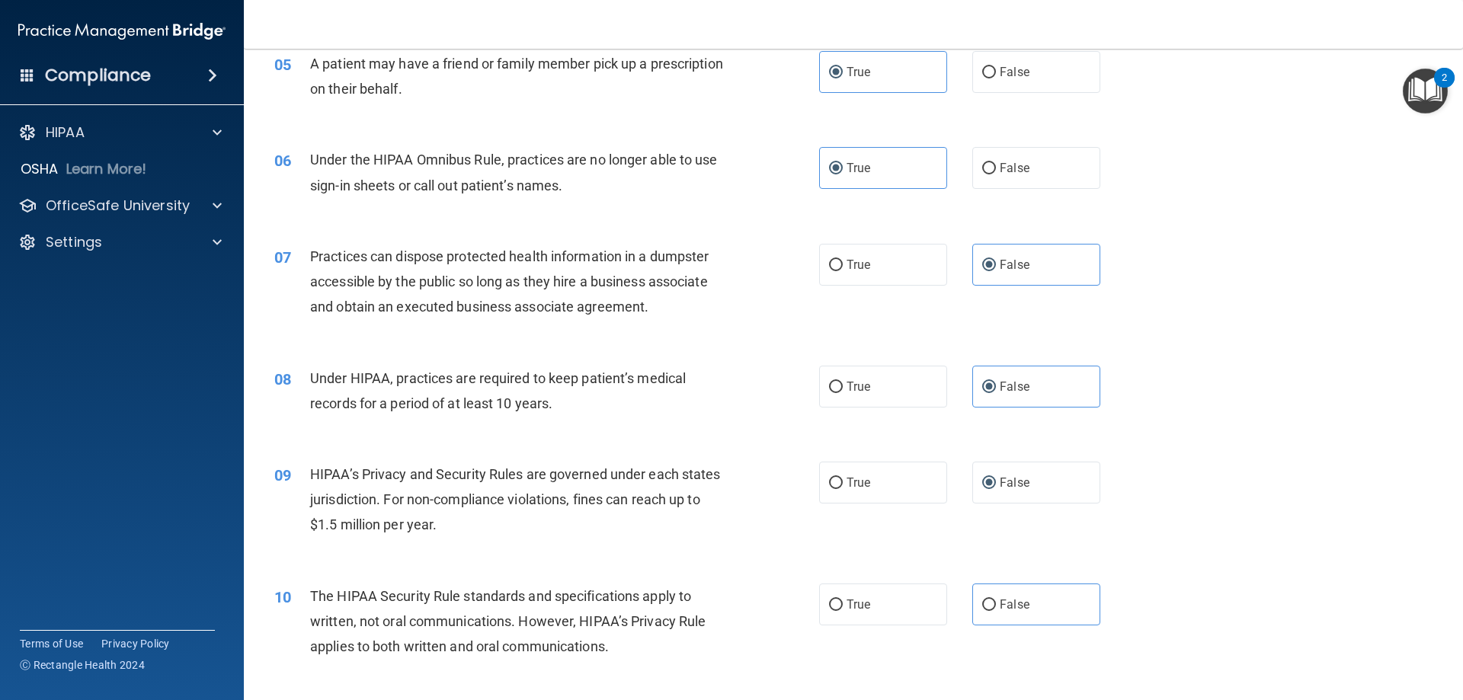
scroll to position [543, 0]
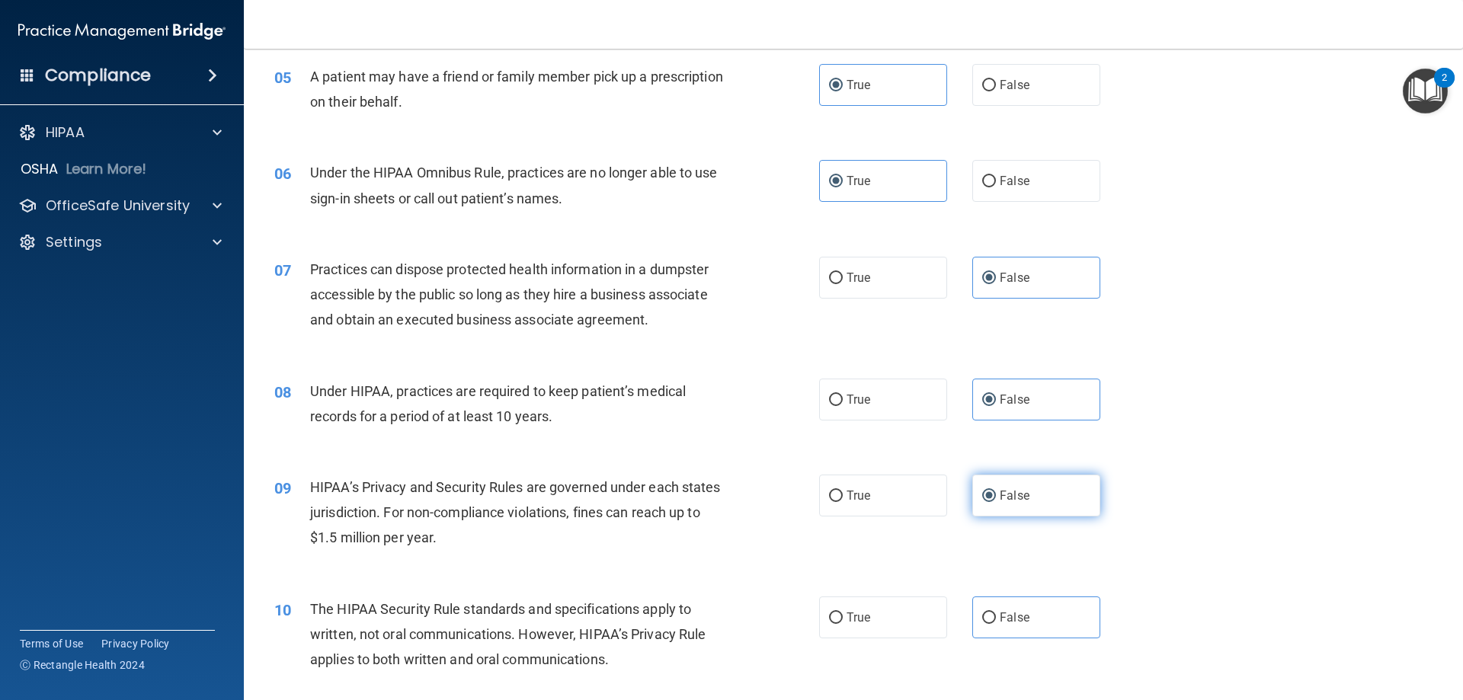
click at [1040, 496] on label "False" at bounding box center [1037, 496] width 128 height 42
click at [996, 496] on input "False" at bounding box center [989, 496] width 14 height 11
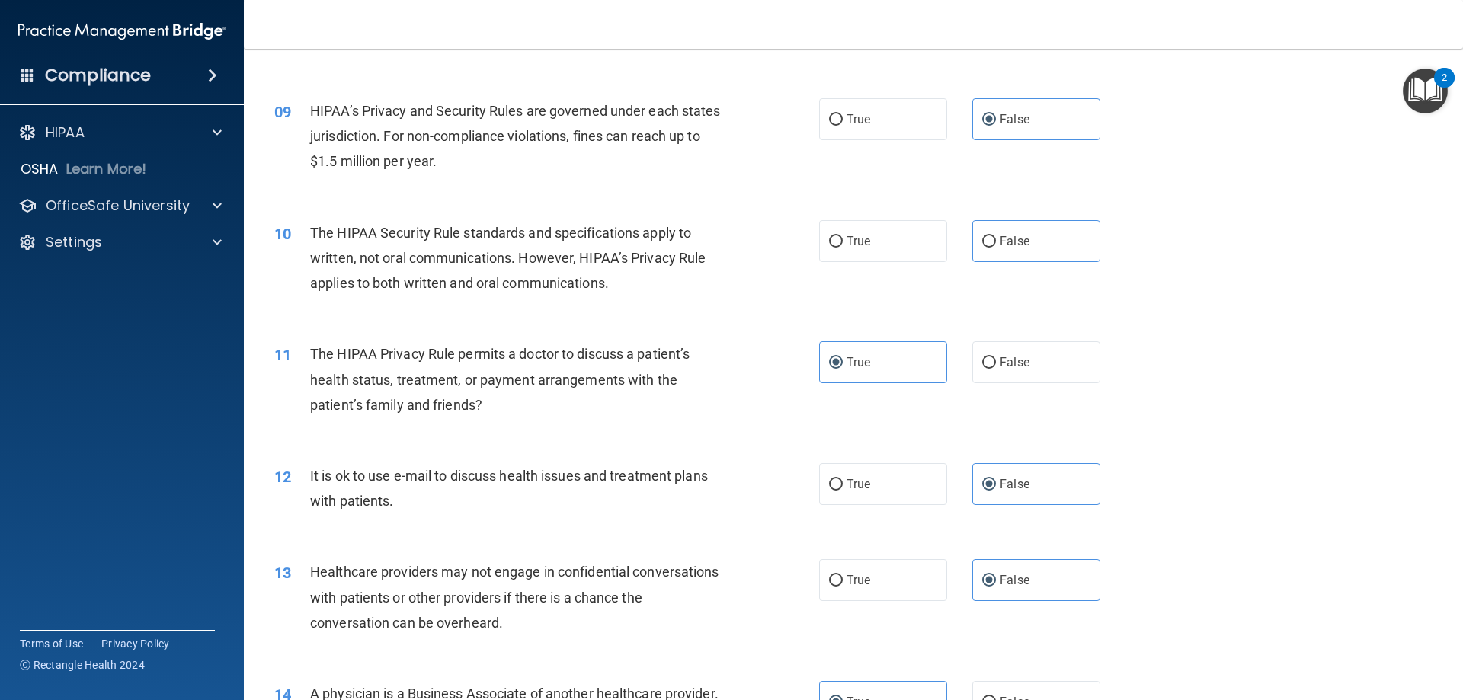
scroll to position [925, 0]
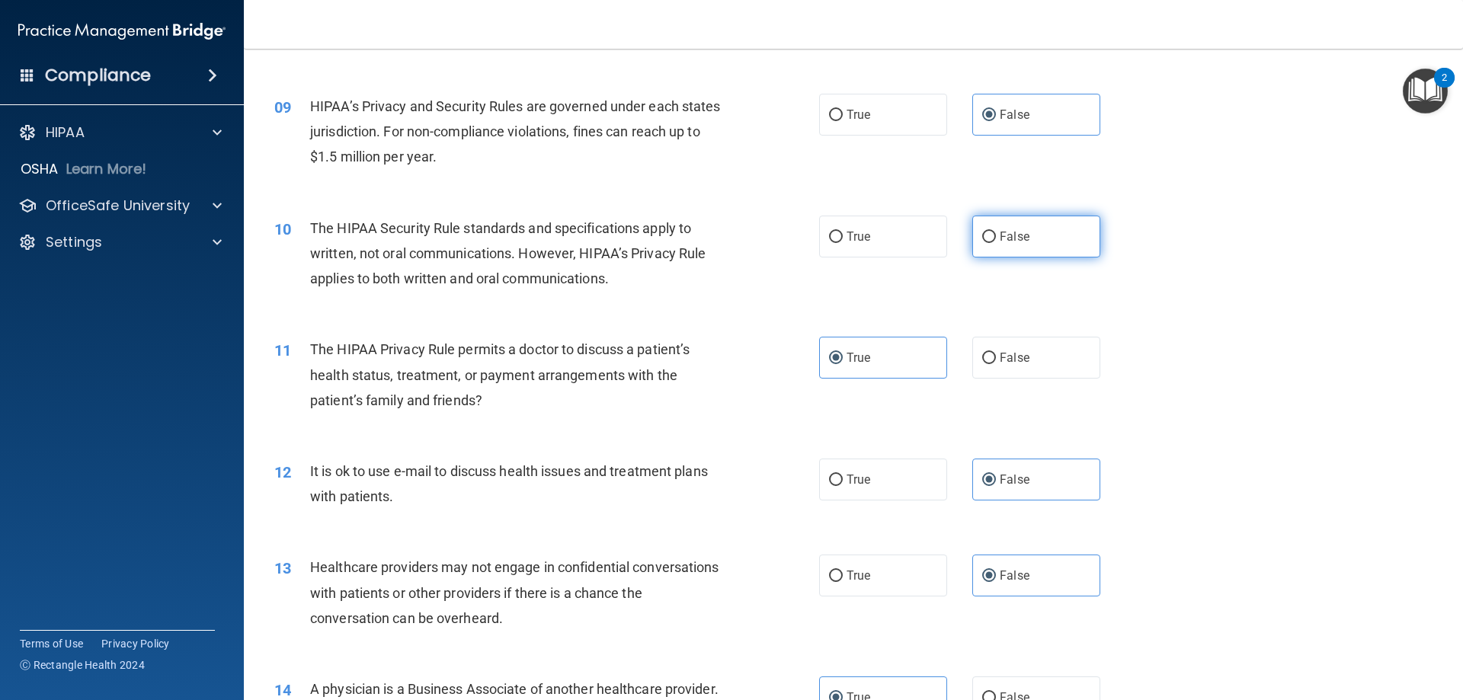
click at [1029, 246] on label "False" at bounding box center [1037, 237] width 128 height 42
click at [996, 243] on input "False" at bounding box center [989, 237] width 14 height 11
radio input "true"
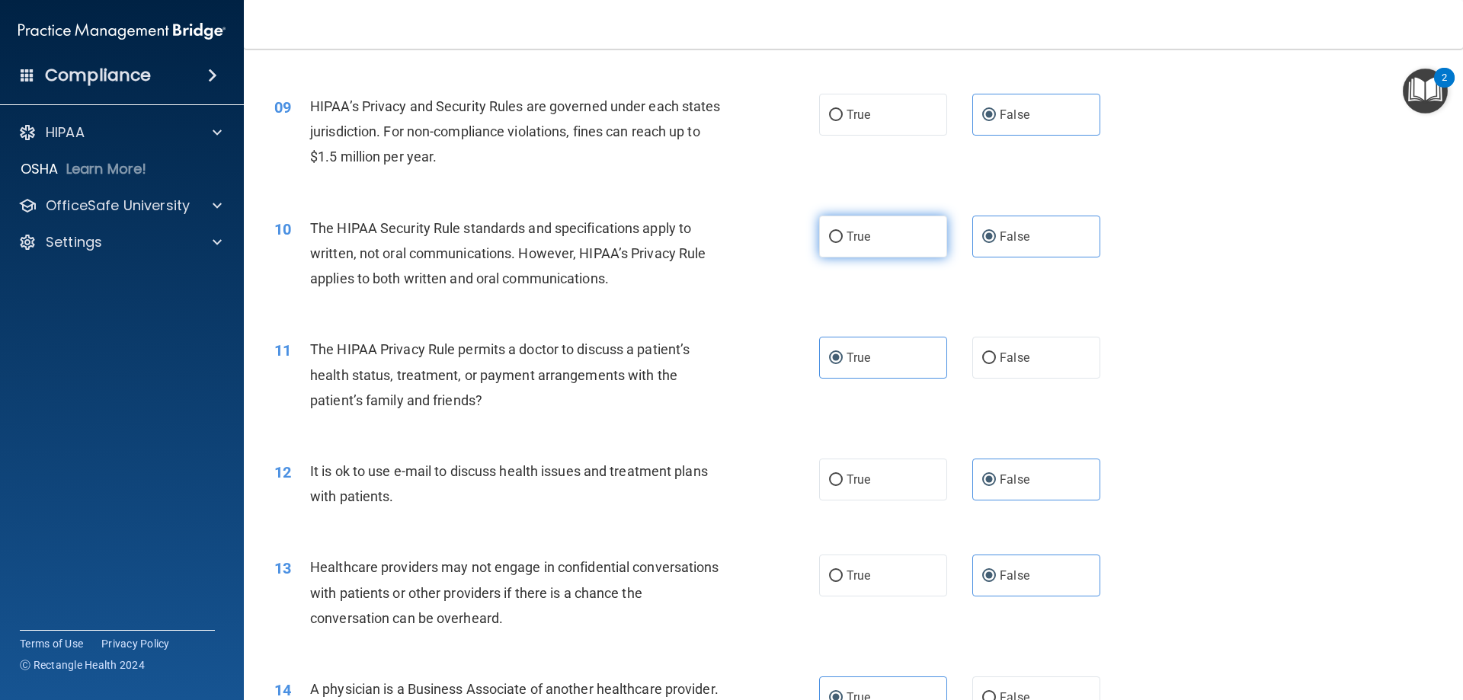
click at [934, 236] on label "True" at bounding box center [883, 237] width 128 height 42
click at [843, 236] on input "True" at bounding box center [836, 237] width 14 height 11
radio input "true"
radio input "false"
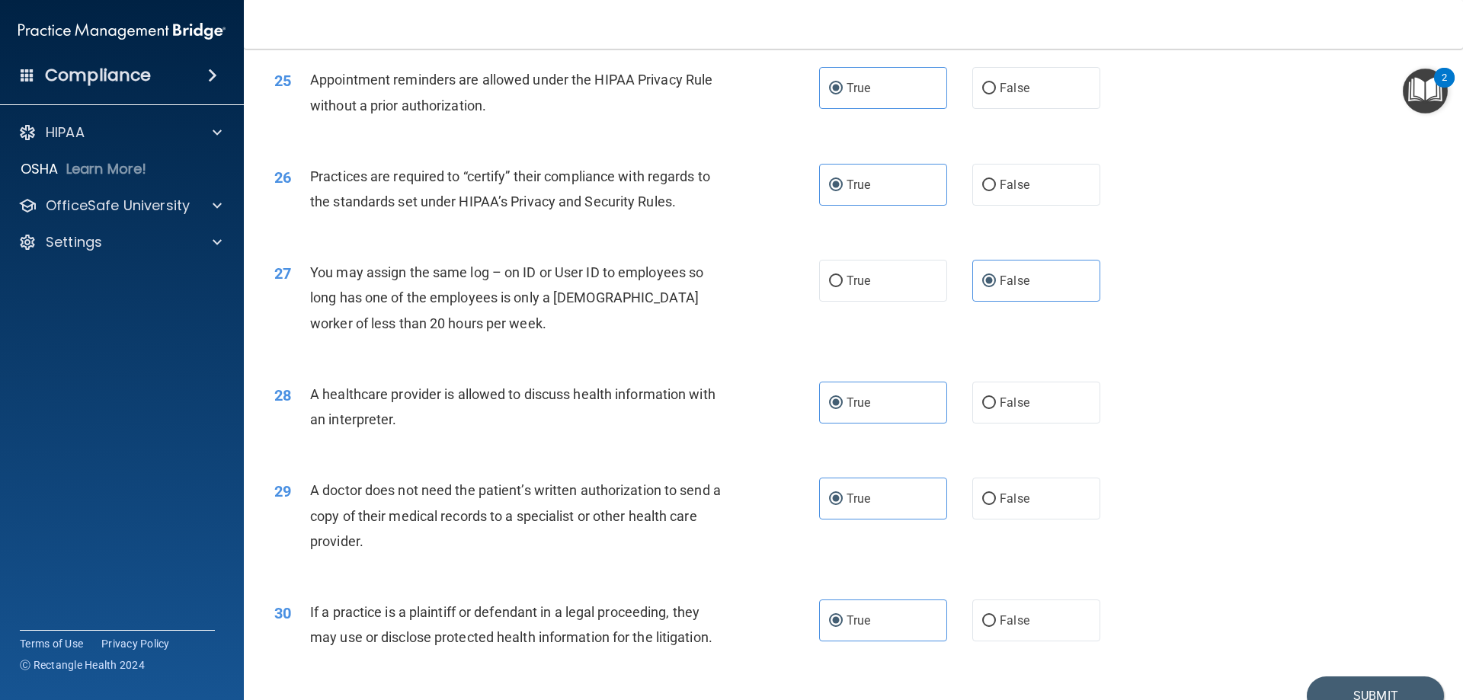
scroll to position [2814, 0]
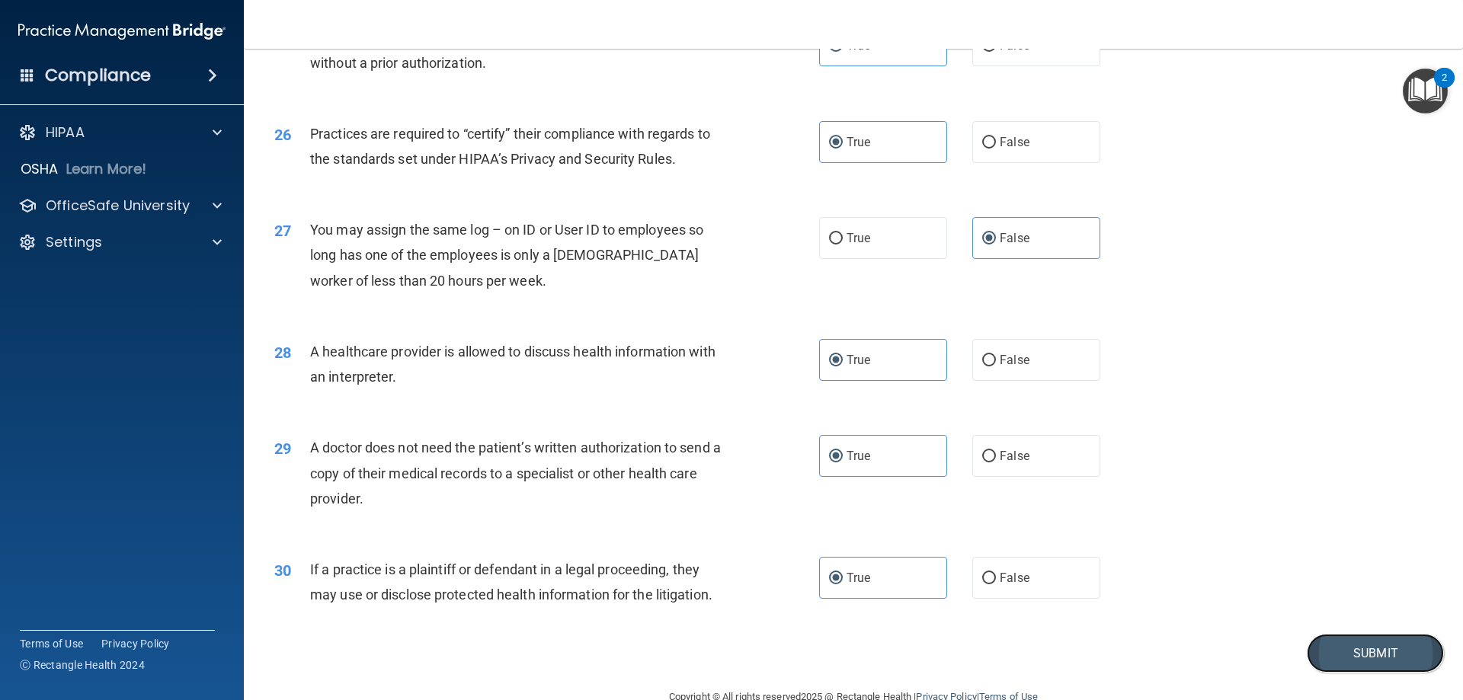
click at [1417, 656] on button "Submit" at bounding box center [1375, 653] width 137 height 39
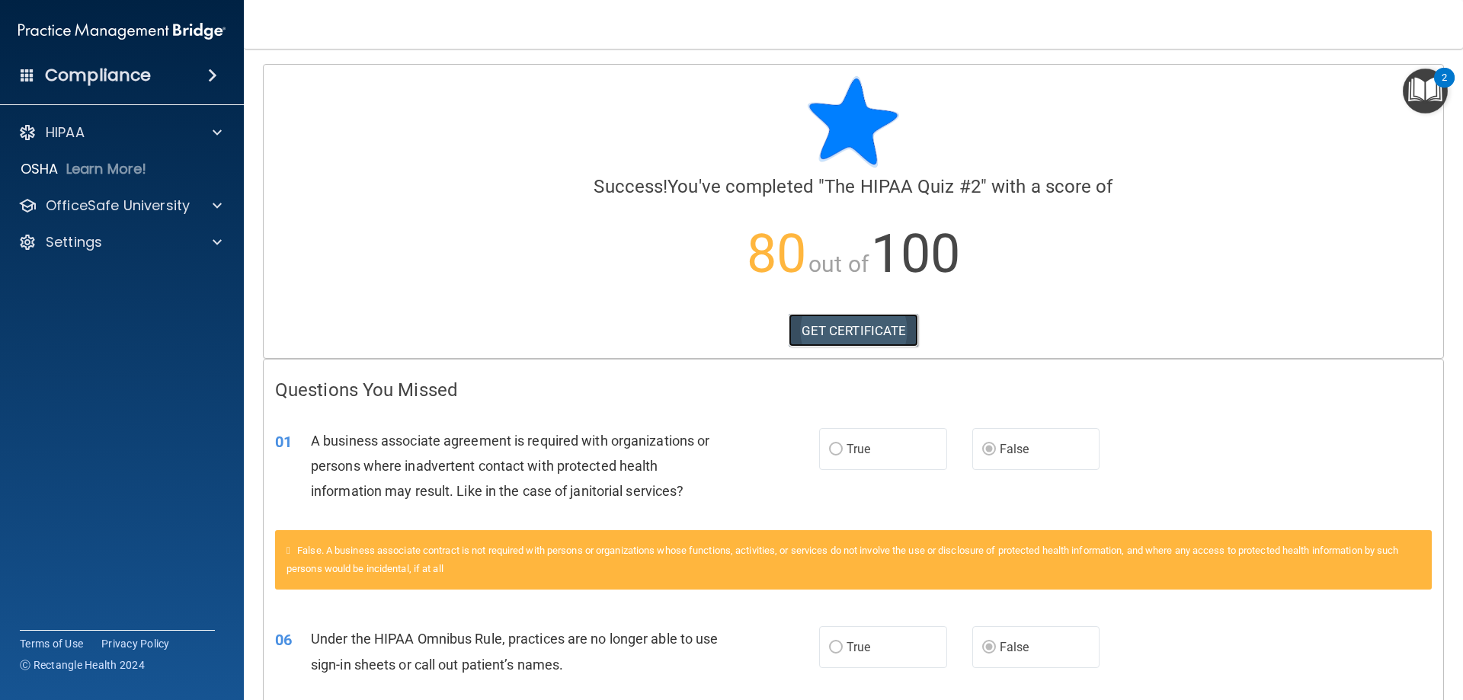
click at [864, 325] on link "GET CERTIFICATE" at bounding box center [854, 331] width 130 height 34
click at [189, 201] on div "OfficeSafe University" at bounding box center [101, 206] width 189 height 18
click at [136, 242] on p "HIPAA Training" at bounding box center [73, 242] width 126 height 15
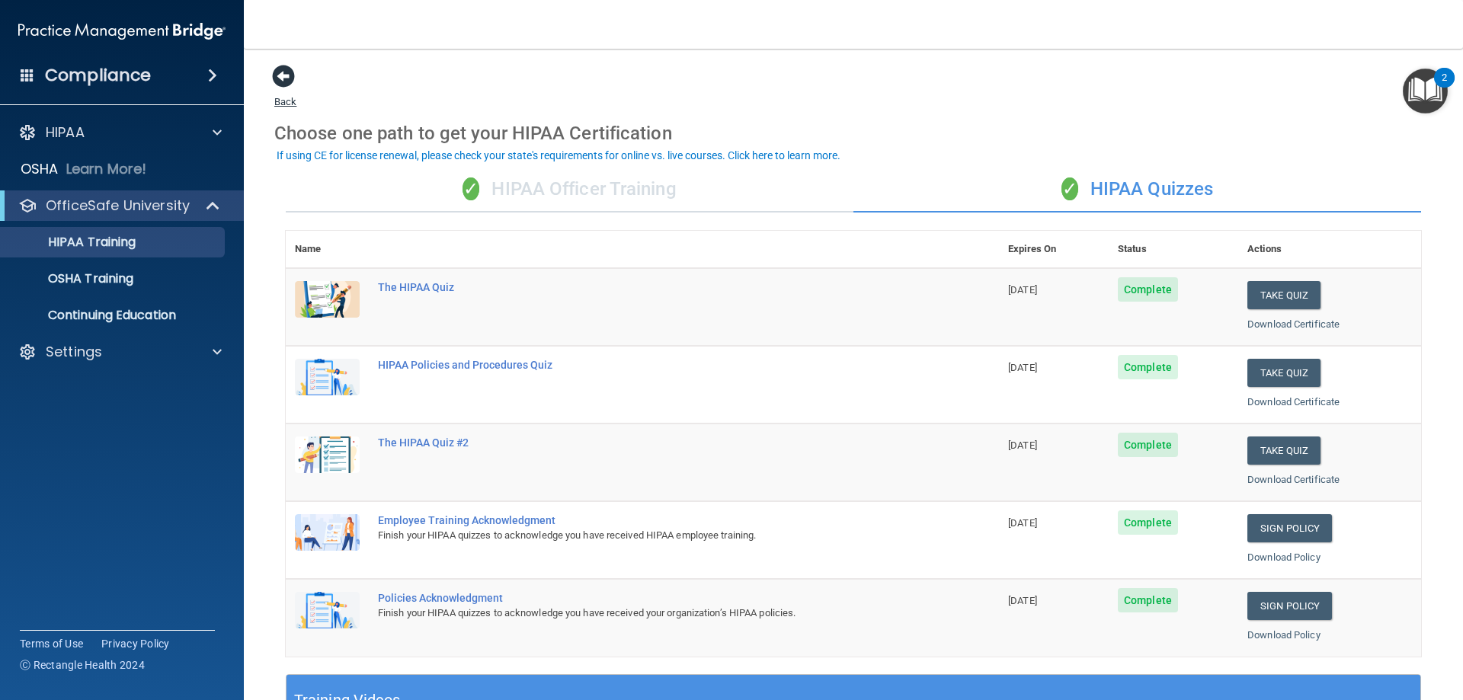
click at [280, 65] on span at bounding box center [283, 76] width 23 height 23
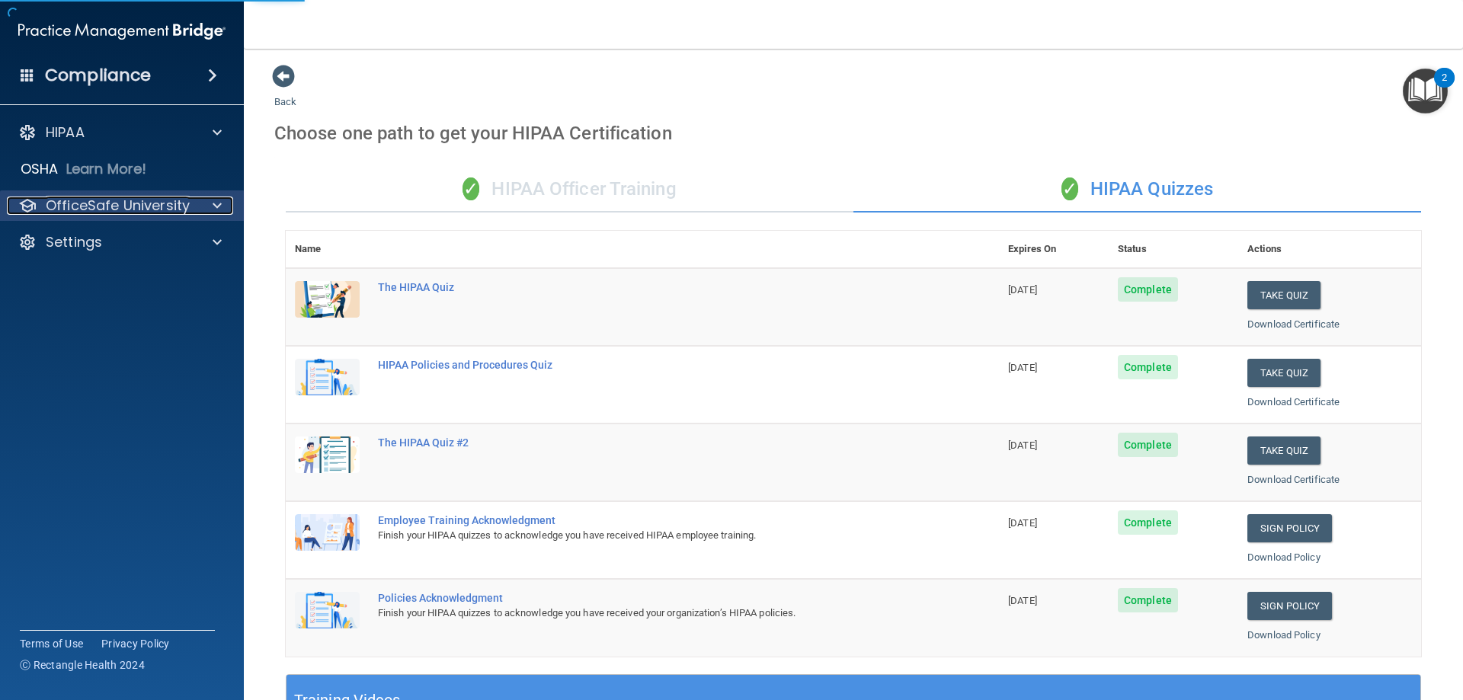
click at [190, 199] on div "OfficeSafe University" at bounding box center [101, 206] width 189 height 18
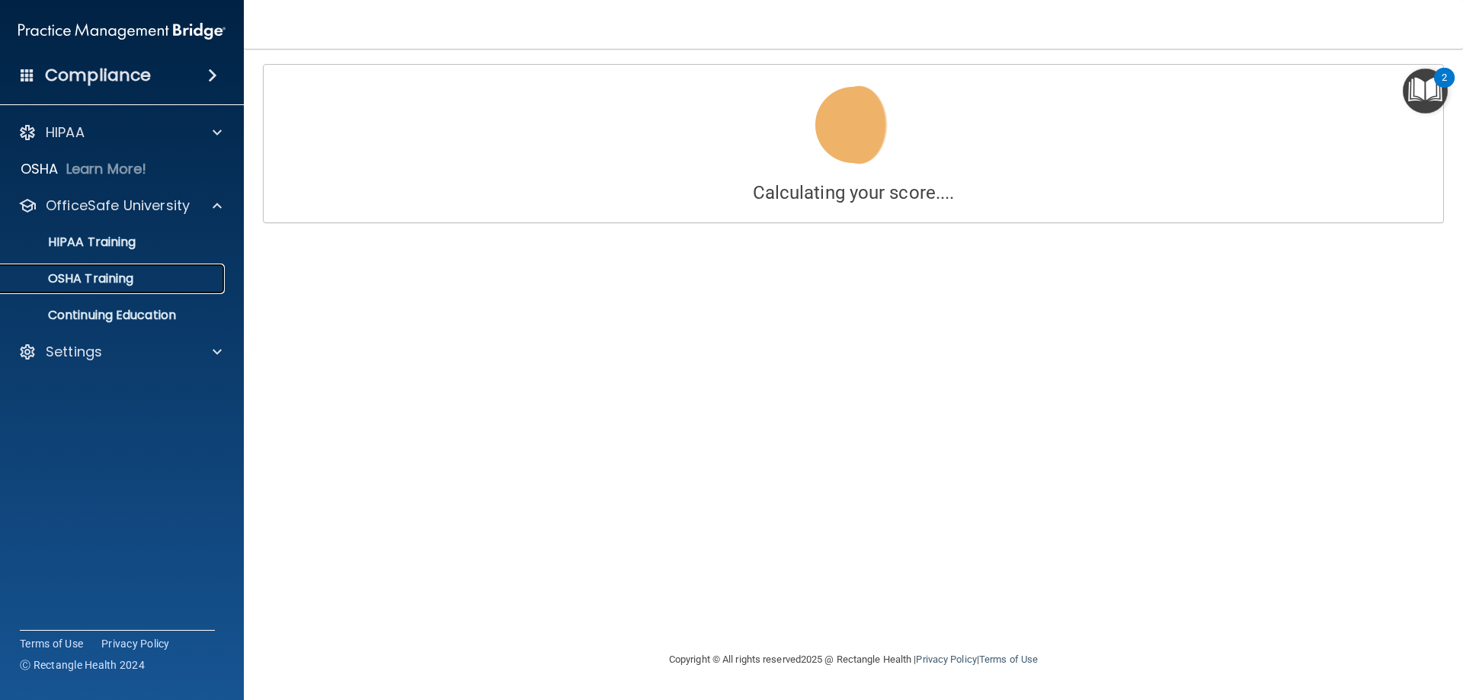
click at [112, 281] on p "OSHA Training" at bounding box center [71, 278] width 123 height 15
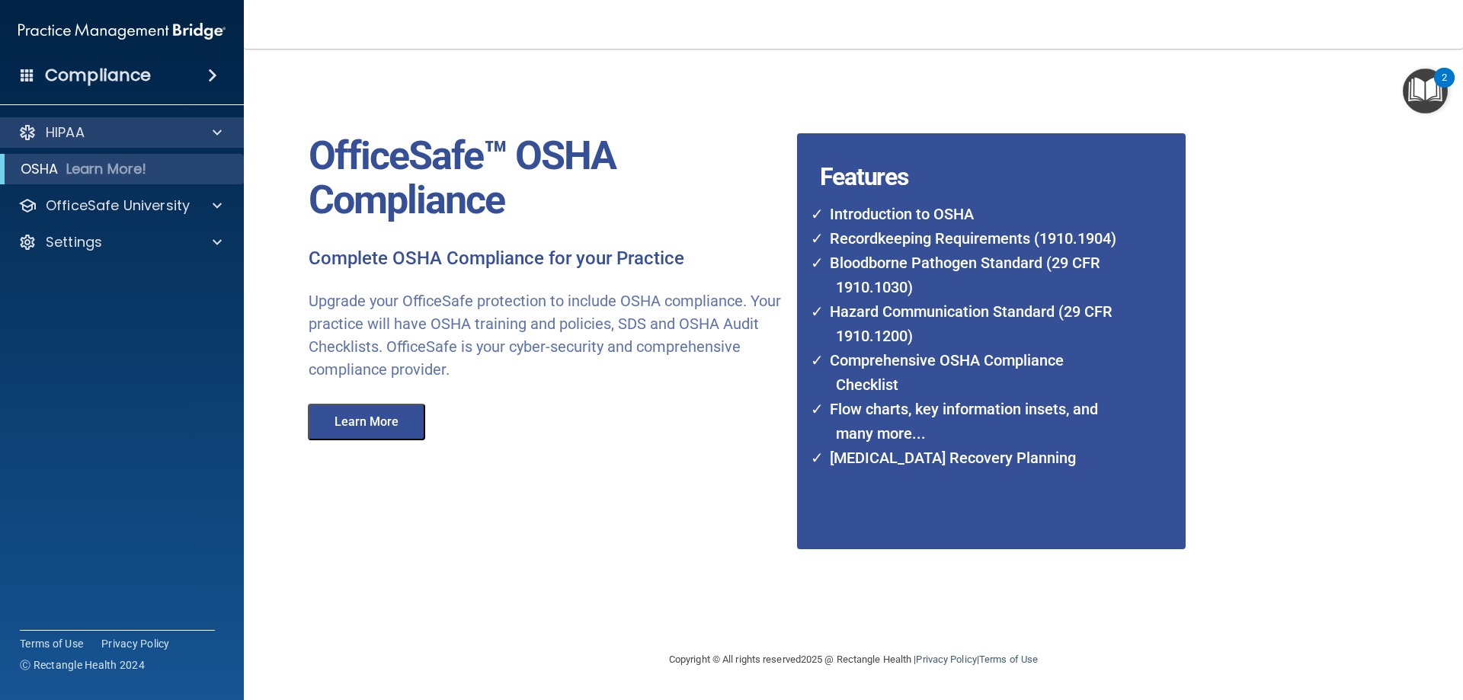
click at [217, 121] on div "HIPAA" at bounding box center [122, 132] width 245 height 30
click at [111, 129] on div "HIPAA" at bounding box center [101, 132] width 189 height 18
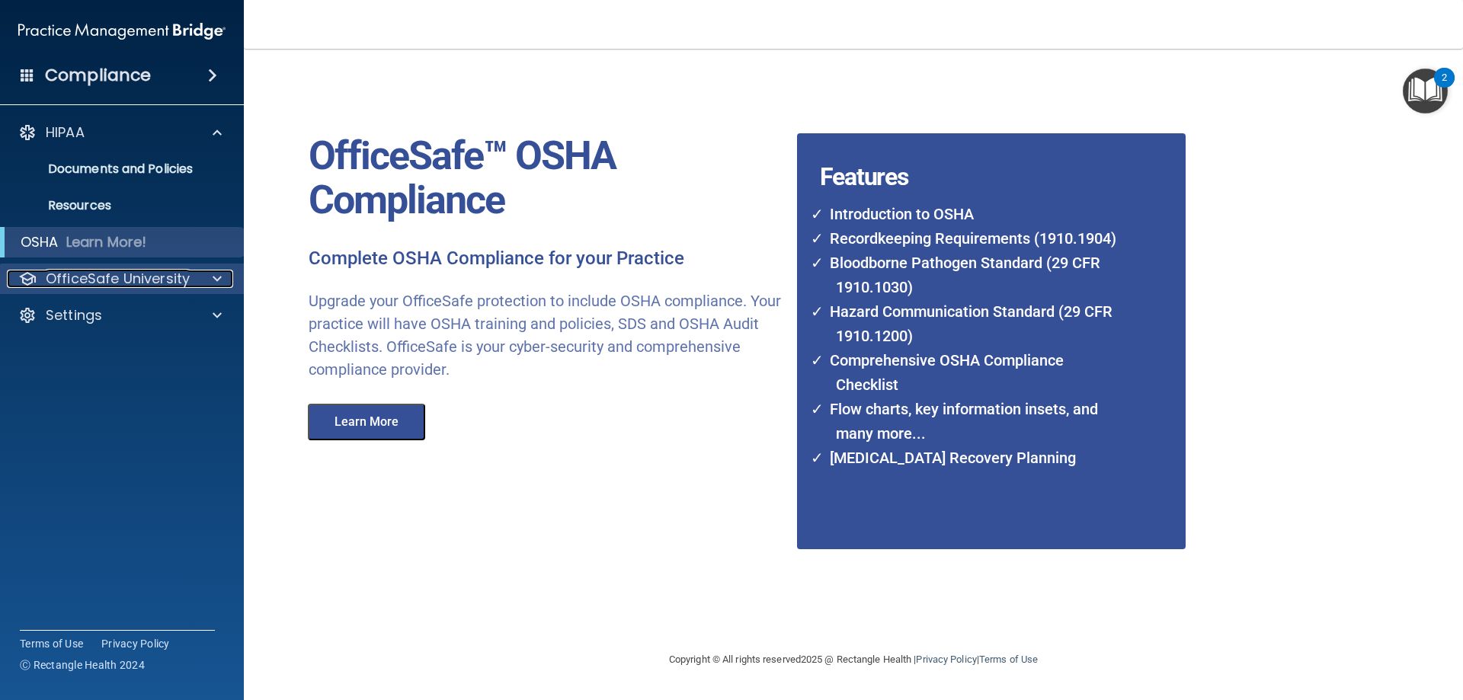
click at [144, 272] on p "OfficeSafe University" at bounding box center [118, 279] width 144 height 18
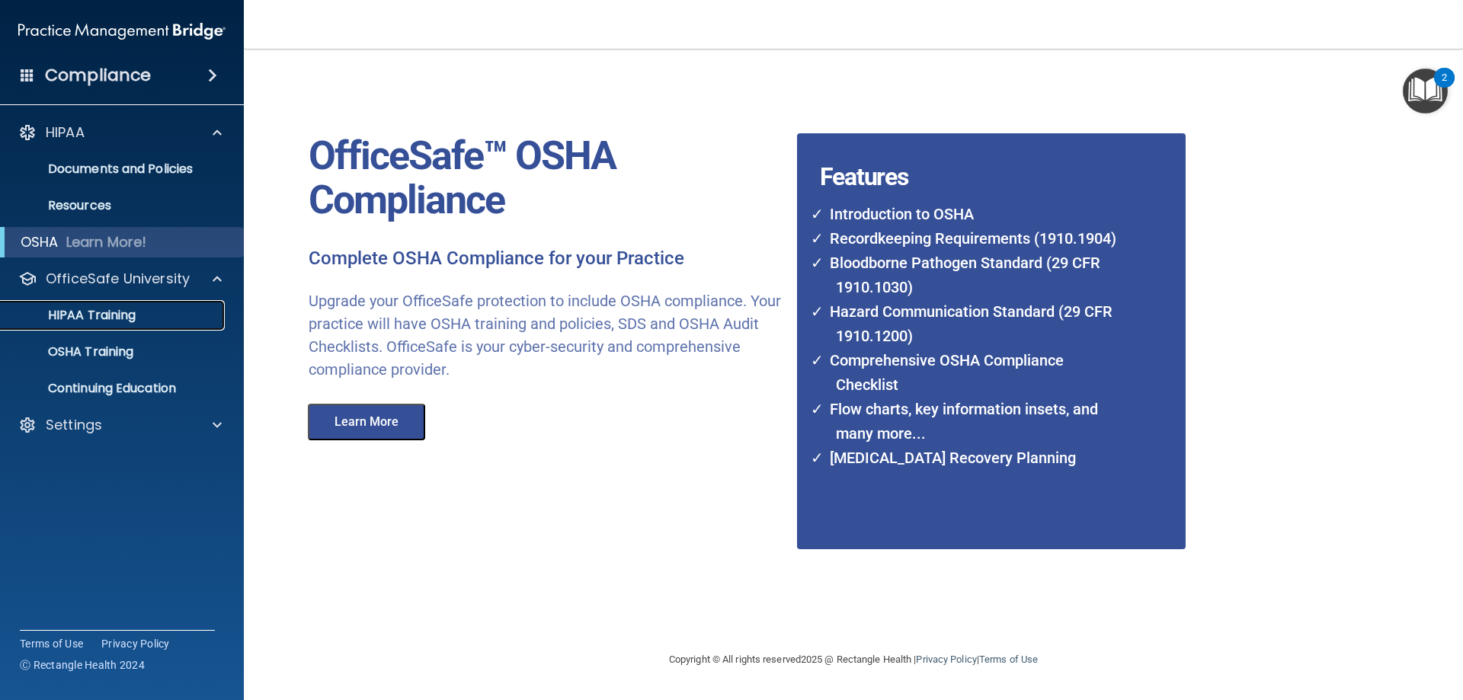
click at [129, 313] on p "HIPAA Training" at bounding box center [73, 315] width 126 height 15
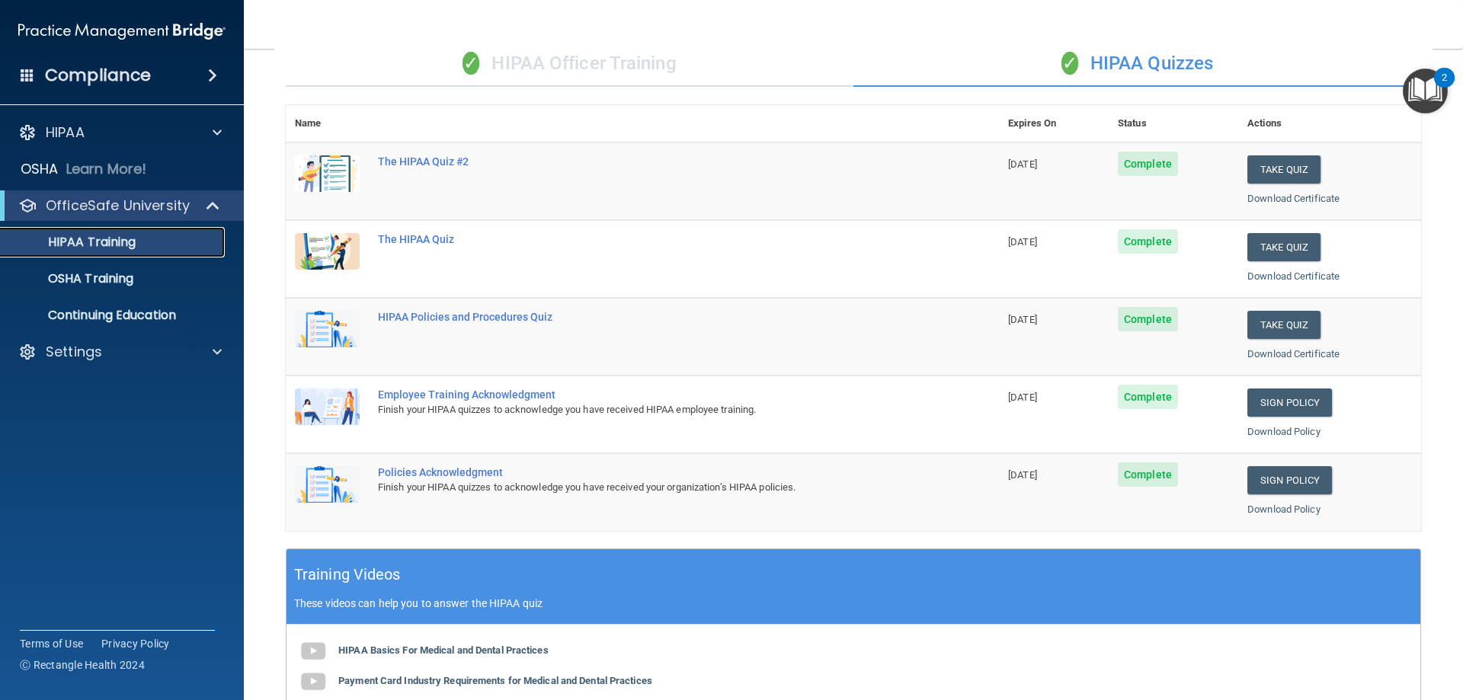
scroll to position [76, 0]
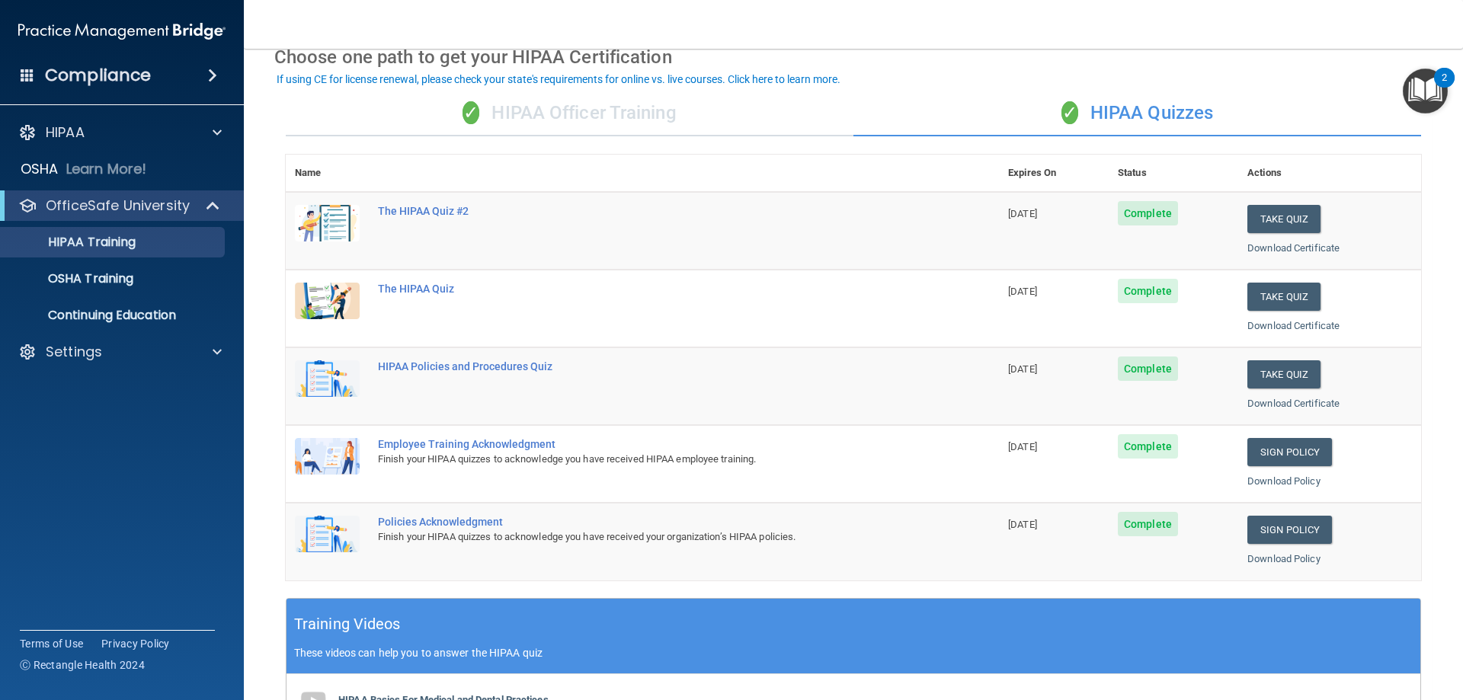
click at [592, 116] on div "✓ HIPAA Officer Training" at bounding box center [570, 114] width 568 height 46
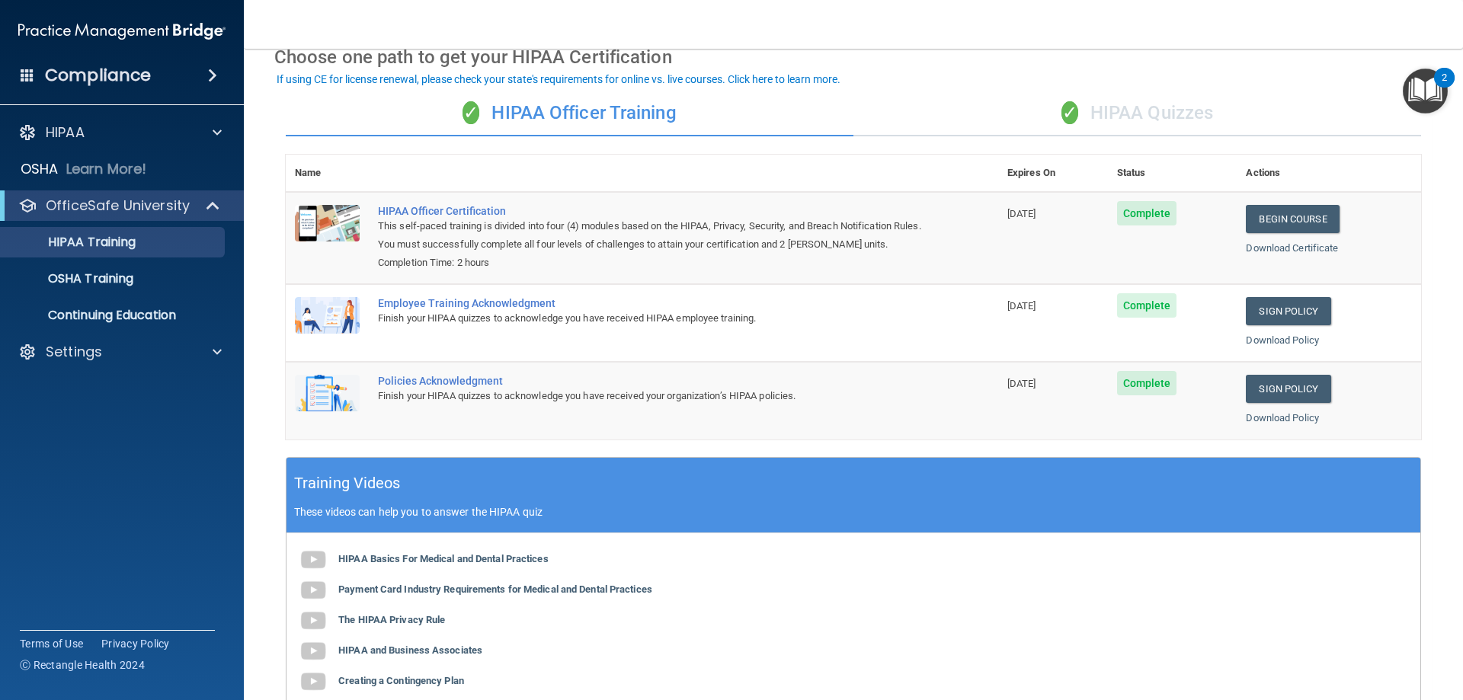
click at [1202, 126] on div "✓ HIPAA Quizzes" at bounding box center [1138, 114] width 568 height 46
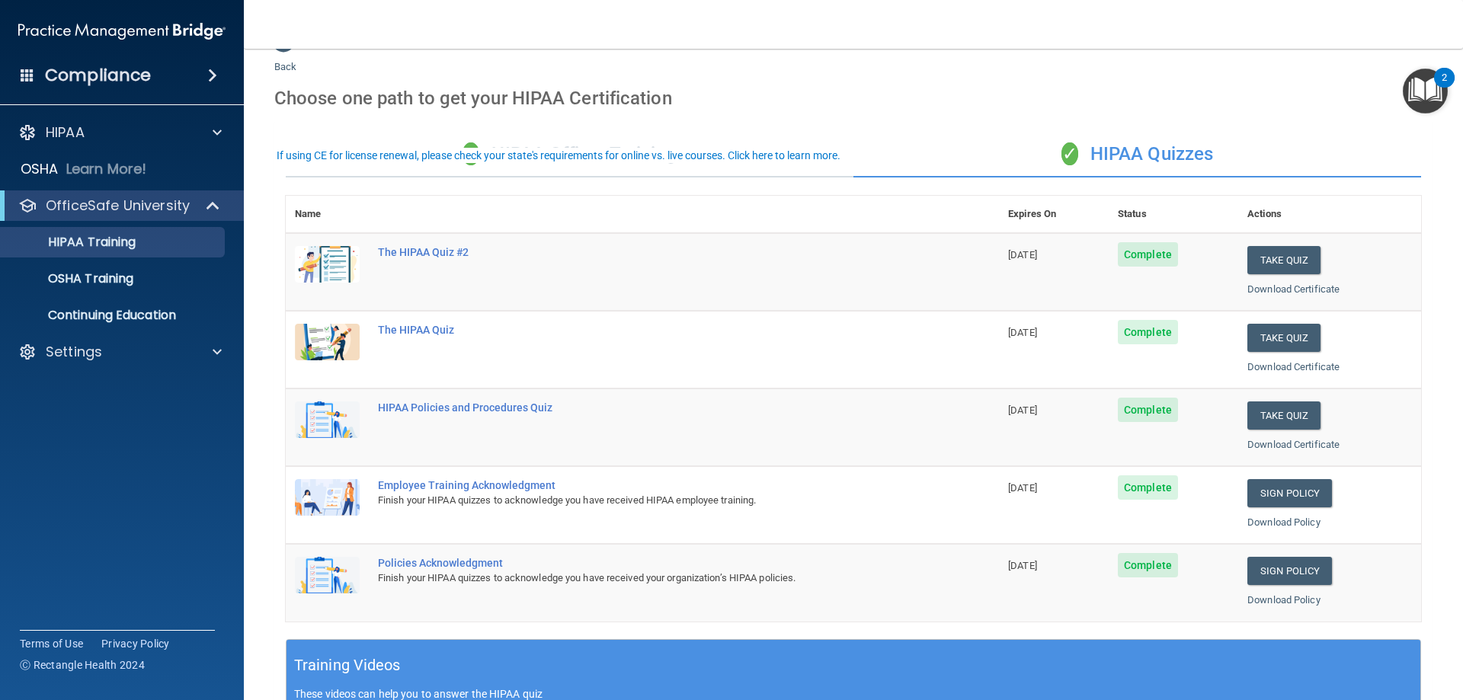
scroll to position [0, 0]
